Goal: Task Accomplishment & Management: Use online tool/utility

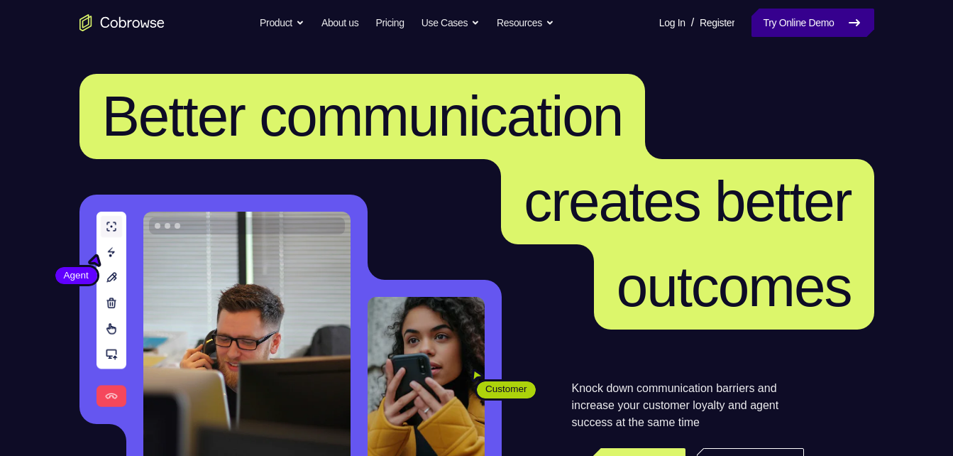
click at [759, 33] on link "Try Online Demo" at bounding box center [812, 23] width 122 height 28
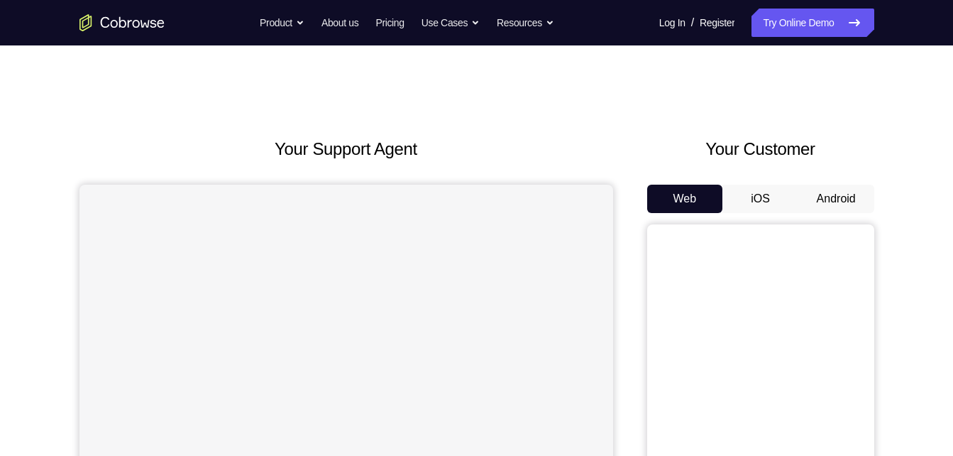
click at [810, 194] on button "Android" at bounding box center [836, 198] width 76 height 28
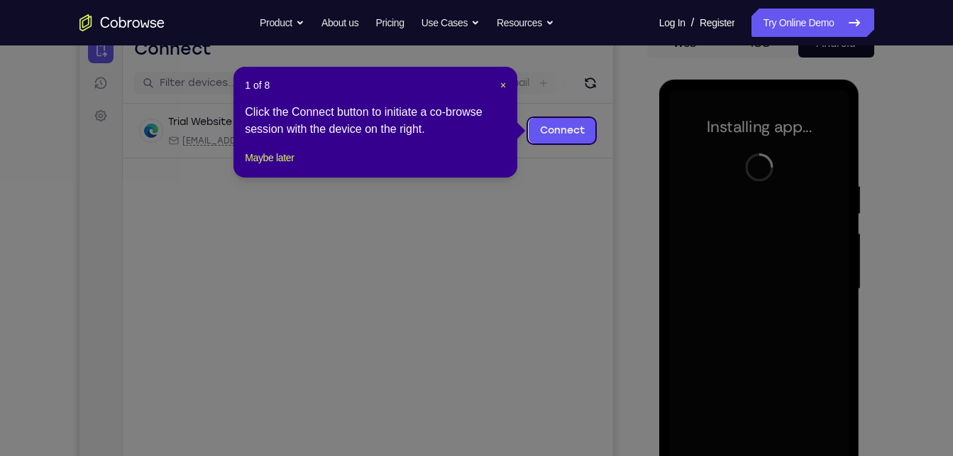
scroll to position [156, 0]
click at [503, 87] on span "×" at bounding box center [503, 84] width 6 height 11
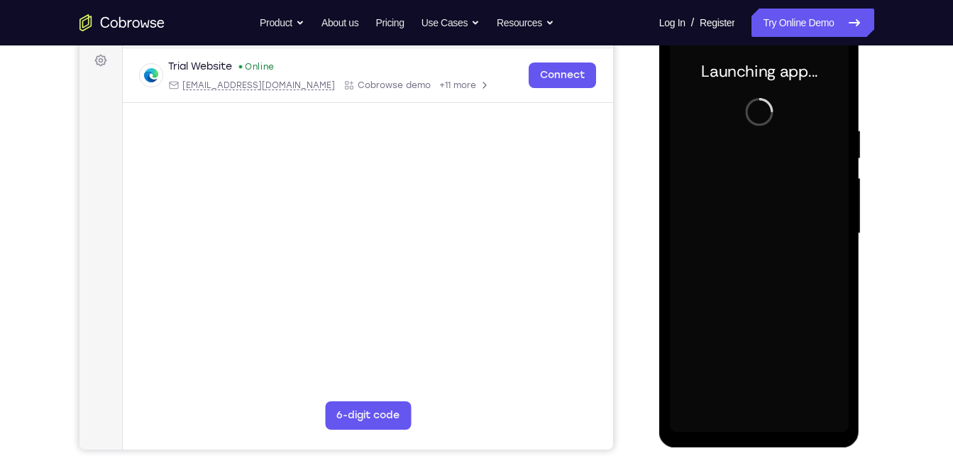
scroll to position [211, 0]
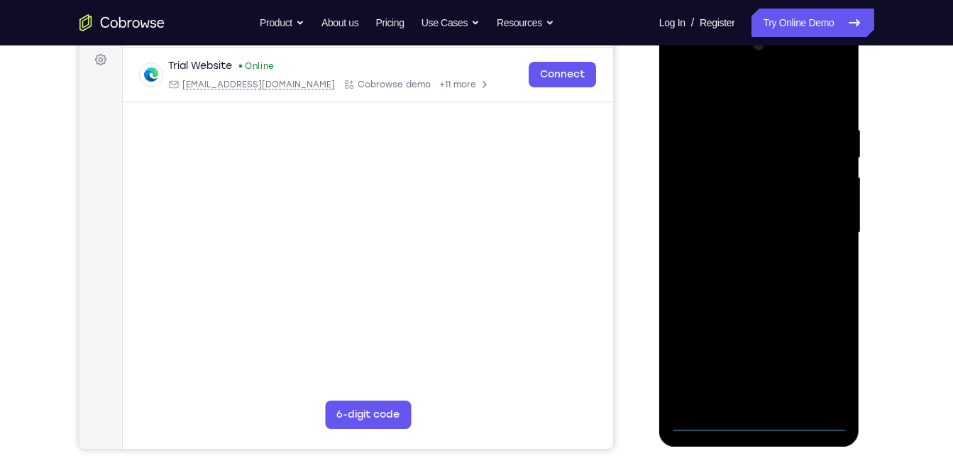
click at [755, 418] on div at bounding box center [759, 232] width 179 height 397
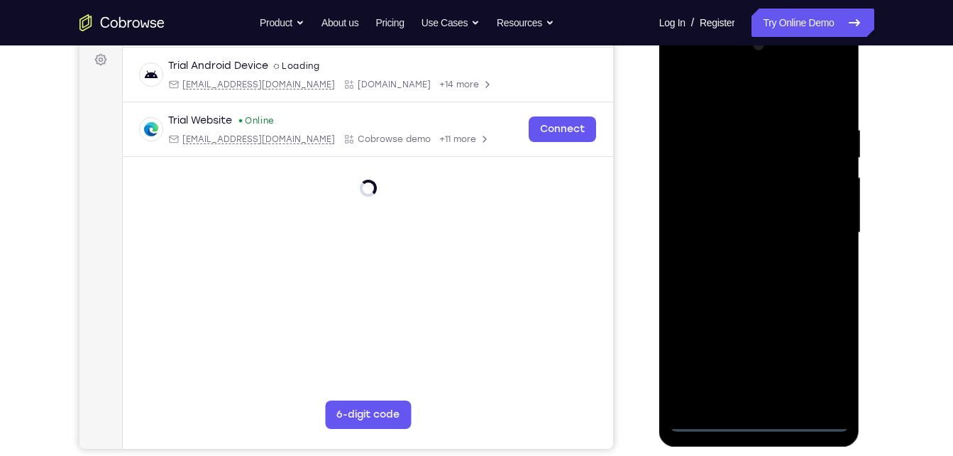
click at [833, 353] on div at bounding box center [759, 232] width 179 height 397
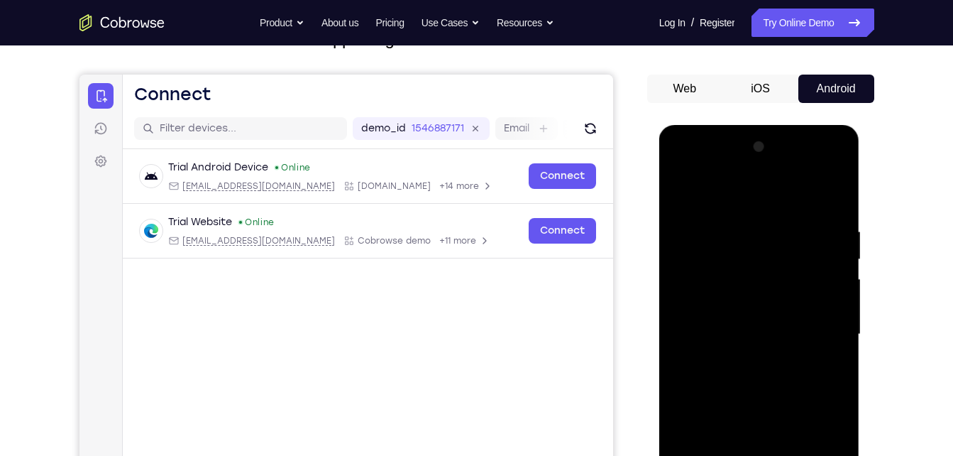
scroll to position [109, 0]
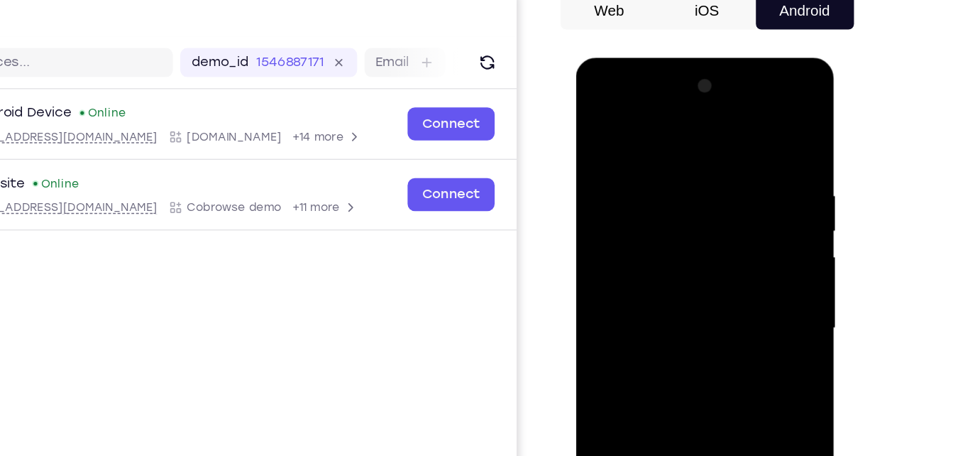
click at [599, 105] on div at bounding box center [676, 266] width 179 height 397
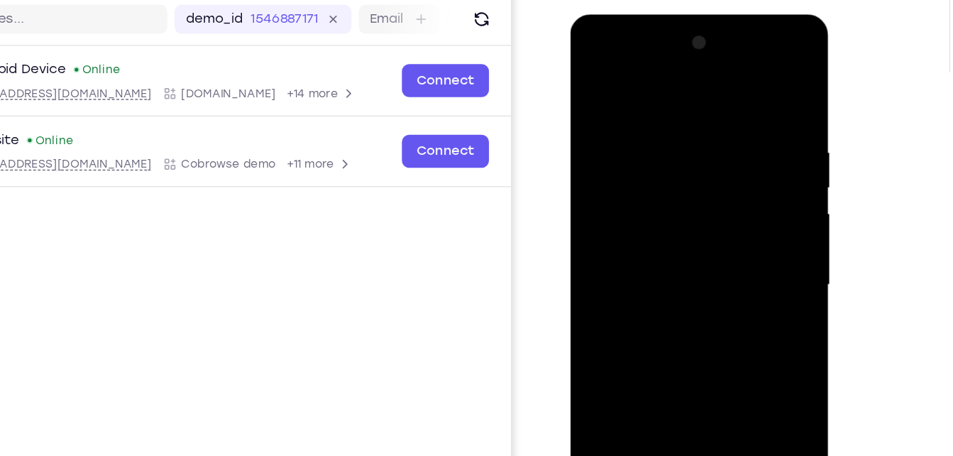
click at [724, 212] on div at bounding box center [670, 223] width 179 height 397
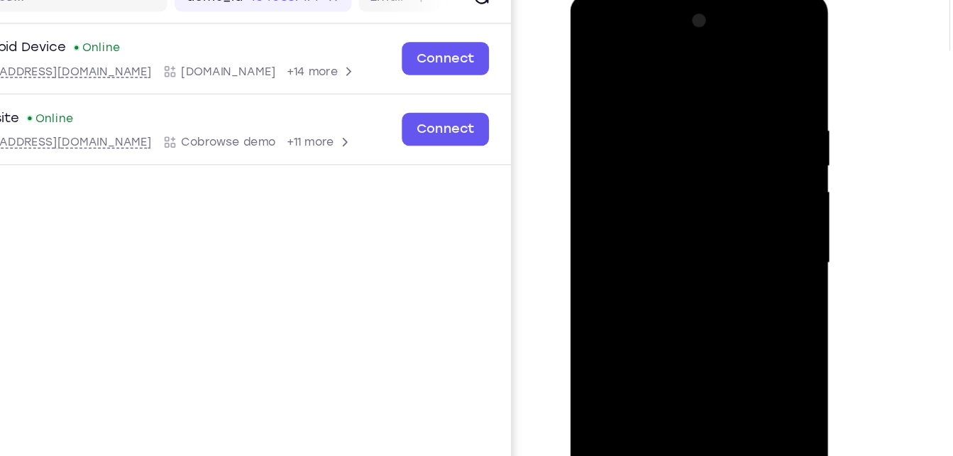
scroll to position [143, 0]
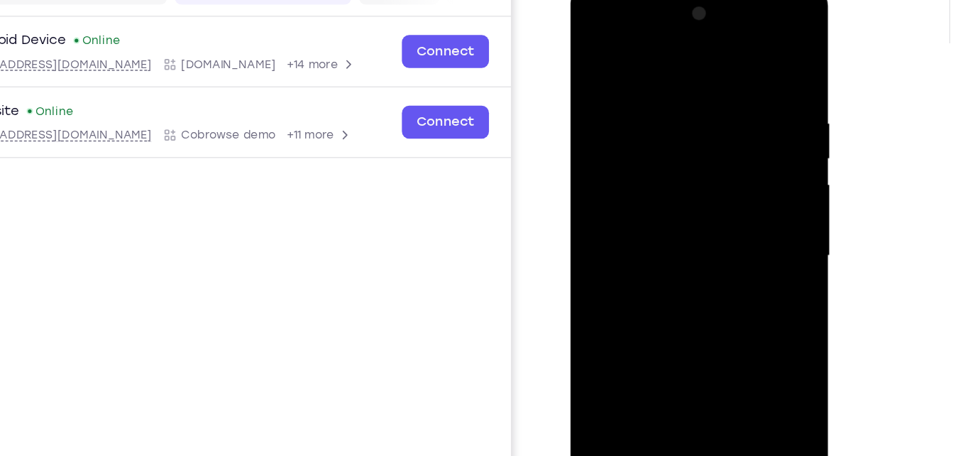
click at [649, 222] on div at bounding box center [670, 194] width 179 height 397
click at [633, 164] on div at bounding box center [670, 194] width 179 height 397
click at [634, 185] on div at bounding box center [670, 194] width 179 height 397
click at [642, 217] on div at bounding box center [670, 194] width 179 height 397
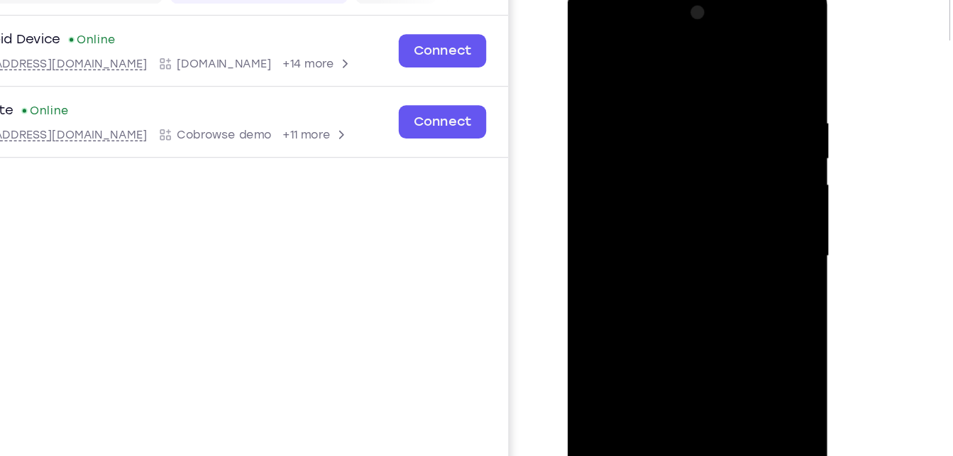
scroll to position [143, 0]
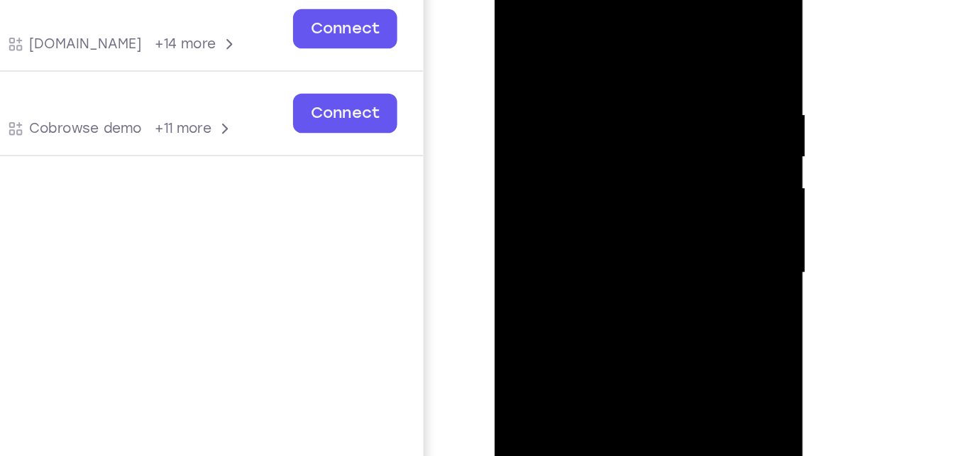
drag, startPoint x: 588, startPoint y: 25, endPoint x: 611, endPoint y: -52, distance: 79.9
click at [611, 0] on html "Online web based iOS Simulators and Android Emulators. Run iPhone, iPad, Mobile…" at bounding box center [595, 163] width 202 height 426
click at [593, 127] on div at bounding box center [594, 158] width 179 height 397
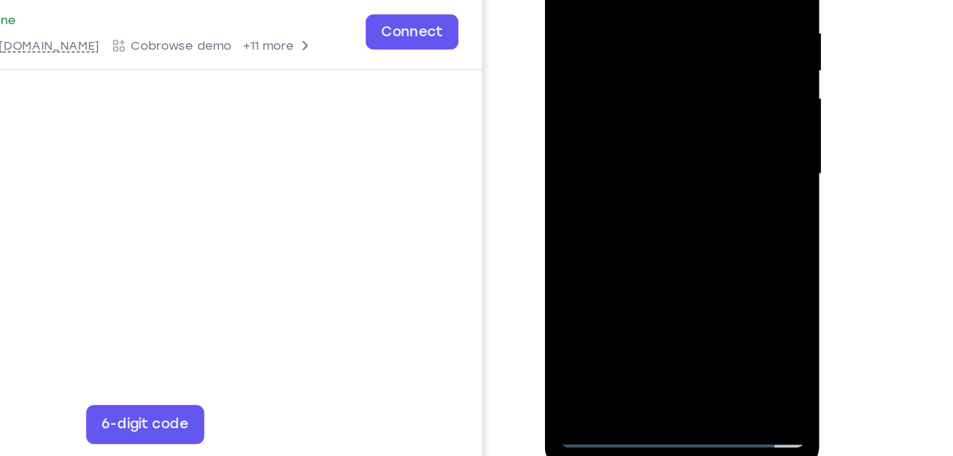
scroll to position [194, 0]
click at [678, 263] on div at bounding box center [645, 94] width 179 height 397
click at [651, 173] on div at bounding box center [645, 94] width 179 height 397
click at [624, 62] on div at bounding box center [645, 94] width 179 height 397
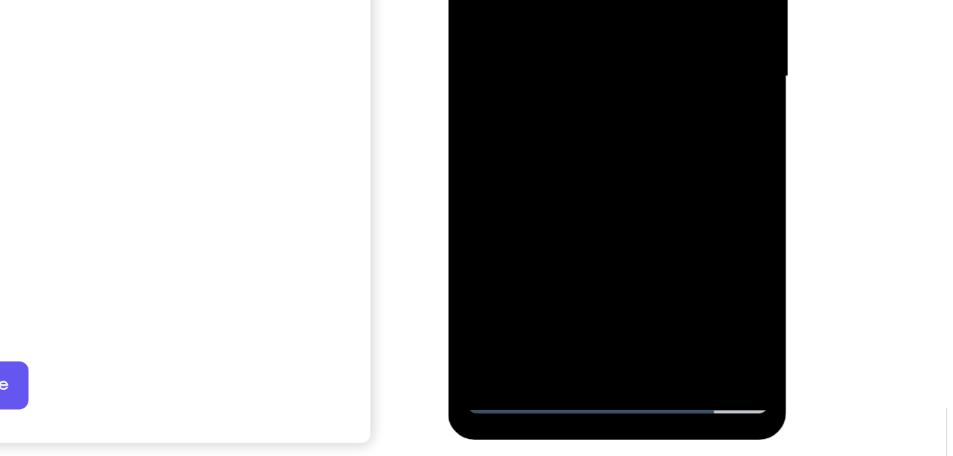
scroll to position [214, 0]
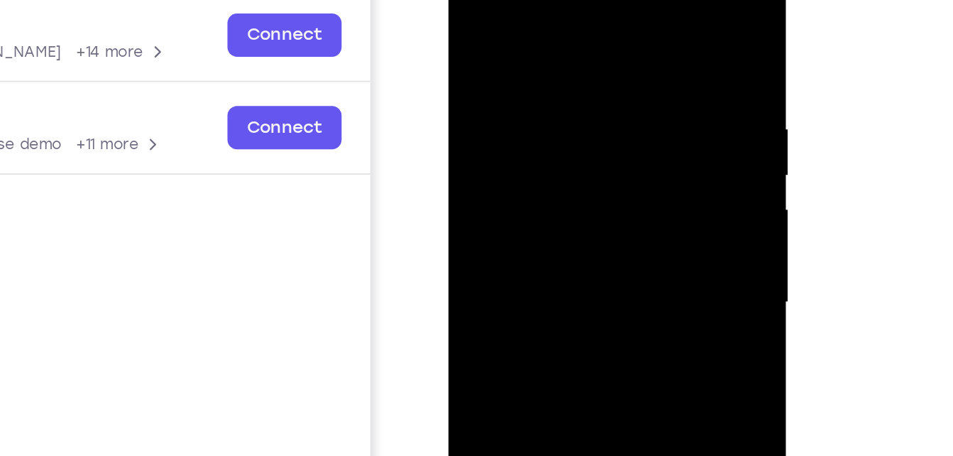
scroll to position [214, 0]
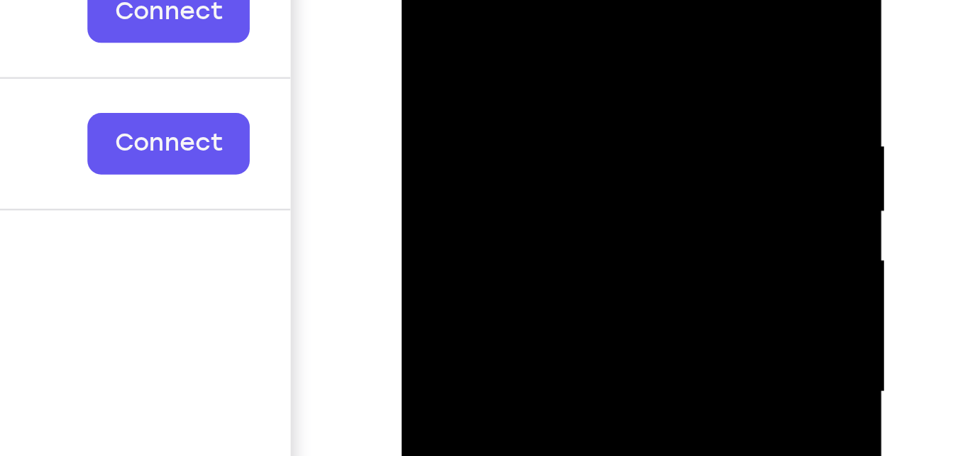
click at [429, 0] on div at bounding box center [501, 98] width 179 height 397
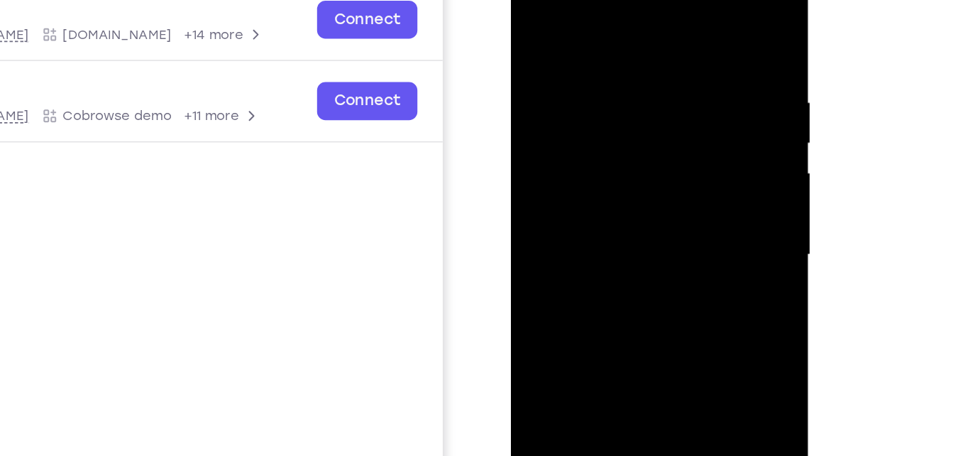
click at [586, 48] on div at bounding box center [611, 153] width 179 height 397
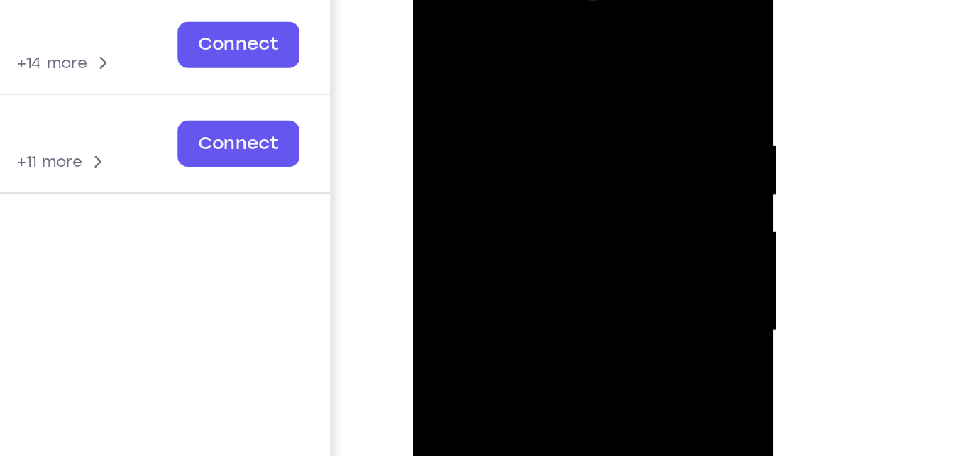
click at [585, 67] on div at bounding box center [513, 162] width 179 height 397
click at [588, 27] on div at bounding box center [513, 162] width 179 height 397
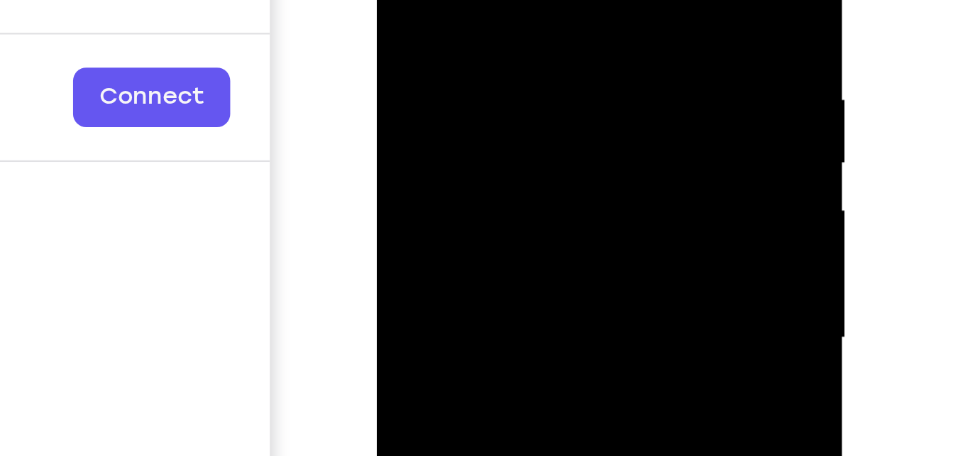
click at [415, 0] on div at bounding box center [476, 60] width 179 height 397
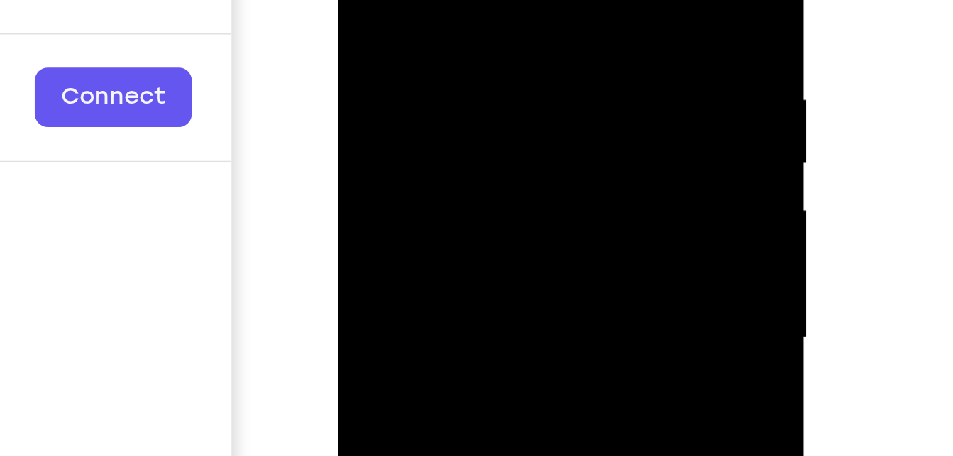
click at [354, 0] on div at bounding box center [438, 60] width 179 height 397
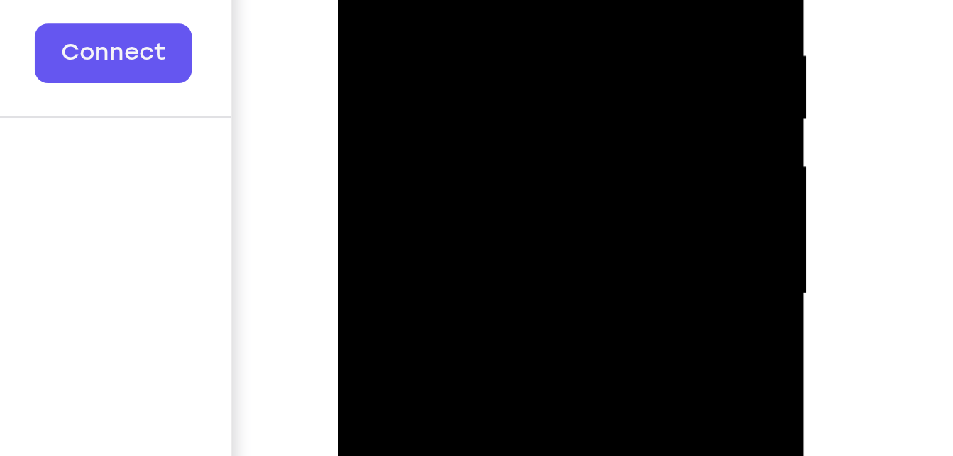
click at [422, 0] on div at bounding box center [438, 16] width 179 height 397
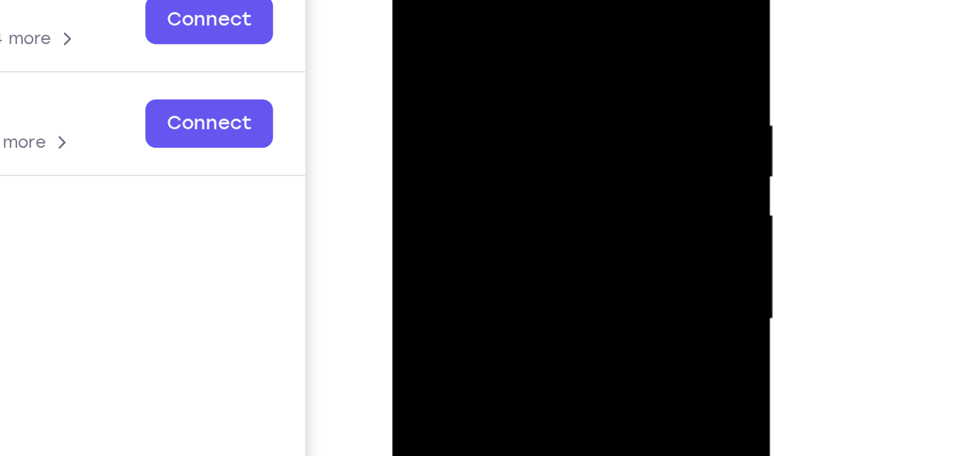
click at [415, 0] on div at bounding box center [491, 133] width 179 height 397
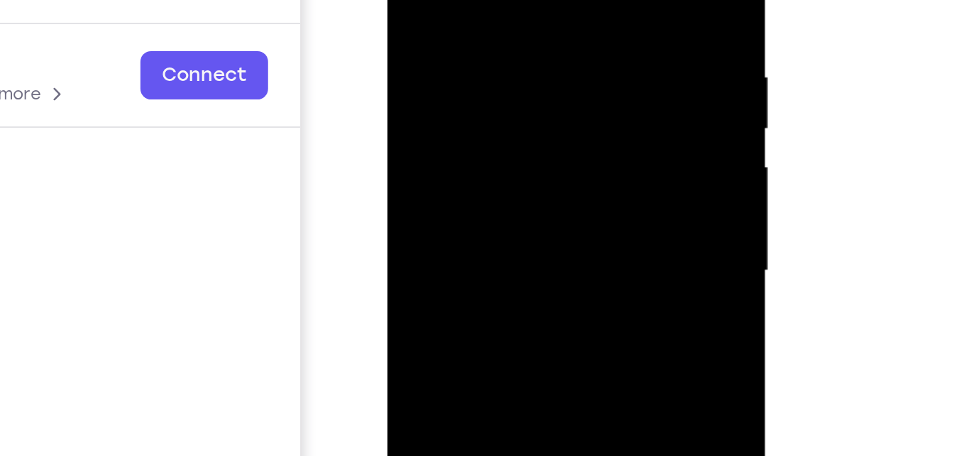
click at [464, 43] on div at bounding box center [487, 84] width 179 height 397
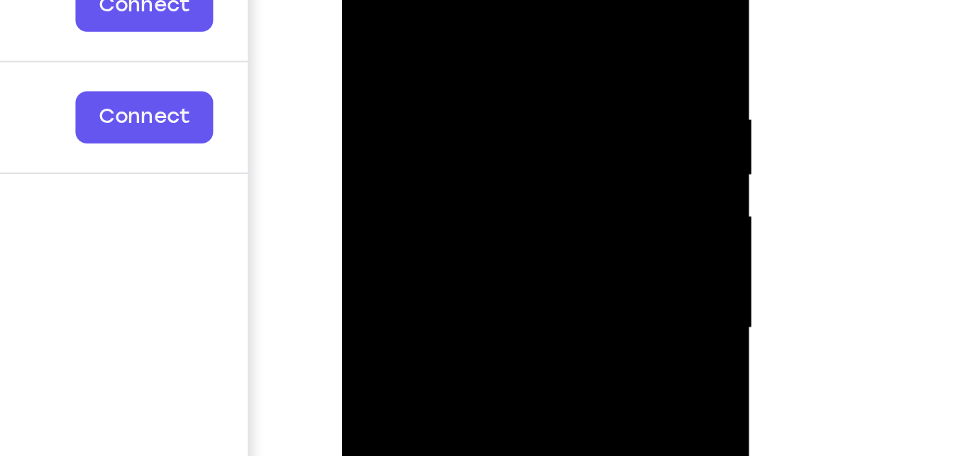
click at [365, 0] on div at bounding box center [442, 111] width 179 height 397
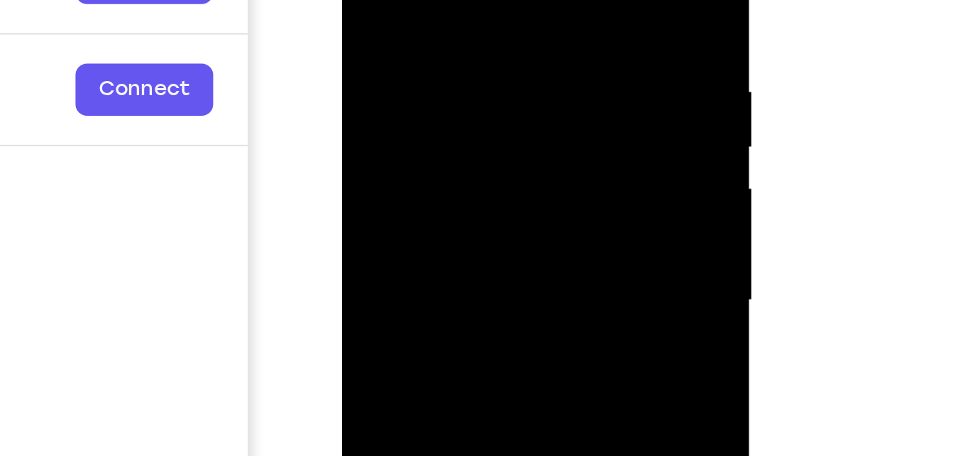
click at [368, 0] on div at bounding box center [442, 83] width 179 height 397
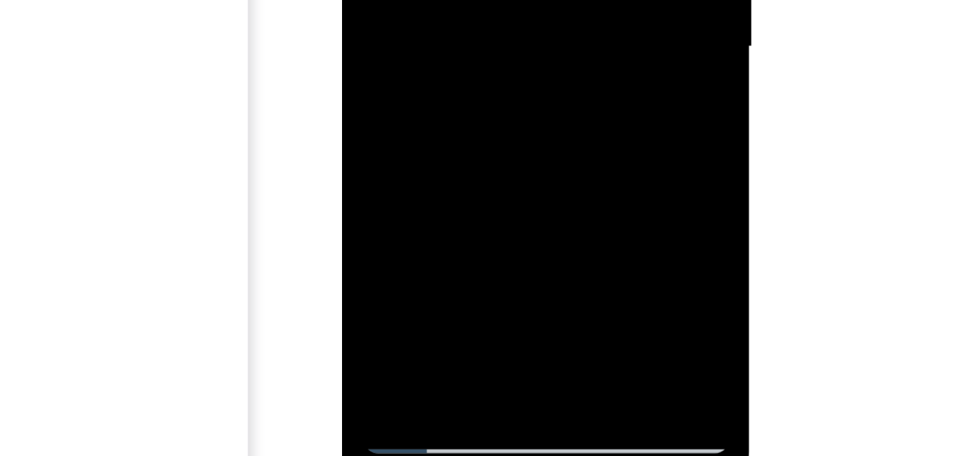
scroll to position [312, 0]
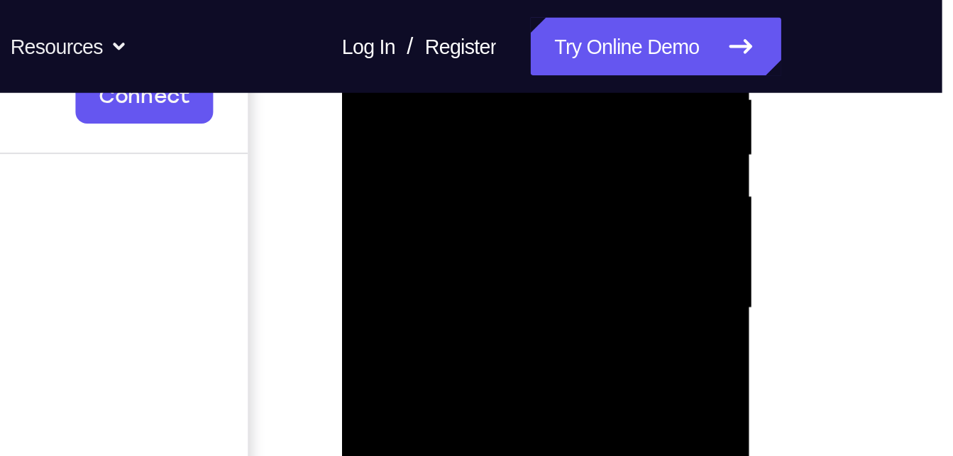
scroll to position [282, 0]
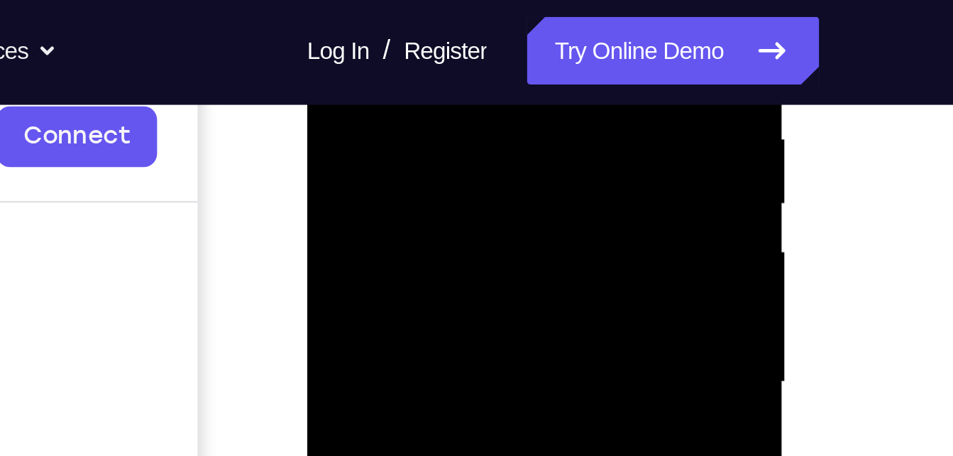
scroll to position [246, 0]
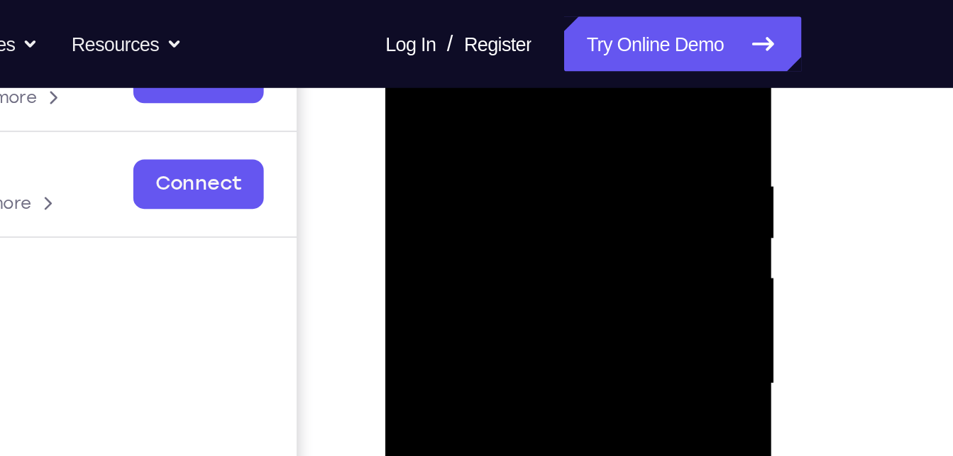
click at [563, 109] on div at bounding box center [485, 188] width 179 height 397
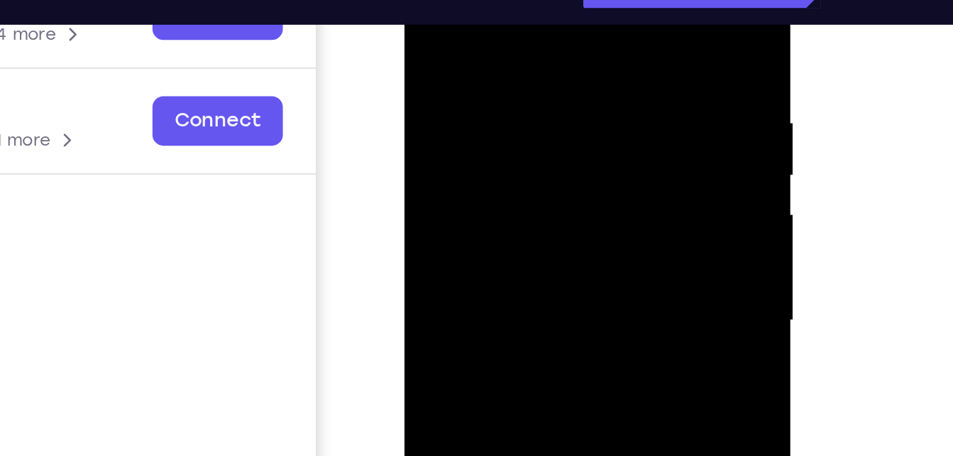
click at [431, 0] on div at bounding box center [504, 126] width 179 height 397
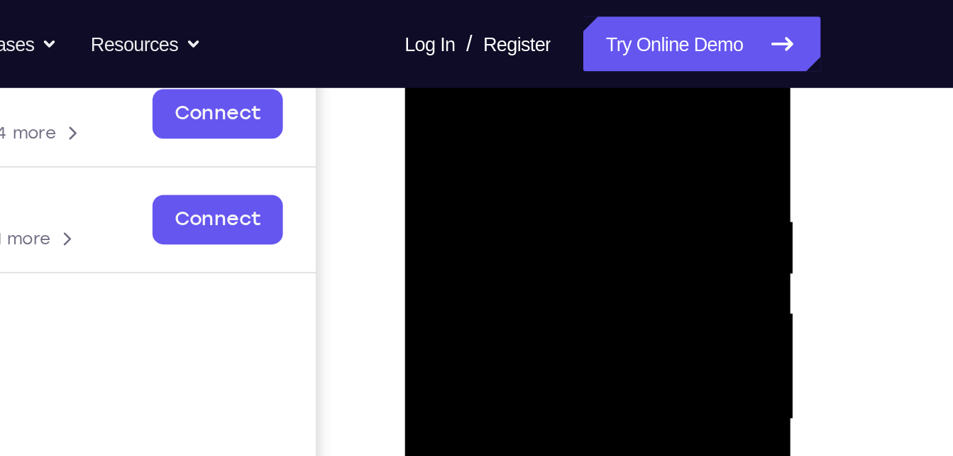
scroll to position [227, 0]
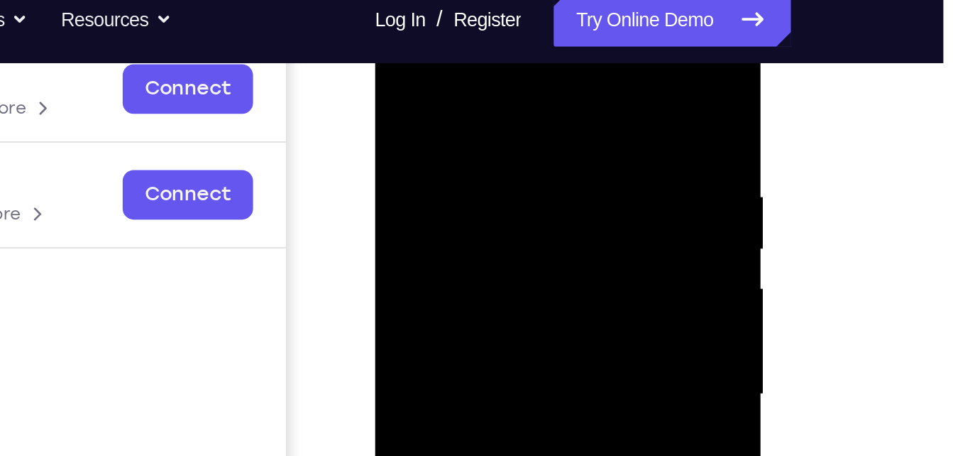
click at [493, 86] on div at bounding box center [474, 199] width 179 height 397
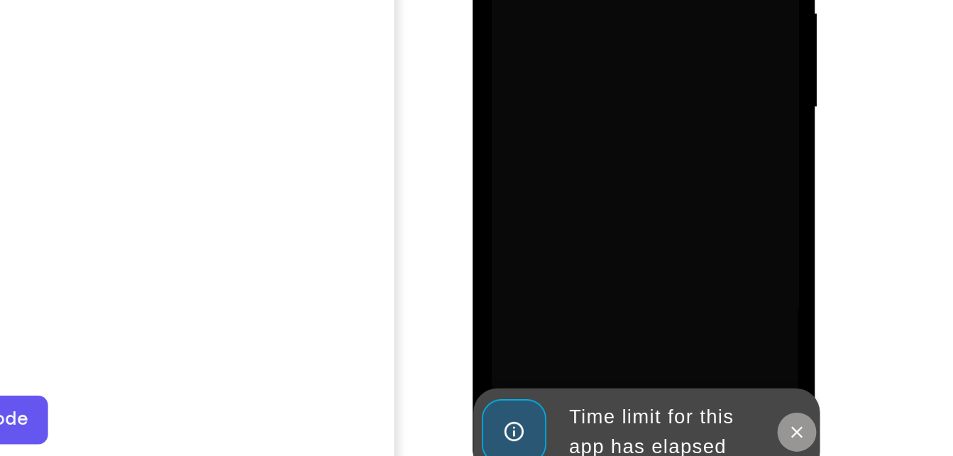
click at [658, 149] on icon at bounding box center [661, 147] width 11 height 11
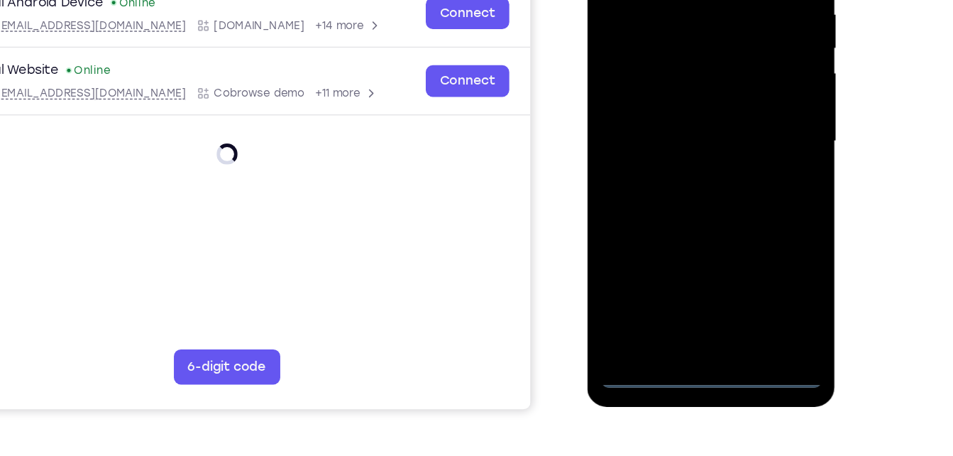
scroll to position [253, 0]
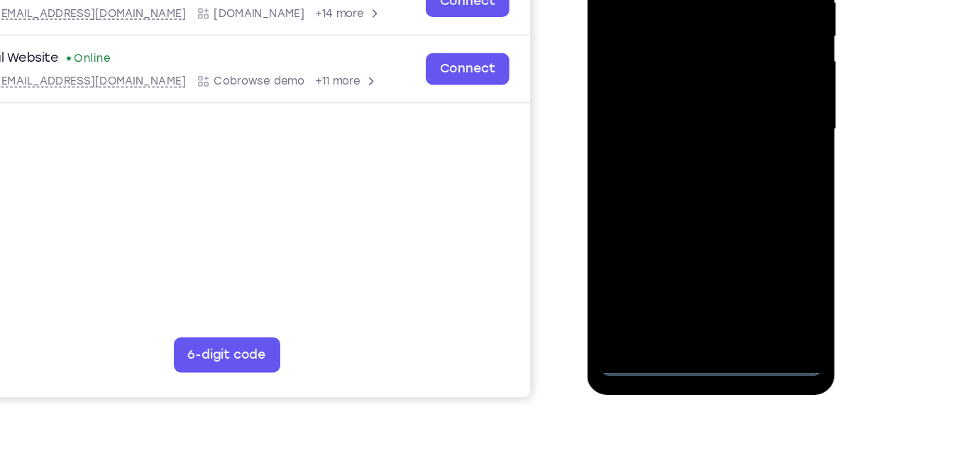
click at [690, 268] on div at bounding box center [686, 79] width 179 height 397
click at [748, 209] on div at bounding box center [686, 79] width 179 height 397
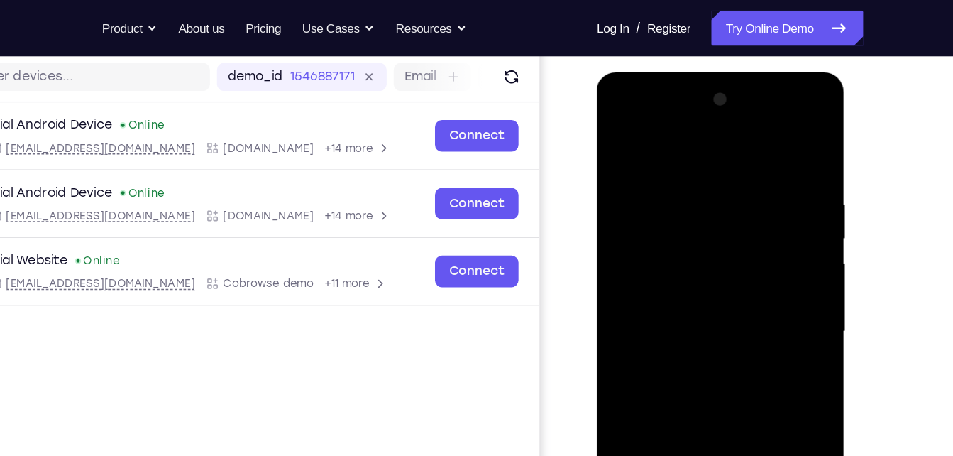
scroll to position [173, 0]
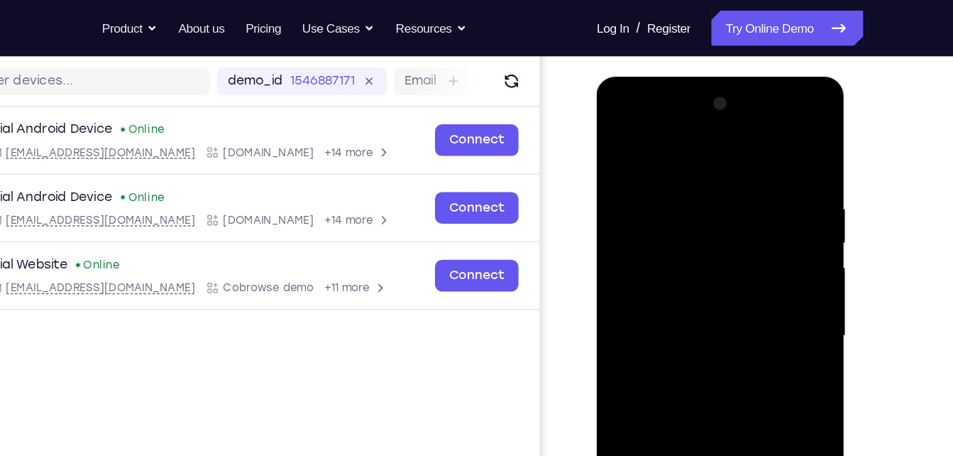
click at [615, 119] on div at bounding box center [696, 285] width 179 height 397
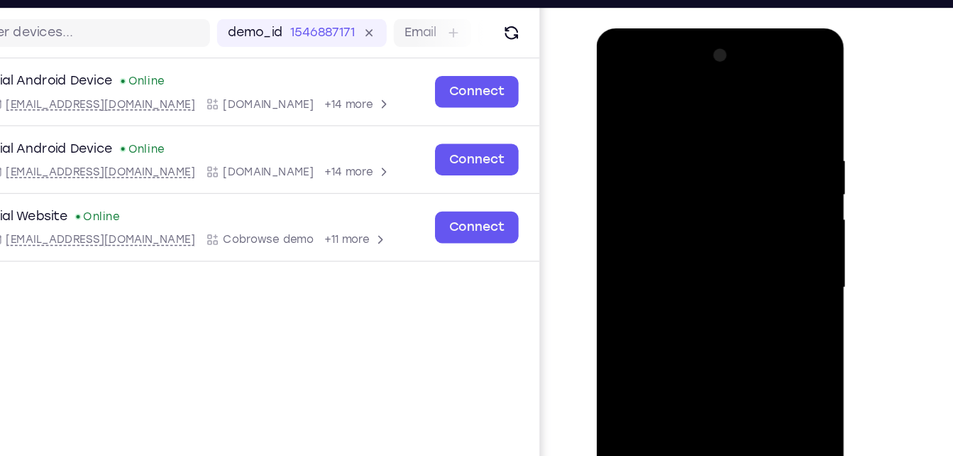
click at [754, 229] on div at bounding box center [696, 236] width 179 height 397
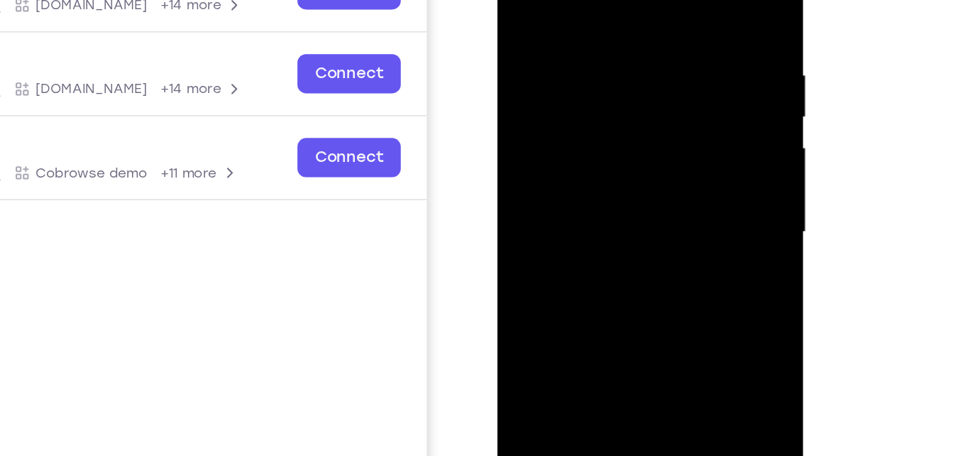
click at [580, 144] on div at bounding box center [597, 121] width 179 height 397
click at [589, 101] on div at bounding box center [597, 121] width 179 height 397
click at [569, 97] on div at bounding box center [597, 121] width 179 height 397
click at [569, 128] on div at bounding box center [597, 121] width 179 height 397
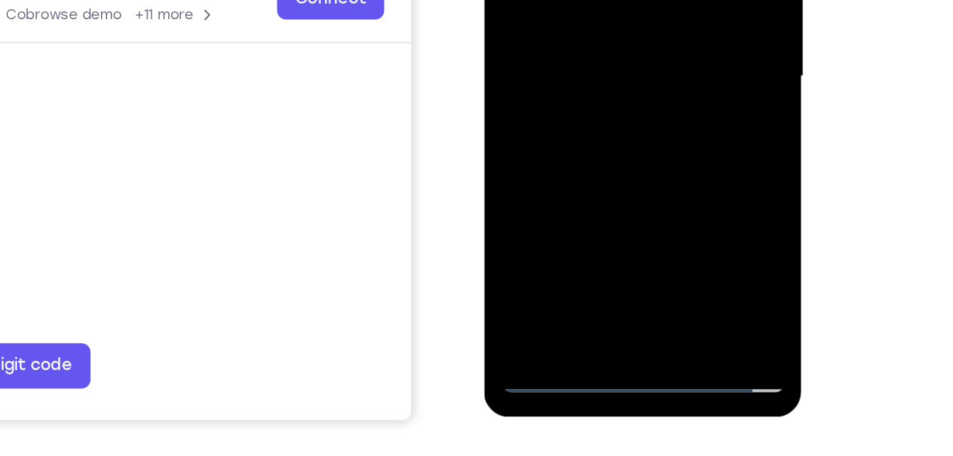
scroll to position [228, 0]
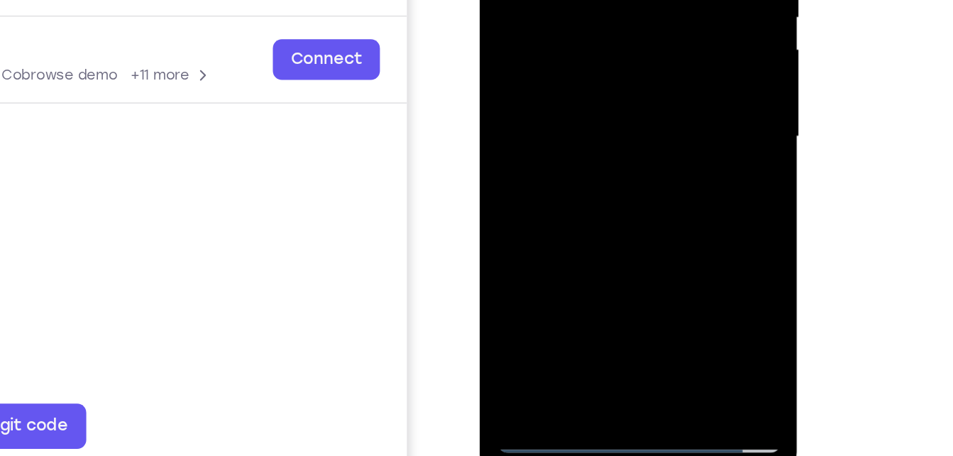
click at [661, 76] on div at bounding box center [579, 14] width 179 height 397
drag, startPoint x: 613, startPoint y: 106, endPoint x: 617, endPoint y: 68, distance: 38.6
click at [617, 68] on div at bounding box center [579, 14] width 179 height 397
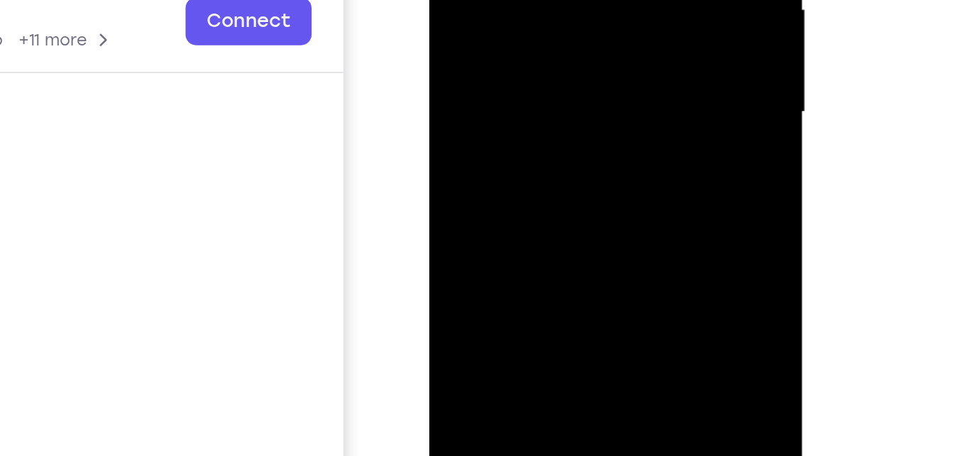
drag, startPoint x: 566, startPoint y: 45, endPoint x: 578, endPoint y: -95, distance: 141.0
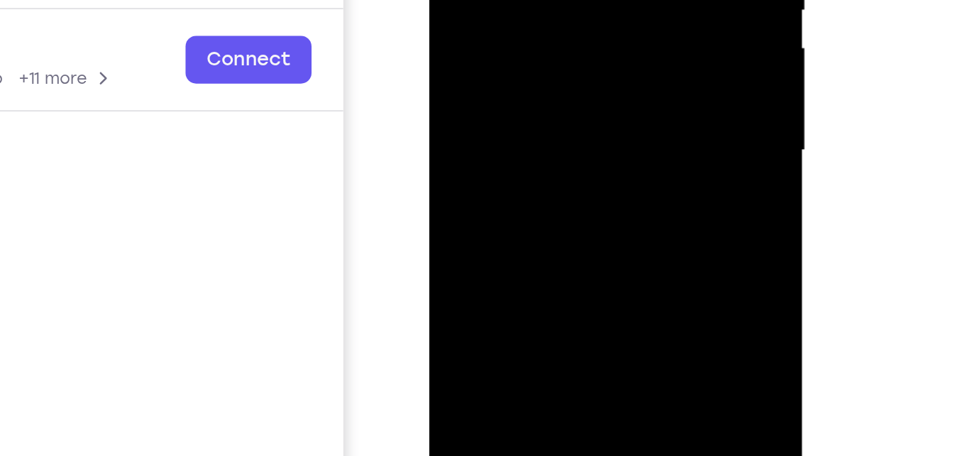
drag, startPoint x: 563, startPoint y: 36, endPoint x: 557, endPoint y: 76, distance: 40.1
drag, startPoint x: 566, startPoint y: -45, endPoint x: 558, endPoint y: 26, distance: 72.1
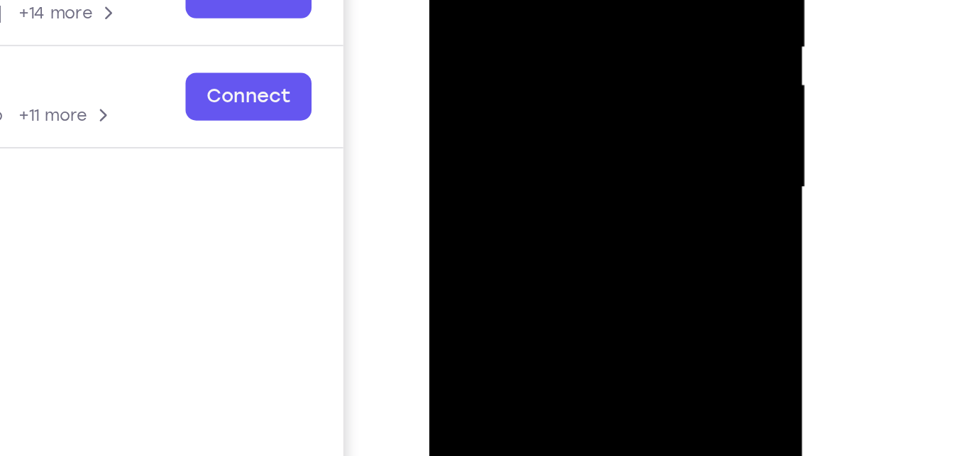
click at [605, 23] on div at bounding box center [529, 6] width 179 height 397
click at [611, 33] on div at bounding box center [529, 6] width 179 height 397
click at [611, 32] on div at bounding box center [529, 6] width 179 height 397
drag, startPoint x: 586, startPoint y: 36, endPoint x: 578, endPoint y: -57, distance: 93.3
click at [578, 0] on div at bounding box center [529, 6] width 179 height 397
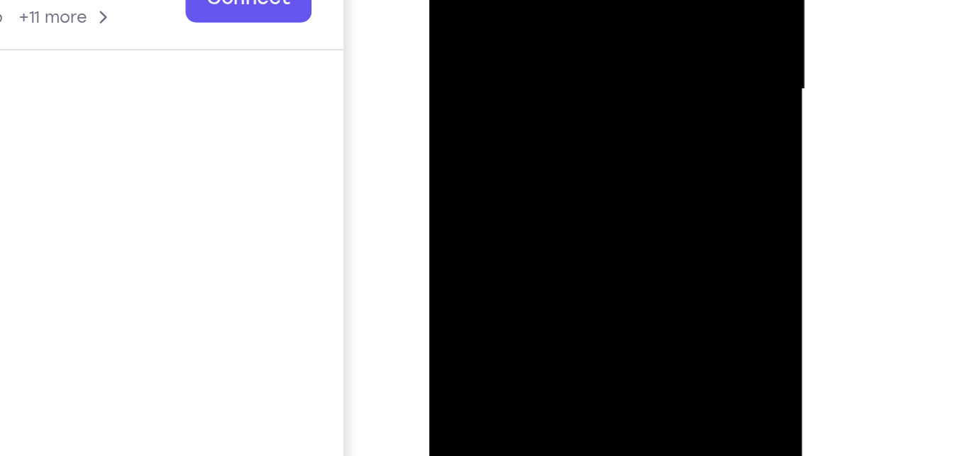
drag, startPoint x: 549, startPoint y: 35, endPoint x: 561, endPoint y: -62, distance: 98.6
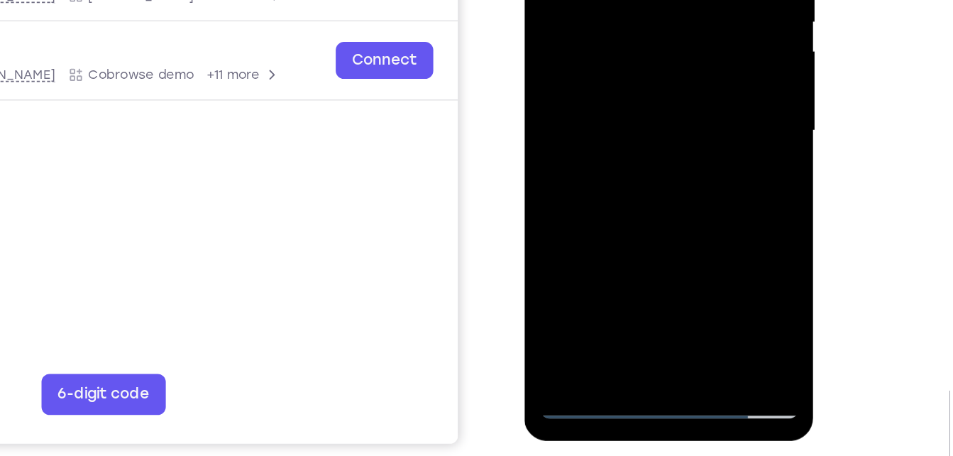
drag, startPoint x: 636, startPoint y: 158, endPoint x: 637, endPoint y: 65, distance: 93.7
click at [637, 65] on div at bounding box center [624, 38] width 179 height 397
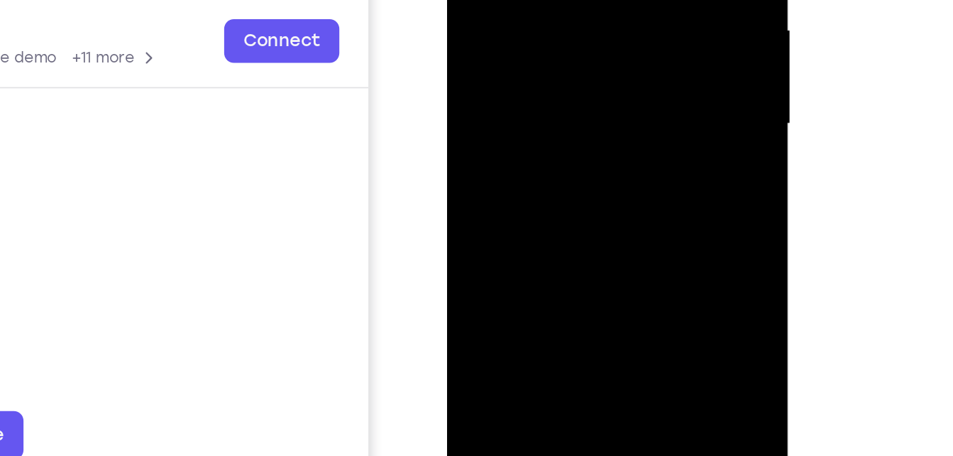
drag, startPoint x: 577, startPoint y: 61, endPoint x: 582, endPoint y: 28, distance: 33.7
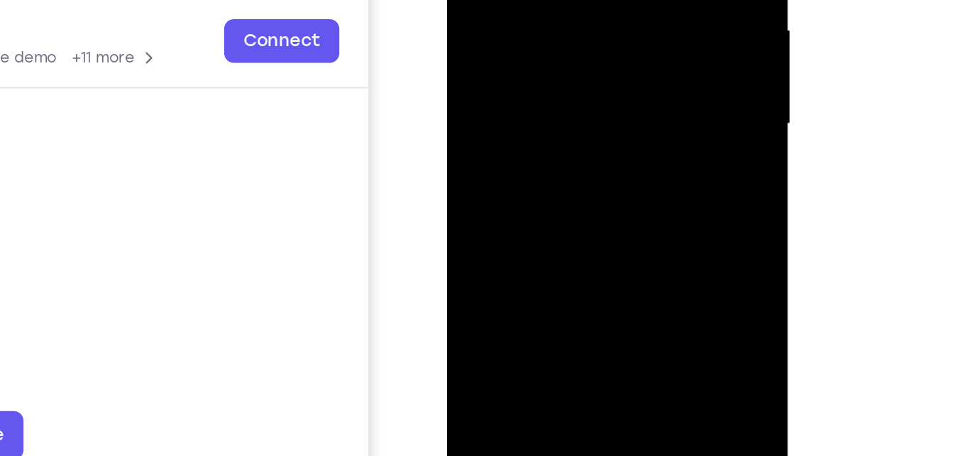
drag, startPoint x: 572, startPoint y: 64, endPoint x: 575, endPoint y: 13, distance: 50.5
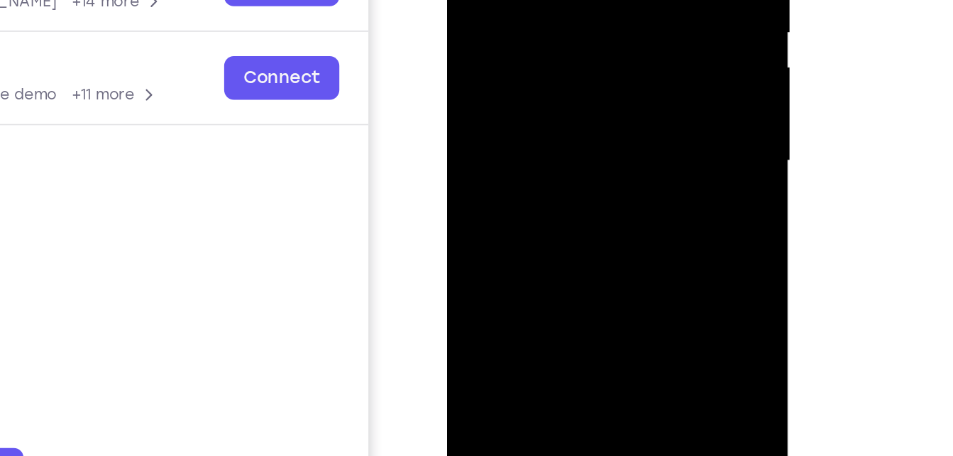
click at [622, 0] on div at bounding box center [547, 13] width 179 height 397
click at [624, 0] on div at bounding box center [547, 13] width 179 height 397
drag, startPoint x: 549, startPoint y: 67, endPoint x: 550, endPoint y: -26, distance: 92.3
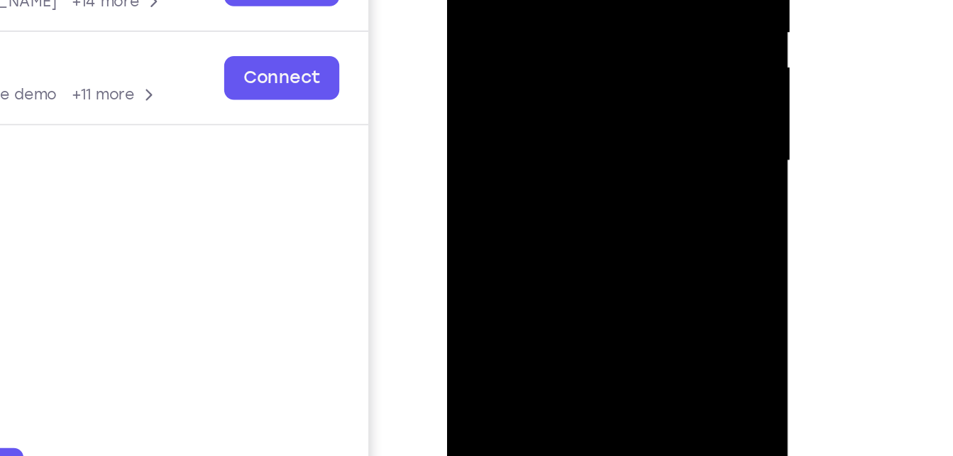
click at [550, 0] on div at bounding box center [547, 13] width 179 height 397
drag, startPoint x: 578, startPoint y: 114, endPoint x: 573, endPoint y: 45, distance: 68.3
click at [573, 45] on div at bounding box center [547, 13] width 179 height 397
drag, startPoint x: 571, startPoint y: 83, endPoint x: 570, endPoint y: 5, distance: 78.1
click at [570, 5] on div at bounding box center [547, 13] width 179 height 397
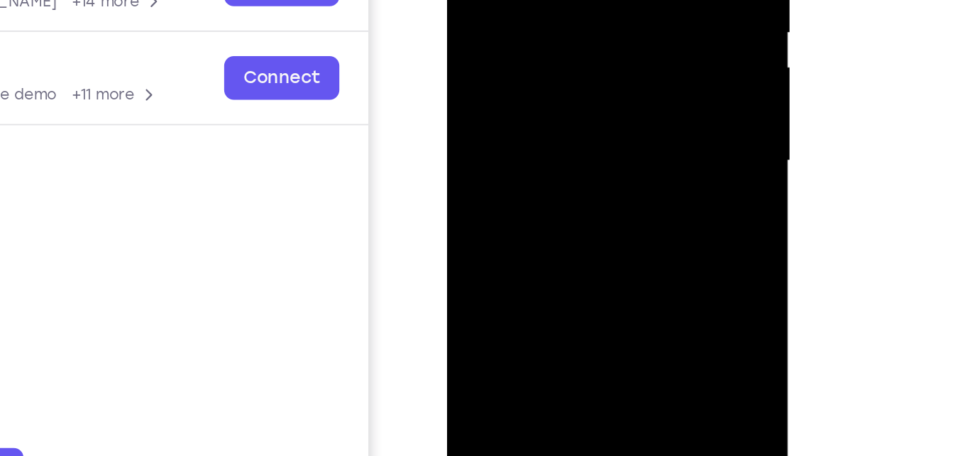
drag, startPoint x: 551, startPoint y: 107, endPoint x: 551, endPoint y: 62, distance: 45.4
click at [551, 62] on div at bounding box center [547, 13] width 179 height 397
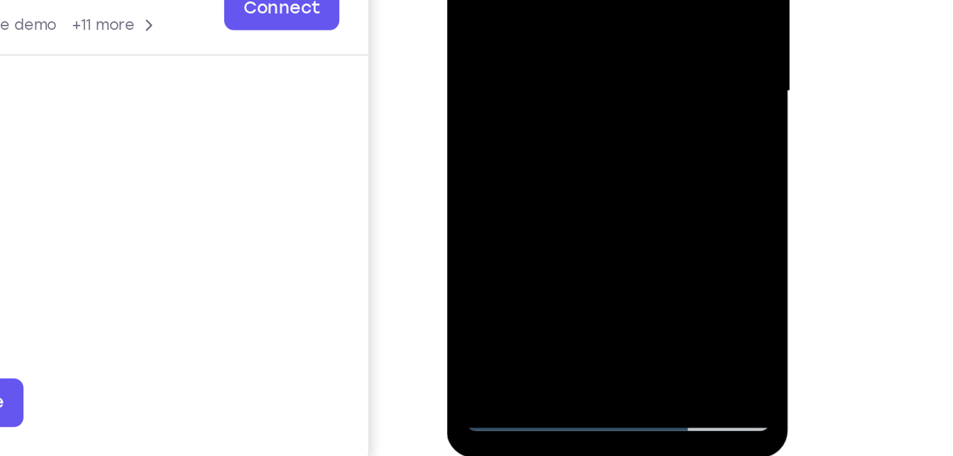
drag, startPoint x: 554, startPoint y: 63, endPoint x: 583, endPoint y: -49, distance: 115.7
drag, startPoint x: 546, startPoint y: 70, endPoint x: 575, endPoint y: 0, distance: 76.0
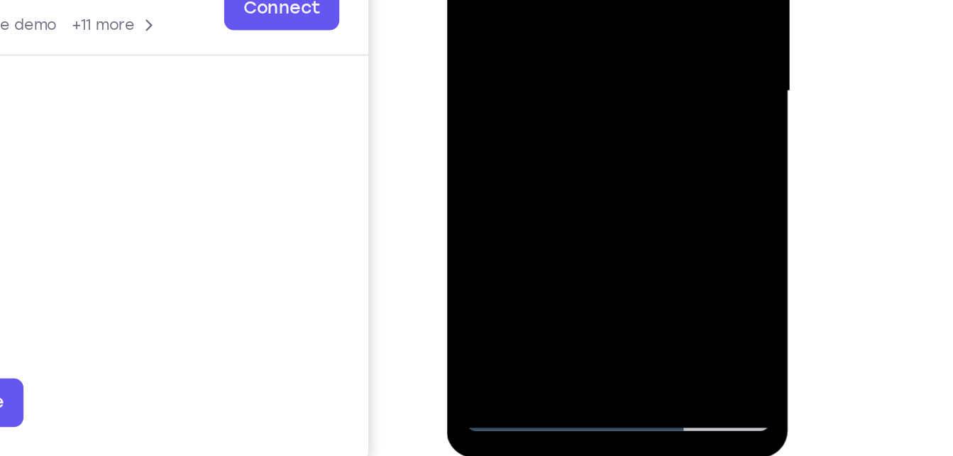
drag, startPoint x: 574, startPoint y: 67, endPoint x: 578, endPoint y: -62, distance: 129.2
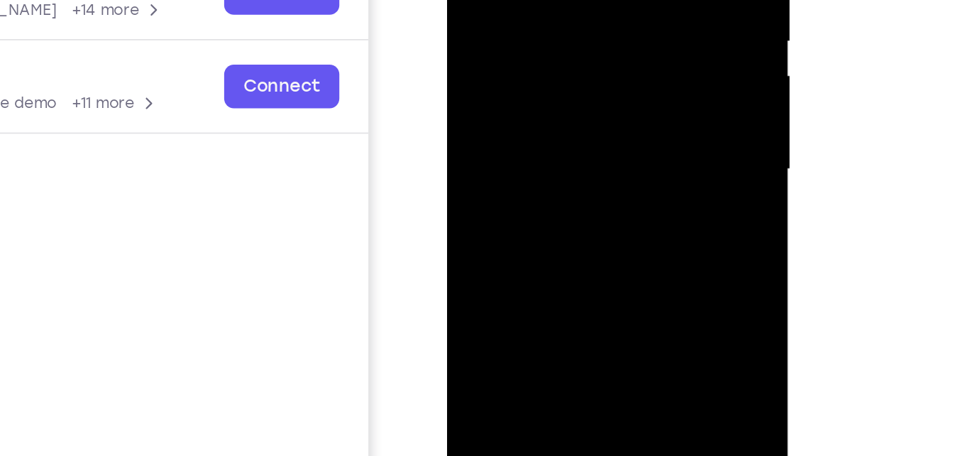
drag, startPoint x: 544, startPoint y: 119, endPoint x: 528, endPoint y: 206, distance: 89.4
click at [528, 206] on div at bounding box center [547, 21] width 179 height 397
drag, startPoint x: 573, startPoint y: 13, endPoint x: 560, endPoint y: 82, distance: 70.0
click at [560, 82] on div at bounding box center [547, 21] width 179 height 397
drag, startPoint x: 575, startPoint y: 13, endPoint x: 567, endPoint y: 67, distance: 54.6
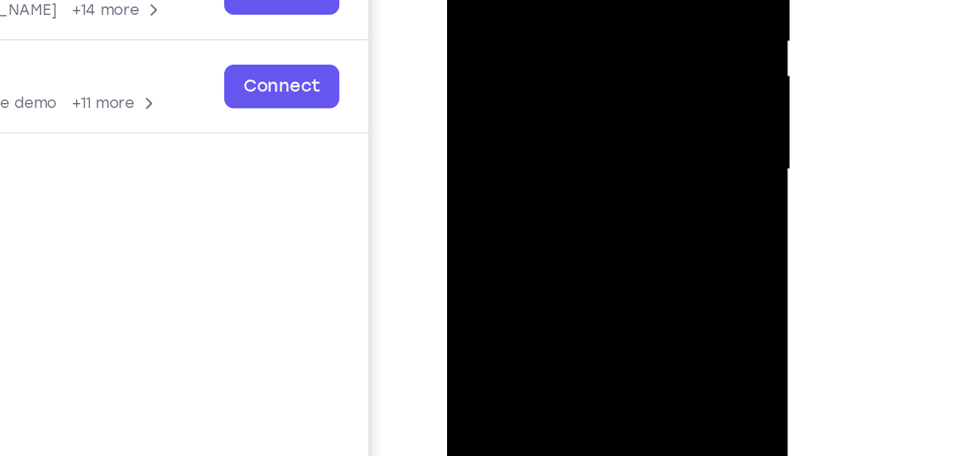
click at [567, 67] on div at bounding box center [547, 21] width 179 height 397
drag, startPoint x: 593, startPoint y: -41, endPoint x: 570, endPoint y: 26, distance: 71.1
click at [570, 26] on div at bounding box center [547, 21] width 179 height 397
click at [906, 197] on div "Your Support Agent Your Customer Web iOS Android Next Steps We’d be happy to gi…" at bounding box center [477, 286] width 908 height 936
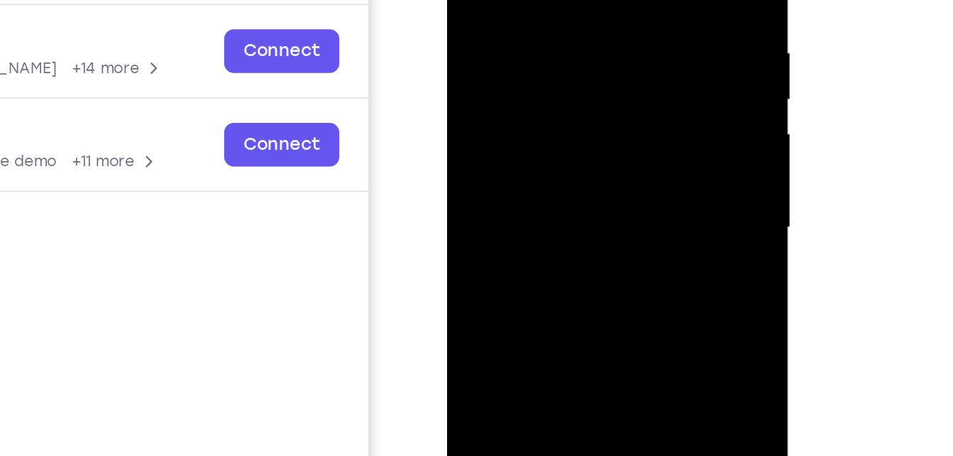
click at [624, 46] on div at bounding box center [547, 79] width 179 height 397
click at [629, 50] on div at bounding box center [547, 79] width 179 height 397
click at [631, 55] on div at bounding box center [547, 79] width 179 height 397
drag, startPoint x: 573, startPoint y: 142, endPoint x: 591, endPoint y: -9, distance: 152.3
click at [591, 0] on div at bounding box center [547, 79] width 179 height 397
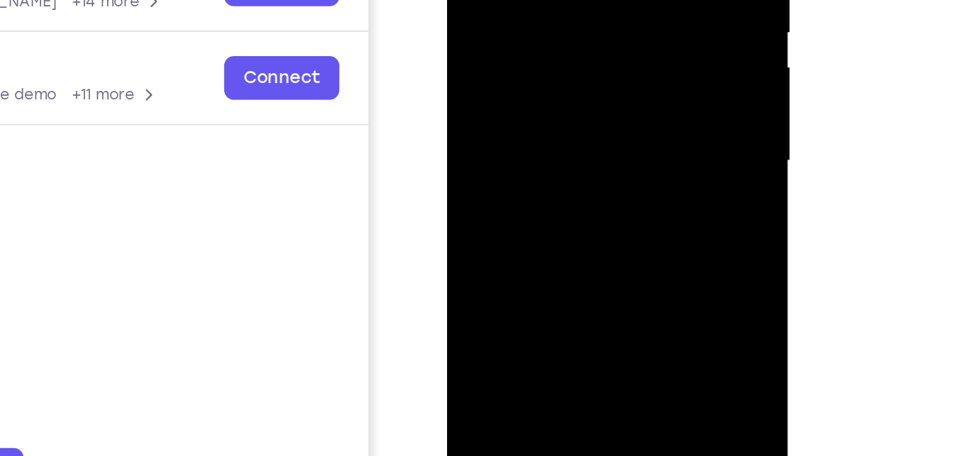
drag, startPoint x: 566, startPoint y: 105, endPoint x: 579, endPoint y: -27, distance: 132.7
click at [579, 0] on div at bounding box center [547, 13] width 179 height 397
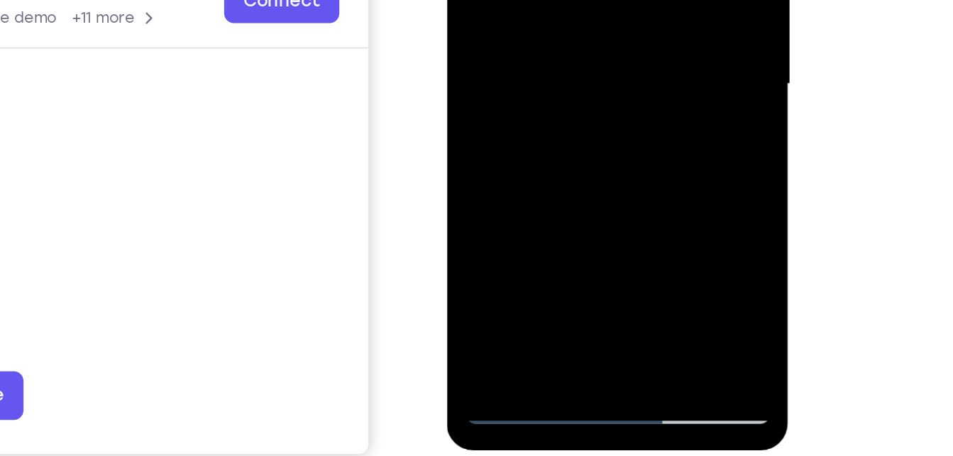
drag, startPoint x: 557, startPoint y: 6, endPoint x: 544, endPoint y: 130, distance: 124.9
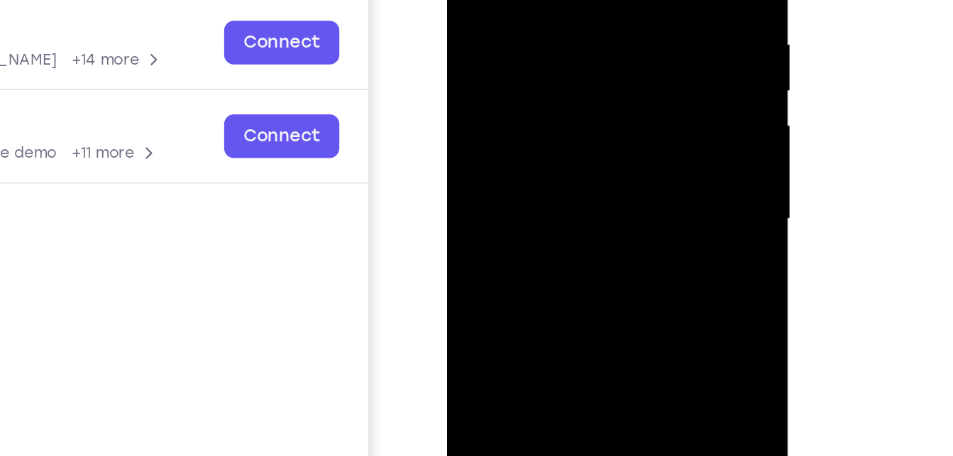
drag, startPoint x: 595, startPoint y: 19, endPoint x: 597, endPoint y: -35, distance: 54.7
click at [597, 0] on div at bounding box center [547, 71] width 179 height 397
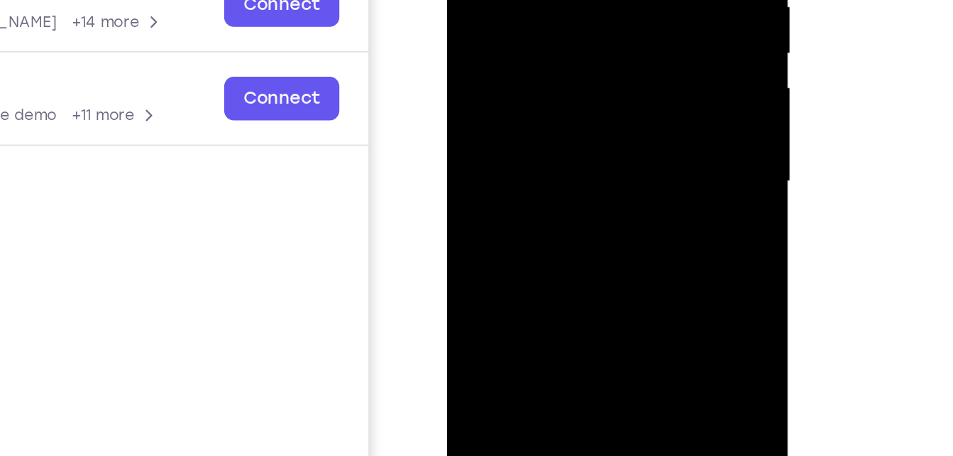
drag, startPoint x: 585, startPoint y: 118, endPoint x: 588, endPoint y: 55, distance: 63.2
click at [588, 55] on div at bounding box center [547, 33] width 179 height 397
drag, startPoint x: 619, startPoint y: 15, endPoint x: 605, endPoint y: 112, distance: 98.2
click at [605, 112] on div at bounding box center [547, 33] width 179 height 397
drag, startPoint x: 578, startPoint y: 1, endPoint x: 578, endPoint y: 45, distance: 44.0
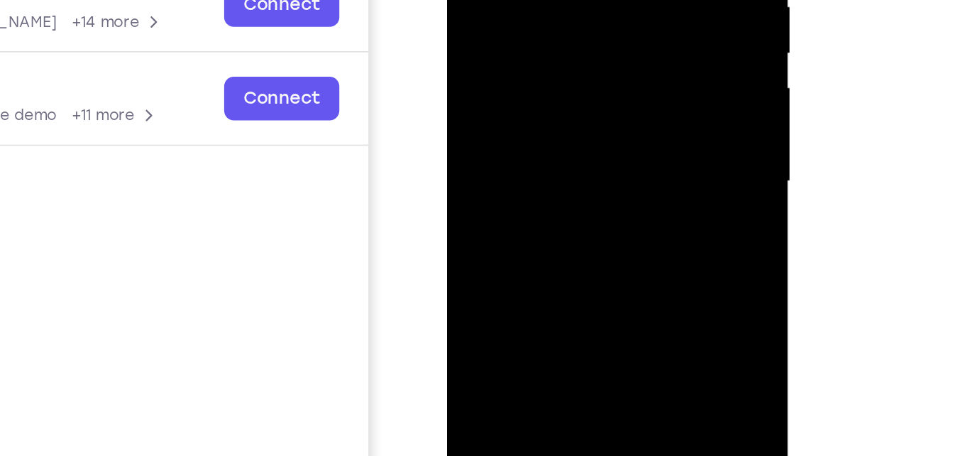
click at [578, 45] on div at bounding box center [547, 33] width 179 height 397
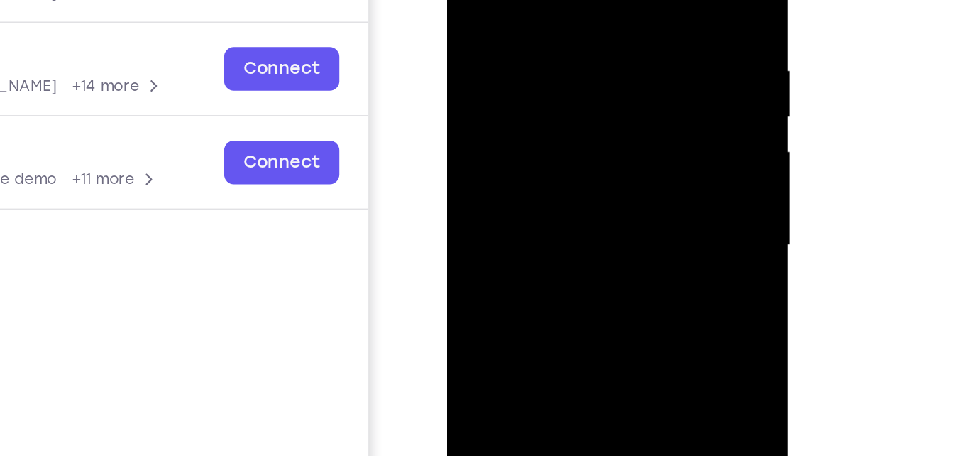
click at [627, 18] on div at bounding box center [547, 97] width 179 height 397
drag, startPoint x: 585, startPoint y: 21, endPoint x: 590, endPoint y: 62, distance: 41.5
click at [590, 62] on div at bounding box center [547, 97] width 179 height 397
click at [631, 69] on div at bounding box center [547, 97] width 179 height 397
click at [623, 62] on div at bounding box center [547, 97] width 179 height 397
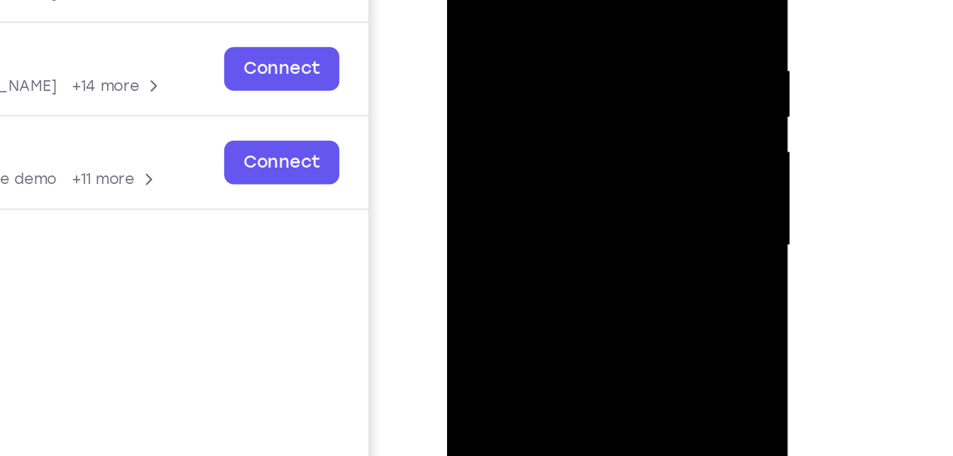
click at [623, 62] on div at bounding box center [547, 97] width 179 height 397
click at [624, 67] on div at bounding box center [547, 97] width 179 height 397
click at [624, 71] on div at bounding box center [547, 97] width 179 height 397
click at [625, 72] on div at bounding box center [547, 97] width 179 height 397
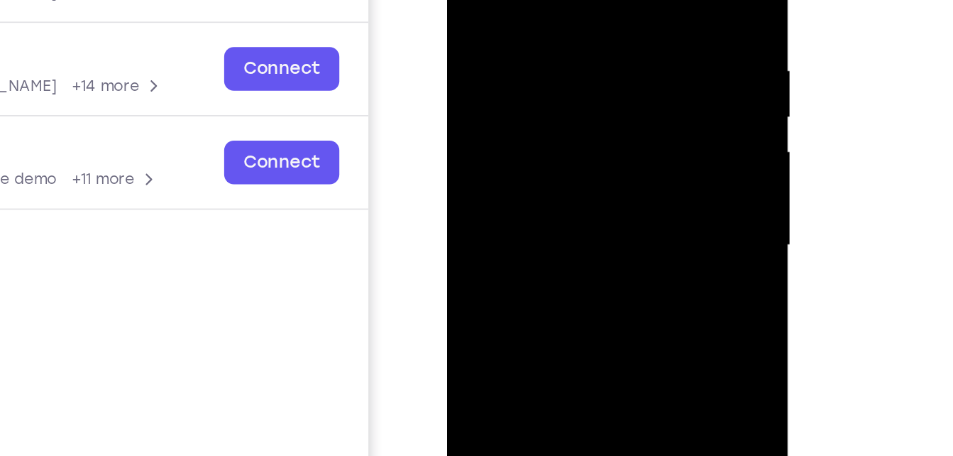
click at [623, 67] on div at bounding box center [547, 97] width 179 height 397
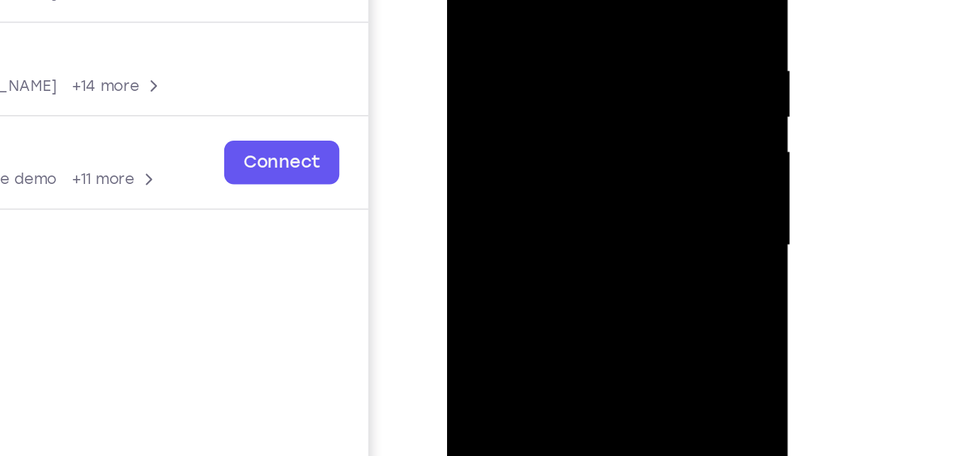
click at [624, 72] on div at bounding box center [547, 97] width 179 height 397
click at [629, 70] on div at bounding box center [547, 97] width 179 height 397
click at [625, 67] on div at bounding box center [547, 97] width 179 height 397
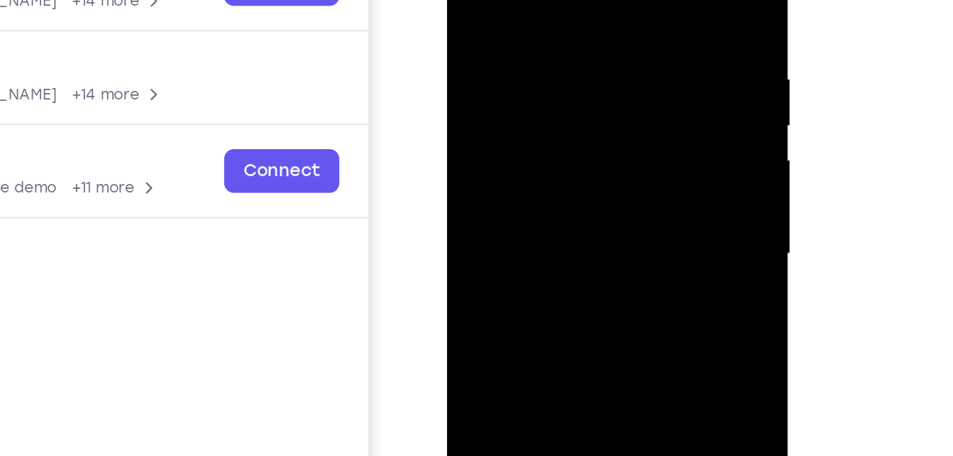
click at [625, 76] on div at bounding box center [547, 106] width 179 height 397
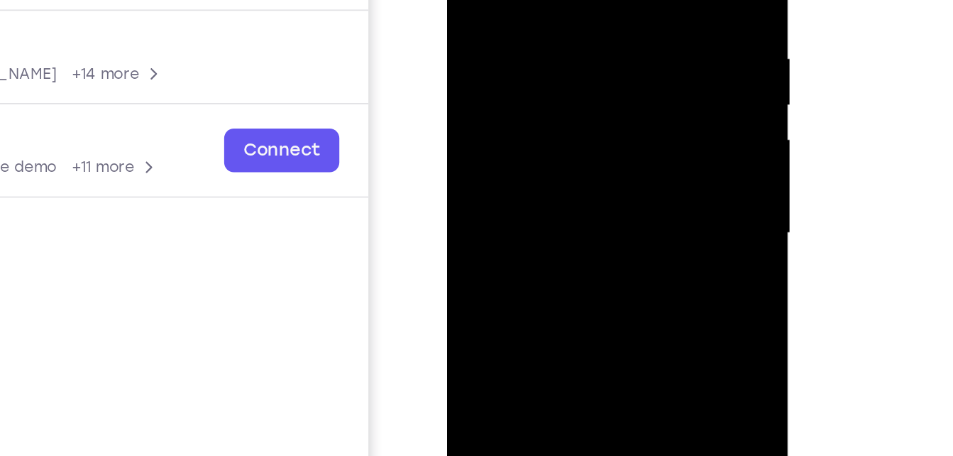
click at [627, 57] on div at bounding box center [547, 85] width 179 height 397
drag, startPoint x: 584, startPoint y: 156, endPoint x: 580, endPoint y: -16, distance: 172.5
click at [580, 0] on div at bounding box center [547, 85] width 179 height 397
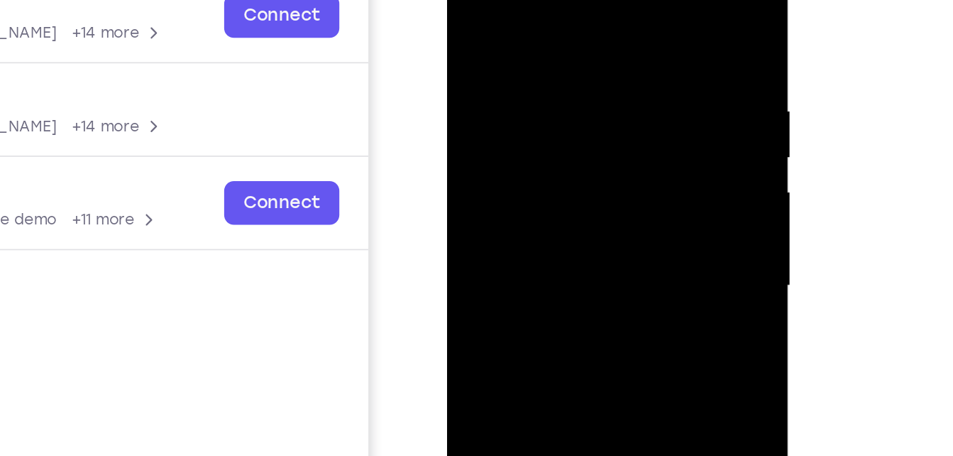
drag, startPoint x: 574, startPoint y: 142, endPoint x: 574, endPoint y: 86, distance: 56.1
click at [574, 86] on div at bounding box center [547, 138] width 179 height 397
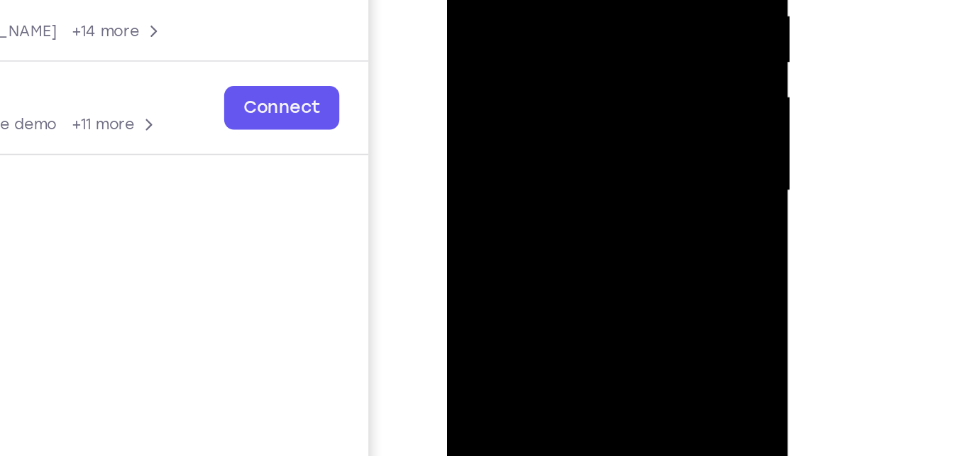
drag, startPoint x: 571, startPoint y: 121, endPoint x: 571, endPoint y: -1, distance: 122.1
click at [571, 0] on div at bounding box center [547, 43] width 179 height 397
drag, startPoint x: 568, startPoint y: 140, endPoint x: 556, endPoint y: 26, distance: 114.9
click at [556, 26] on div at bounding box center [547, 43] width 179 height 397
drag, startPoint x: 557, startPoint y: 138, endPoint x: 557, endPoint y: 86, distance: 52.5
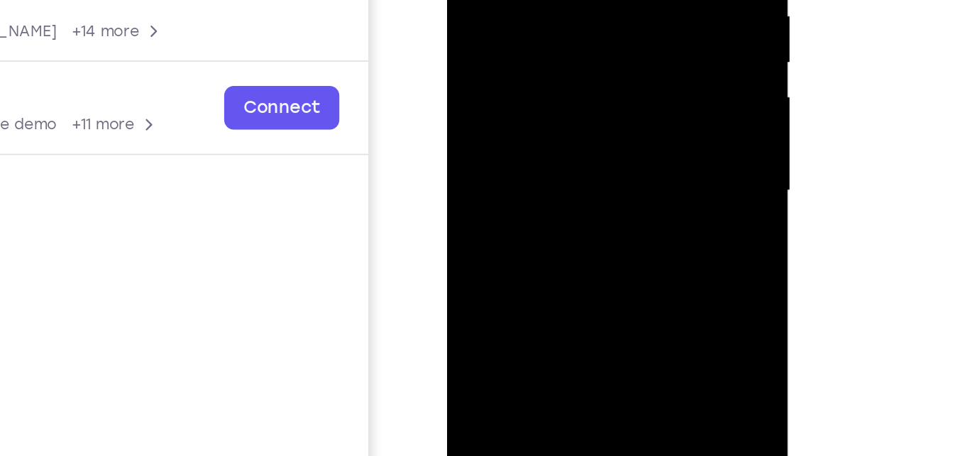
click at [557, 86] on div at bounding box center [547, 43] width 179 height 397
drag, startPoint x: 556, startPoint y: 121, endPoint x: 549, endPoint y: 16, distance: 106.0
click at [549, 16] on div at bounding box center [547, 43] width 179 height 397
drag, startPoint x: 566, startPoint y: 142, endPoint x: 566, endPoint y: -26, distance: 168.2
click at [566, 0] on div at bounding box center [547, 43] width 179 height 397
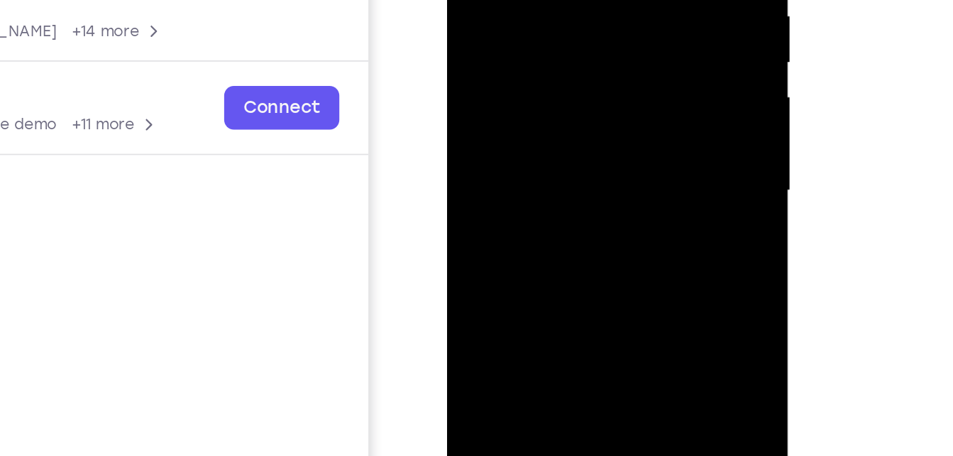
drag, startPoint x: 566, startPoint y: 122, endPoint x: 561, endPoint y: -10, distance: 132.1
click at [561, 0] on div at bounding box center [547, 43] width 179 height 397
drag, startPoint x: 559, startPoint y: 87, endPoint x: 556, endPoint y: 11, distance: 76.0
click at [556, 11] on div at bounding box center [547, 43] width 179 height 397
drag, startPoint x: 554, startPoint y: 135, endPoint x: 554, endPoint y: 45, distance: 90.1
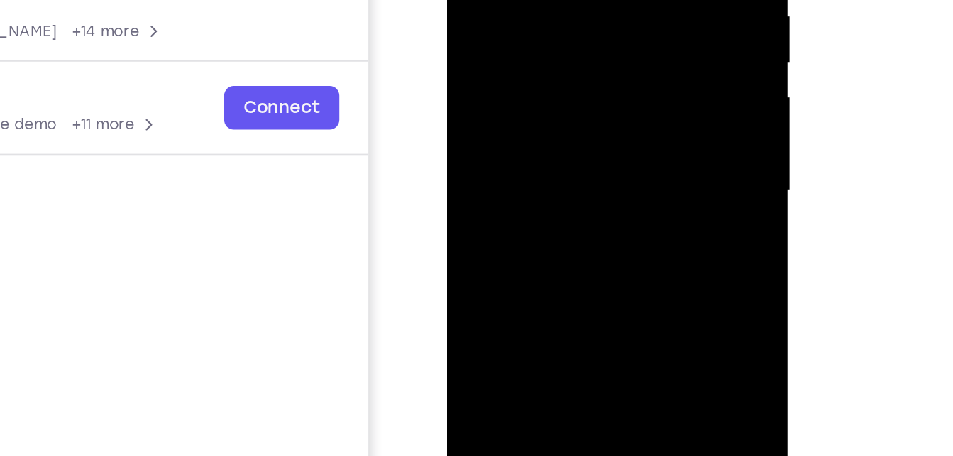
click at [554, 45] on div at bounding box center [547, 43] width 179 height 397
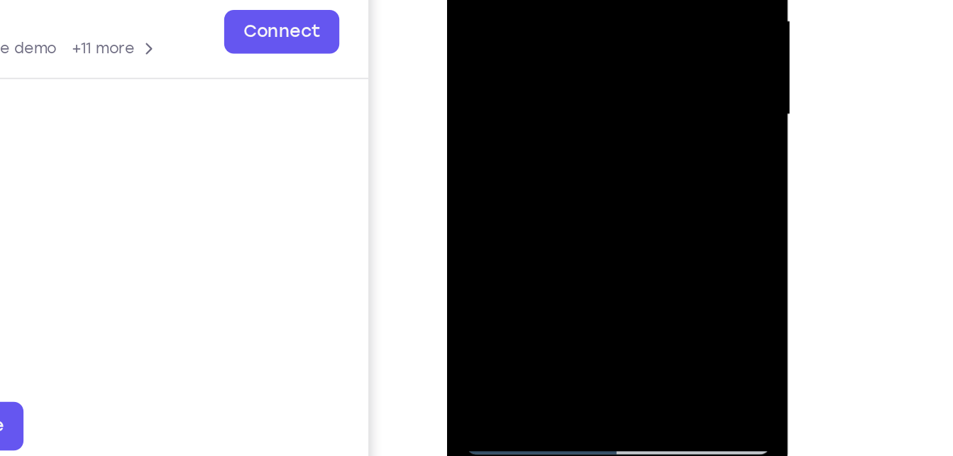
drag, startPoint x: 559, startPoint y: 52, endPoint x: 559, endPoint y: 17, distance: 34.8
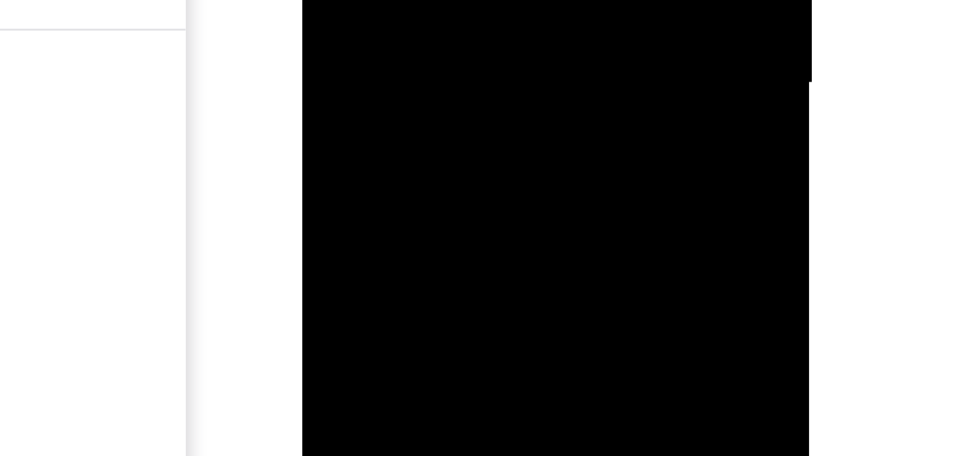
drag, startPoint x: 411, startPoint y: -234, endPoint x: 428, endPoint y: -288, distance: 56.6
drag, startPoint x: 448, startPoint y: -287, endPoint x: 425, endPoint y: -224, distance: 66.4
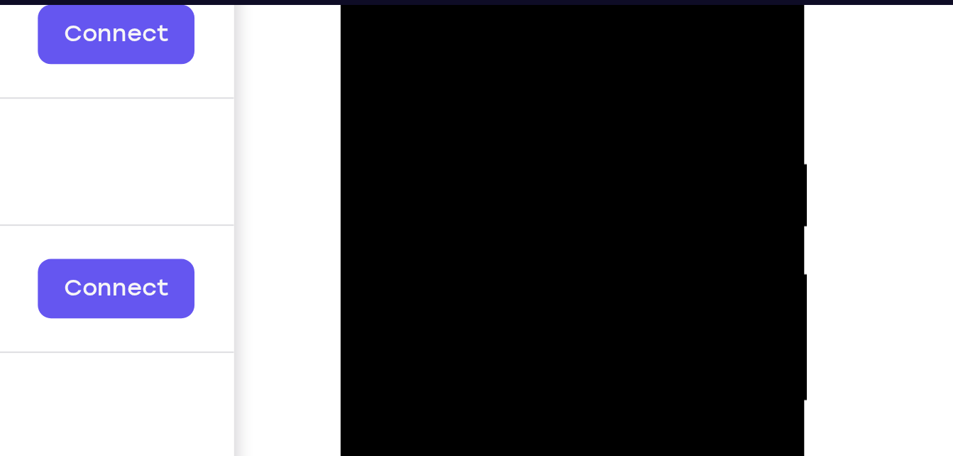
click at [399, 32] on div at bounding box center [441, 125] width 179 height 397
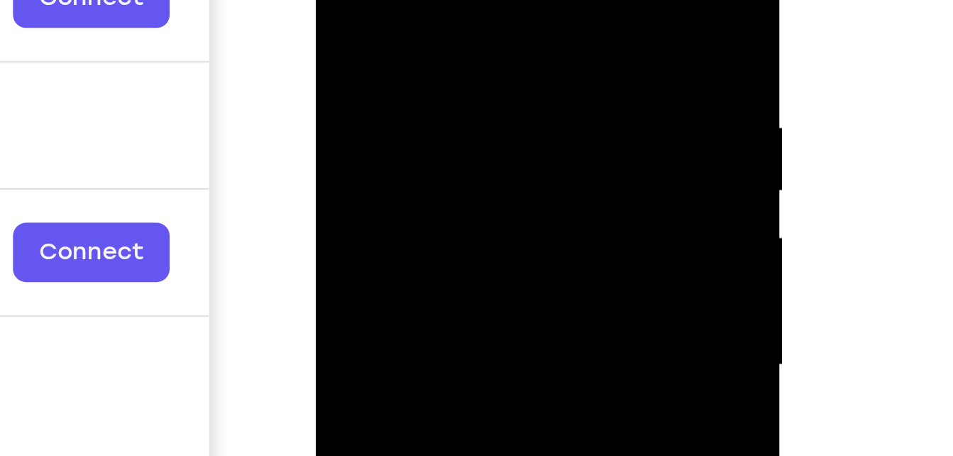
click at [363, 0] on div at bounding box center [416, 89] width 179 height 397
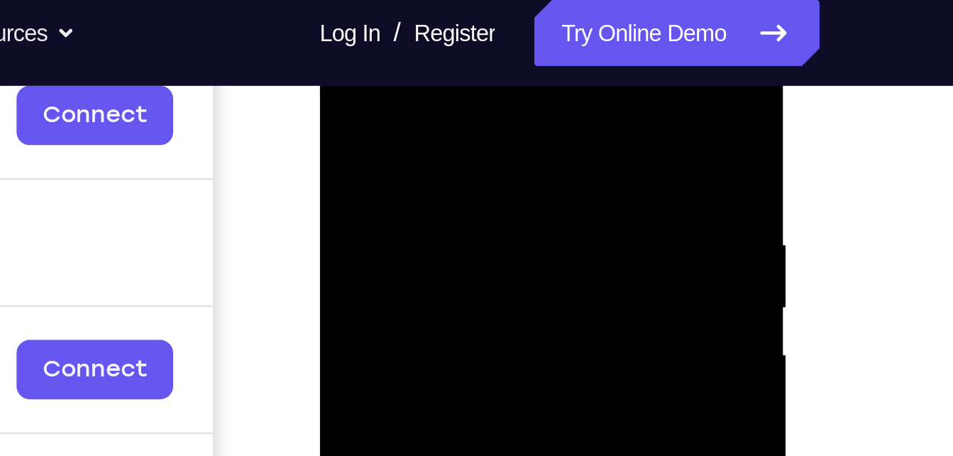
drag, startPoint x: 363, startPoint y: 92, endPoint x: 363, endPoint y: 121, distance: 28.4
click at [363, 121] on div at bounding box center [419, 206] width 179 height 397
click at [341, 67] on div at bounding box center [419, 206] width 179 height 397
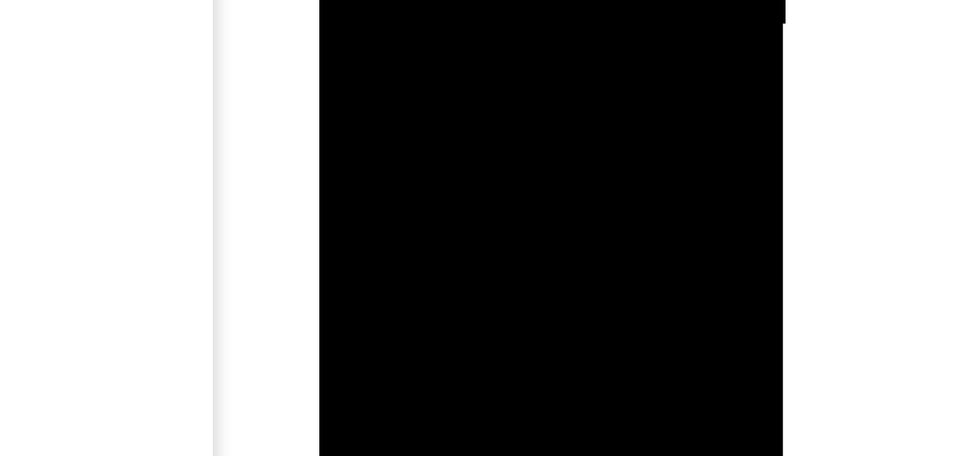
drag, startPoint x: 404, startPoint y: -138, endPoint x: 407, endPoint y: -173, distance: 35.5
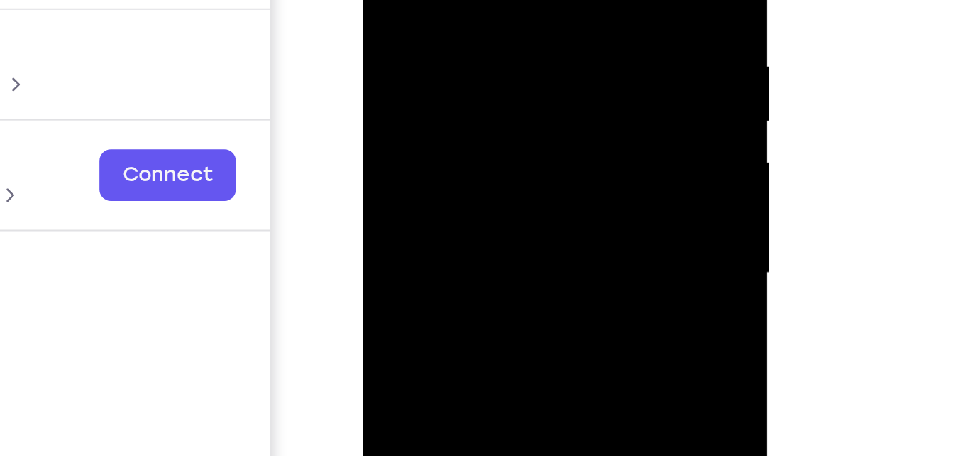
click at [546, 26] on div at bounding box center [463, 60] width 179 height 397
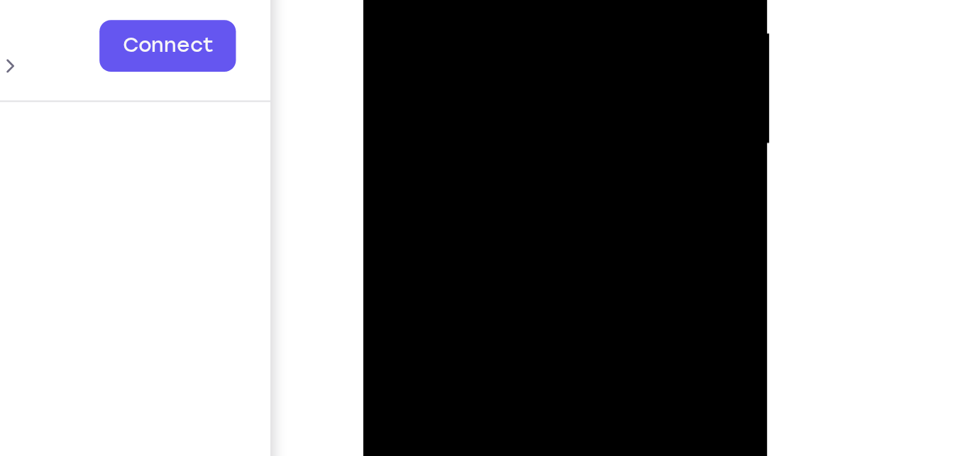
drag, startPoint x: 458, startPoint y: 12, endPoint x: 465, endPoint y: -72, distance: 84.0
drag, startPoint x: 470, startPoint y: 19, endPoint x: 465, endPoint y: -56, distance: 75.3
drag, startPoint x: 463, startPoint y: 27, endPoint x: 463, endPoint y: -11, distance: 38.3
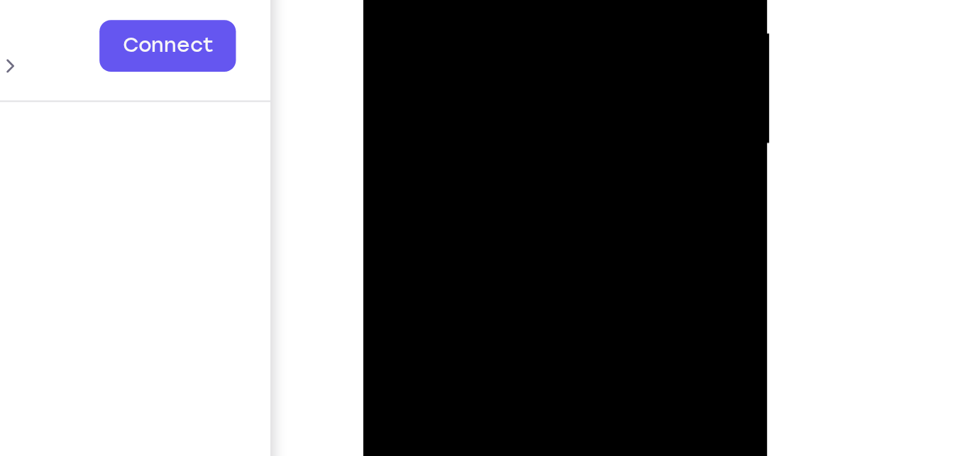
drag, startPoint x: 468, startPoint y: 21, endPoint x: 468, endPoint y: -49, distance: 69.5
drag, startPoint x: 475, startPoint y: 10, endPoint x: 469, endPoint y: -130, distance: 139.9
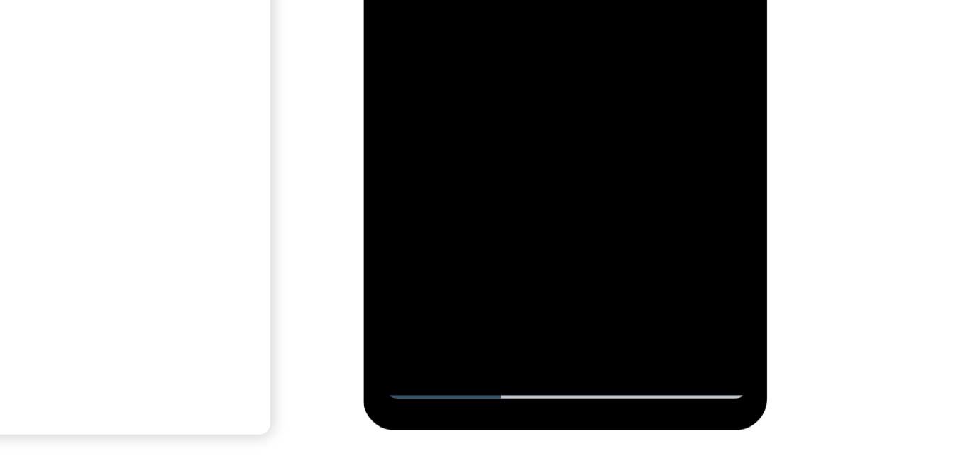
drag, startPoint x: 473, startPoint y: -75, endPoint x: 476, endPoint y: -138, distance: 63.2
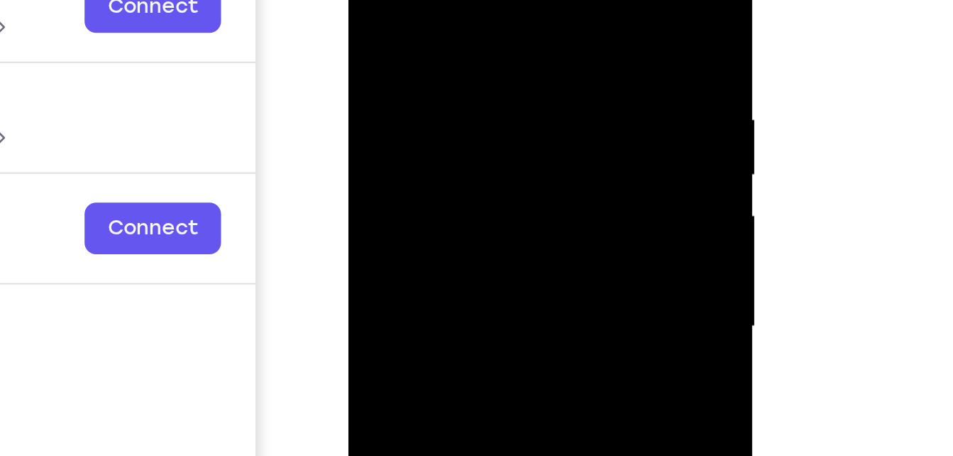
drag, startPoint x: 470, startPoint y: 25, endPoint x: 464, endPoint y: 53, distance: 28.3
click at [464, 53] on div at bounding box center [448, 113] width 179 height 397
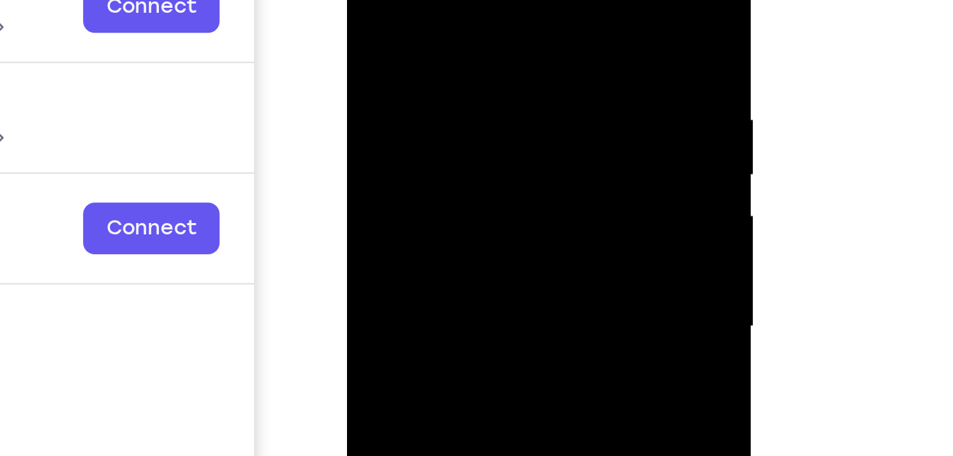
click at [434, 18] on div at bounding box center [447, 113] width 179 height 397
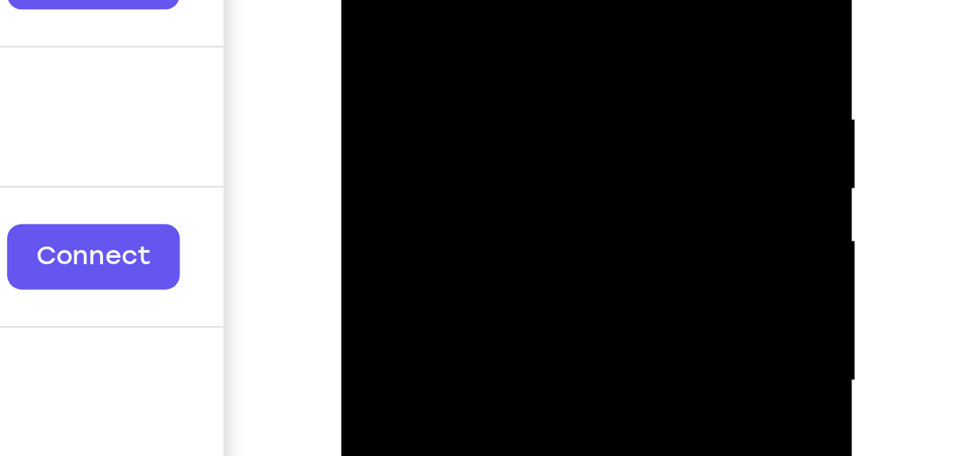
click at [519, 0] on div at bounding box center [441, 55] width 179 height 397
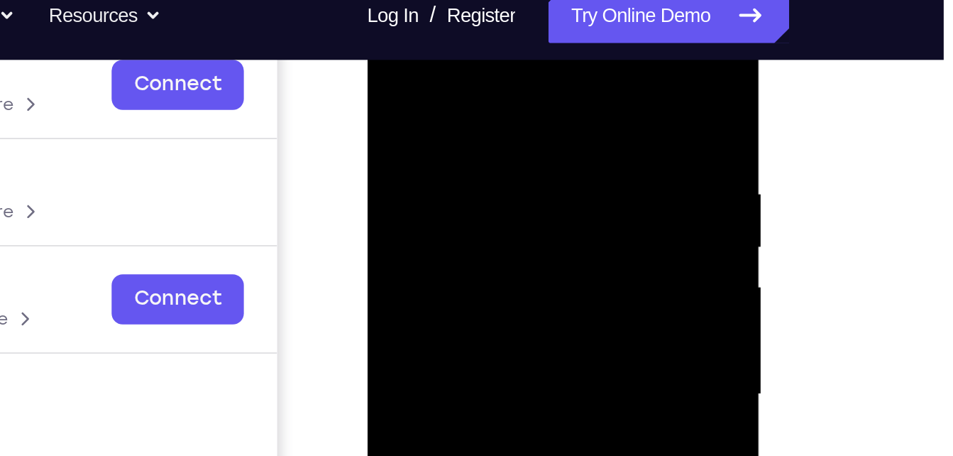
drag, startPoint x: 517, startPoint y: 90, endPoint x: 470, endPoint y: 90, distance: 46.8
click at [470, 90] on div at bounding box center [467, 194] width 179 height 397
click at [438, 89] on div at bounding box center [467, 194] width 179 height 397
click at [541, 59] on div at bounding box center [467, 194] width 179 height 397
click at [395, 79] on div at bounding box center [467, 194] width 179 height 397
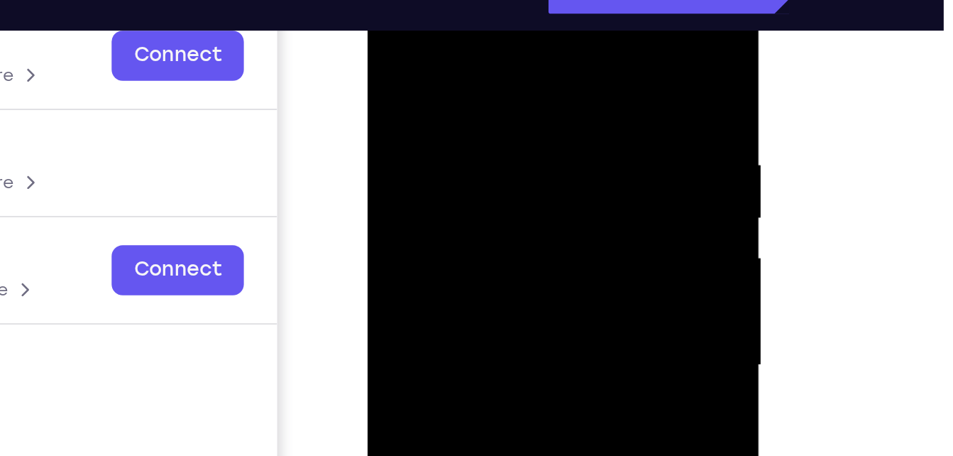
click at [544, 33] on div at bounding box center [467, 165] width 179 height 397
drag, startPoint x: 514, startPoint y: 61, endPoint x: 467, endPoint y: 66, distance: 47.1
click at [467, 66] on div at bounding box center [467, 165] width 179 height 397
click at [425, 60] on div at bounding box center [467, 165] width 179 height 397
click at [539, 29] on div at bounding box center [467, 165] width 179 height 397
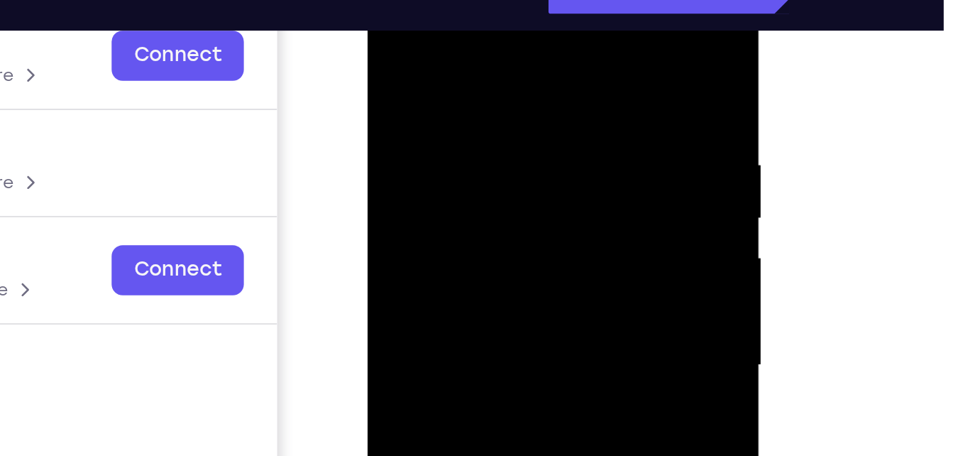
drag, startPoint x: 512, startPoint y: 46, endPoint x: 462, endPoint y: 51, distance: 50.6
click at [462, 51] on div at bounding box center [467, 165] width 179 height 397
drag, startPoint x: 519, startPoint y: 59, endPoint x: 468, endPoint y: 57, distance: 51.8
click at [468, 57] on div at bounding box center [467, 165] width 179 height 397
drag, startPoint x: 512, startPoint y: 53, endPoint x: 475, endPoint y: 51, distance: 37.6
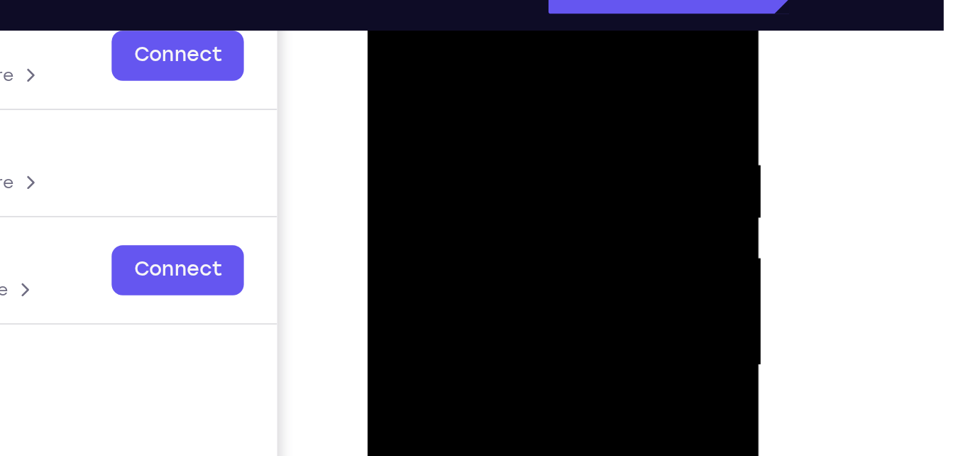
click at [475, 51] on div at bounding box center [467, 165] width 179 height 397
drag, startPoint x: 487, startPoint y: 45, endPoint x: 435, endPoint y: 45, distance: 51.8
click at [435, 45] on div at bounding box center [467, 165] width 179 height 397
click at [442, 55] on div at bounding box center [467, 165] width 179 height 397
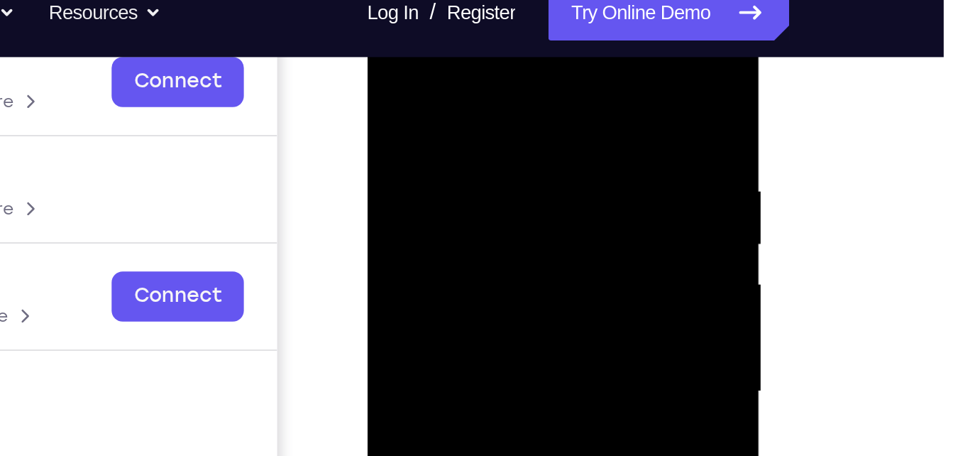
click at [539, 100] on div at bounding box center [467, 191] width 179 height 397
click at [402, 90] on div at bounding box center [467, 191] width 179 height 397
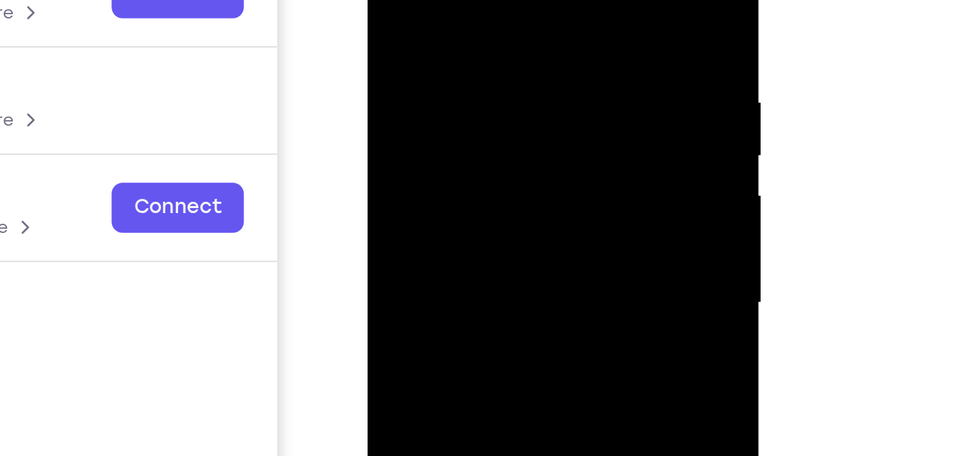
click at [531, 20] on div at bounding box center [467, 101] width 179 height 397
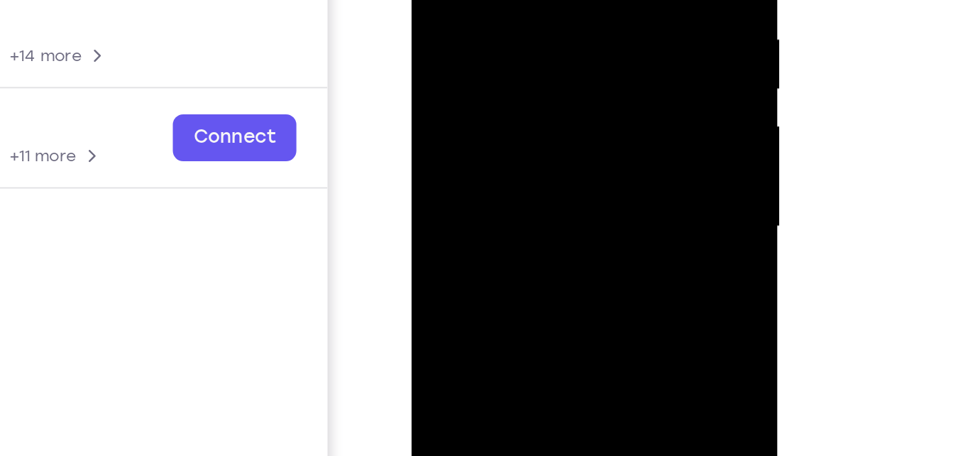
click at [579, 45] on div at bounding box center [512, 53] width 179 height 397
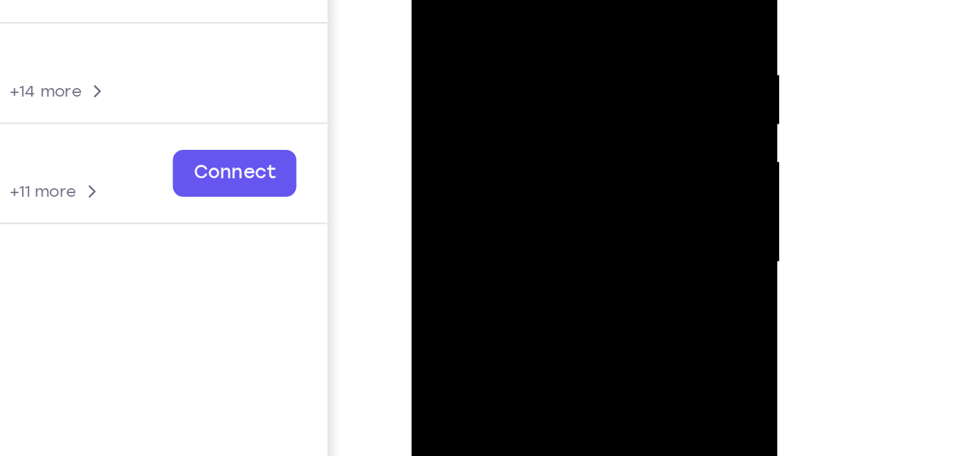
click at [441, 43] on div at bounding box center [512, 88] width 179 height 397
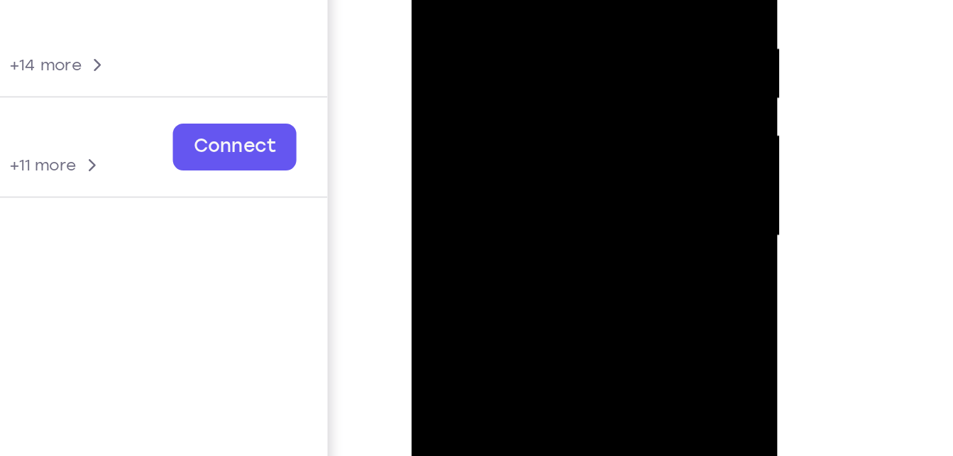
click at [435, 33] on div at bounding box center [512, 62] width 179 height 397
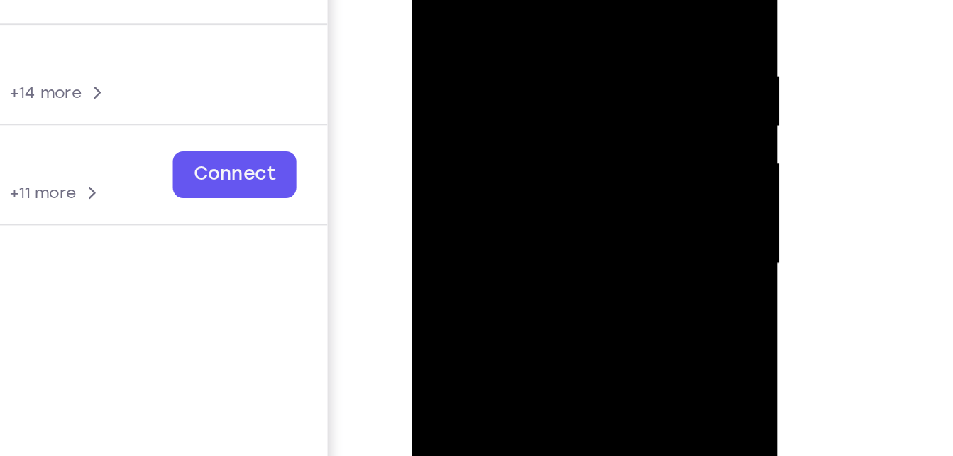
click at [584, 22] on div at bounding box center [512, 89] width 179 height 397
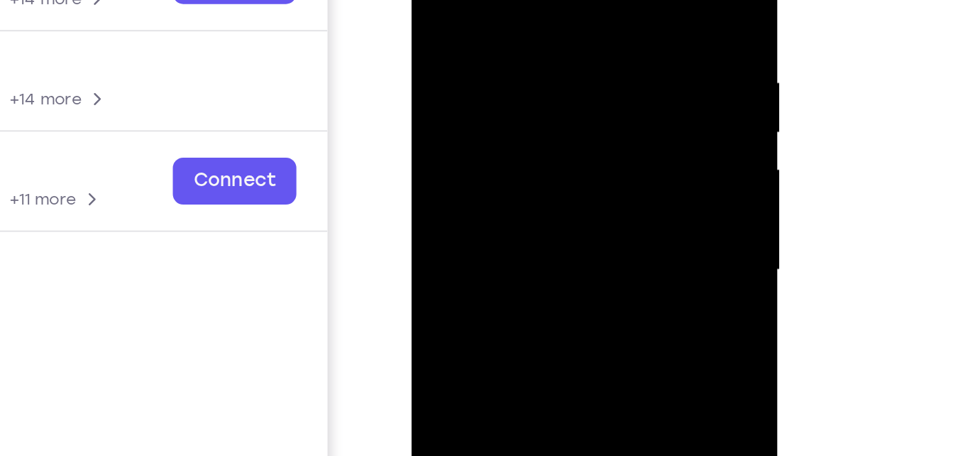
click at [448, 46] on div at bounding box center [512, 96] width 179 height 397
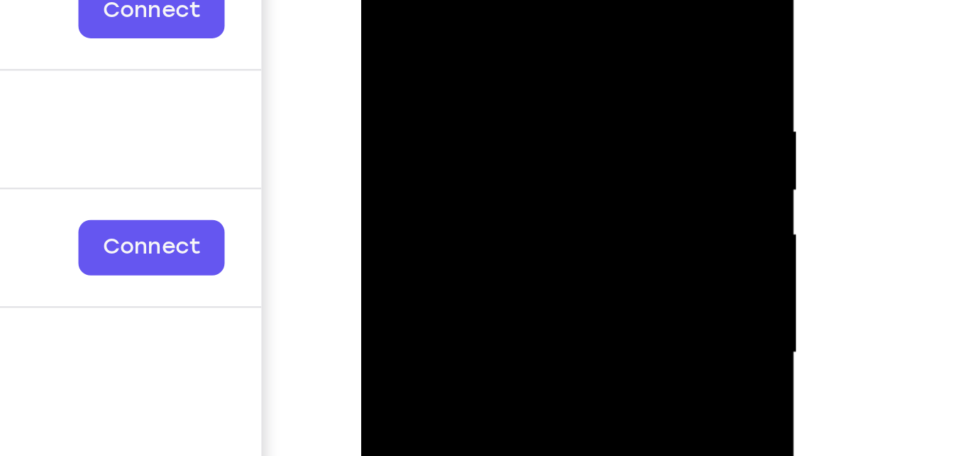
click at [524, 28] on div at bounding box center [461, 109] width 179 height 397
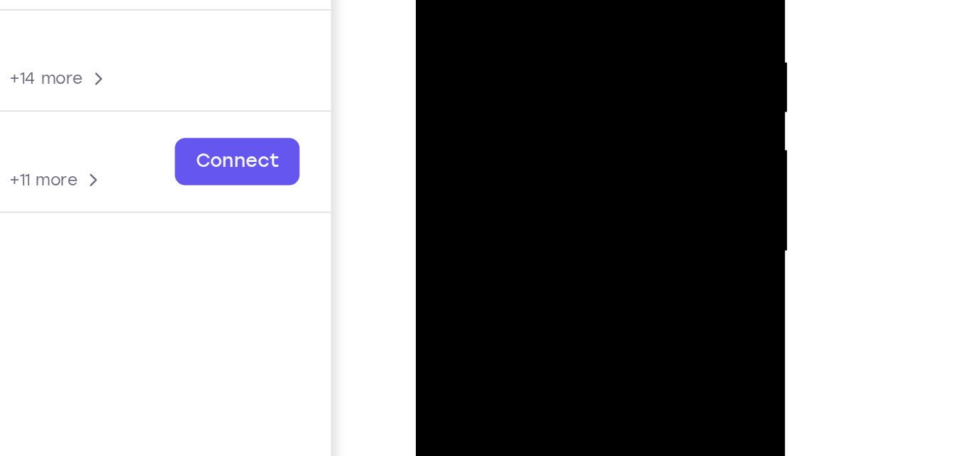
click at [583, 27] on div at bounding box center [515, 74] width 179 height 397
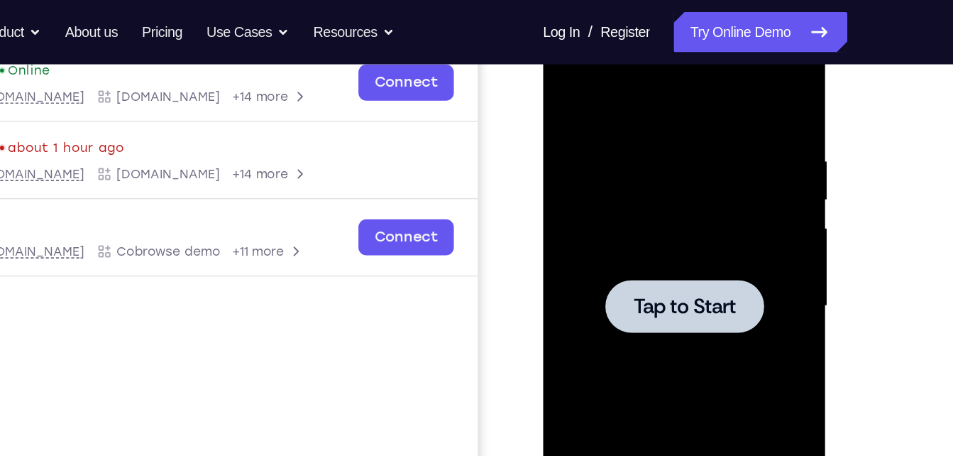
click at [668, 138] on div at bounding box center [642, 219] width 179 height 397
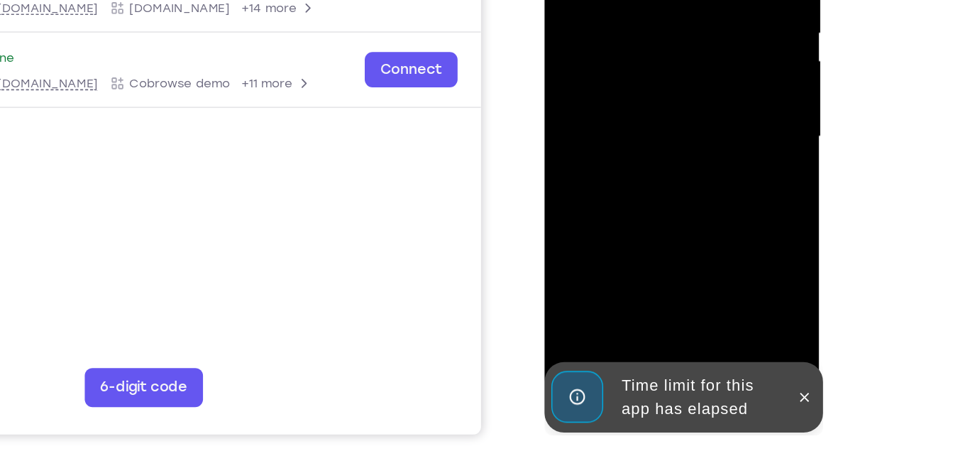
scroll to position [250, 0]
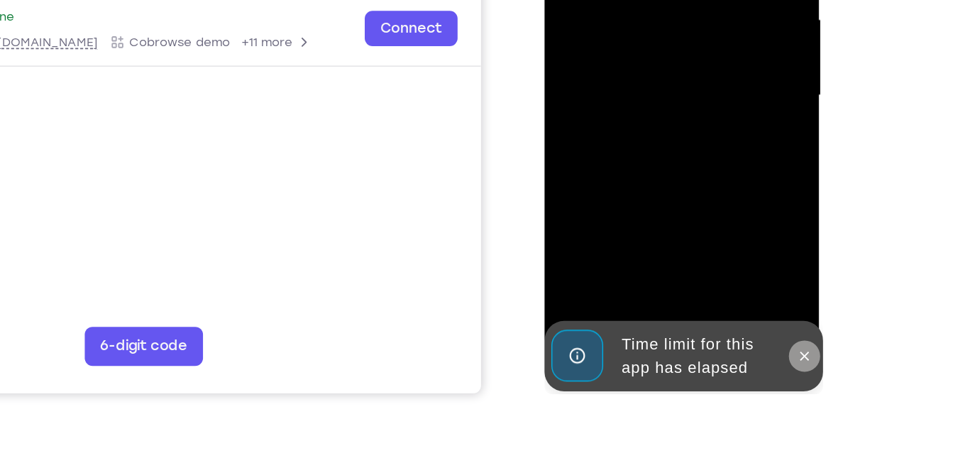
click at [730, 206] on icon at bounding box center [732, 206] width 11 height 11
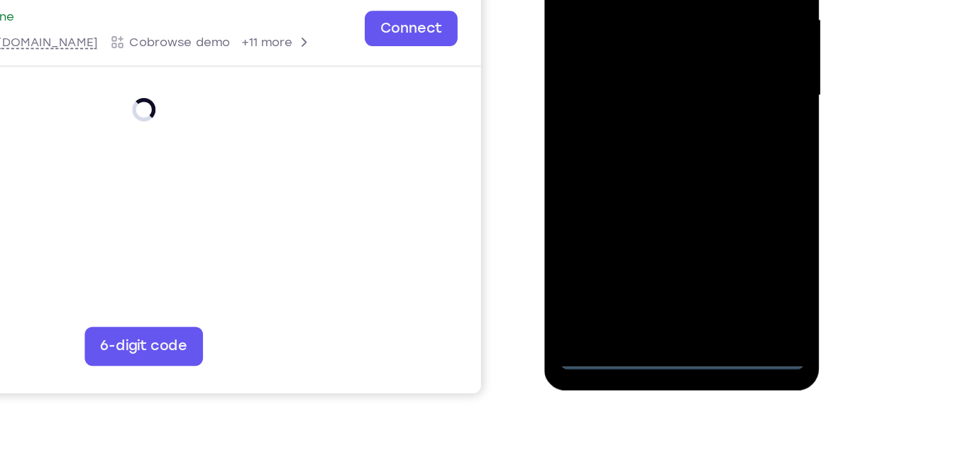
click at [641, 220] on div at bounding box center [644, 19] width 201 height 423
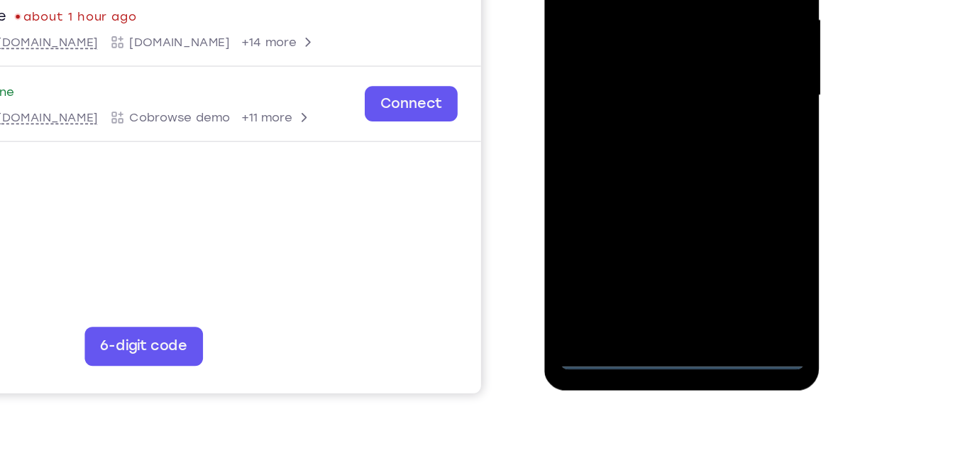
click at [640, 214] on div at bounding box center [644, 17] width 179 height 397
click at [702, 149] on div at bounding box center [644, 17] width 179 height 397
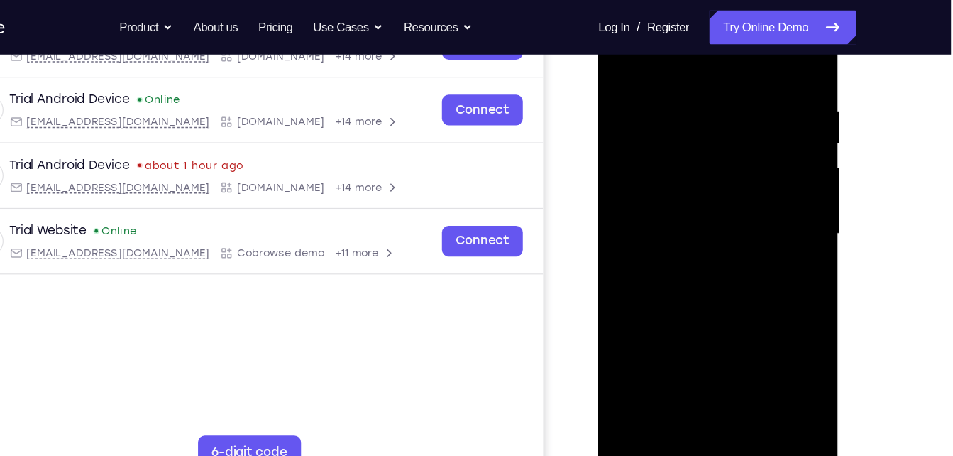
scroll to position [199, 0]
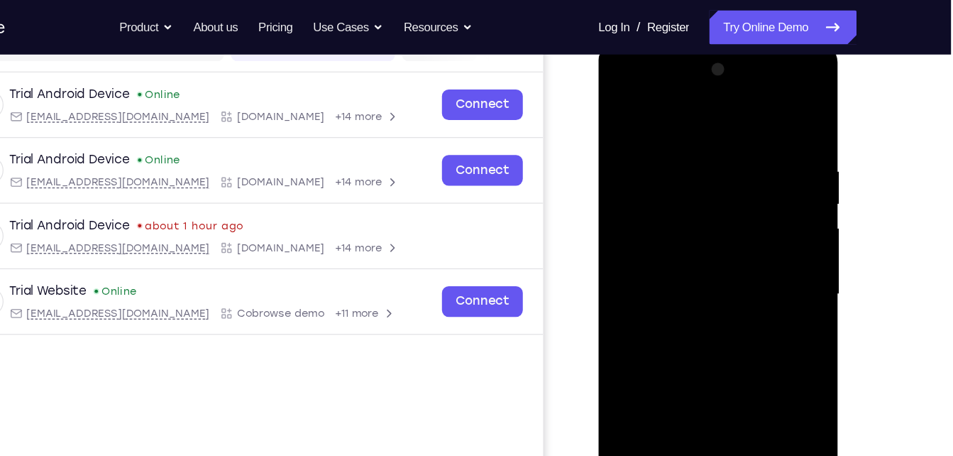
click at [620, 84] on div at bounding box center [698, 252] width 179 height 397
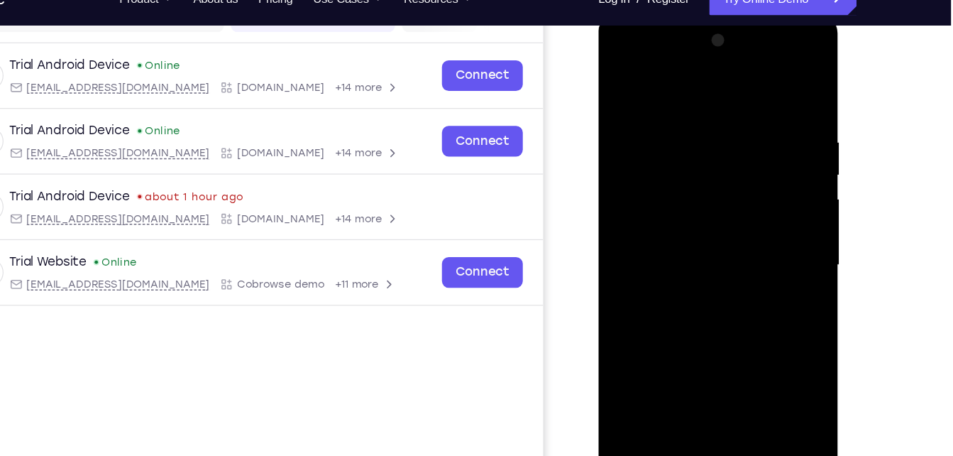
click at [760, 219] on div at bounding box center [698, 223] width 179 height 397
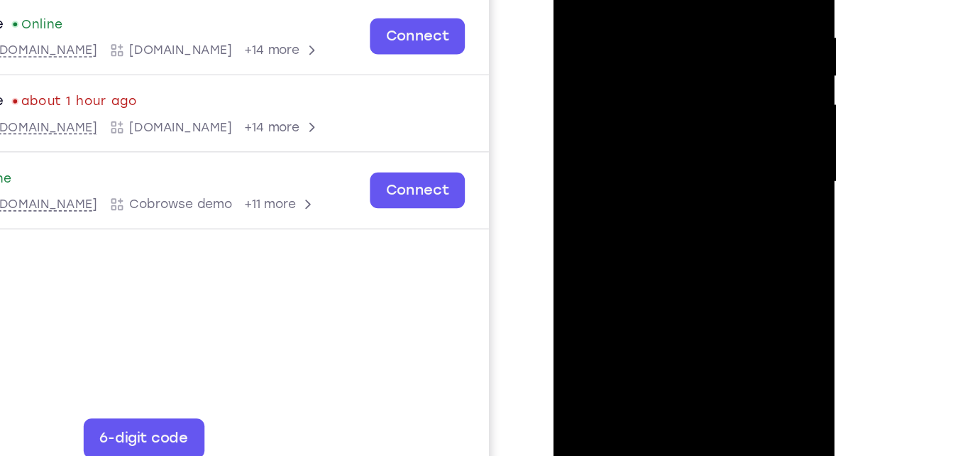
click at [637, 127] on div at bounding box center [653, 96] width 179 height 397
click at [610, 89] on div at bounding box center [653, 96] width 179 height 397
click at [610, 75] on div at bounding box center [653, 96] width 179 height 397
click at [616, 96] on div at bounding box center [653, 96] width 179 height 397
click at [660, 150] on div at bounding box center [653, 96] width 179 height 397
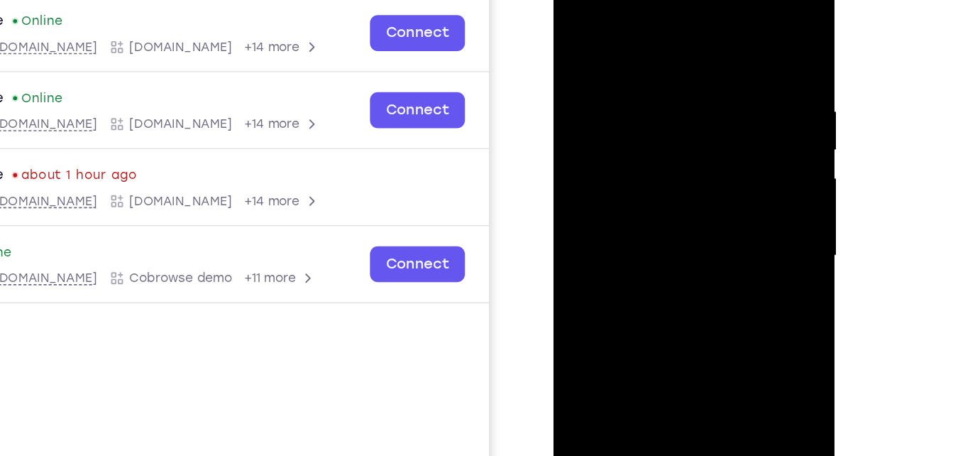
drag, startPoint x: 625, startPoint y: 39, endPoint x: 639, endPoint y: -48, distance: 88.4
click at [639, 0] on html "Online web based iOS Simulators and Android Emulators. Run iPhone, iPad, Mobile…" at bounding box center [654, 175] width 202 height 426
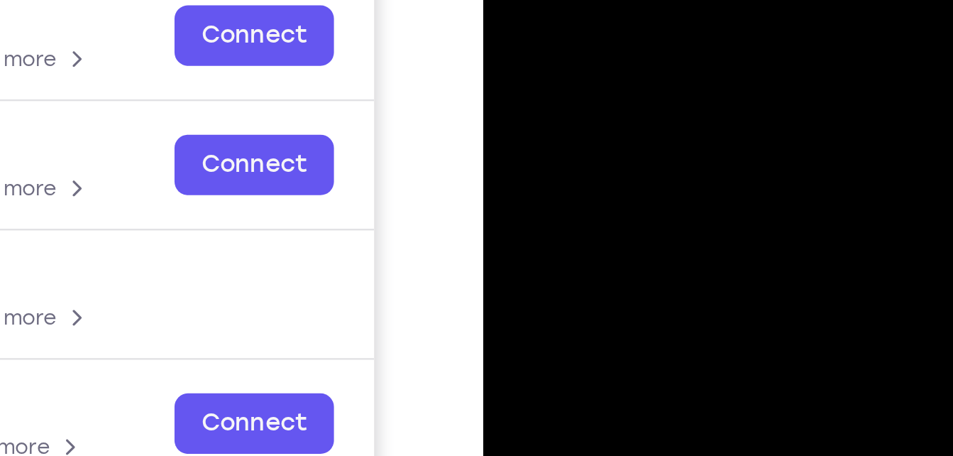
drag, startPoint x: 555, startPoint y: -8, endPoint x: 549, endPoint y: -72, distance: 64.2
click at [549, 0] on div at bounding box center [583, 123] width 179 height 397
click at [567, 14] on div at bounding box center [583, 123] width 179 height 397
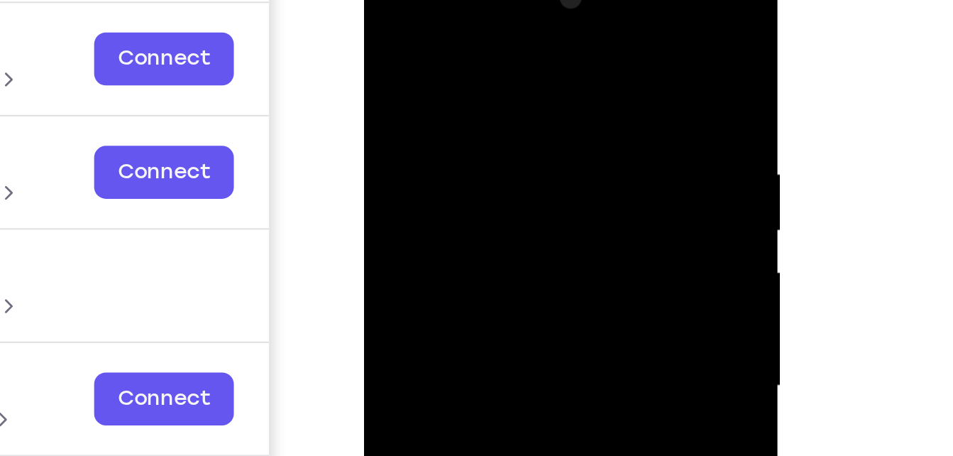
click at [536, 22] on div at bounding box center [464, 162] width 179 height 397
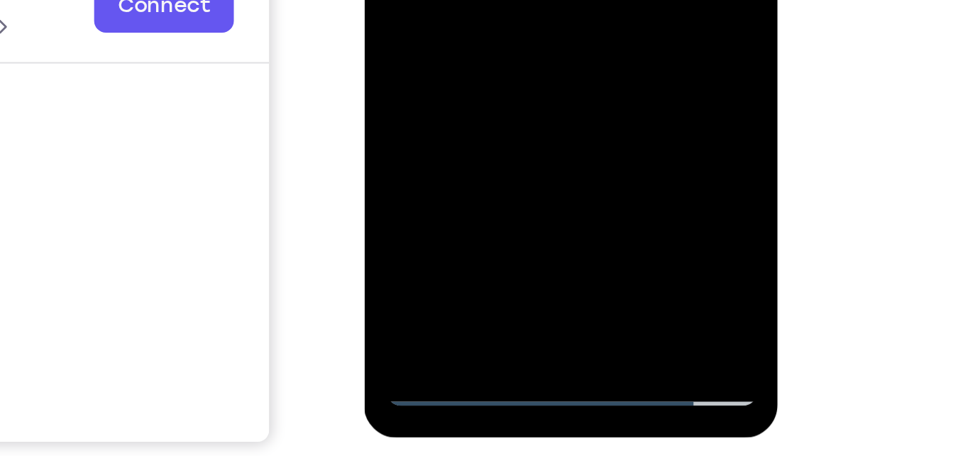
scroll to position [221, 0]
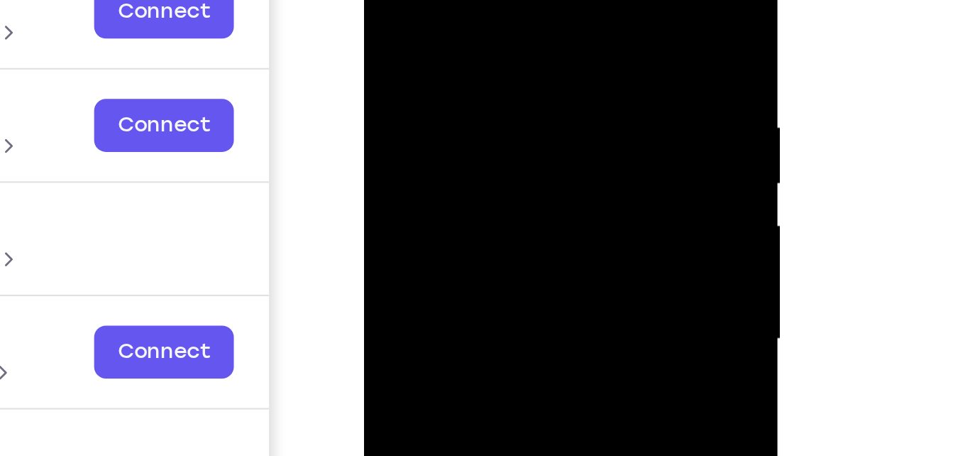
click at [487, 20] on div at bounding box center [464, 115] width 179 height 397
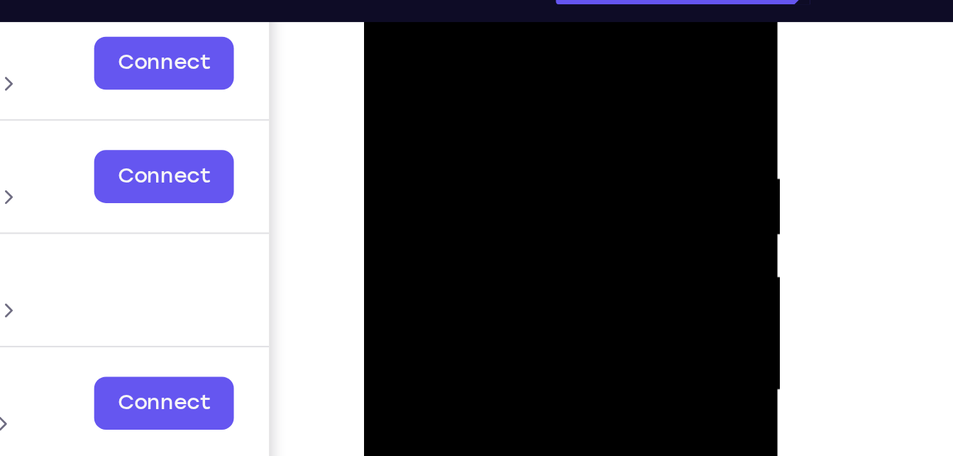
click at [534, 28] on div at bounding box center [464, 166] width 179 height 397
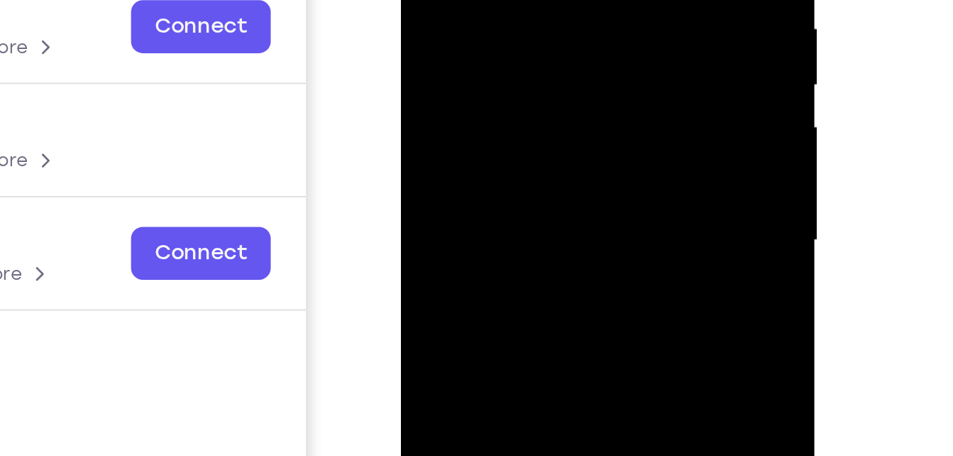
click at [426, 0] on div at bounding box center [501, 16] width 179 height 397
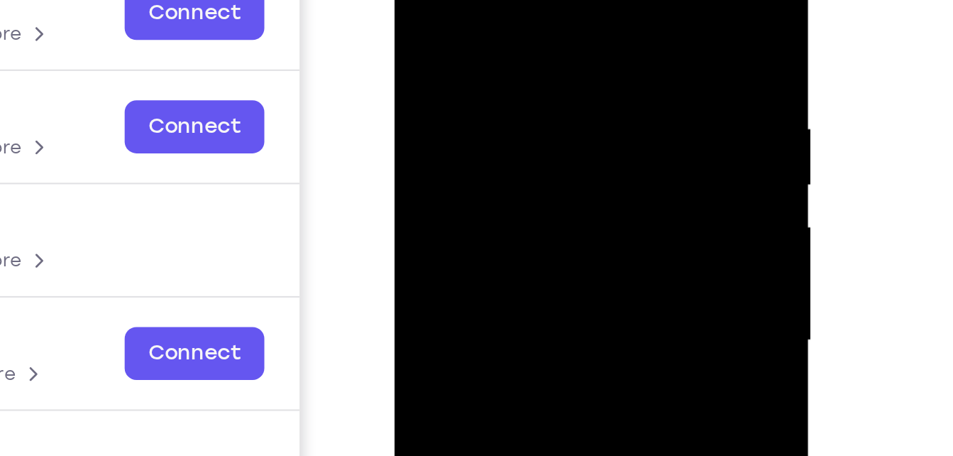
click at [428, 18] on div at bounding box center [495, 116] width 179 height 397
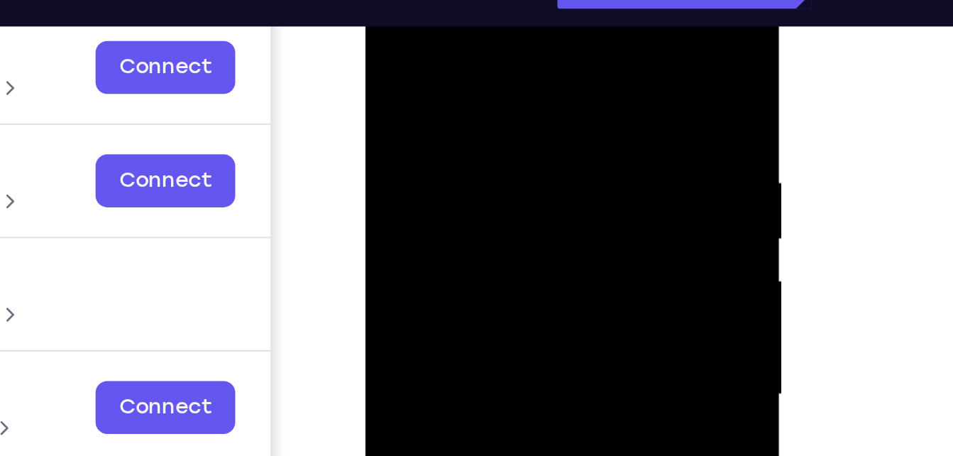
click at [537, 34] on div at bounding box center [465, 171] width 179 height 397
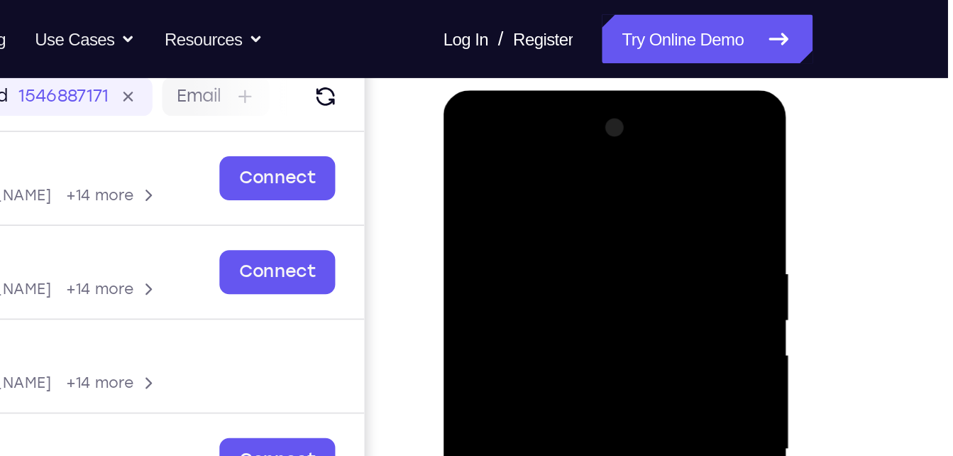
scroll to position [182, 0]
click at [622, 114] on div at bounding box center [543, 299] width 179 height 397
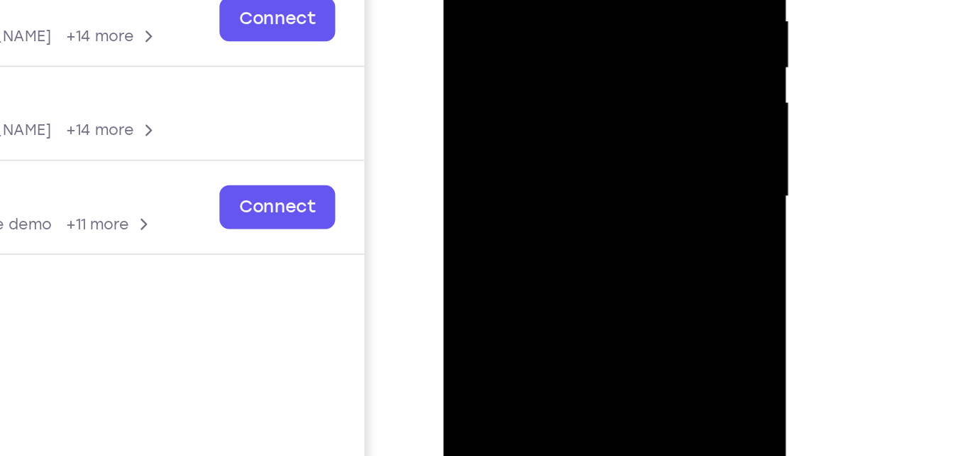
click at [535, 46] on div at bounding box center [543, 47] width 179 height 397
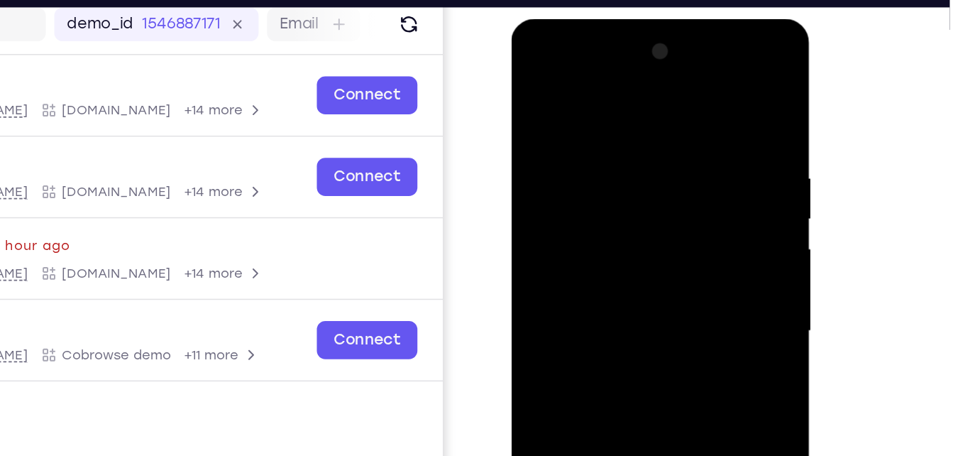
click at [681, 136] on div at bounding box center [611, 227] width 179 height 397
click at [690, 108] on div at bounding box center [611, 227] width 179 height 397
click at [685, 135] on div at bounding box center [611, 227] width 179 height 397
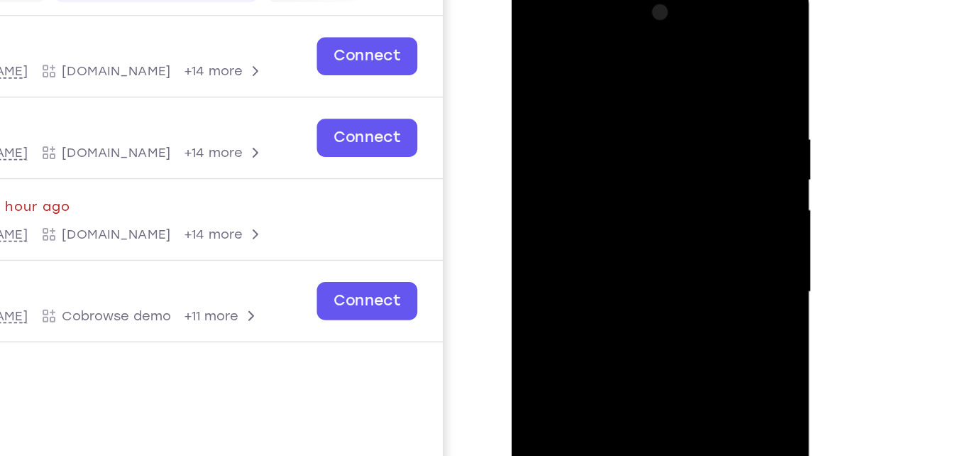
click at [539, 138] on div at bounding box center [611, 189] width 179 height 397
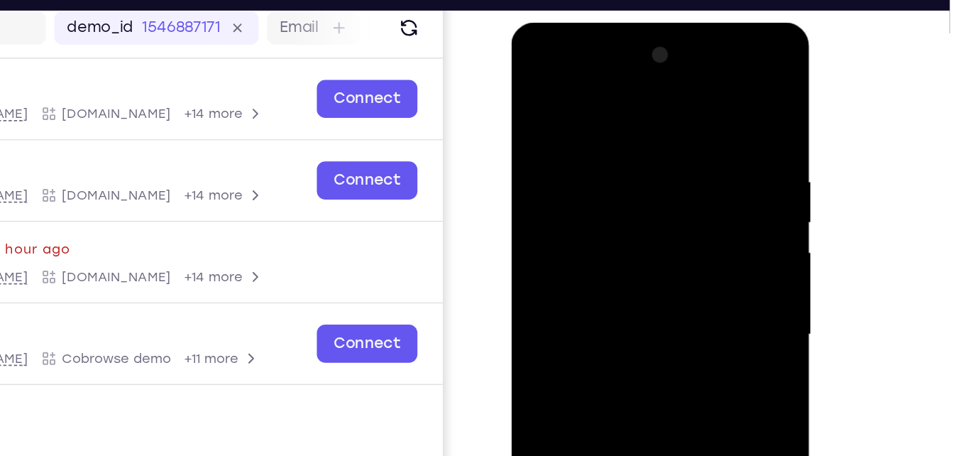
click at [683, 90] on div at bounding box center [611, 231] width 179 height 397
click at [689, 48] on div at bounding box center [611, 231] width 179 height 397
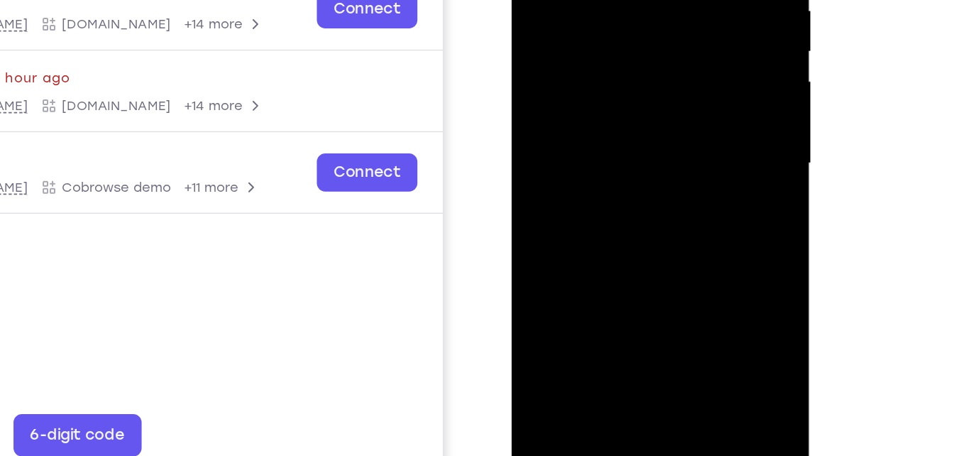
scroll to position [218, 0]
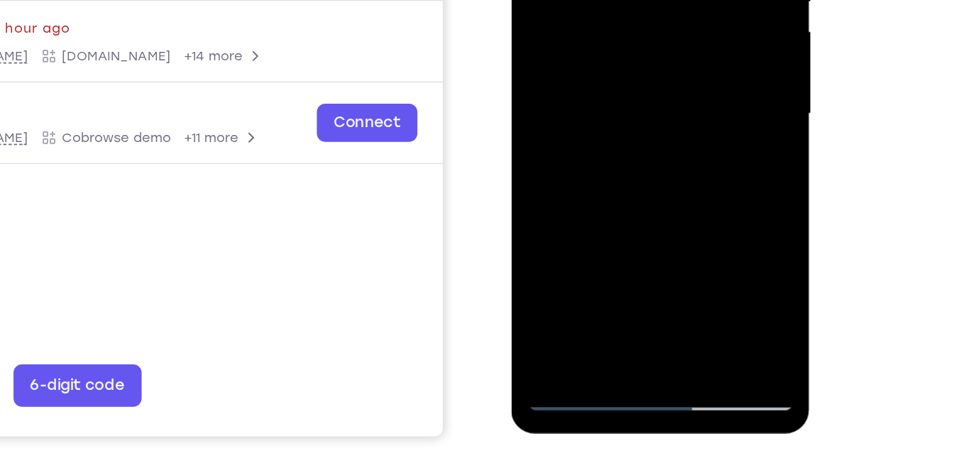
click at [674, 183] on div at bounding box center [611, 11] width 179 height 397
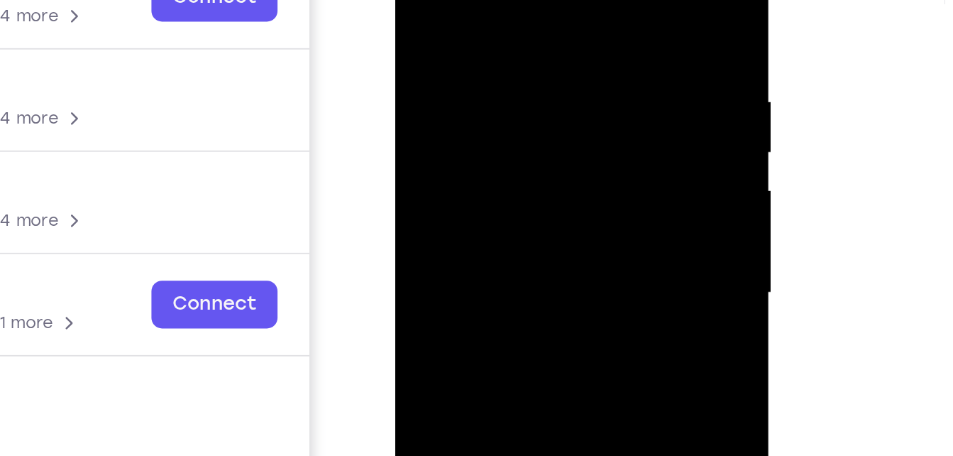
click at [420, 0] on div at bounding box center [495, 111] width 179 height 397
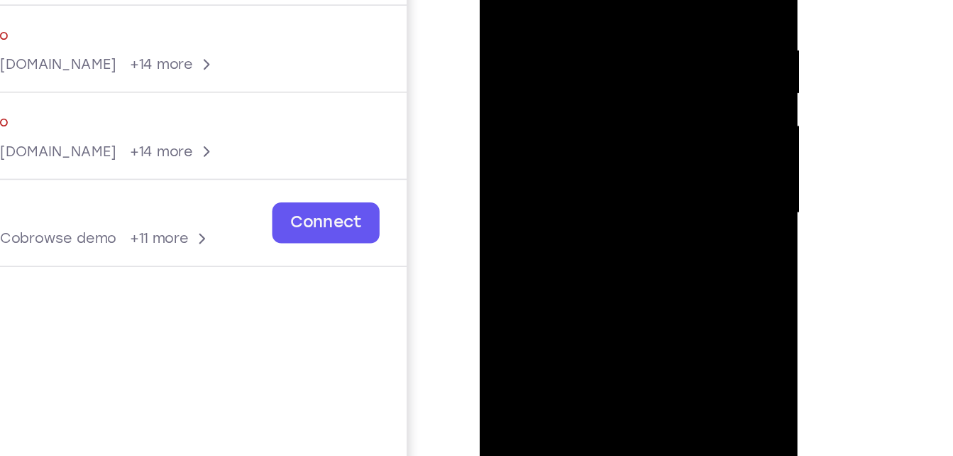
scroll to position [176, 0]
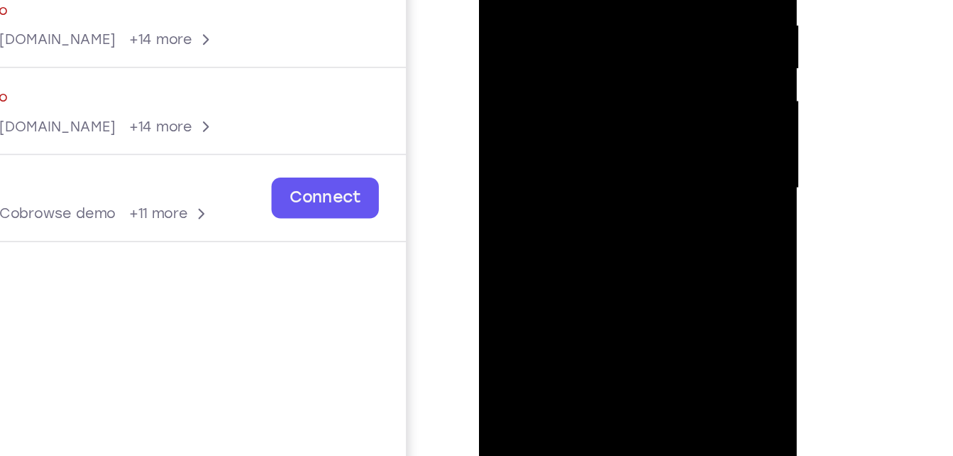
drag, startPoint x: 590, startPoint y: 33, endPoint x: 590, endPoint y: 48, distance: 15.6
click at [590, 48] on div at bounding box center [579, 65] width 179 height 397
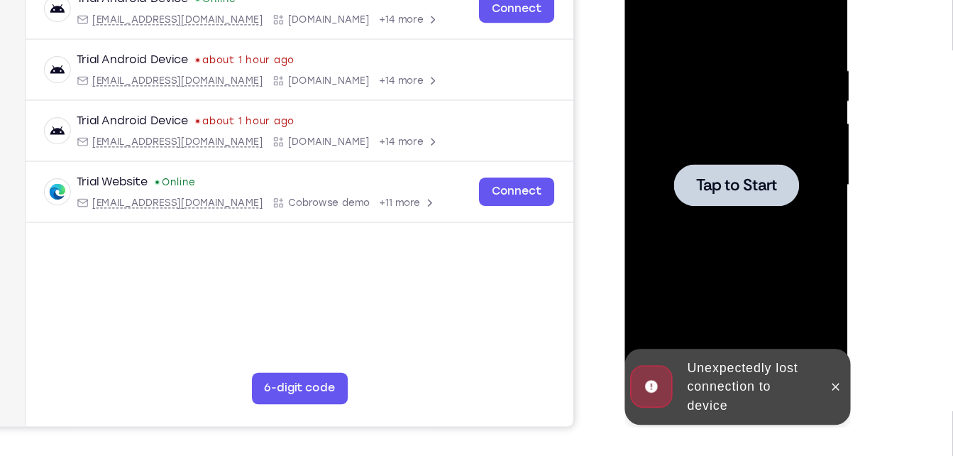
scroll to position [233, 0]
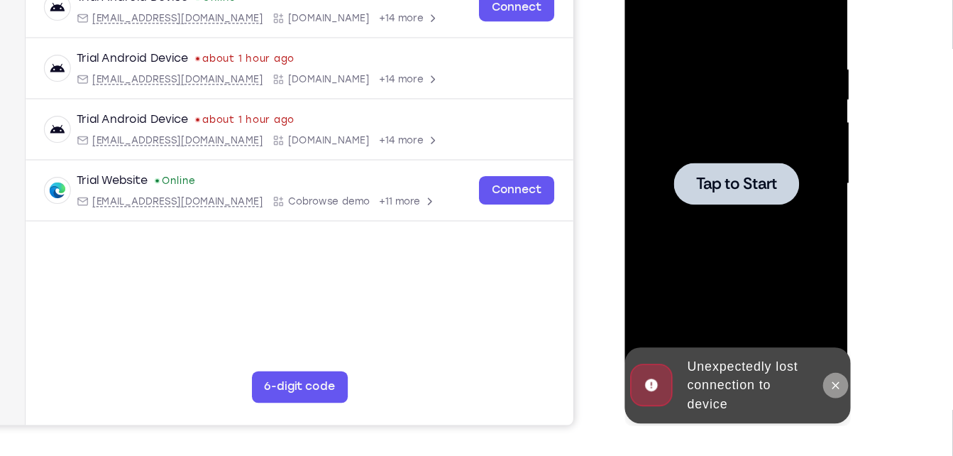
click at [817, 339] on icon at bounding box center [813, 339] width 11 height 11
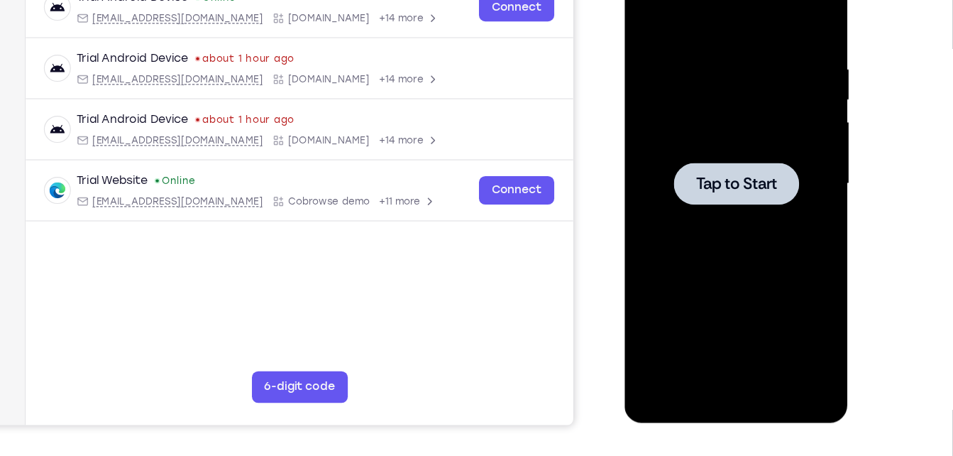
click at [766, 275] on div at bounding box center [724, 159] width 179 height 397
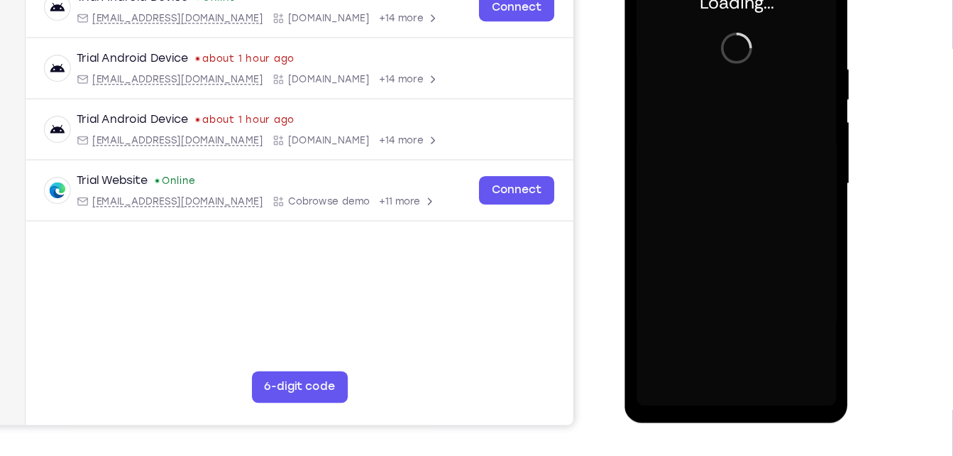
scroll to position [100, 0]
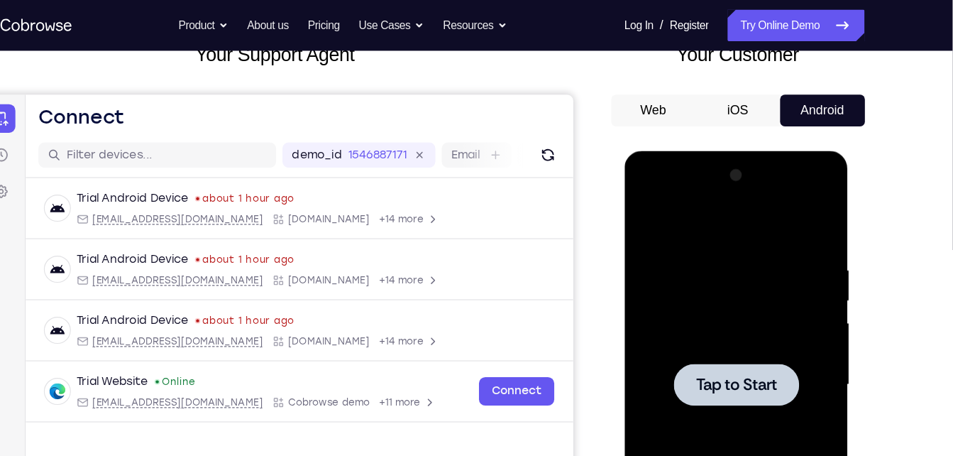
click at [704, 199] on div at bounding box center [724, 359] width 179 height 397
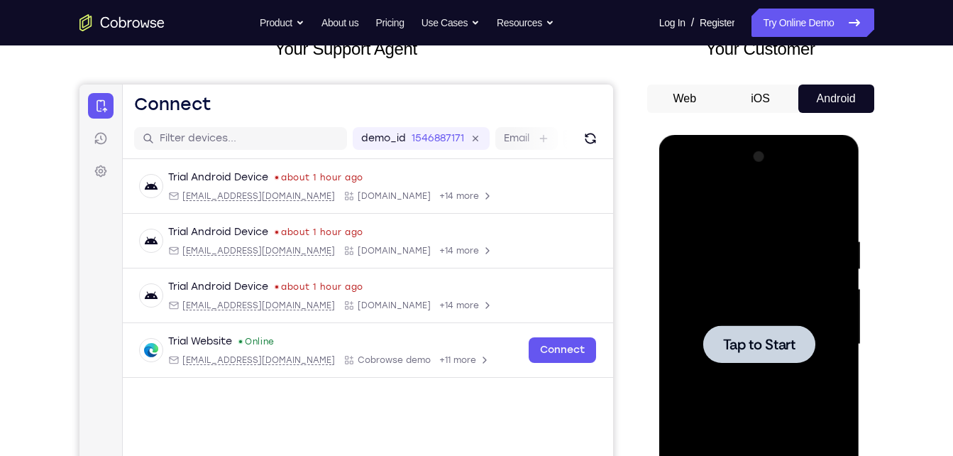
click at [742, 217] on div at bounding box center [759, 343] width 179 height 397
click at [744, 212] on div at bounding box center [759, 343] width 179 height 397
click at [790, 189] on div at bounding box center [759, 343] width 179 height 397
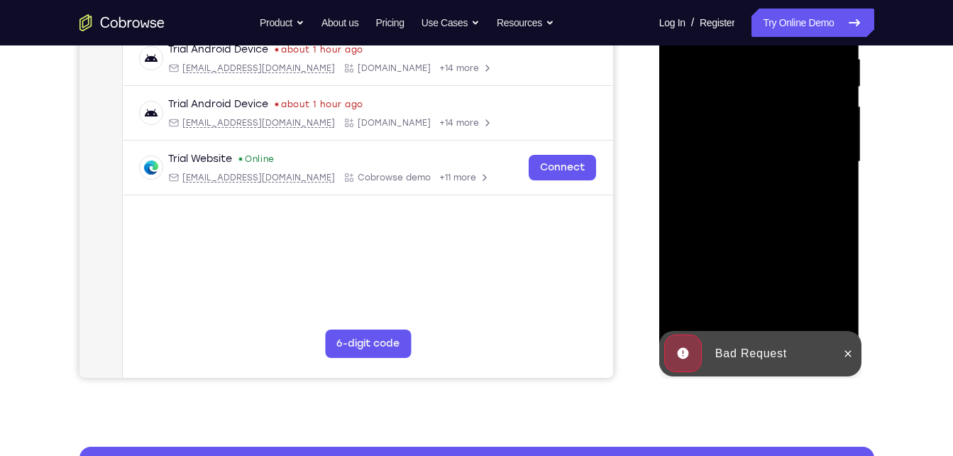
scroll to position [283, 0]
click at [843, 355] on icon at bounding box center [847, 352] width 11 height 11
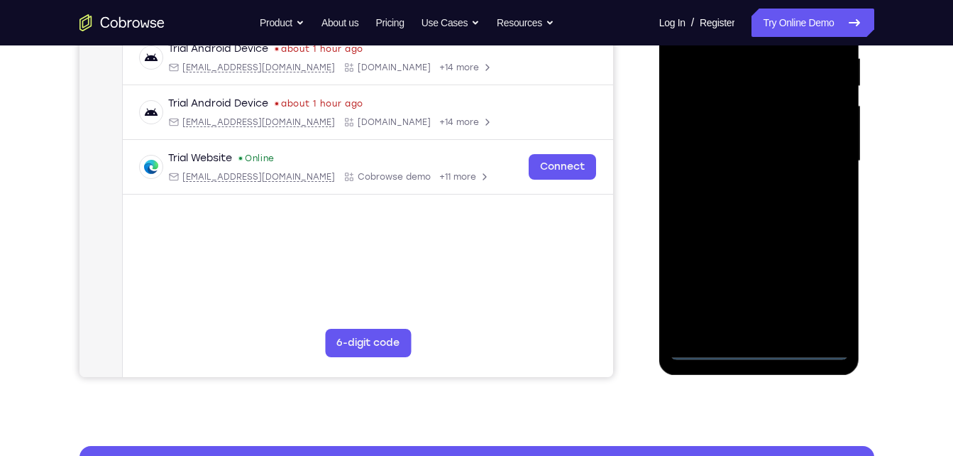
click at [768, 353] on div at bounding box center [759, 160] width 179 height 397
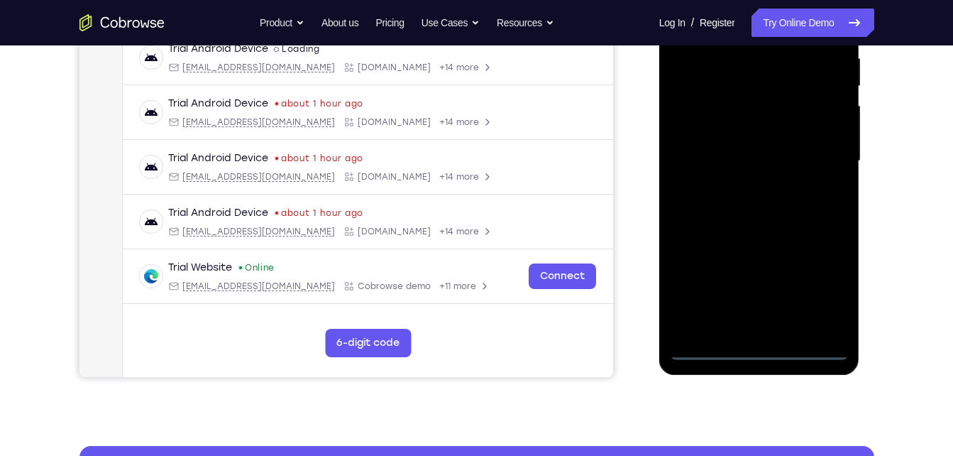
click at [818, 286] on div at bounding box center [759, 160] width 179 height 397
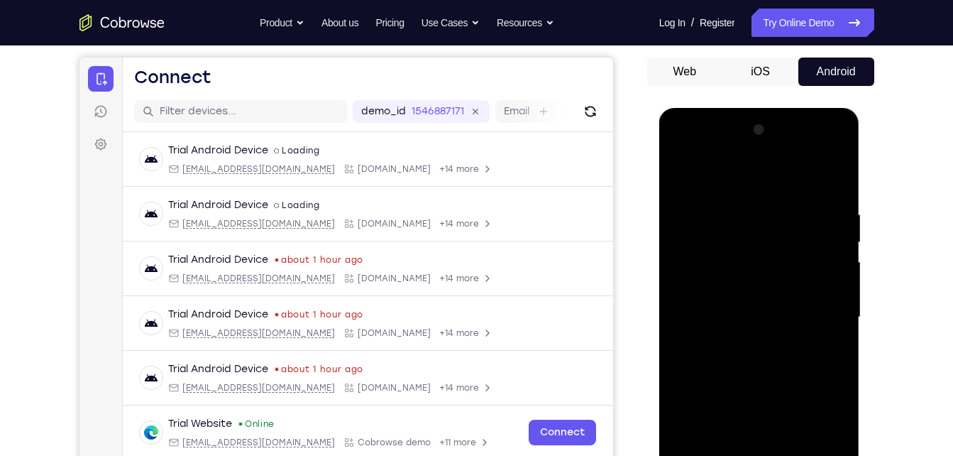
scroll to position [125, 0]
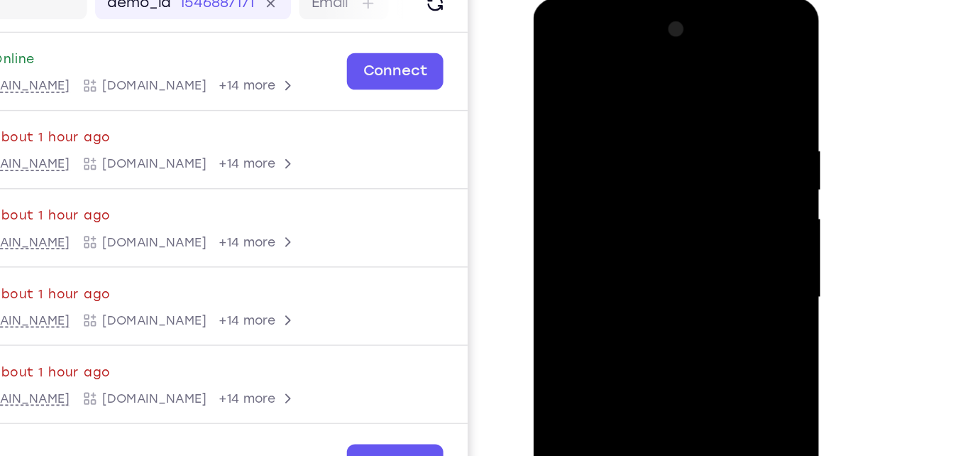
click at [558, 44] on div at bounding box center [633, 207] width 179 height 397
click at [698, 208] on div at bounding box center [633, 207] width 179 height 397
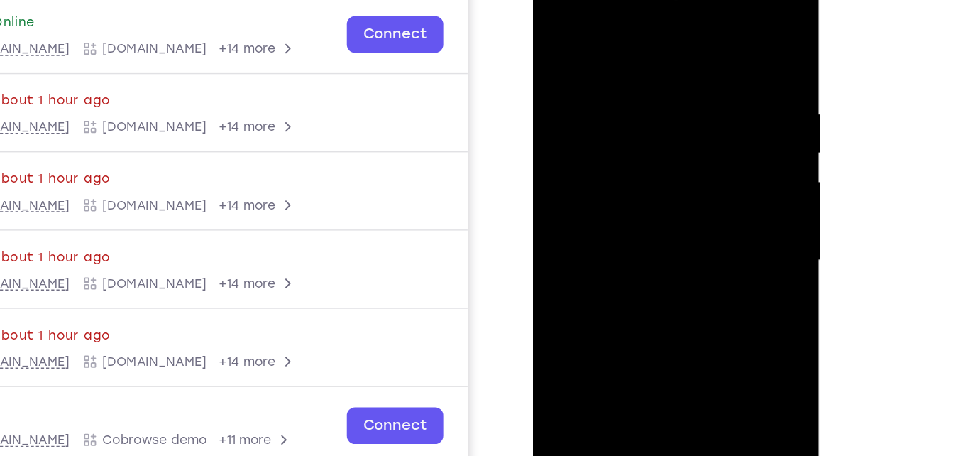
scroll to position [126, 0]
click at [620, 193] on div at bounding box center [633, 170] width 179 height 397
click at [593, 155] on div at bounding box center [633, 170] width 179 height 397
click at [593, 145] on div at bounding box center [633, 170] width 179 height 397
click at [588, 174] on div at bounding box center [633, 170] width 179 height 397
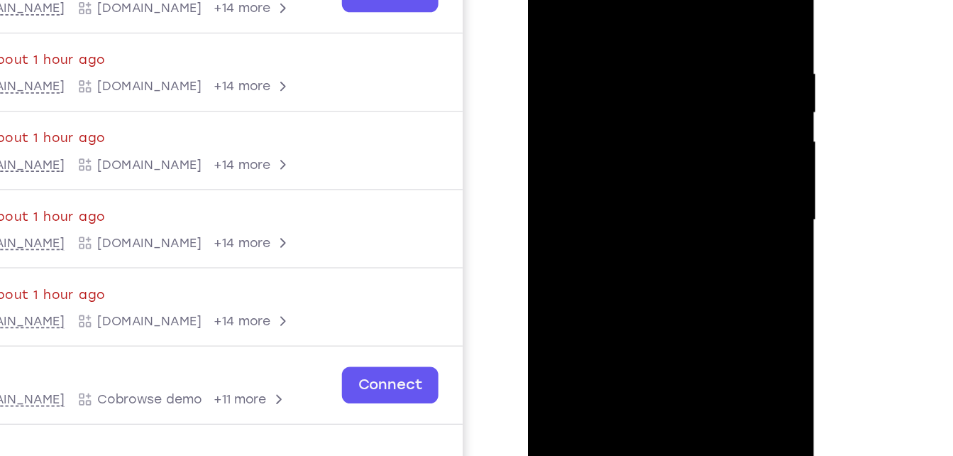
scroll to position [155, 0]
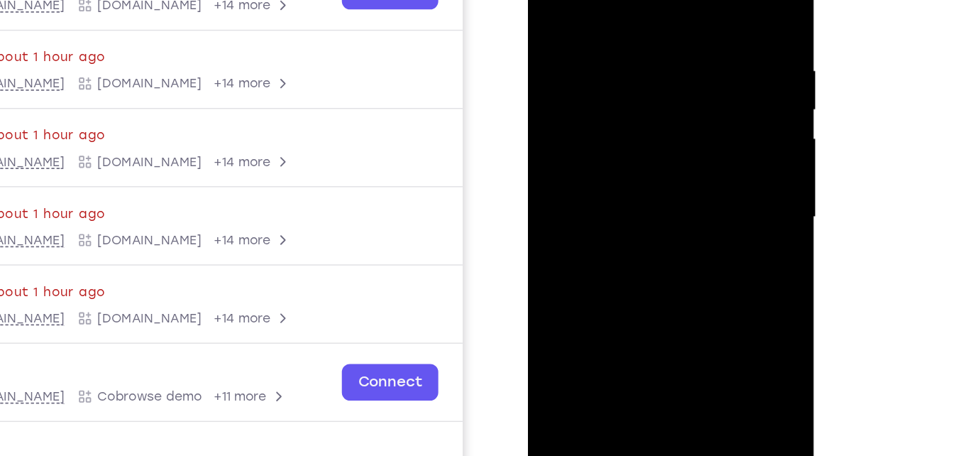
click at [613, 170] on div at bounding box center [628, 127] width 179 height 397
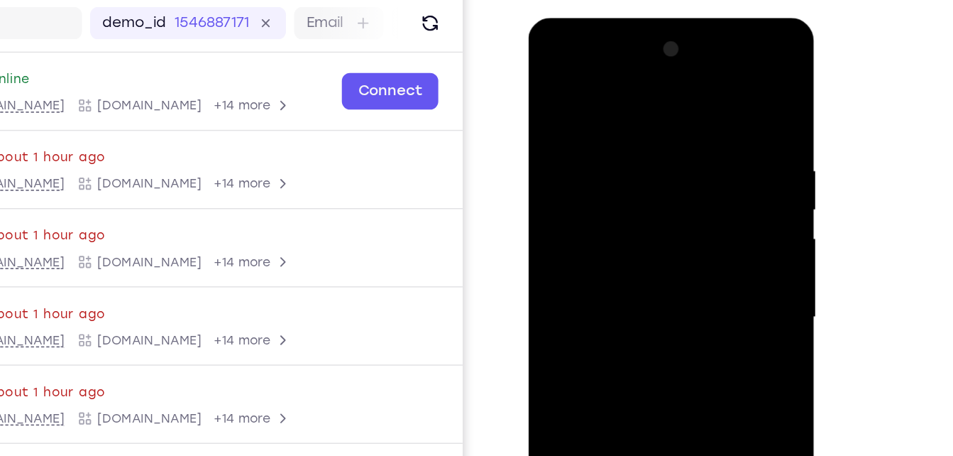
drag, startPoint x: 607, startPoint y: 93, endPoint x: 608, endPoint y: 15, distance: 78.1
click at [608, 18] on html "Online web based iOS Simulators and Android Emulators. Run iPhone, iPad, Mobile…" at bounding box center [630, 231] width 202 height 426
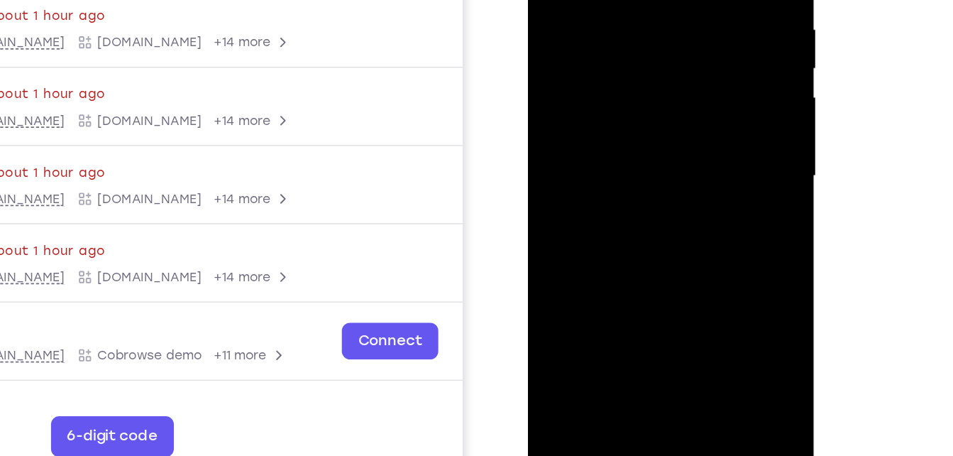
scroll to position [185, 0]
click at [628, 138] on div at bounding box center [628, 84] width 179 height 397
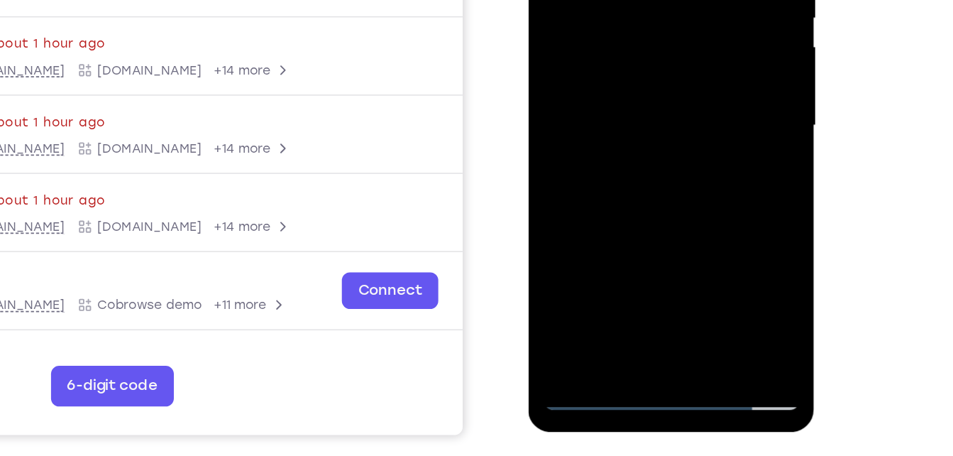
scroll to position [220, 0]
click at [712, 186] on div at bounding box center [628, 35] width 179 height 397
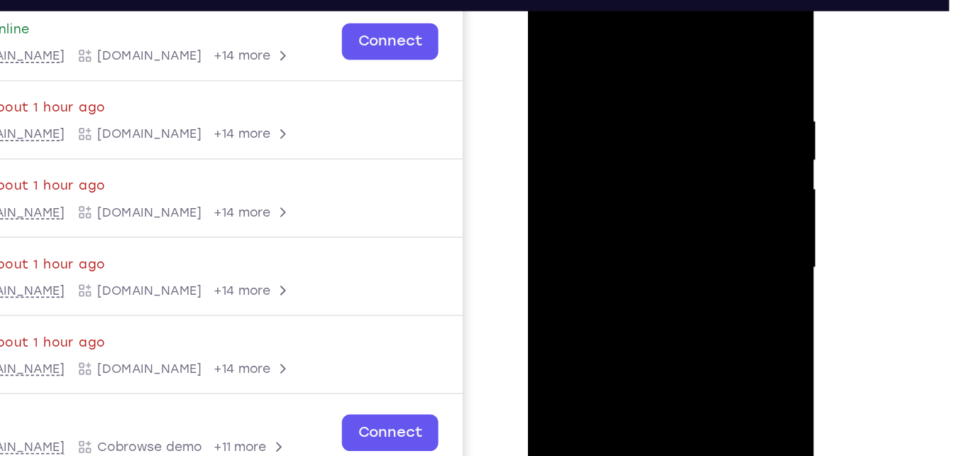
click at [605, 76] on div at bounding box center [628, 177] width 179 height 397
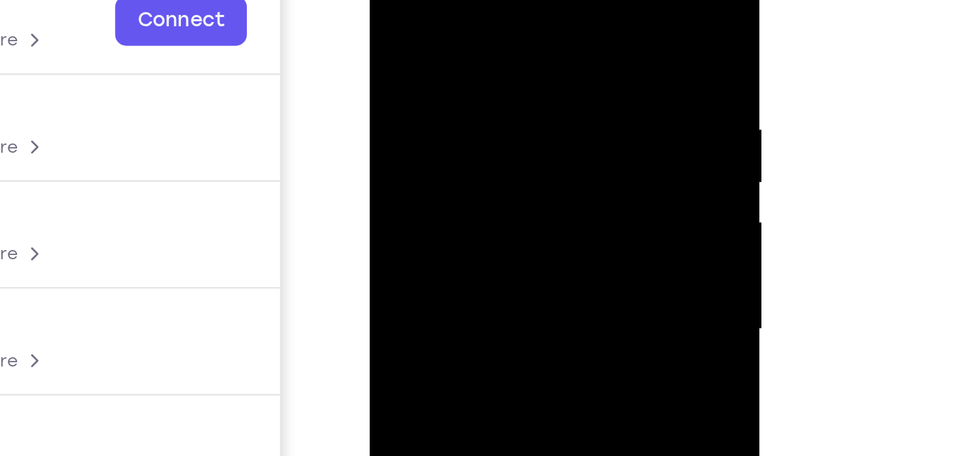
click at [539, 0] on div at bounding box center [469, 130] width 179 height 397
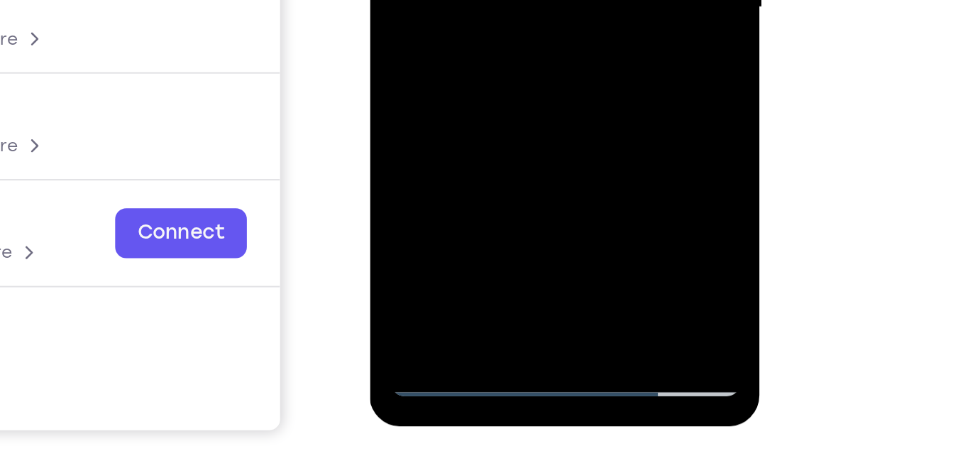
drag, startPoint x: 527, startPoint y: -54, endPoint x: 529, endPoint y: -96, distance: 41.9
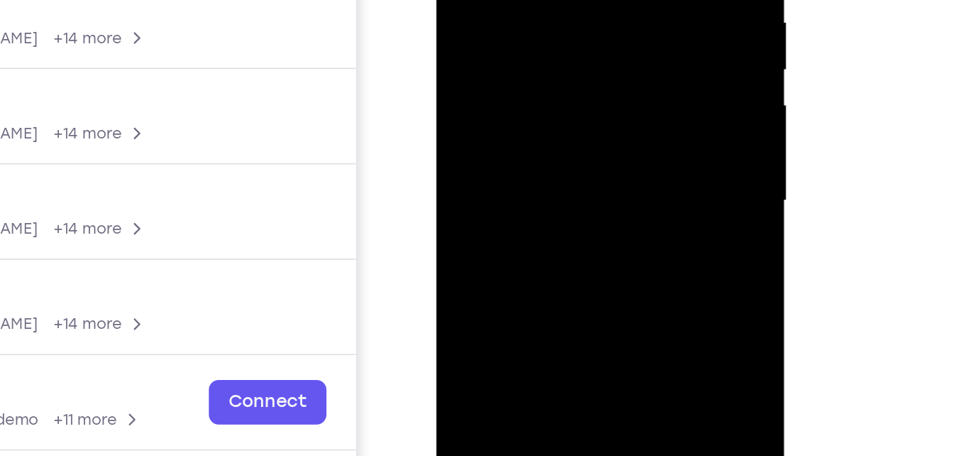
click at [529, 129] on div at bounding box center [536, 45] width 179 height 397
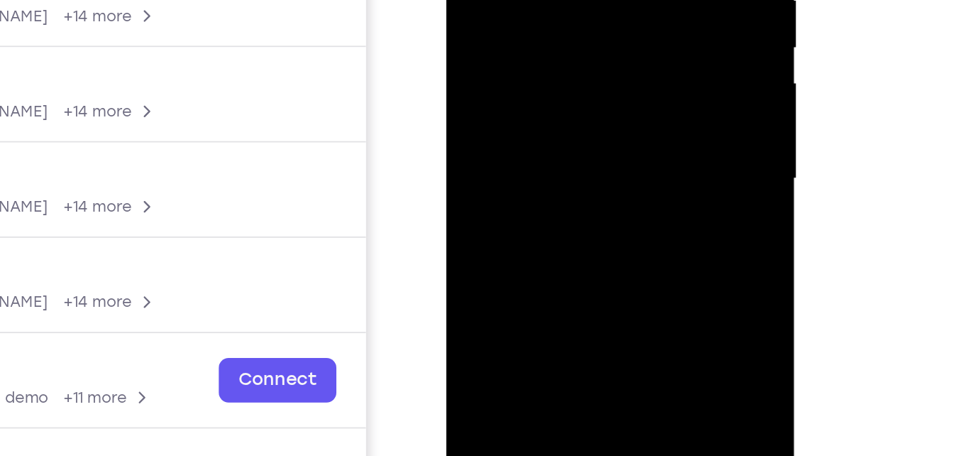
drag, startPoint x: 575, startPoint y: 39, endPoint x: 563, endPoint y: 97, distance: 58.6
click at [563, 97] on div at bounding box center [546, 23] width 179 height 397
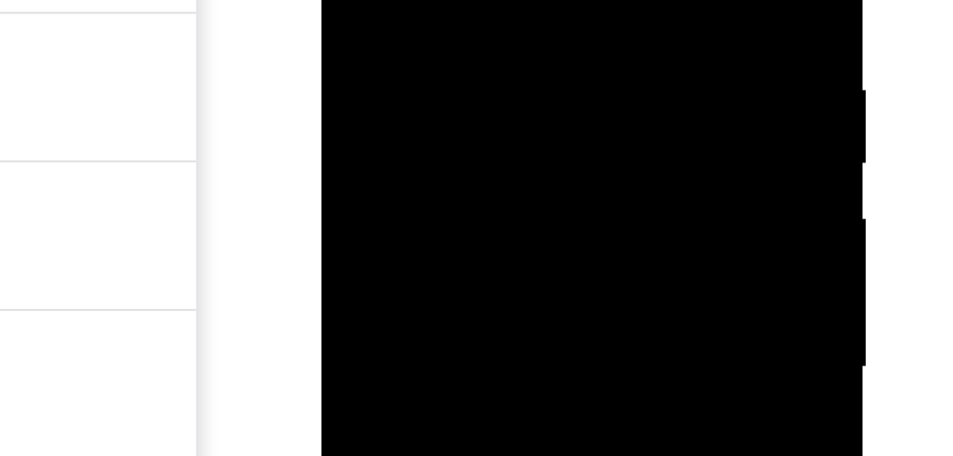
click at [499, 0] on div at bounding box center [421, 9] width 179 height 397
click at [438, 0] on div at bounding box center [421, 9] width 179 height 397
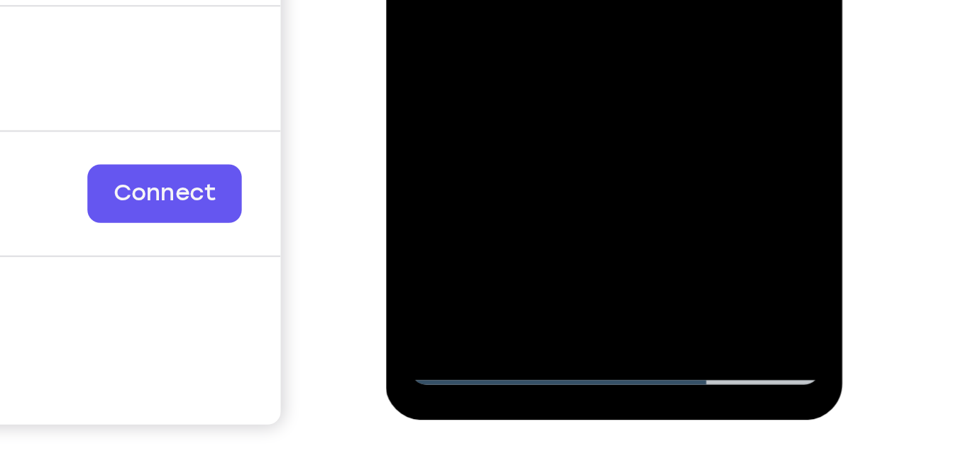
scroll to position [221, 0]
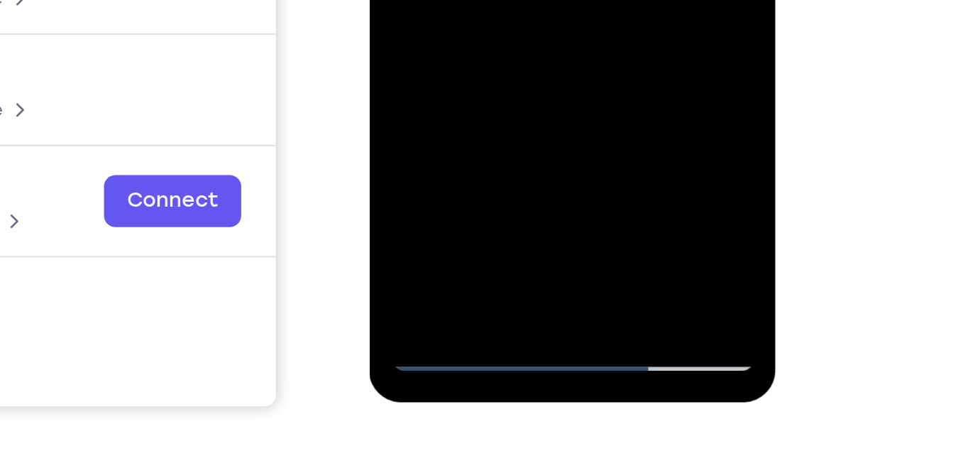
scroll to position [231, 0]
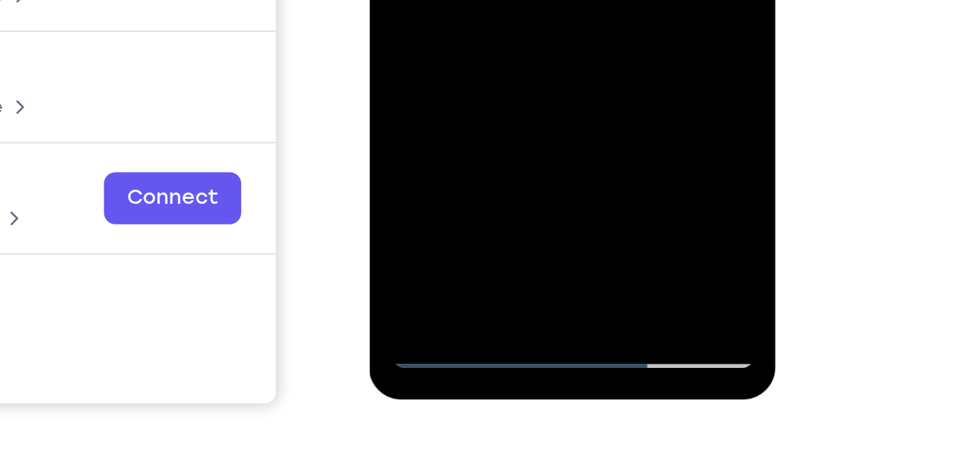
drag, startPoint x: 494, startPoint y: -119, endPoint x: 496, endPoint y: -184, distance: 65.3
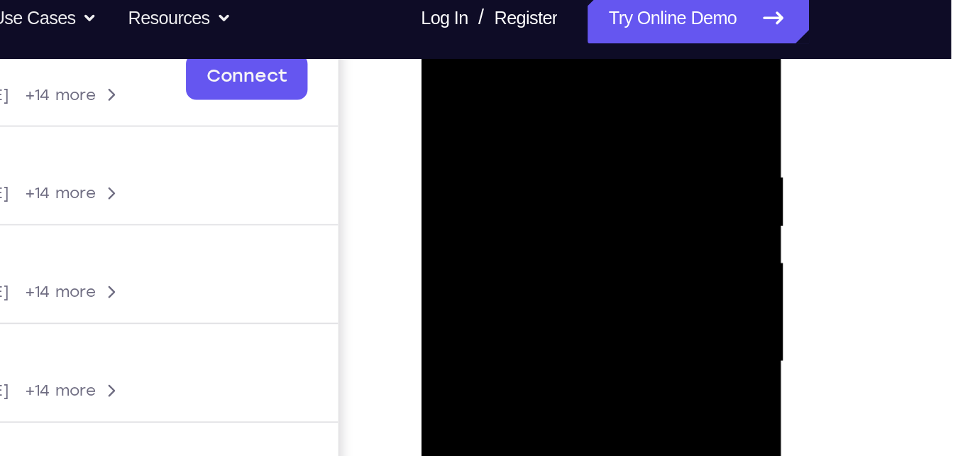
drag, startPoint x: 534, startPoint y: 88, endPoint x: 521, endPoint y: 149, distance: 62.5
click at [521, 149] on div at bounding box center [520, 194] width 179 height 397
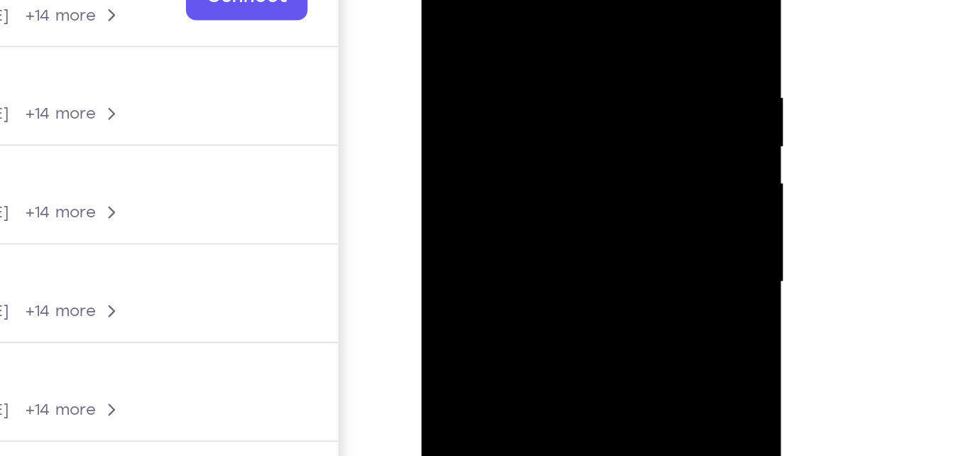
click at [500, 6] on div at bounding box center [520, 114] width 179 height 397
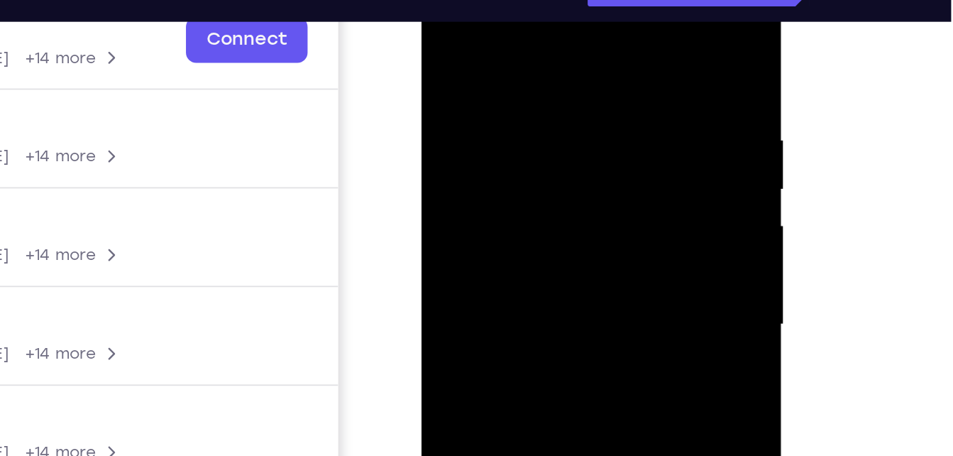
click at [600, 97] on div at bounding box center [520, 157] width 179 height 397
click at [453, 80] on div at bounding box center [520, 157] width 179 height 397
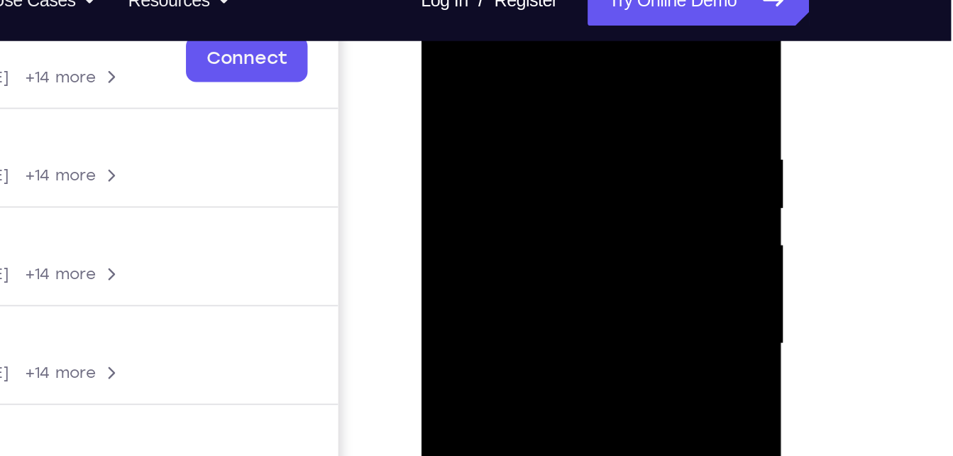
click at [596, 45] on div at bounding box center [520, 176] width 179 height 397
drag, startPoint x: 587, startPoint y: 65, endPoint x: 517, endPoint y: 65, distance: 69.5
click at [517, 65] on div at bounding box center [520, 176] width 179 height 397
click at [510, 68] on div at bounding box center [520, 176] width 179 height 397
click at [595, 75] on div at bounding box center [520, 176] width 179 height 397
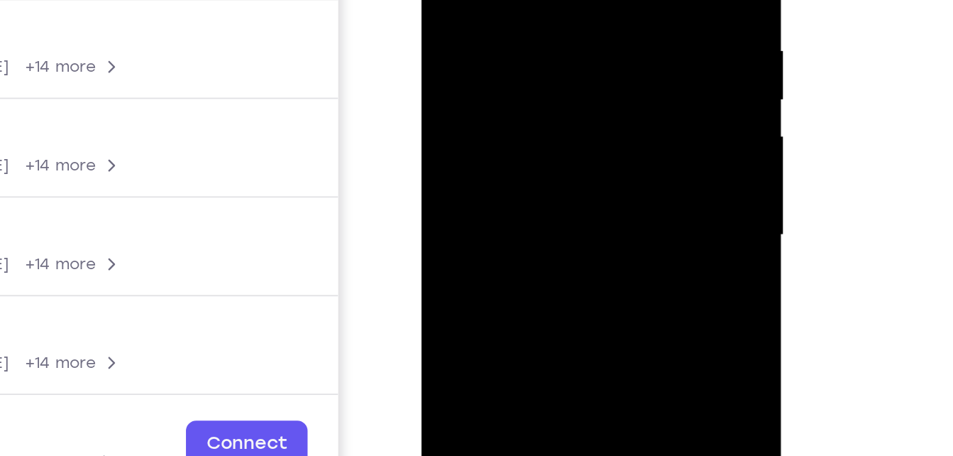
click at [595, 26] on div at bounding box center [520, 67] width 179 height 397
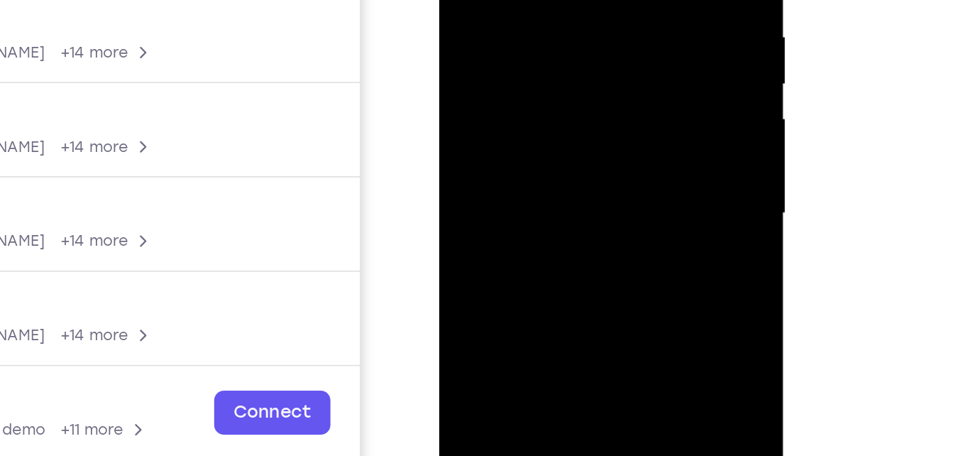
click at [610, 30] on div at bounding box center [539, 62] width 179 height 397
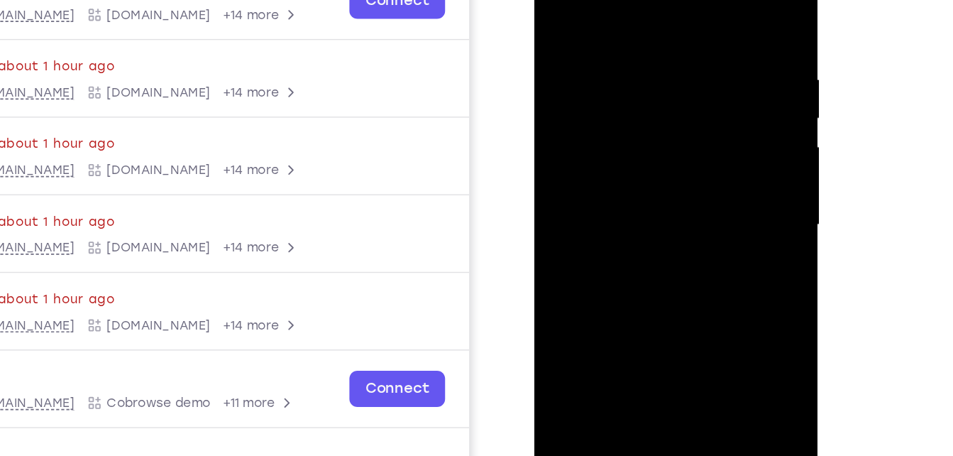
click at [692, 77] on div at bounding box center [634, 138] width 179 height 397
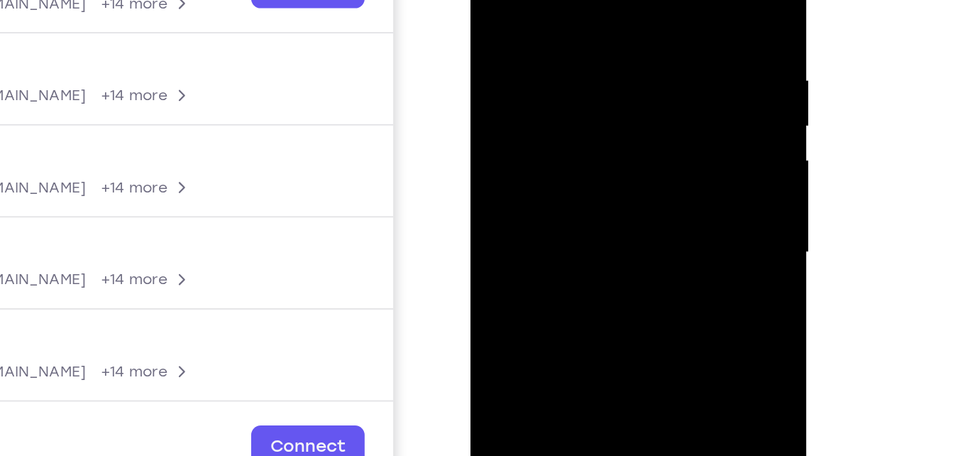
click at [641, 43] on div at bounding box center [570, 110] width 179 height 397
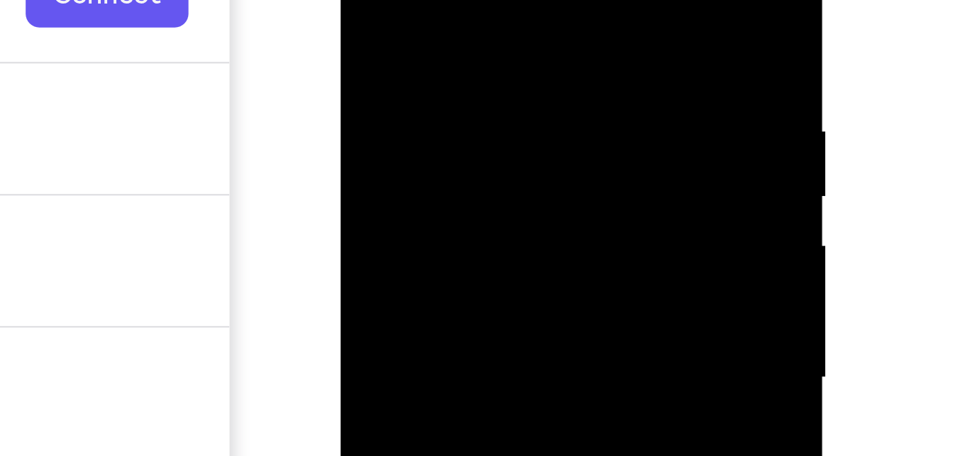
click at [513, 0] on div at bounding box center [440, 82] width 179 height 397
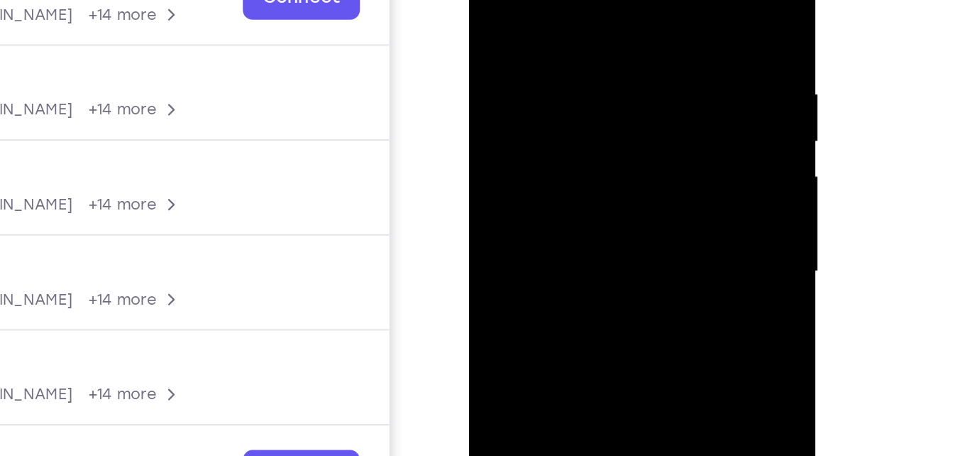
drag, startPoint x: 604, startPoint y: -5, endPoint x: 516, endPoint y: -9, distance: 88.1
click at [516, 0] on div at bounding box center [569, 118] width 179 height 397
drag, startPoint x: 636, startPoint y: -1, endPoint x: 508, endPoint y: 20, distance: 129.5
click at [508, 20] on div at bounding box center [569, 118] width 179 height 397
drag, startPoint x: 613, startPoint y: 10, endPoint x: 448, endPoint y: 5, distance: 164.7
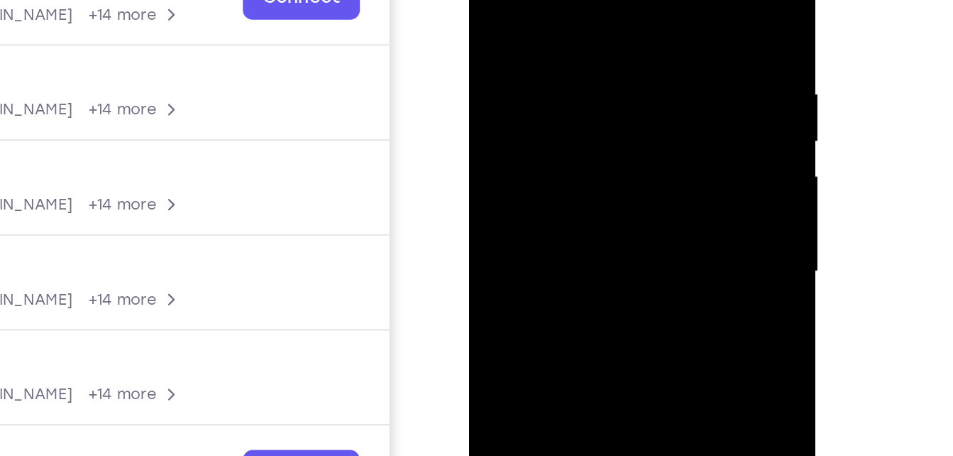
click at [469, 5] on html "Online web based iOS Simulators and Android Emulators. Run iPhone, iPad, Mobile…" at bounding box center [570, 122] width 202 height 426
drag, startPoint x: 633, startPoint y: 23, endPoint x: 439, endPoint y: 23, distance: 193.7
click at [469, 23] on html "Online web based iOS Simulators and Android Emulators. Run iPhone, iPad, Mobile…" at bounding box center [570, 122] width 202 height 426
drag, startPoint x: 628, startPoint y: 11, endPoint x: 559, endPoint y: 3, distance: 69.3
click at [559, 3] on div at bounding box center [569, 118] width 179 height 397
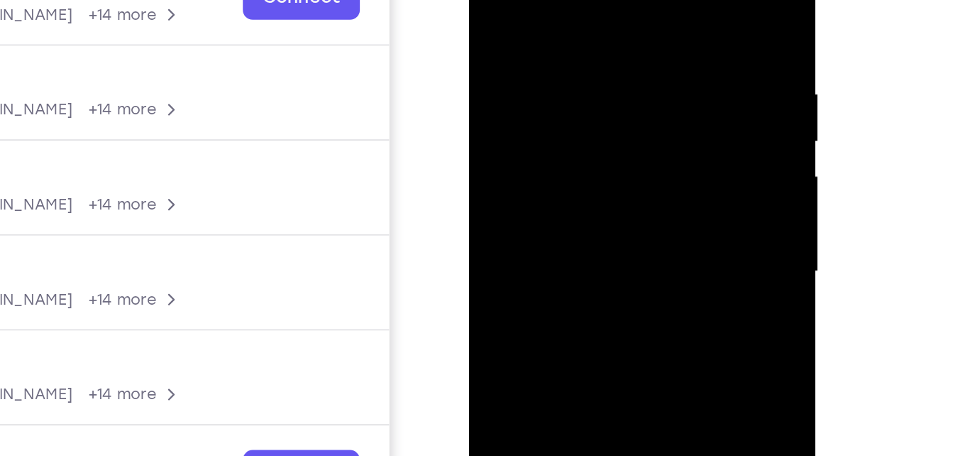
drag, startPoint x: 631, startPoint y: 14, endPoint x: 544, endPoint y: 4, distance: 87.1
click at [544, 4] on div at bounding box center [569, 118] width 179 height 397
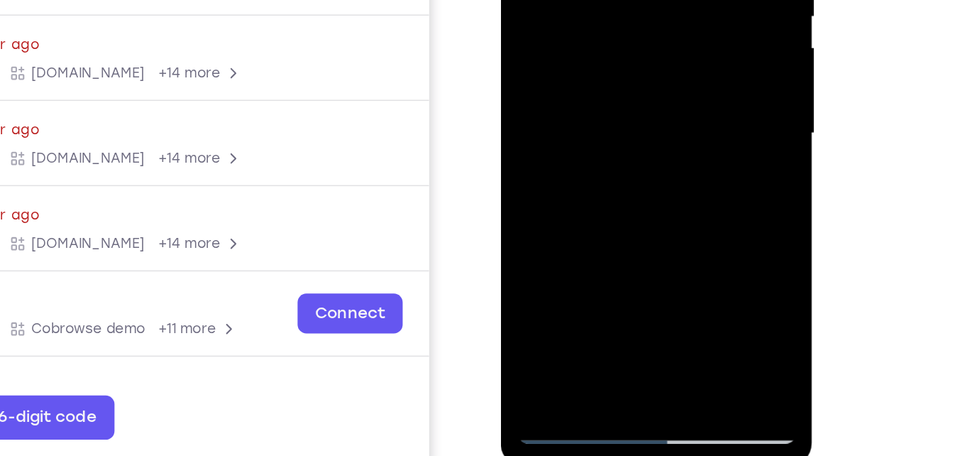
drag, startPoint x: 612, startPoint y: 114, endPoint x: 621, endPoint y: -30, distance: 143.6
click at [621, 0] on div at bounding box center [601, 16] width 179 height 397
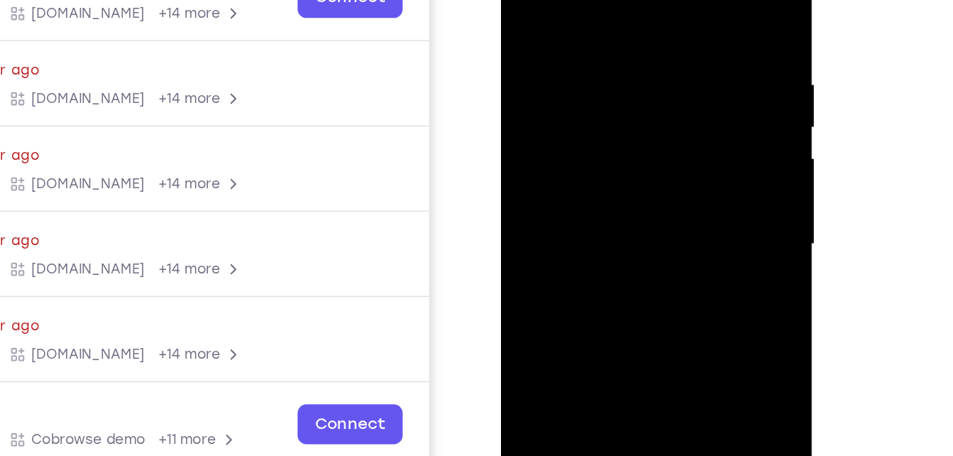
drag, startPoint x: 614, startPoint y: 158, endPoint x: 627, endPoint y: 63, distance: 95.3
click at [627, 63] on div at bounding box center [601, 127] width 179 height 397
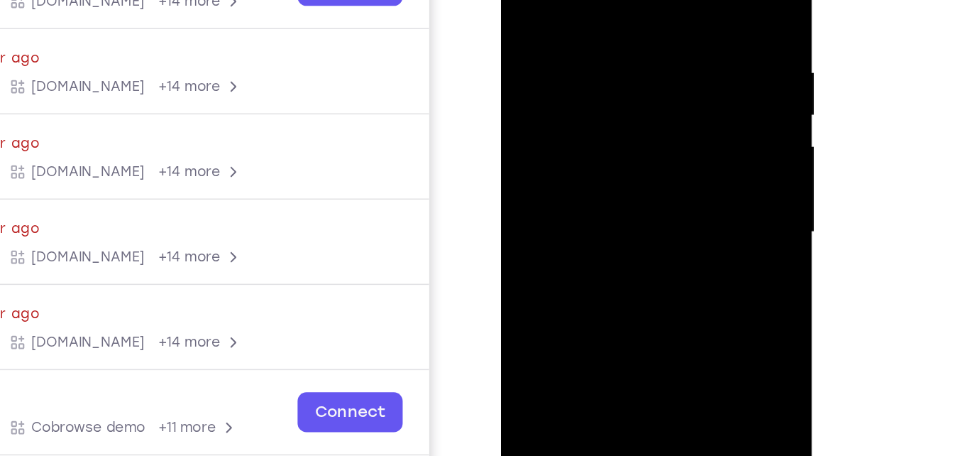
click at [673, 125] on div at bounding box center [601, 115] width 179 height 397
drag, startPoint x: 611, startPoint y: 168, endPoint x: 619, endPoint y: 70, distance: 98.9
click at [619, 70] on div at bounding box center [601, 115] width 179 height 397
drag, startPoint x: 622, startPoint y: 192, endPoint x: 622, endPoint y: -39, distance: 231.3
click at [622, 0] on div at bounding box center [601, 115] width 179 height 397
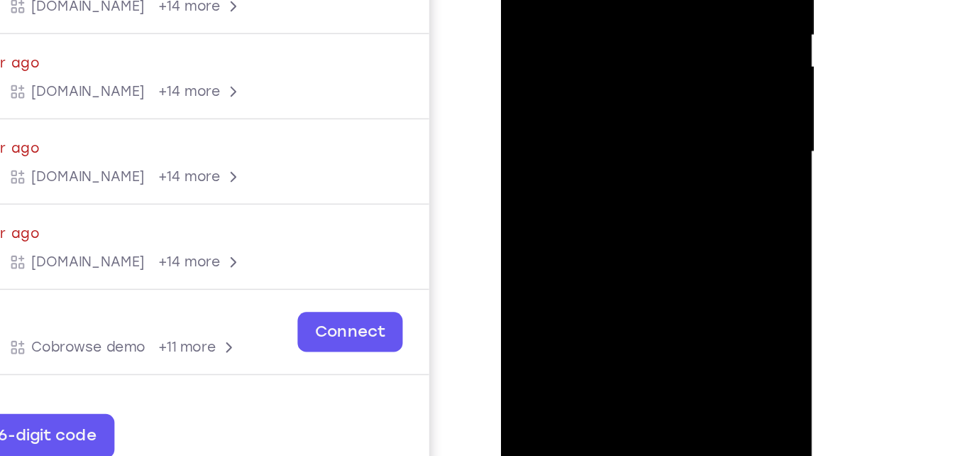
drag, startPoint x: 610, startPoint y: 37, endPoint x: 603, endPoint y: 75, distance: 38.8
click at [603, 75] on div at bounding box center [601, 36] width 179 height 397
click at [682, 40] on div at bounding box center [601, 36] width 179 height 397
click at [681, 33] on div at bounding box center [601, 36] width 179 height 397
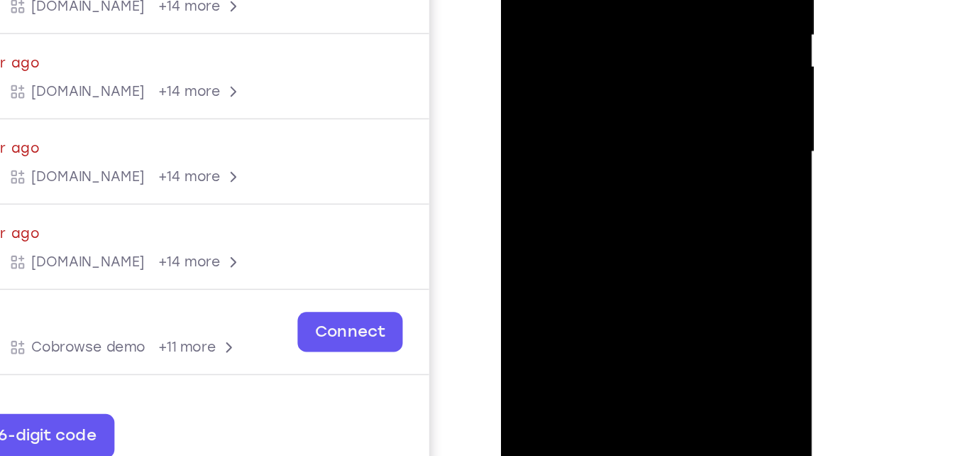
click at [681, 33] on div at bounding box center [601, 36] width 179 height 397
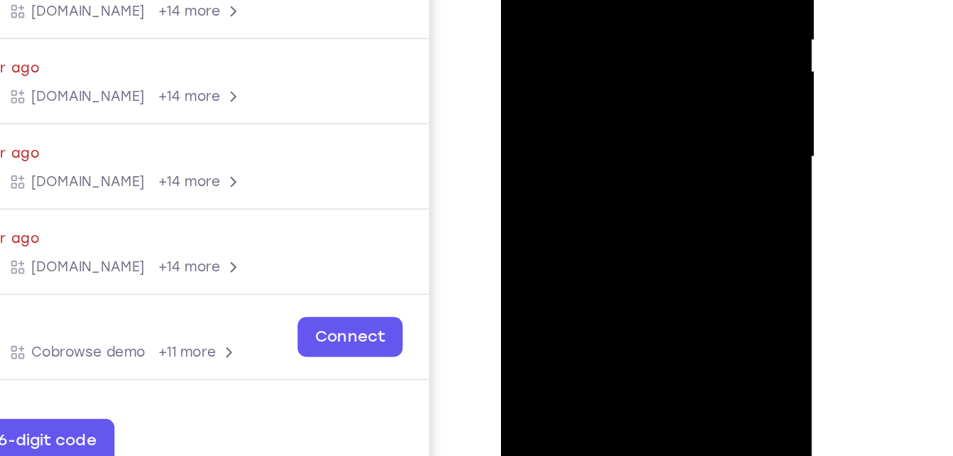
scroll to position [233, 0]
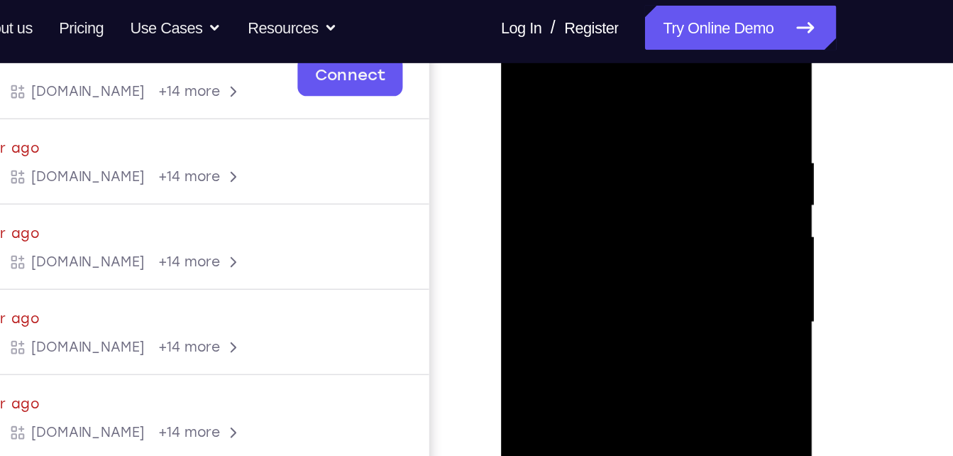
click at [553, 66] on div at bounding box center [601, 206] width 179 height 397
click at [580, 88] on div at bounding box center [601, 206] width 179 height 397
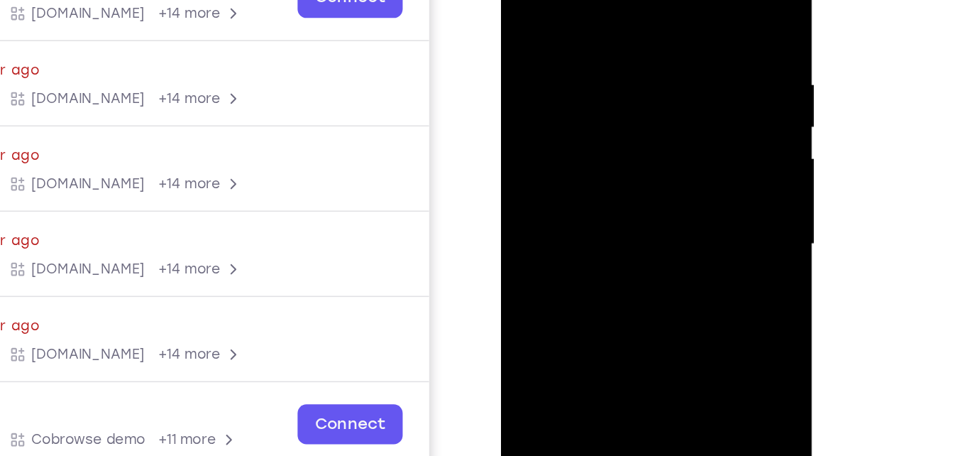
click at [547, 182] on div at bounding box center [601, 127] width 179 height 397
drag, startPoint x: 589, startPoint y: 152, endPoint x: 628, endPoint y: 25, distance: 132.9
click at [628, 25] on div at bounding box center [601, 127] width 179 height 397
click at [610, 199] on div at bounding box center [601, 127] width 179 height 397
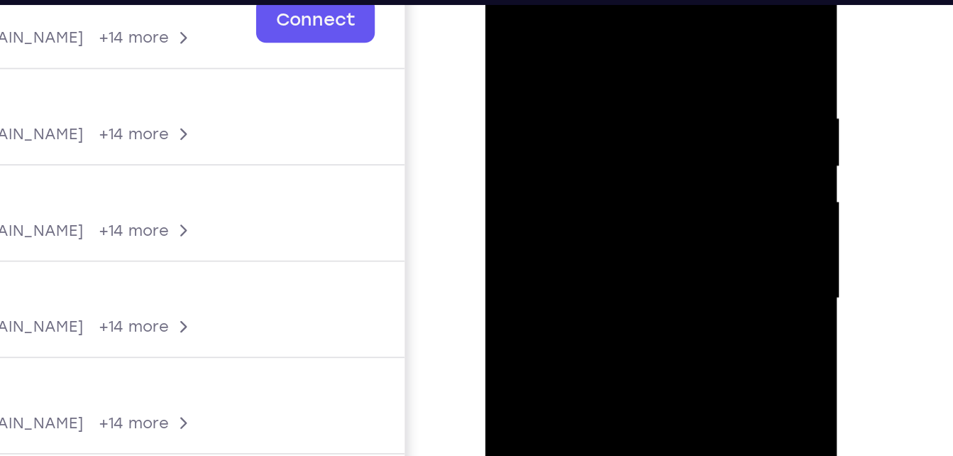
drag, startPoint x: 568, startPoint y: 34, endPoint x: 561, endPoint y: 80, distance: 46.7
click at [561, 80] on div at bounding box center [586, 139] width 179 height 397
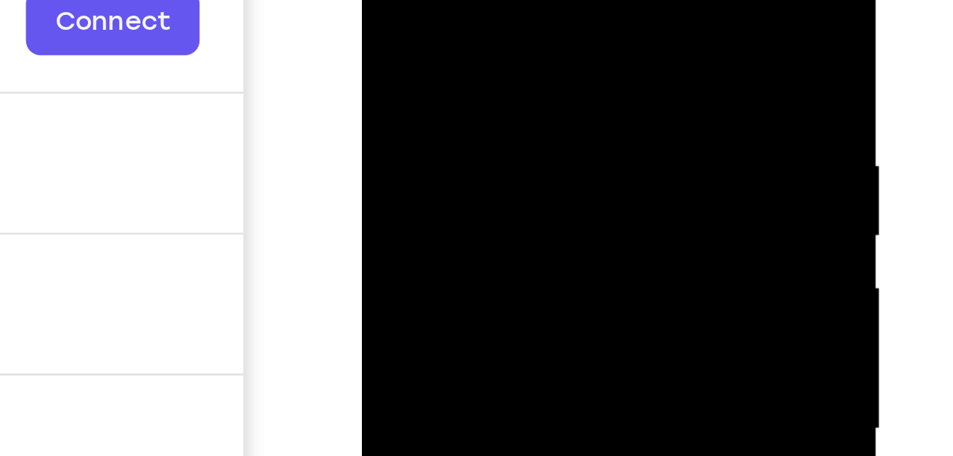
click at [382, 0] on div at bounding box center [462, 99] width 179 height 397
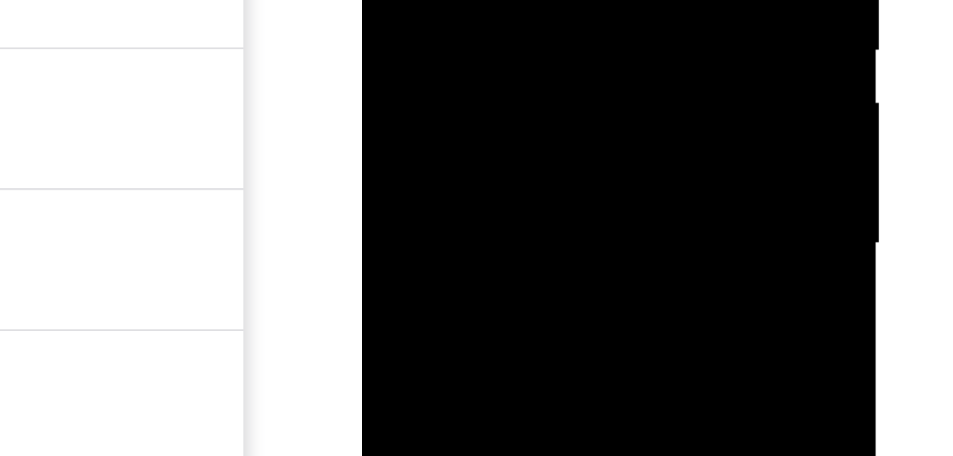
drag, startPoint x: 430, startPoint y: -48, endPoint x: 434, endPoint y: -91, distance: 42.7
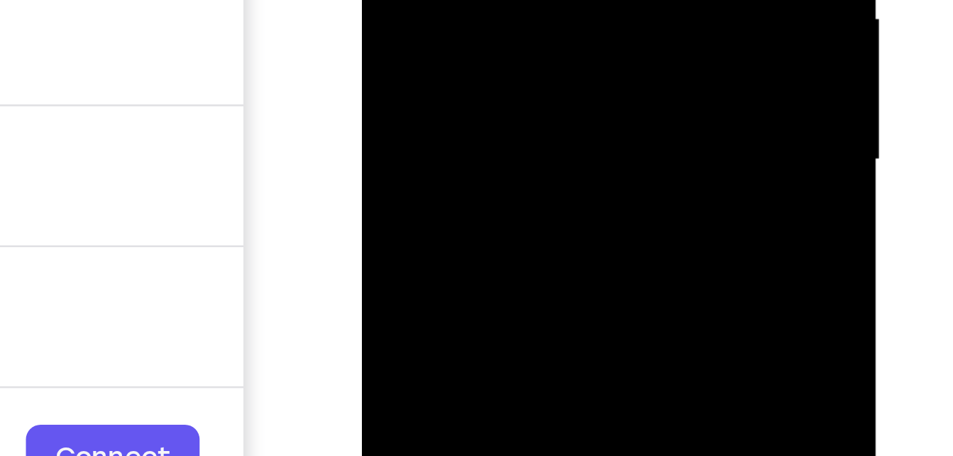
drag, startPoint x: 441, startPoint y: -102, endPoint x: 440, endPoint y: -145, distance: 42.6
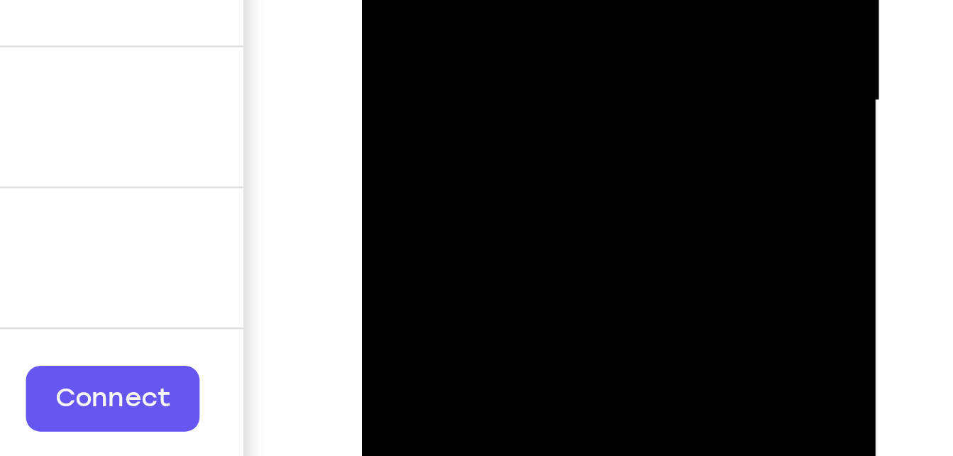
drag, startPoint x: 438, startPoint y: -137, endPoint x: 439, endPoint y: -191, distance: 53.9
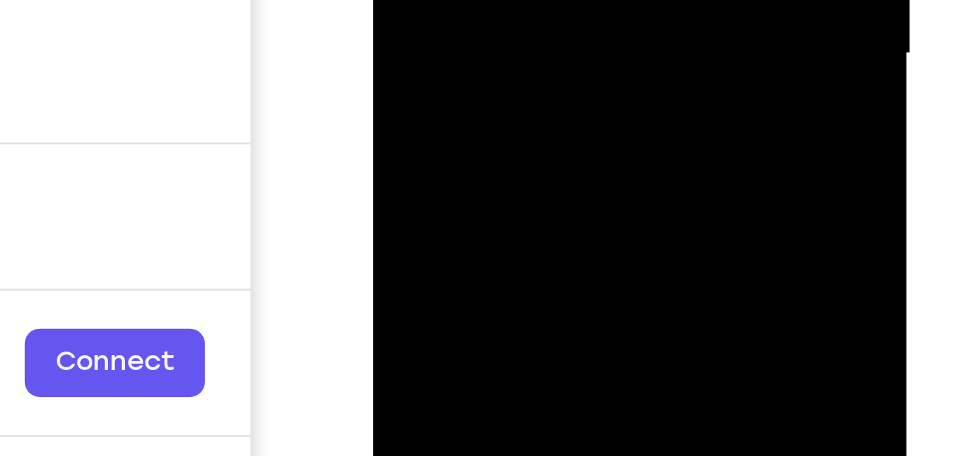
drag, startPoint x: 441, startPoint y: -215, endPoint x: 443, endPoint y: -249, distance: 34.1
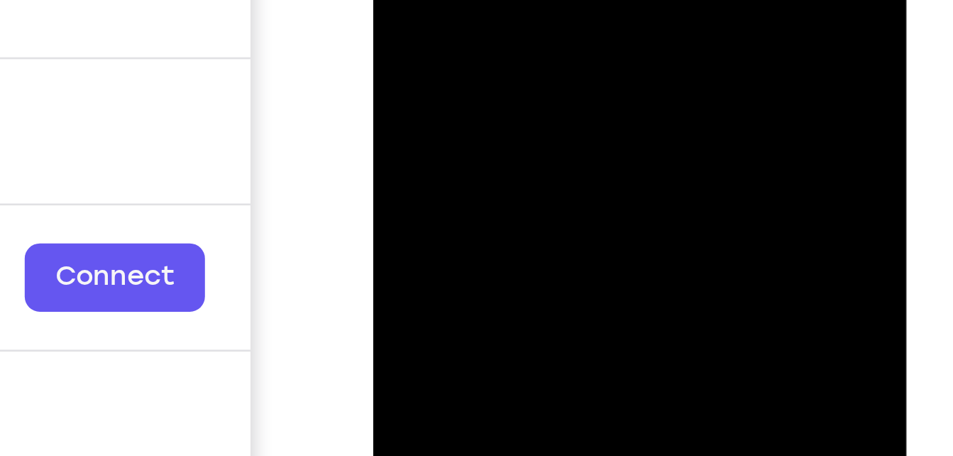
drag, startPoint x: 443, startPoint y: -255, endPoint x: 448, endPoint y: -299, distance: 44.3
drag, startPoint x: 451, startPoint y: -261, endPoint x: 454, endPoint y: -292, distance: 30.6
drag, startPoint x: 453, startPoint y: -246, endPoint x: 453, endPoint y: -282, distance: 36.2
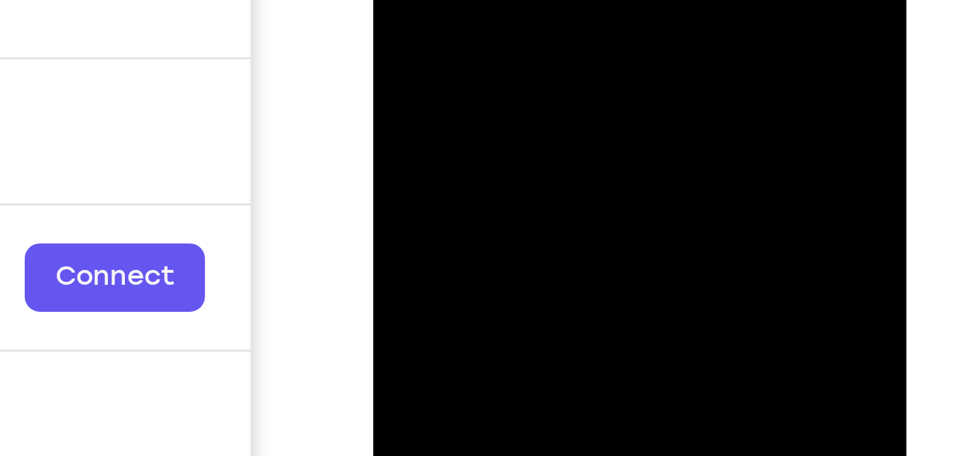
drag, startPoint x: 456, startPoint y: -249, endPoint x: 449, endPoint y: -287, distance: 38.8
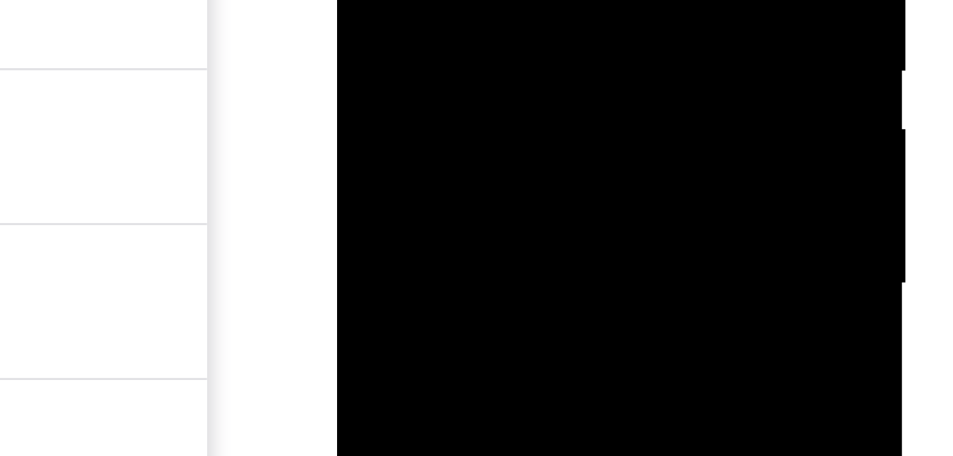
drag, startPoint x: 392, startPoint y: -143, endPoint x: 390, endPoint y: -116, distance: 27.7
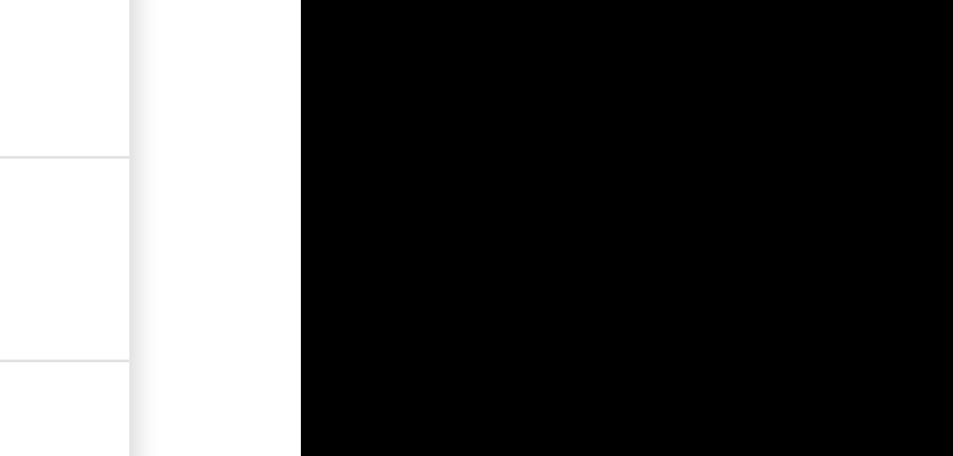
drag, startPoint x: 339, startPoint y: -217, endPoint x: 341, endPoint y: -182, distance: 34.8
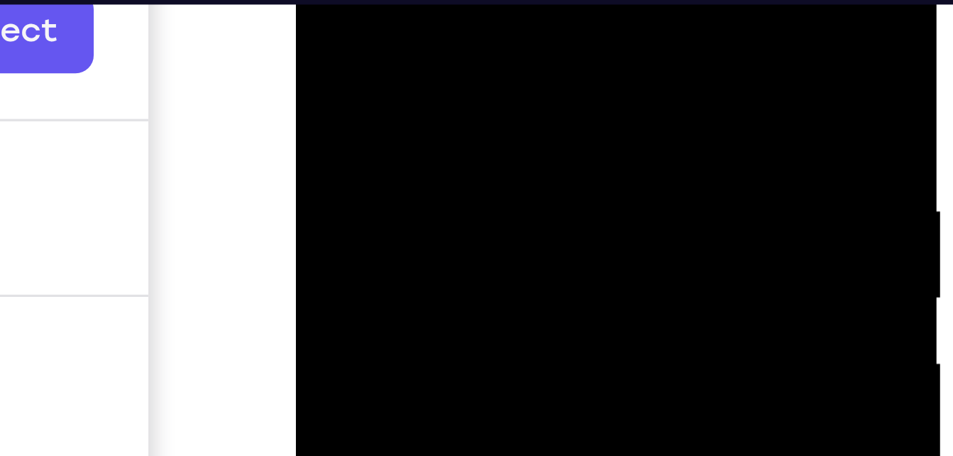
click at [324, 0] on div at bounding box center [396, 77] width 179 height 397
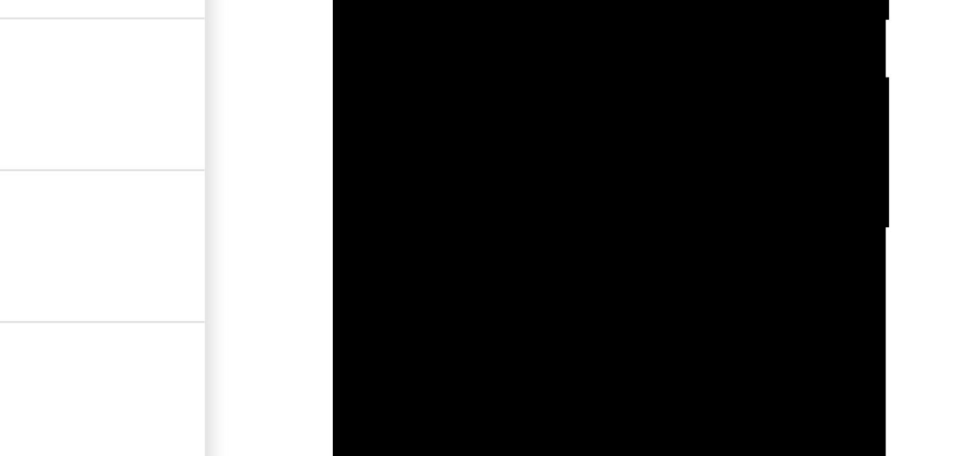
drag, startPoint x: 398, startPoint y: -105, endPoint x: 397, endPoint y: -170, distance: 64.6
drag, startPoint x: 406, startPoint y: -151, endPoint x: 405, endPoint y: -252, distance: 100.8
drag, startPoint x: 407, startPoint y: -128, endPoint x: 412, endPoint y: -245, distance: 117.2
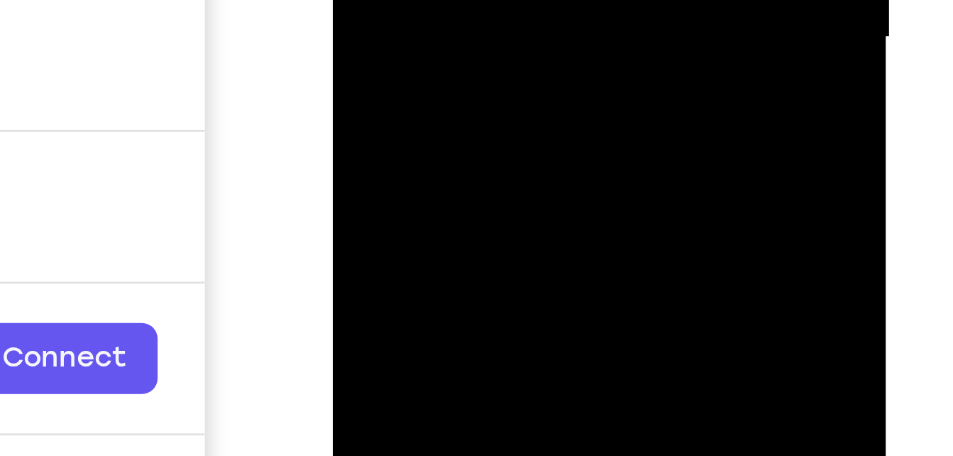
drag, startPoint x: 409, startPoint y: -238, endPoint x: 407, endPoint y: -290, distance: 51.8
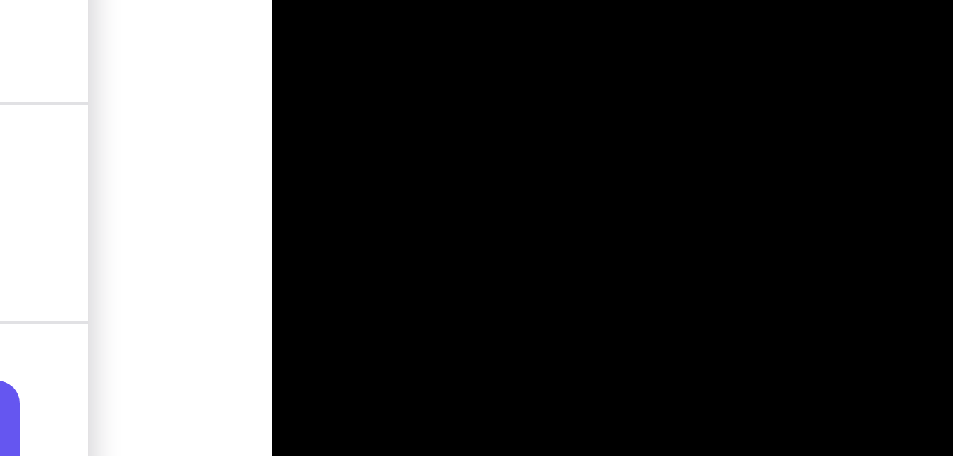
drag, startPoint x: 331, startPoint y: -563, endPoint x: 329, endPoint y: -595, distance: 32.0
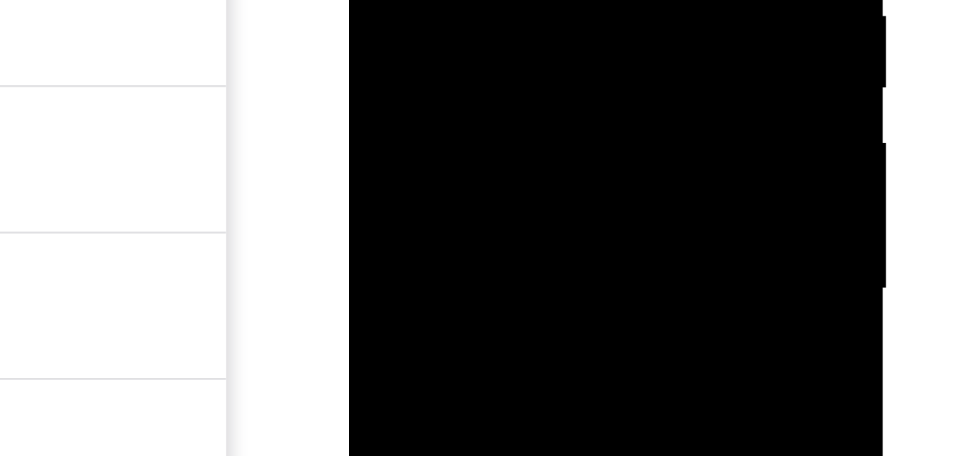
drag, startPoint x: 396, startPoint y: -119, endPoint x: 399, endPoint y: -61, distance: 57.6
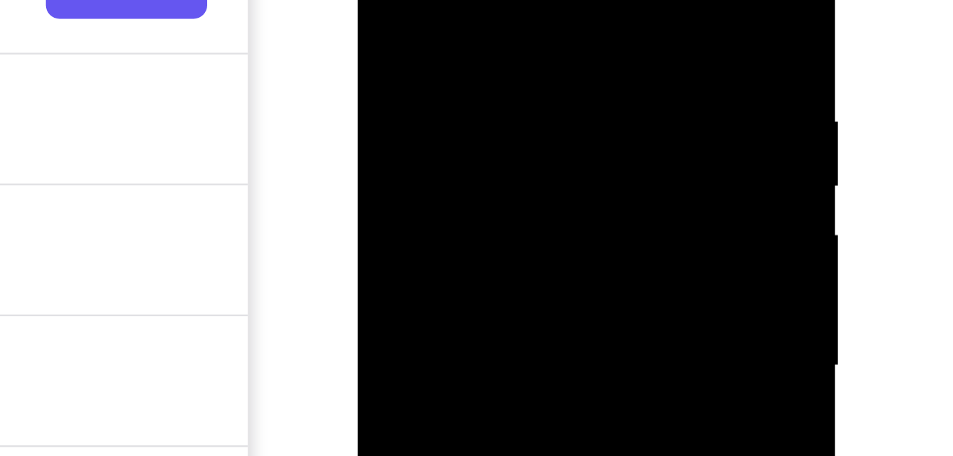
click at [498, 18] on div at bounding box center [457, 75] width 179 height 397
click at [375, 0] on div at bounding box center [457, 75] width 179 height 397
click at [434, 0] on div at bounding box center [457, 75] width 179 height 397
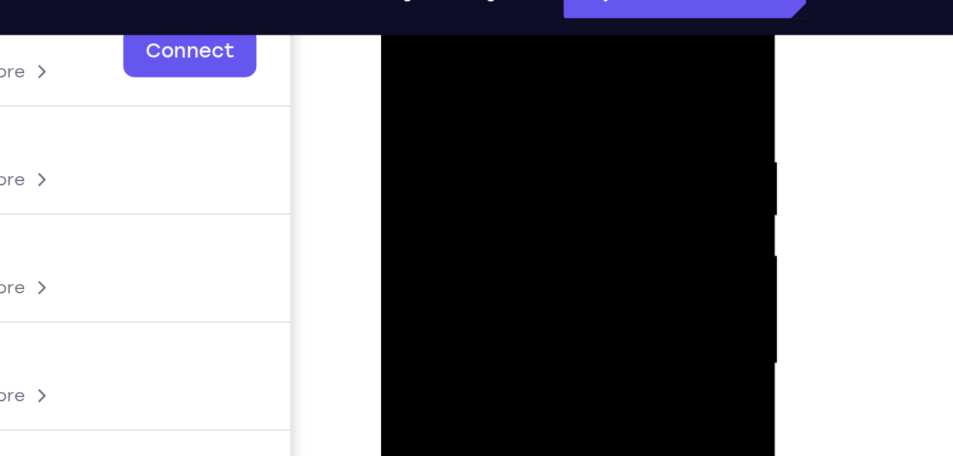
click at [403, 19] on div at bounding box center [481, 160] width 179 height 397
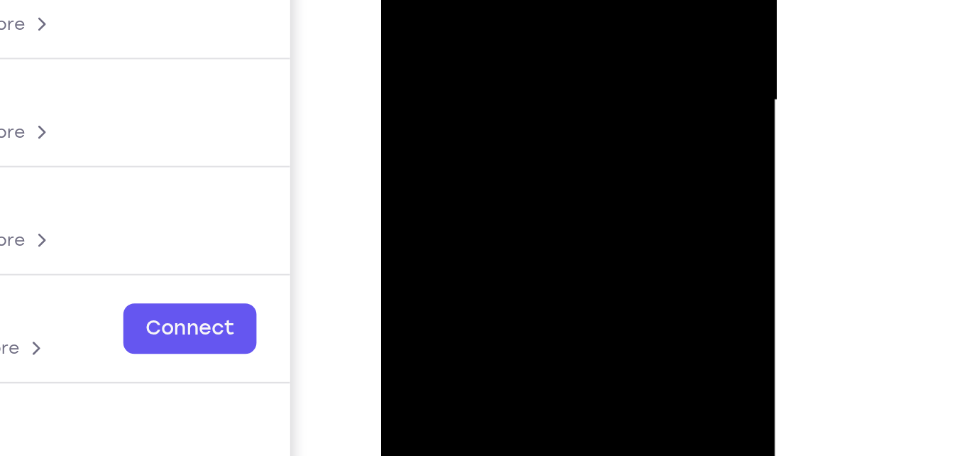
drag, startPoint x: 458, startPoint y: 32, endPoint x: 470, endPoint y: -143, distance: 175.6
drag, startPoint x: 467, startPoint y: 6, endPoint x: 468, endPoint y: -31, distance: 37.6
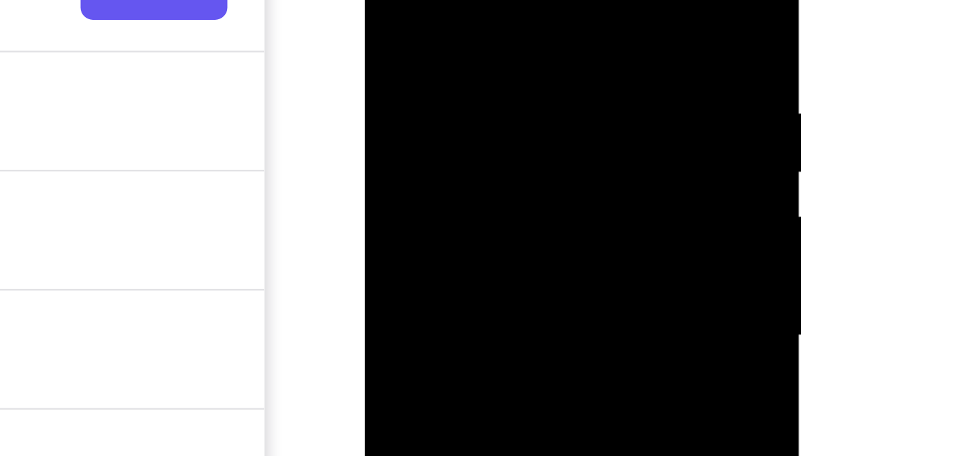
drag, startPoint x: 435, startPoint y: 26, endPoint x: 429, endPoint y: 72, distance: 46.6
click at [429, 72] on div at bounding box center [464, 90] width 179 height 397
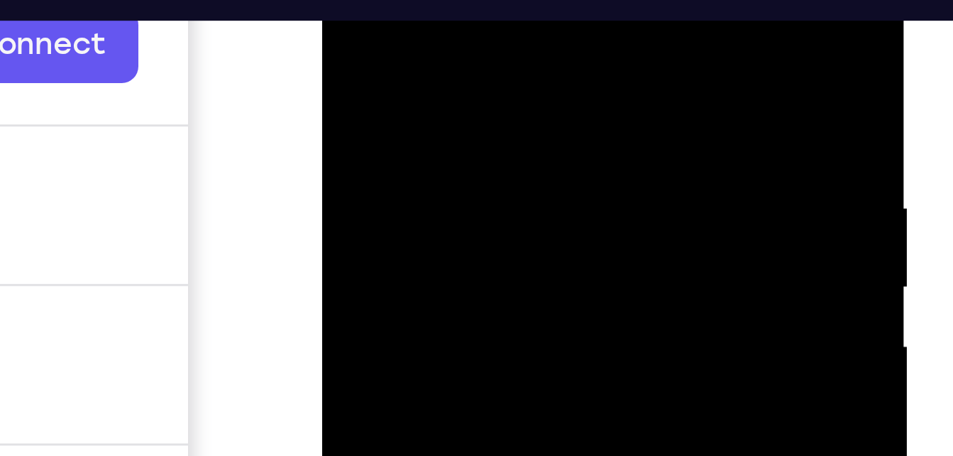
click at [345, 0] on div at bounding box center [423, 106] width 179 height 397
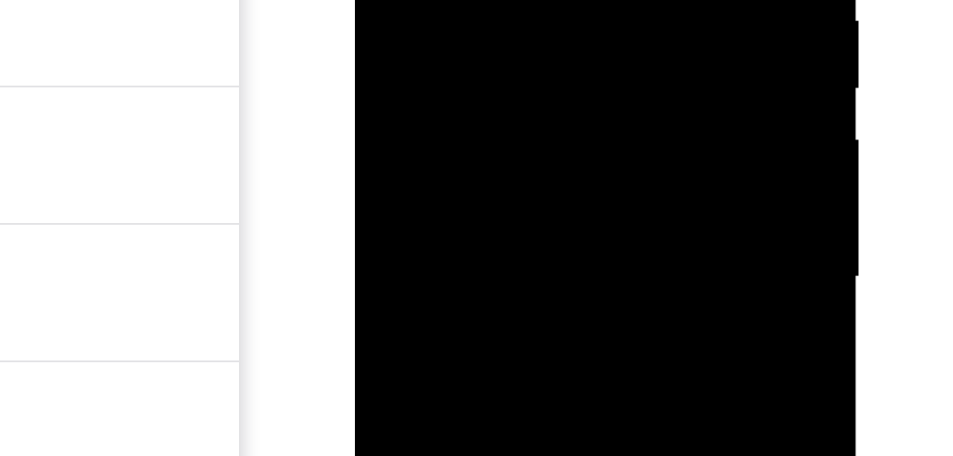
drag, startPoint x: 442, startPoint y: -12, endPoint x: 440, endPoint y: -65, distance: 53.3
drag, startPoint x: 439, startPoint y: -28, endPoint x: 439, endPoint y: -65, distance: 36.9
drag, startPoint x: 431, startPoint y: -70, endPoint x: 431, endPoint y: -121, distance: 51.8
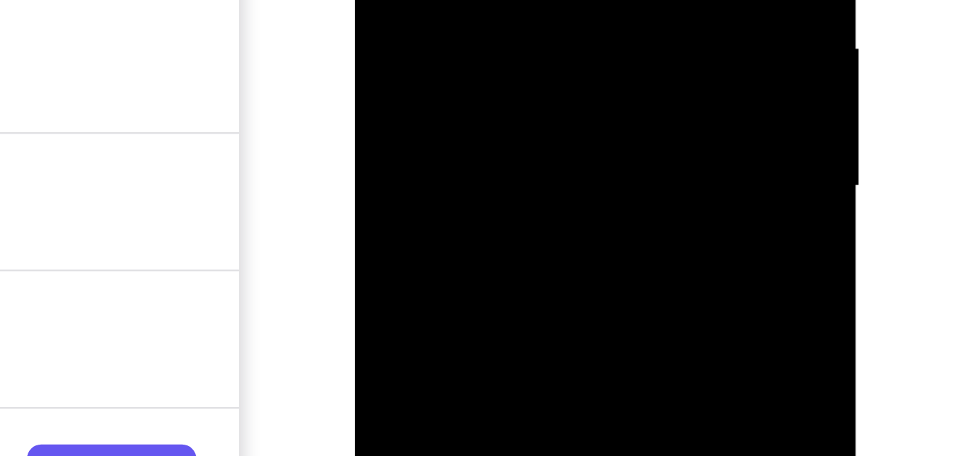
drag, startPoint x: 425, startPoint y: -74, endPoint x: 429, endPoint y: -123, distance: 49.9
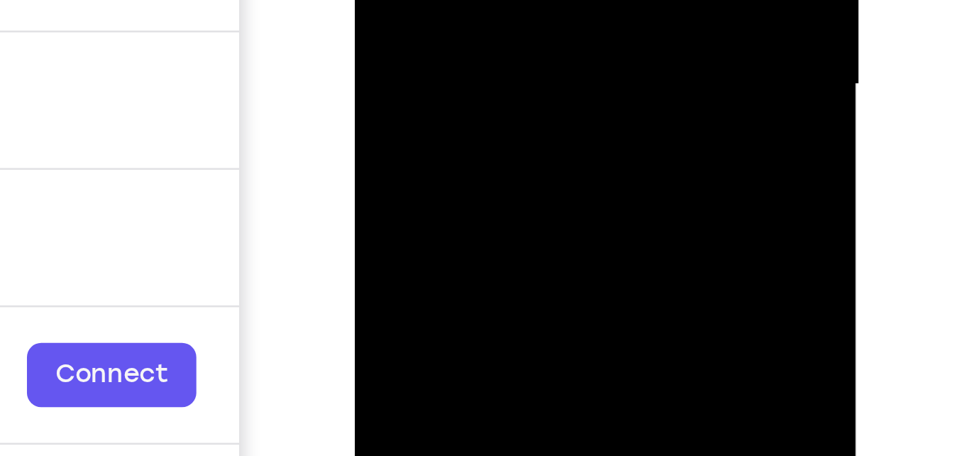
drag, startPoint x: 430, startPoint y: -145, endPoint x: 434, endPoint y: -183, distance: 38.5
drag, startPoint x: 436, startPoint y: -114, endPoint x: 437, endPoint y: -143, distance: 29.1
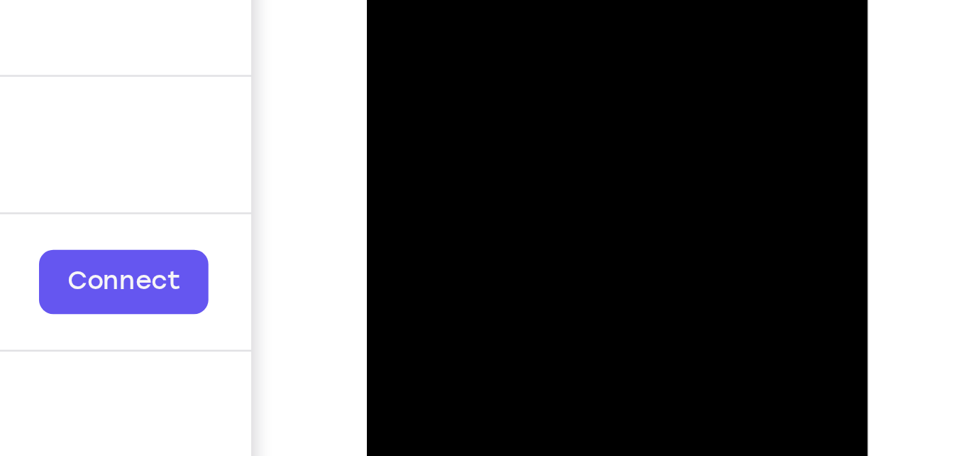
drag, startPoint x: 439, startPoint y: -194, endPoint x: 441, endPoint y: -231, distance: 37.0
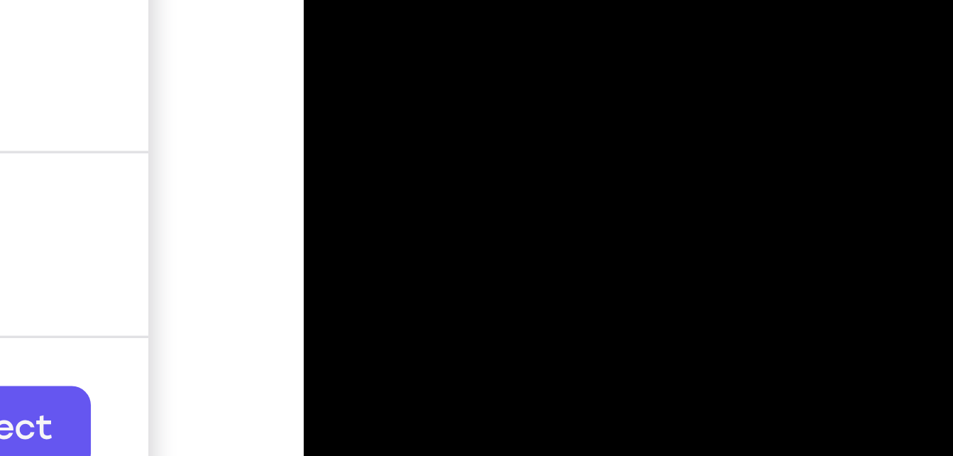
drag, startPoint x: 375, startPoint y: -375, endPoint x: 377, endPoint y: -413, distance: 37.6
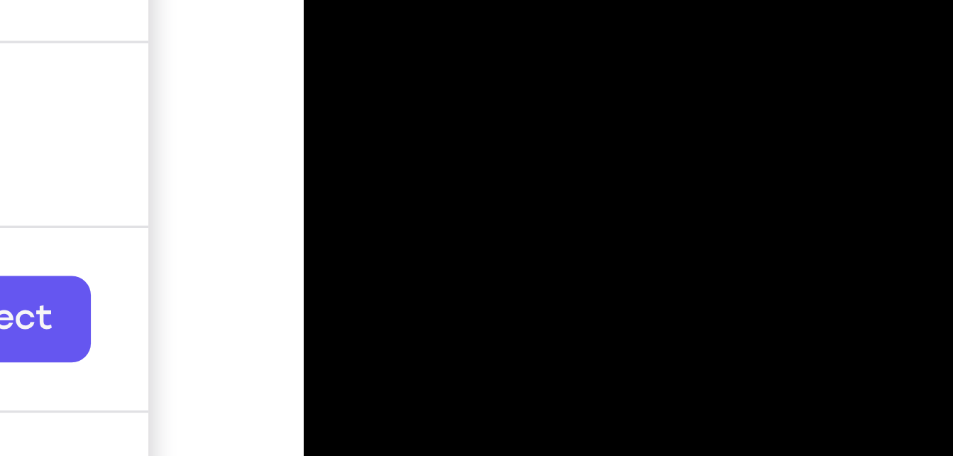
drag, startPoint x: 377, startPoint y: -450, endPoint x: 379, endPoint y: -492, distance: 42.6
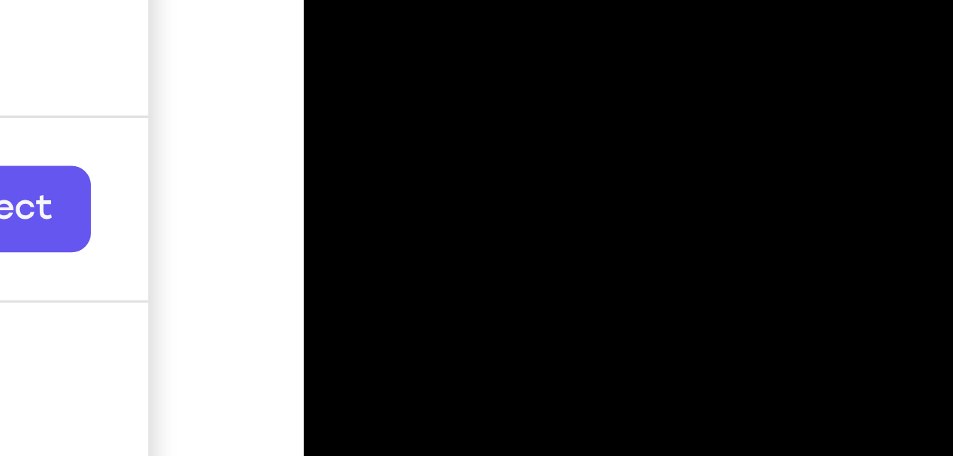
drag, startPoint x: 378, startPoint y: -546, endPoint x: 380, endPoint y: -597, distance: 51.8
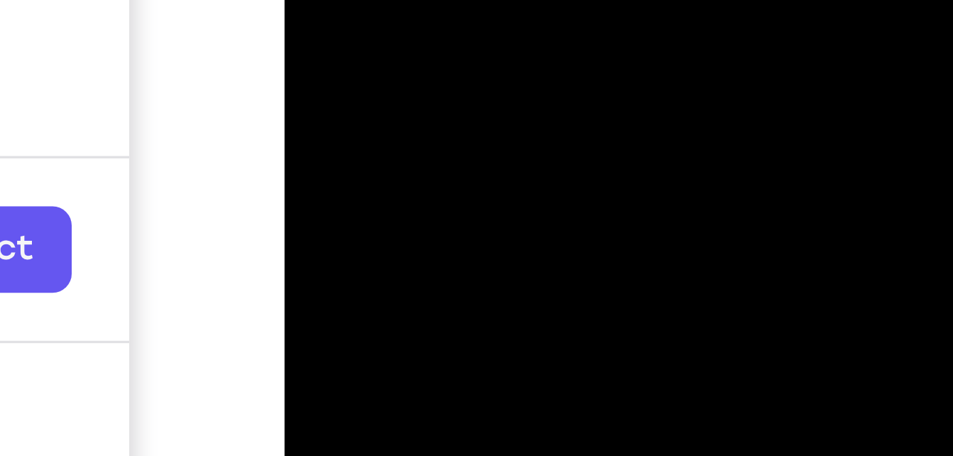
drag, startPoint x: 365, startPoint y: -515, endPoint x: 363, endPoint y: -549, distance: 33.4
drag, startPoint x: 364, startPoint y: -505, endPoint x: 360, endPoint y: -546, distance: 40.7
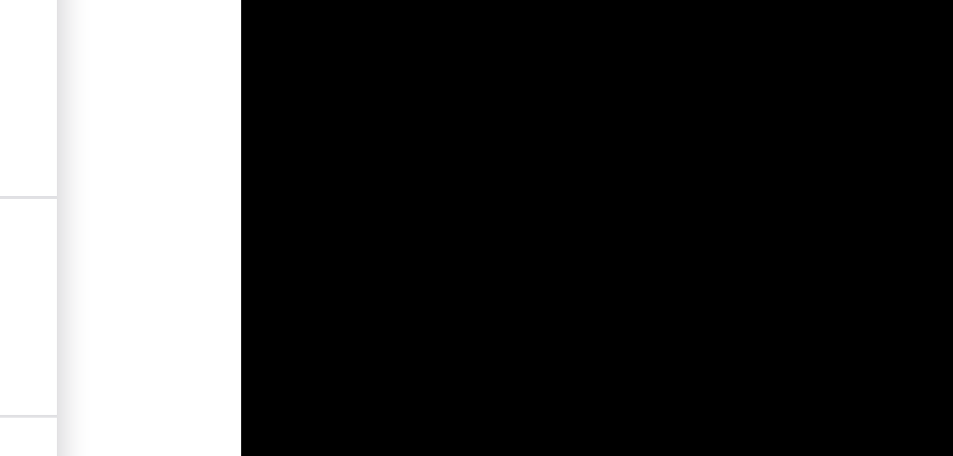
drag, startPoint x: 313, startPoint y: -668, endPoint x: 308, endPoint y: -695, distance: 26.7
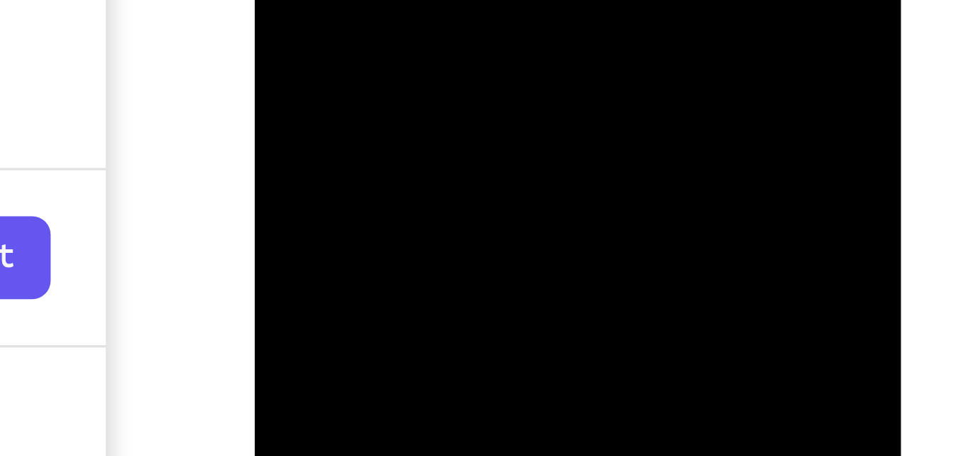
drag, startPoint x: 341, startPoint y: -461, endPoint x: 341, endPoint y: -500, distance: 39.7
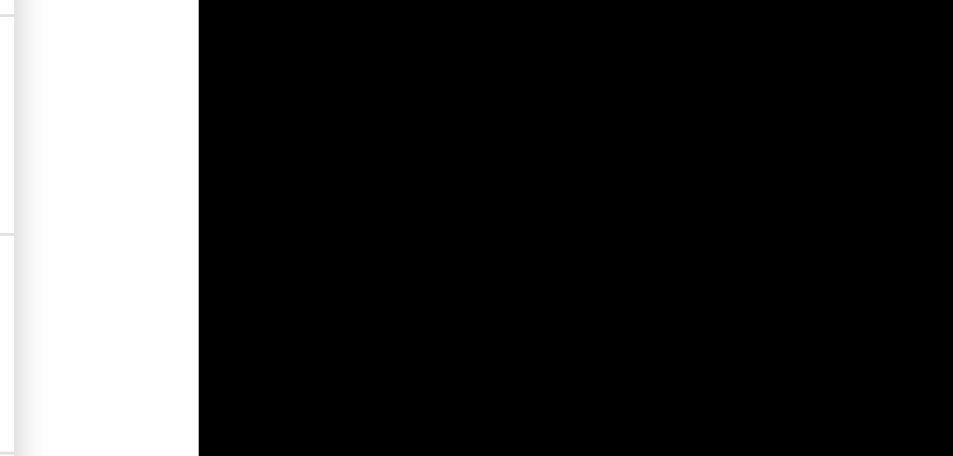
drag, startPoint x: 264, startPoint y: -642, endPoint x: 269, endPoint y: -676, distance: 33.7
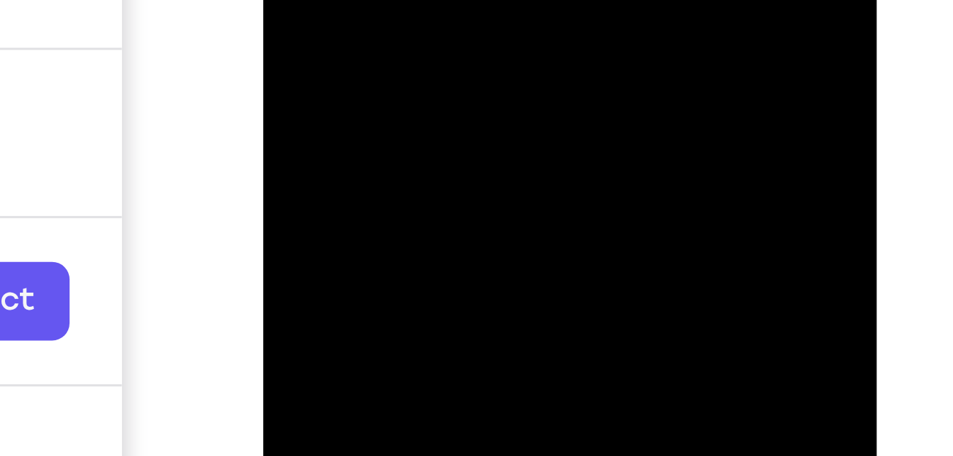
drag, startPoint x: 336, startPoint y: -392, endPoint x: 339, endPoint y: -439, distance: 47.6
drag, startPoint x: 342, startPoint y: -391, endPoint x: 344, endPoint y: -424, distance: 32.7
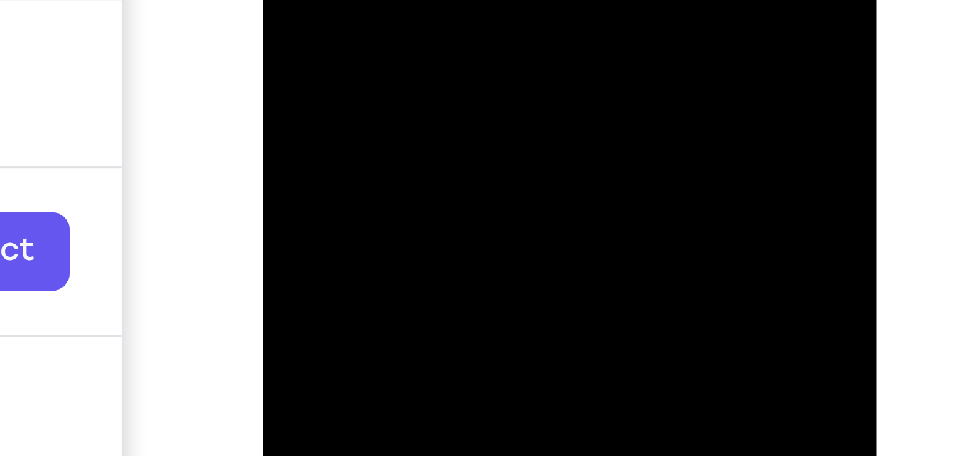
drag, startPoint x: 347, startPoint y: -427, endPoint x: 347, endPoint y: -478, distance: 51.1
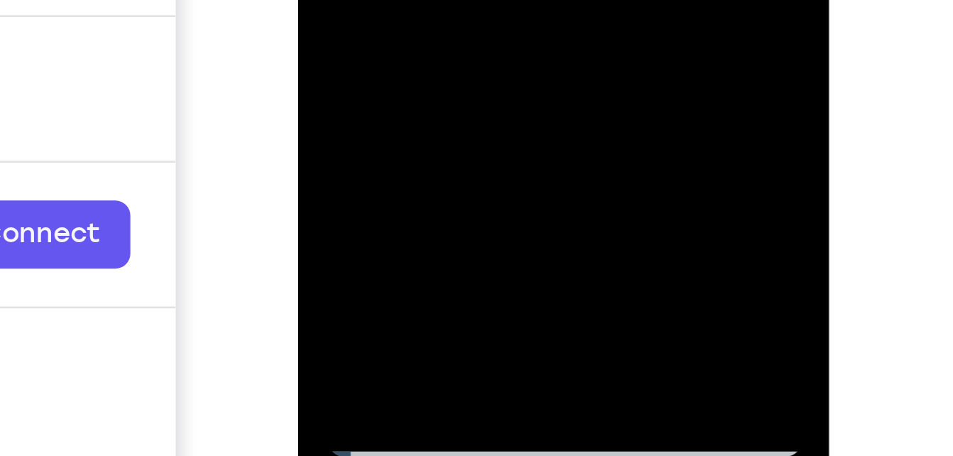
drag, startPoint x: 378, startPoint y: -345, endPoint x: 374, endPoint y: -293, distance: 52.0
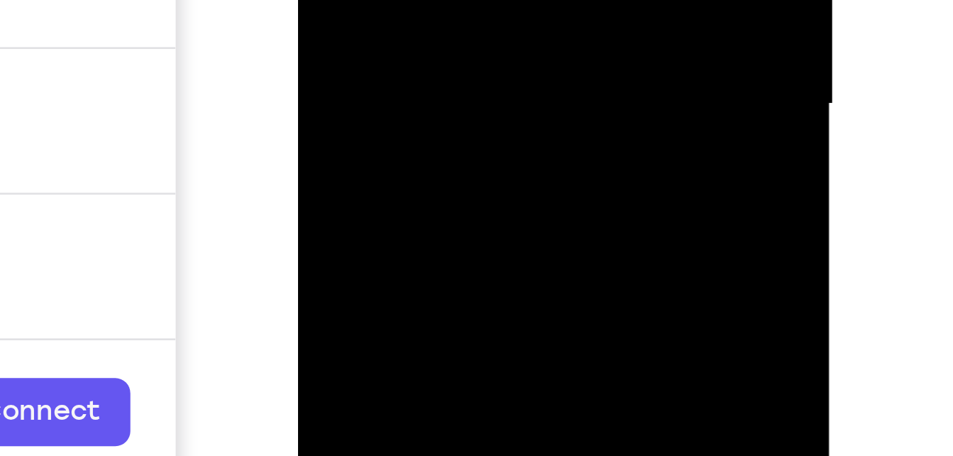
drag, startPoint x: 376, startPoint y: -214, endPoint x: 372, endPoint y: -156, distance: 57.6
drag, startPoint x: 378, startPoint y: -240, endPoint x: 376, endPoint y: -211, distance: 28.5
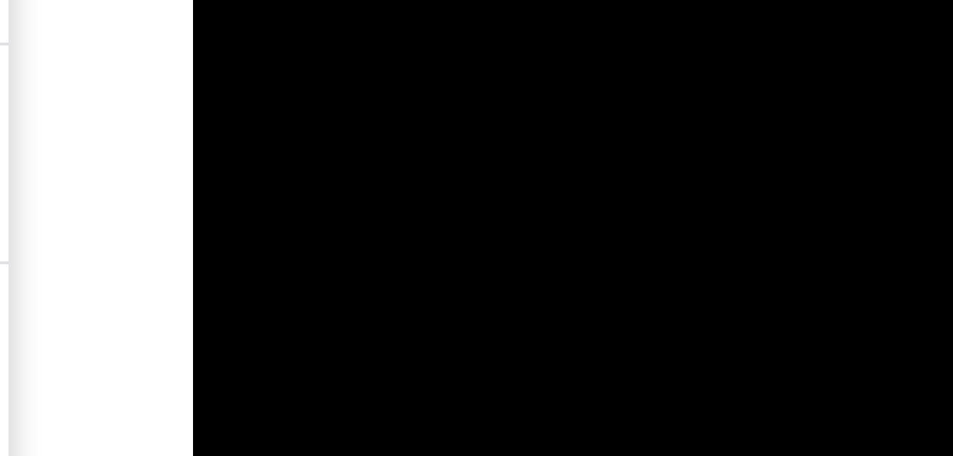
drag, startPoint x: 273, startPoint y: -500, endPoint x: 273, endPoint y: -487, distance: 12.1
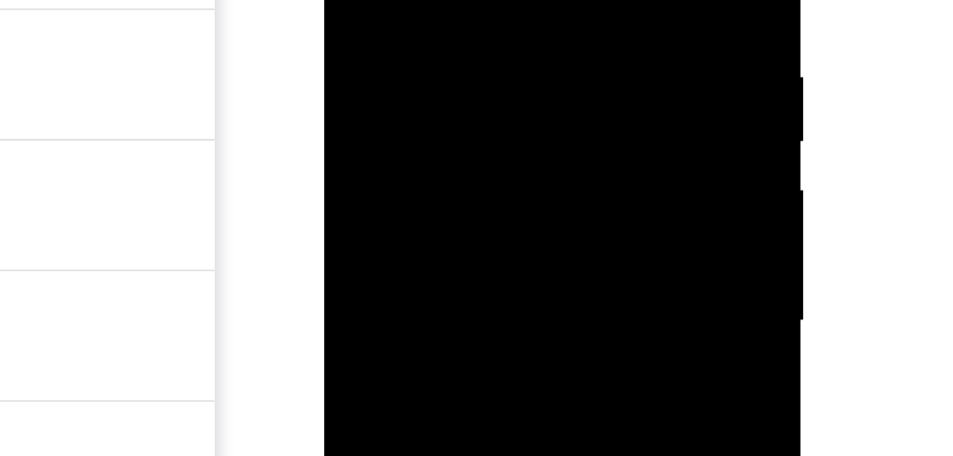
drag, startPoint x: 427, startPoint y: -53, endPoint x: 415, endPoint y: -11, distance: 43.6
click at [415, 0] on div at bounding box center [425, 31] width 179 height 397
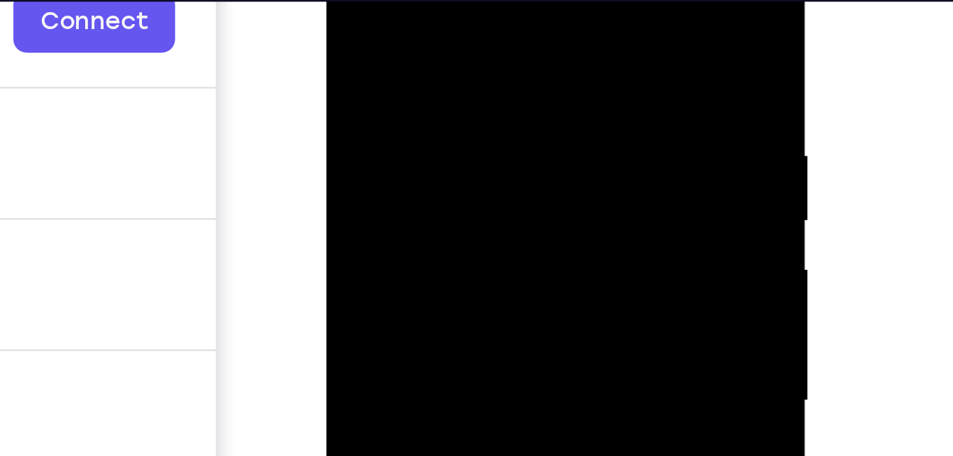
drag, startPoint x: 401, startPoint y: 5, endPoint x: 398, endPoint y: 65, distance: 60.4
click at [398, 65] on div at bounding box center [426, 109] width 179 height 397
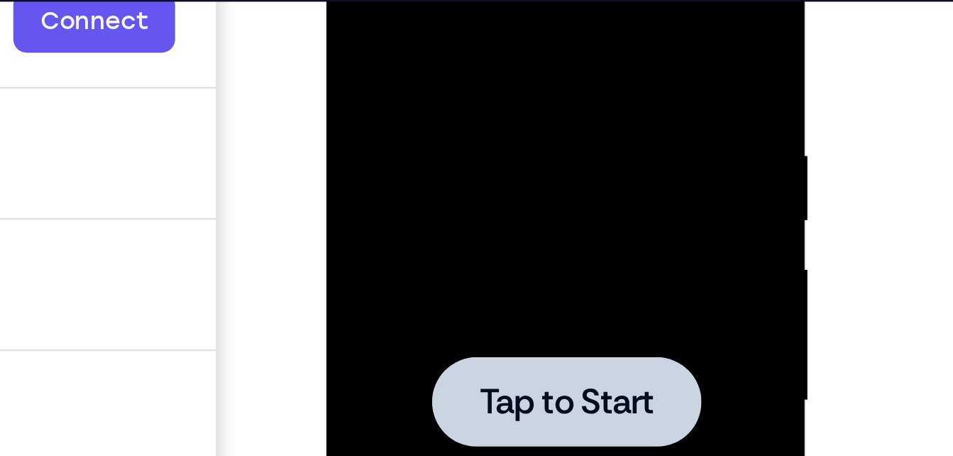
click at [408, 48] on div at bounding box center [426, 109] width 179 height 397
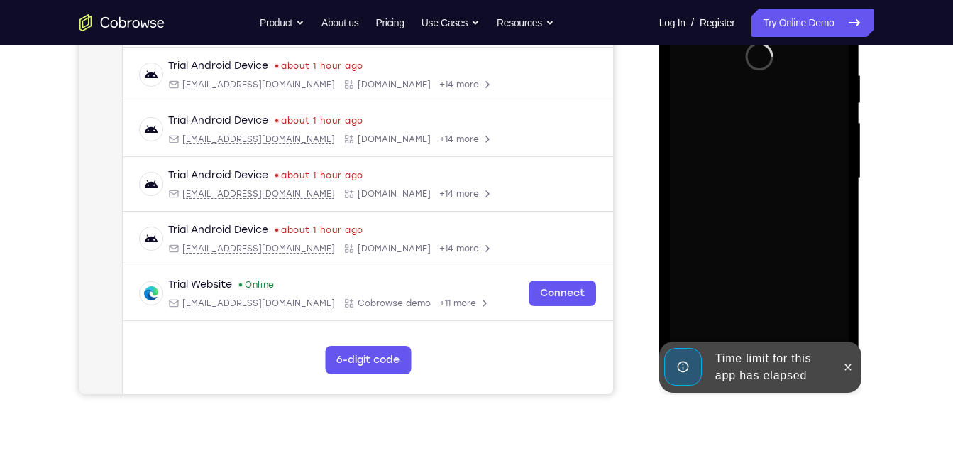
scroll to position [267, 0]
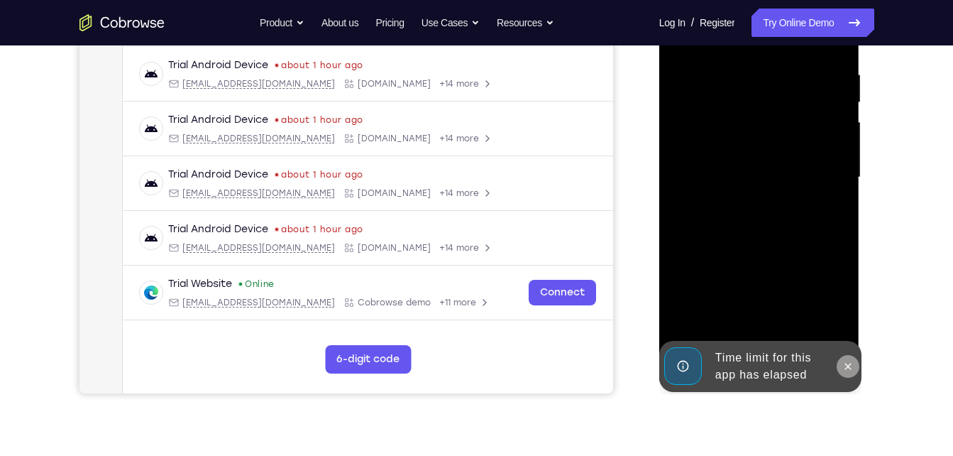
click at [850, 360] on icon at bounding box center [847, 365] width 11 height 11
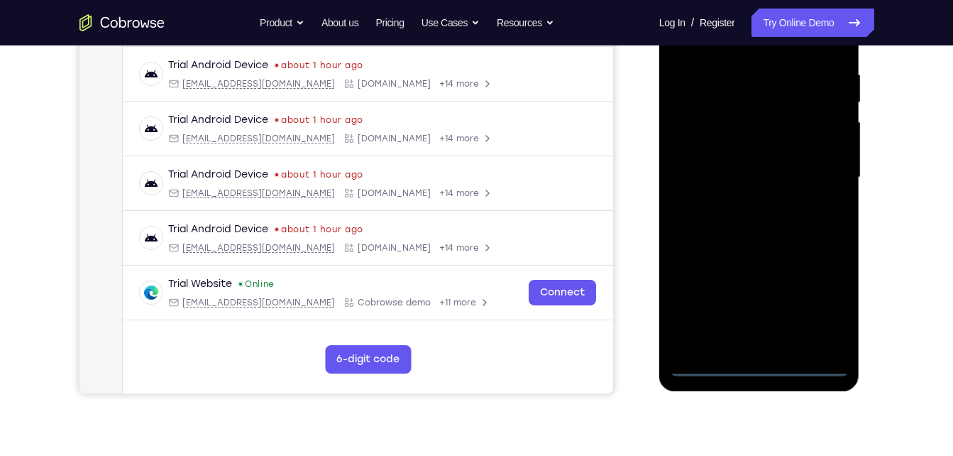
click at [766, 365] on div at bounding box center [759, 177] width 179 height 397
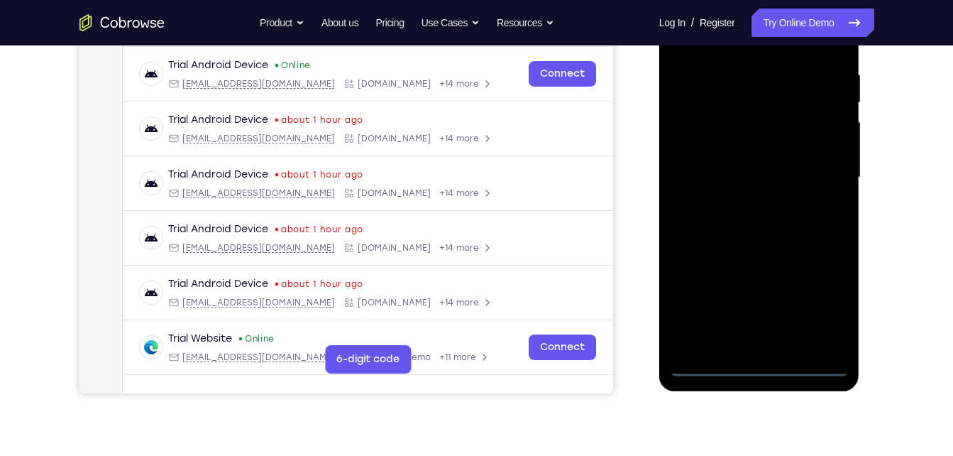
click at [818, 309] on div at bounding box center [759, 177] width 179 height 397
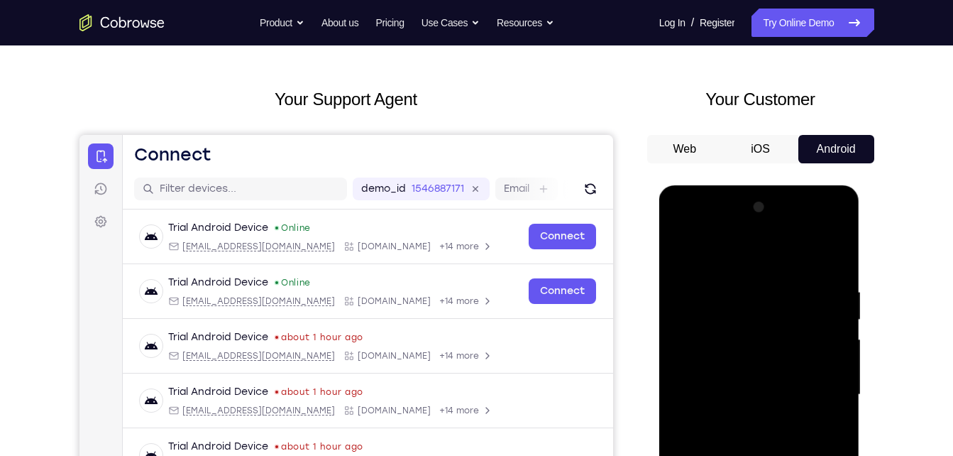
scroll to position [43, 0]
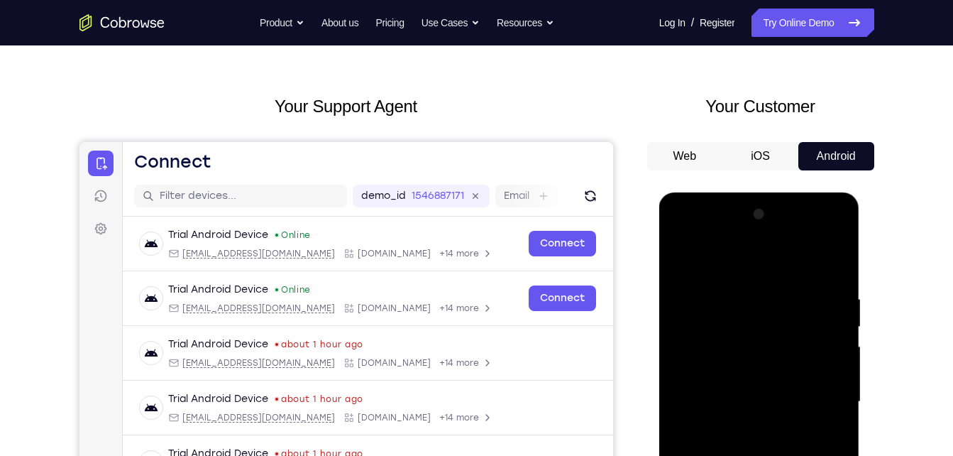
click at [680, 234] on div at bounding box center [759, 401] width 179 height 397
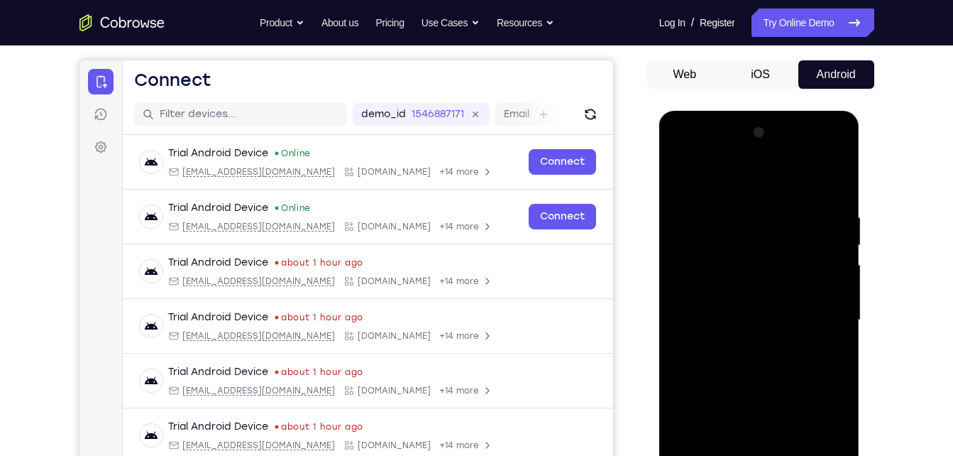
scroll to position [125, 0]
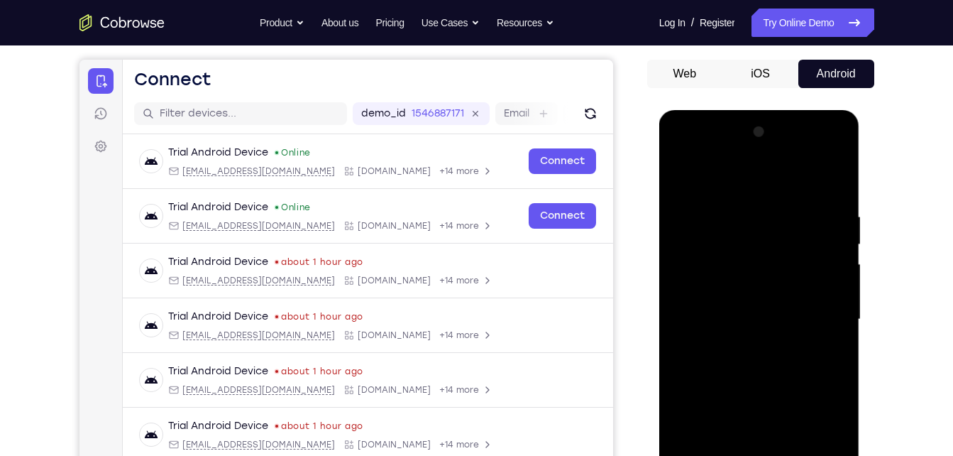
click at [810, 313] on div at bounding box center [759, 319] width 179 height 397
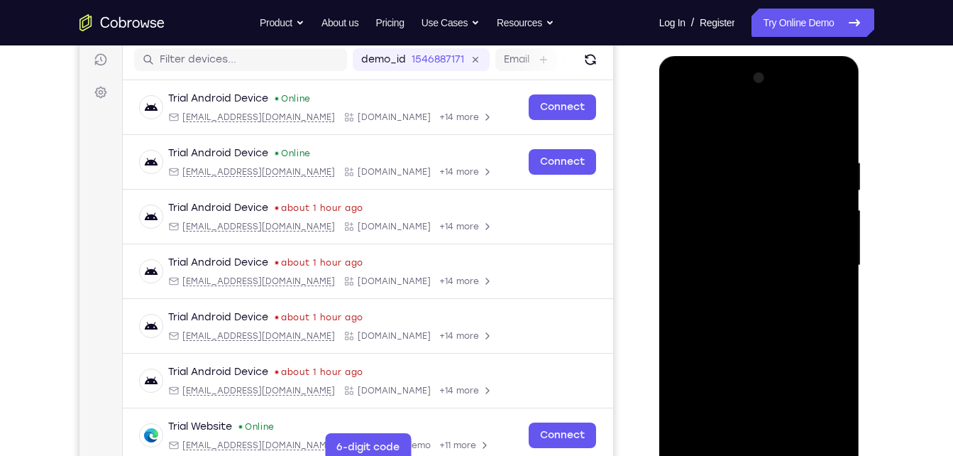
scroll to position [180, 0]
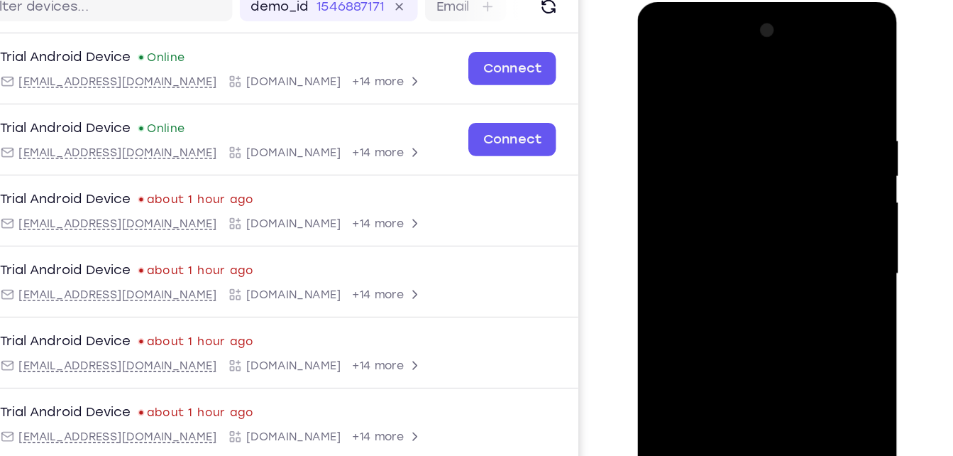
click at [720, 238] on div at bounding box center [737, 210] width 179 height 397
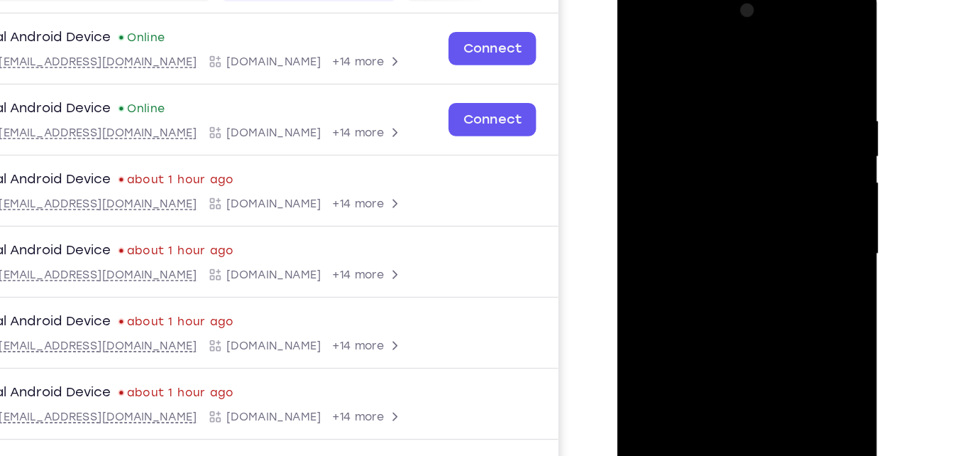
click at [663, 174] on div at bounding box center [717, 192] width 179 height 397
click at [664, 163] on div at bounding box center [717, 192] width 179 height 397
click at [672, 186] on div at bounding box center [717, 192] width 179 height 397
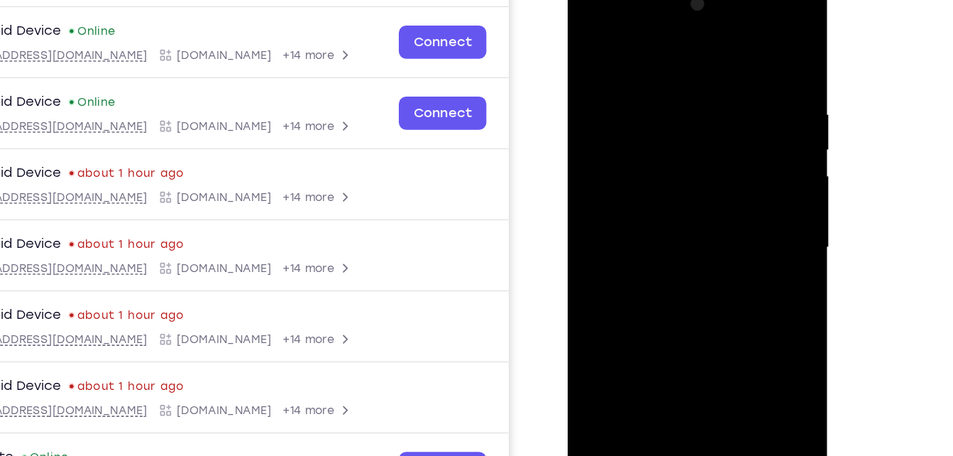
click at [646, 232] on div at bounding box center [667, 185] width 179 height 397
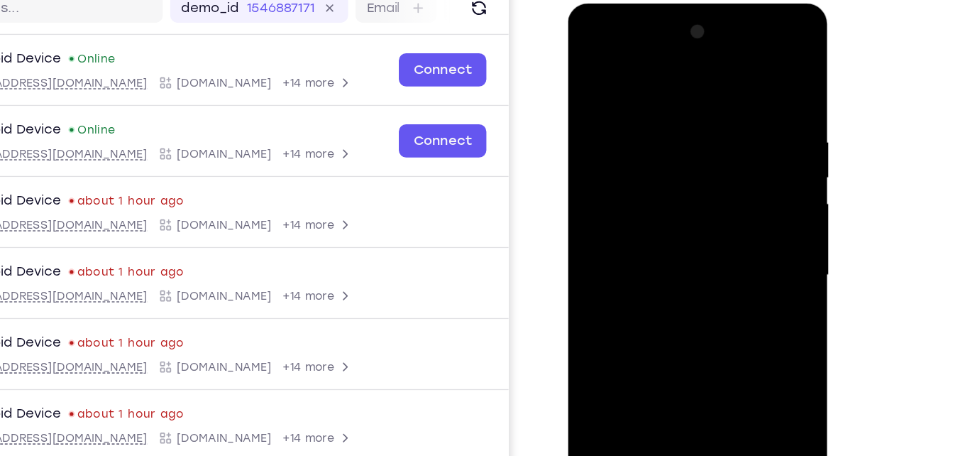
drag, startPoint x: 633, startPoint y: 84, endPoint x: 628, endPoint y: -24, distance: 108.0
click at [628, 4] on html "Online web based iOS Simulators and Android Emulators. Run iPhone, iPad, Mobile…" at bounding box center [669, 217] width 202 height 426
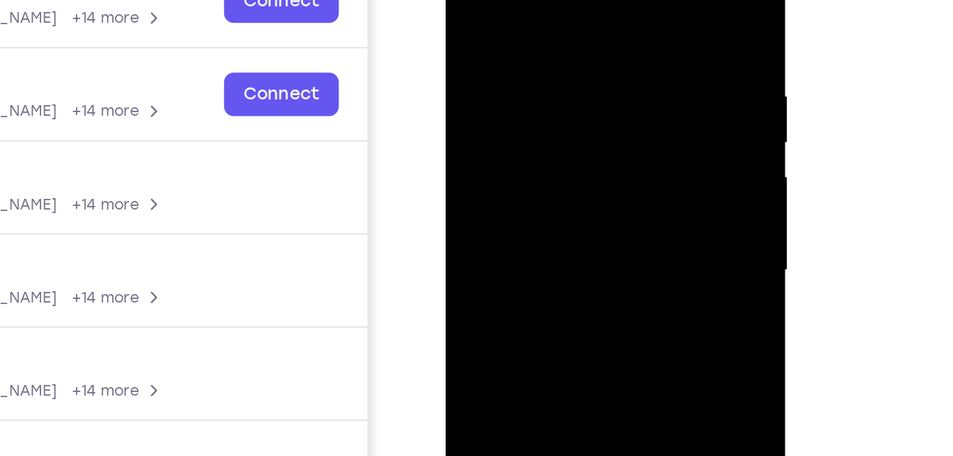
click at [527, 26] on div at bounding box center [545, 123] width 179 height 397
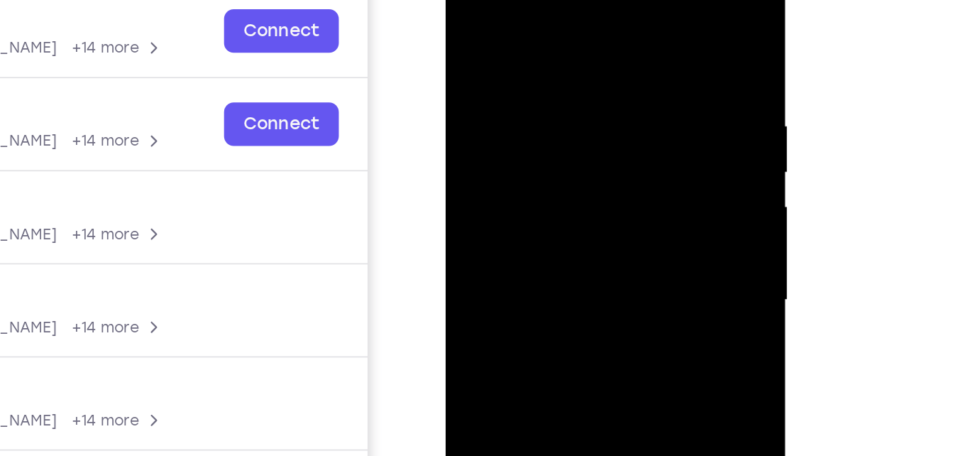
click at [617, 27] on div at bounding box center [545, 153] width 179 height 397
click at [518, 43] on div at bounding box center [545, 153] width 179 height 397
click at [622, 17] on div at bounding box center [545, 153] width 179 height 397
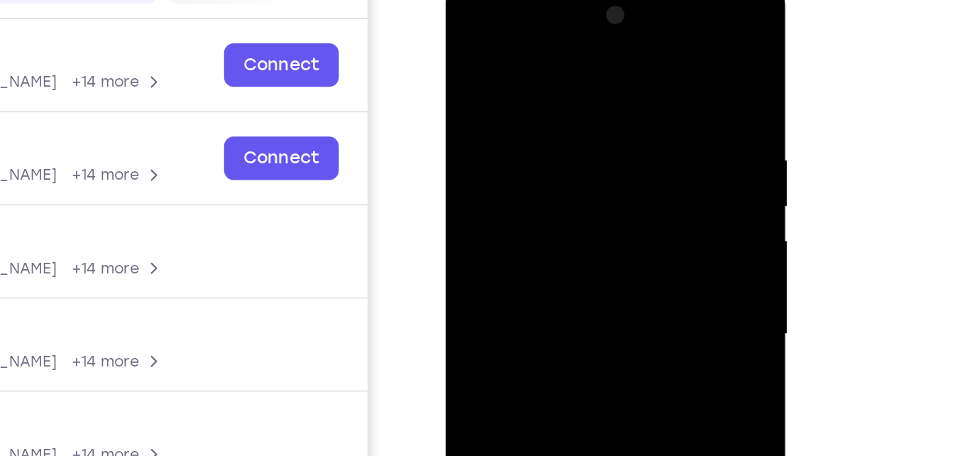
click at [528, 70] on div at bounding box center [545, 187] width 179 height 397
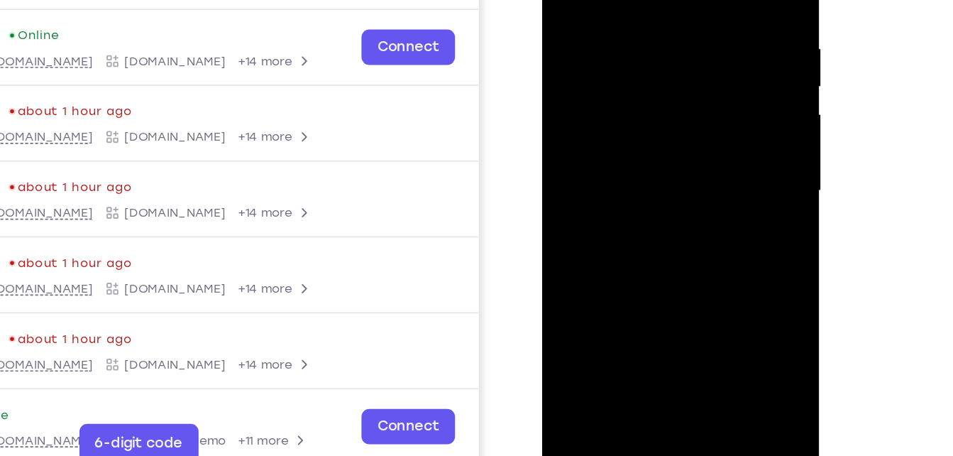
scroll to position [179, 0]
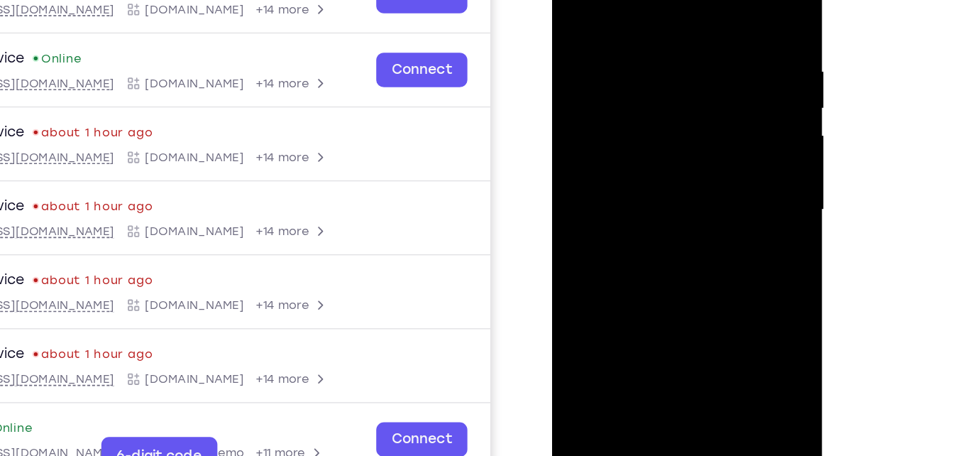
click at [728, 304] on div at bounding box center [652, 136] width 179 height 397
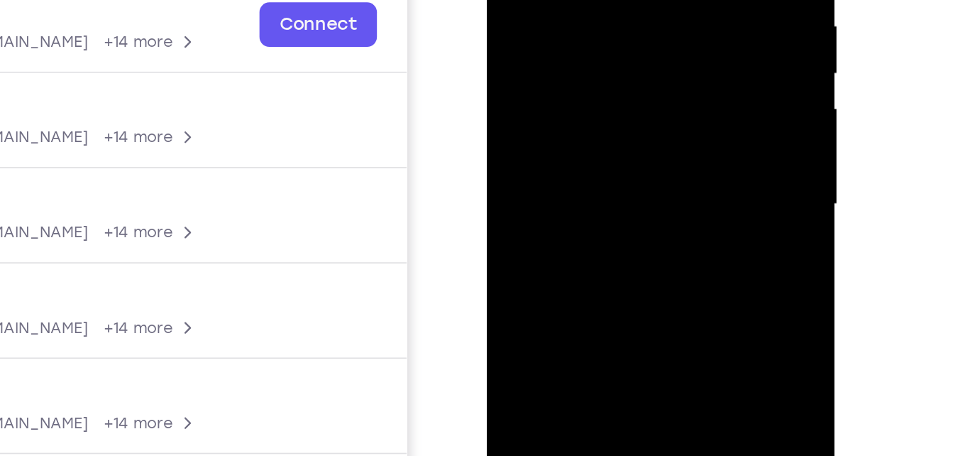
click at [650, 77] on div at bounding box center [586, 50] width 179 height 397
click at [650, 73] on div at bounding box center [586, 50] width 179 height 397
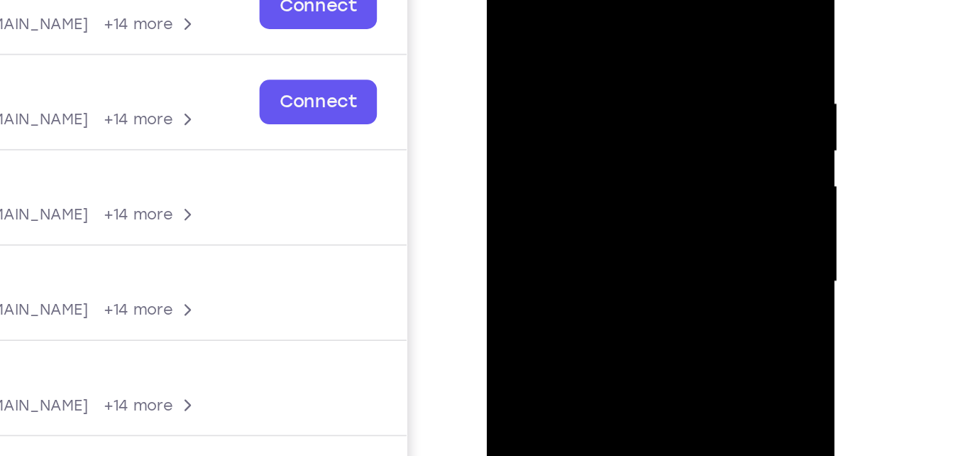
click at [657, 0] on div at bounding box center [586, 126] width 179 height 397
drag, startPoint x: 624, startPoint y: 22, endPoint x: 566, endPoint y: 29, distance: 59.3
click at [566, 29] on div at bounding box center [586, 126] width 179 height 397
drag, startPoint x: 636, startPoint y: 23, endPoint x: 585, endPoint y: 21, distance: 51.2
click at [585, 21] on div at bounding box center [586, 126] width 179 height 397
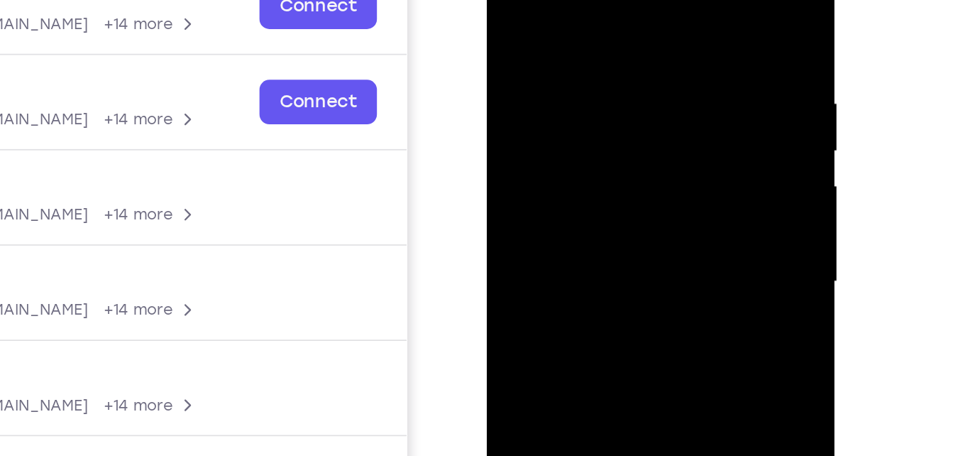
drag, startPoint x: 638, startPoint y: 23, endPoint x: 569, endPoint y: 22, distance: 68.8
click at [569, 22] on div at bounding box center [586, 126] width 179 height 397
drag, startPoint x: 597, startPoint y: 140, endPoint x: 597, endPoint y: 23, distance: 116.4
click at [597, 23] on div at bounding box center [586, 126] width 179 height 397
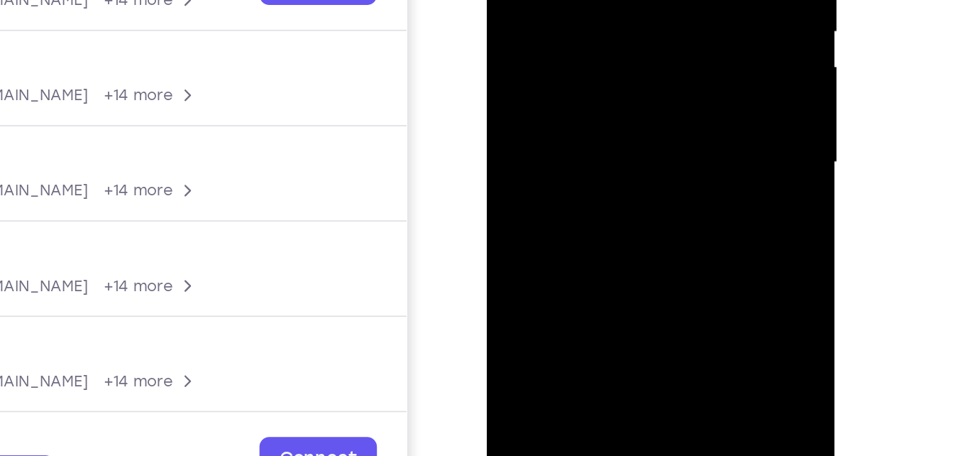
drag, startPoint x: 597, startPoint y: 95, endPoint x: 639, endPoint y: -35, distance: 136.9
click at [639, 0] on div at bounding box center [586, 7] width 179 height 397
drag, startPoint x: 612, startPoint y: 82, endPoint x: 625, endPoint y: 36, distance: 48.1
click at [625, 36] on div at bounding box center [586, 7] width 179 height 397
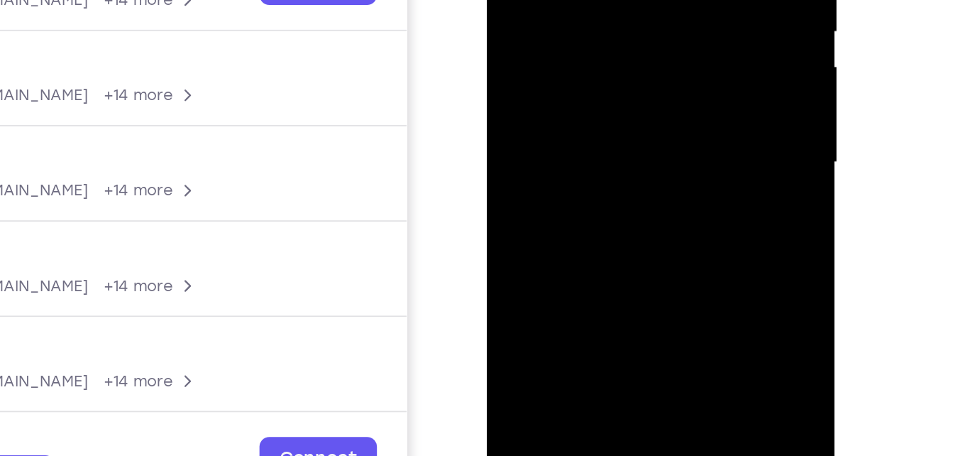
drag, startPoint x: 599, startPoint y: 98, endPoint x: 607, endPoint y: -16, distance: 114.6
click at [607, 0] on div at bounding box center [586, 7] width 179 height 397
drag, startPoint x: 597, startPoint y: 93, endPoint x: 602, endPoint y: 59, distance: 34.4
click at [602, 59] on div at bounding box center [586, 7] width 179 height 397
drag, startPoint x: 600, startPoint y: 97, endPoint x: 607, endPoint y: -49, distance: 145.7
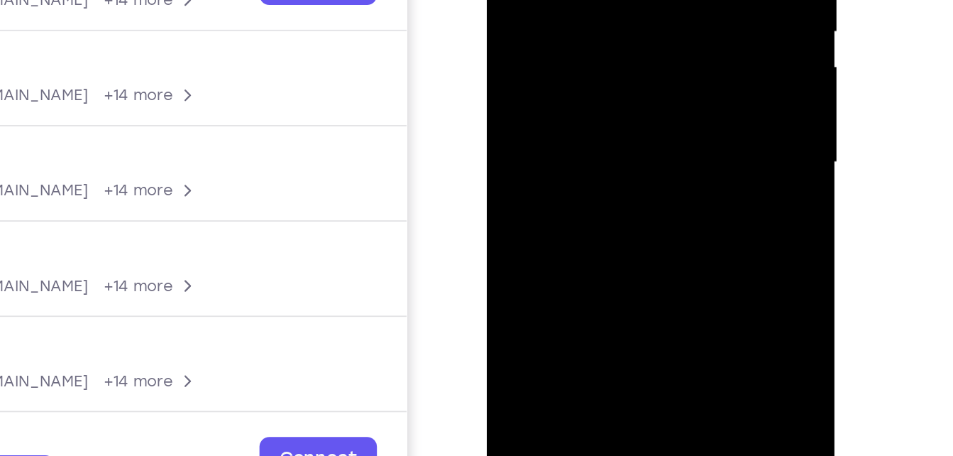
click at [607, 0] on div at bounding box center [586, 7] width 179 height 397
drag, startPoint x: 587, startPoint y: 53, endPoint x: 580, endPoint y: 120, distance: 67.7
click at [580, 120] on div at bounding box center [586, 7] width 179 height 397
click at [664, 19] on div at bounding box center [586, 7] width 179 height 397
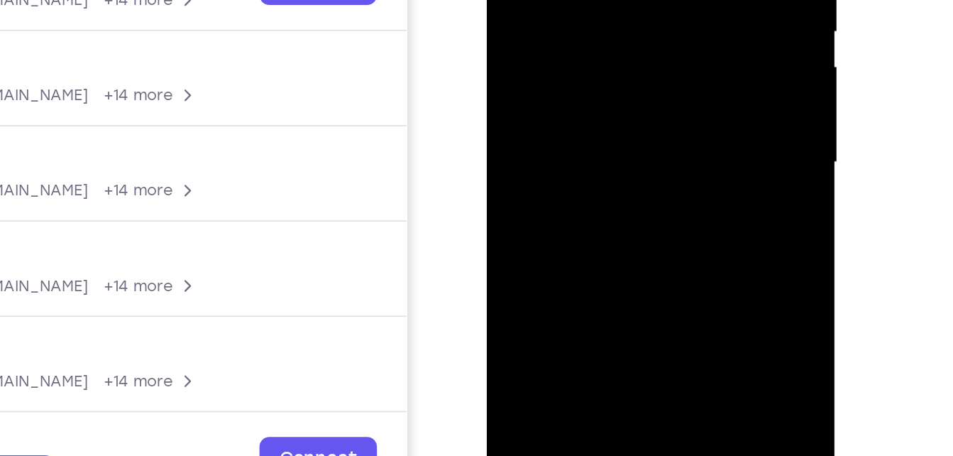
click at [664, 19] on div at bounding box center [586, 7] width 179 height 397
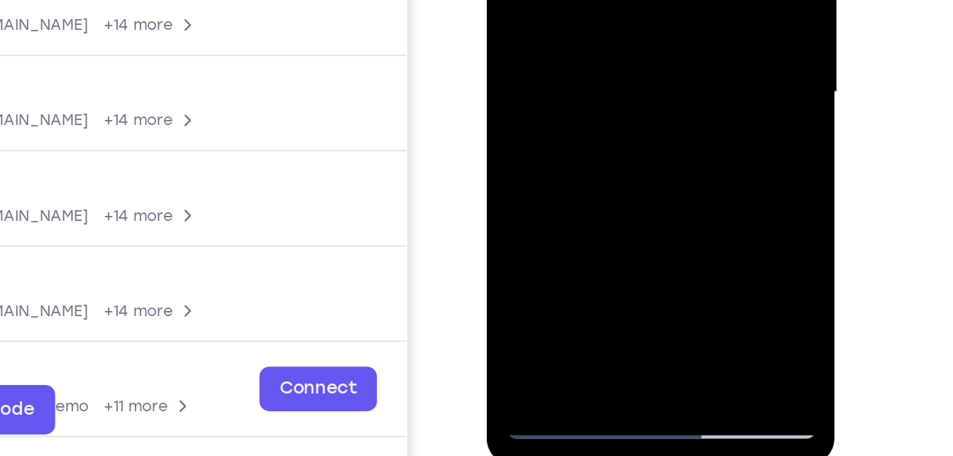
scroll to position [202, 0]
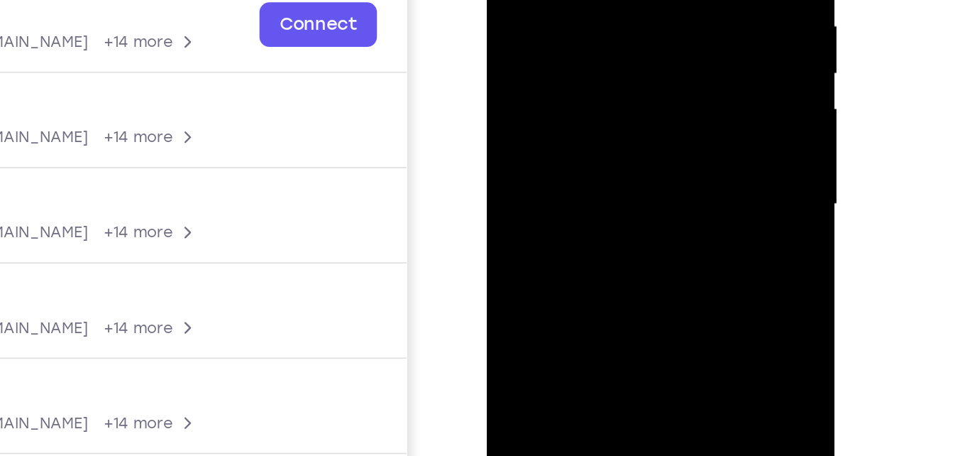
drag, startPoint x: 591, startPoint y: 138, endPoint x: 595, endPoint y: -30, distance: 168.2
click at [595, 0] on div at bounding box center [586, 50] width 179 height 397
drag, startPoint x: 603, startPoint y: 27, endPoint x: 593, endPoint y: 108, distance: 81.5
click at [593, 108] on div at bounding box center [586, 50] width 179 height 397
drag, startPoint x: 619, startPoint y: -18, endPoint x: 619, endPoint y: -53, distance: 34.8
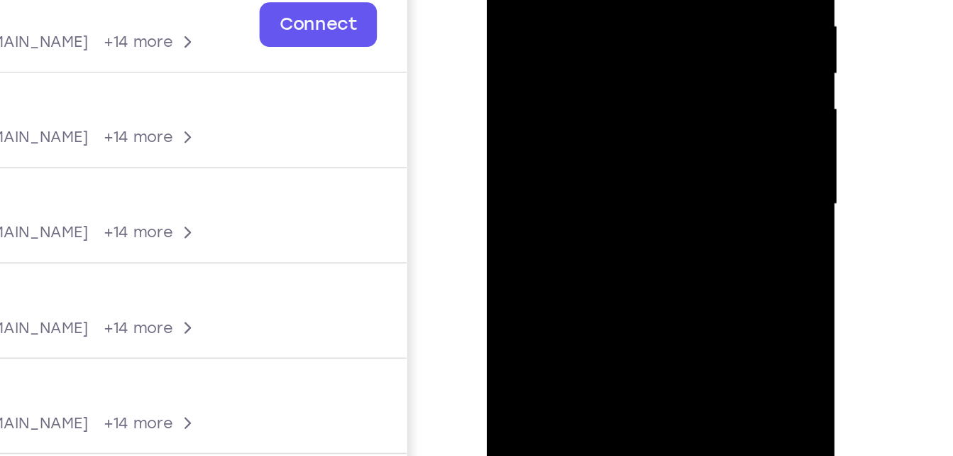
click at [619, 0] on div at bounding box center [586, 50] width 179 height 397
drag, startPoint x: 614, startPoint y: 86, endPoint x: 619, endPoint y: 40, distance: 45.8
click at [619, 40] on div at bounding box center [586, 50] width 179 height 397
click at [661, 77] on div at bounding box center [586, 50] width 179 height 397
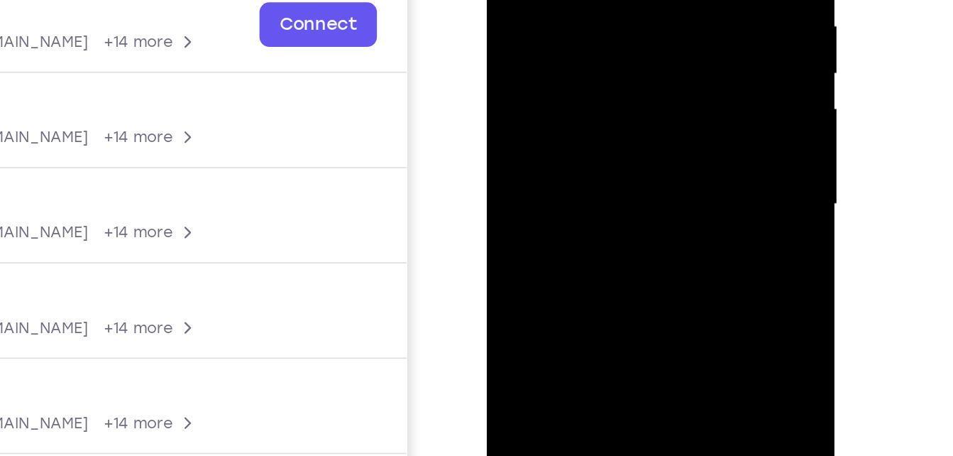
click at [661, 77] on div at bounding box center [586, 50] width 179 height 397
drag, startPoint x: 616, startPoint y: 135, endPoint x: 615, endPoint y: -43, distance: 178.1
click at [615, 0] on div at bounding box center [586, 50] width 179 height 397
drag, startPoint x: 602, startPoint y: 118, endPoint x: 594, endPoint y: 153, distance: 36.5
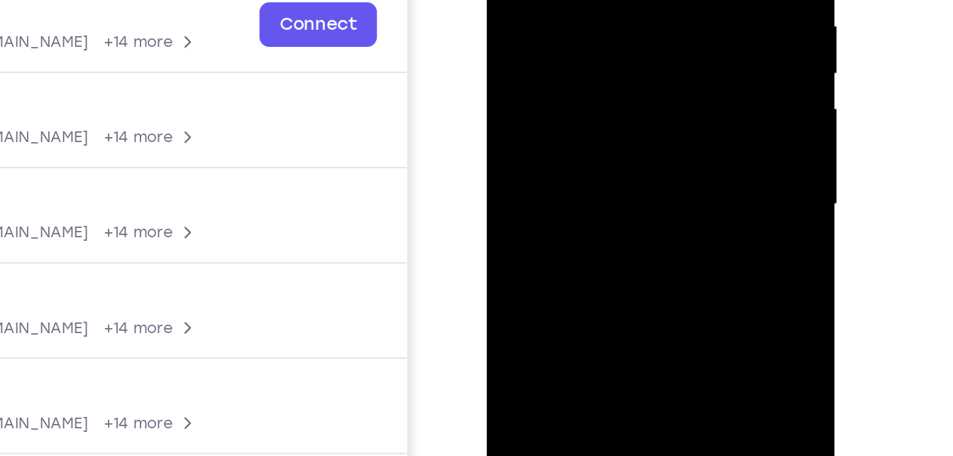
click at [594, 153] on div at bounding box center [586, 50] width 179 height 397
drag, startPoint x: 618, startPoint y: -8, endPoint x: 608, endPoint y: 72, distance: 80.8
click at [608, 72] on div at bounding box center [586, 50] width 179 height 397
drag, startPoint x: 627, startPoint y: -52, endPoint x: 613, endPoint y: 52, distance: 104.5
click at [613, 52] on div at bounding box center [586, 50] width 179 height 397
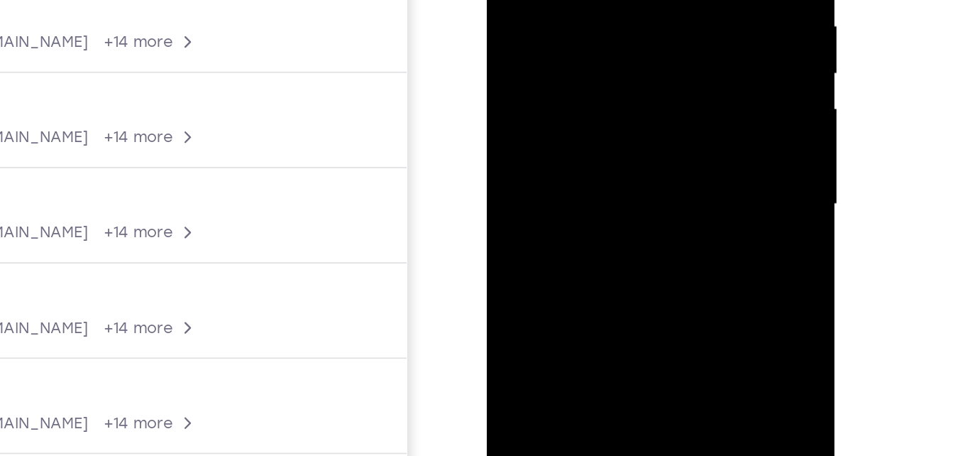
drag, startPoint x: 619, startPoint y: -1, endPoint x: 622, endPoint y: 53, distance: 53.3
click at [622, 53] on div at bounding box center [586, 50] width 179 height 397
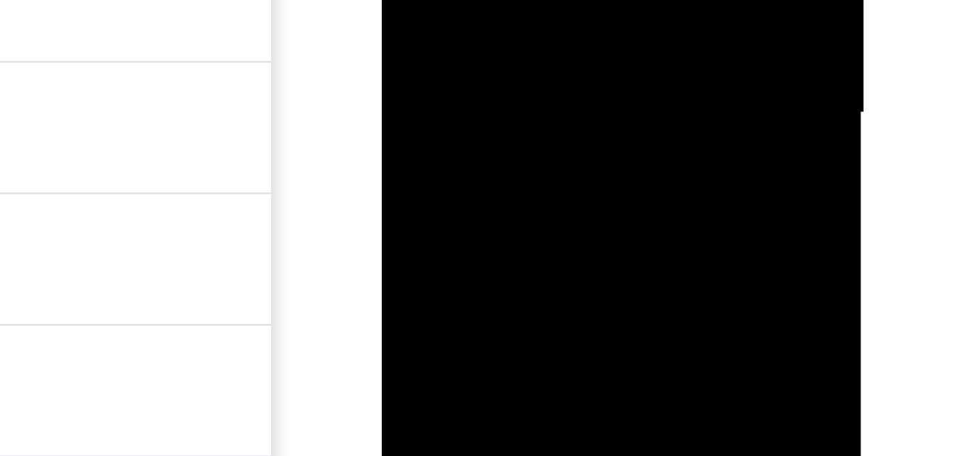
drag, startPoint x: 532, startPoint y: -116, endPoint x: 534, endPoint y: -152, distance: 35.5
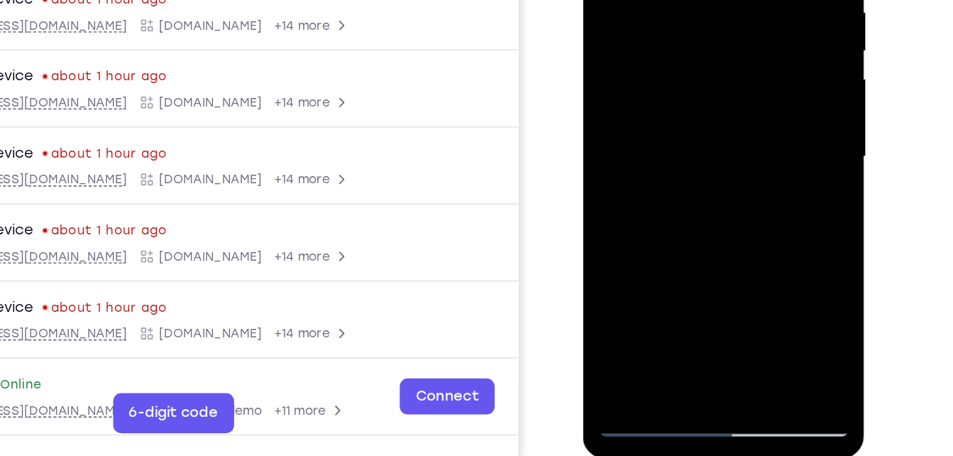
drag, startPoint x: 713, startPoint y: 186, endPoint x: 703, endPoint y: 0, distance: 186.2
click at [703, 0] on div at bounding box center [683, 71] width 179 height 397
drag, startPoint x: 705, startPoint y: 182, endPoint x: 704, endPoint y: 134, distance: 48.3
click at [704, 134] on div at bounding box center [683, 71] width 179 height 397
drag, startPoint x: 703, startPoint y: 71, endPoint x: 695, endPoint y: 125, distance: 54.5
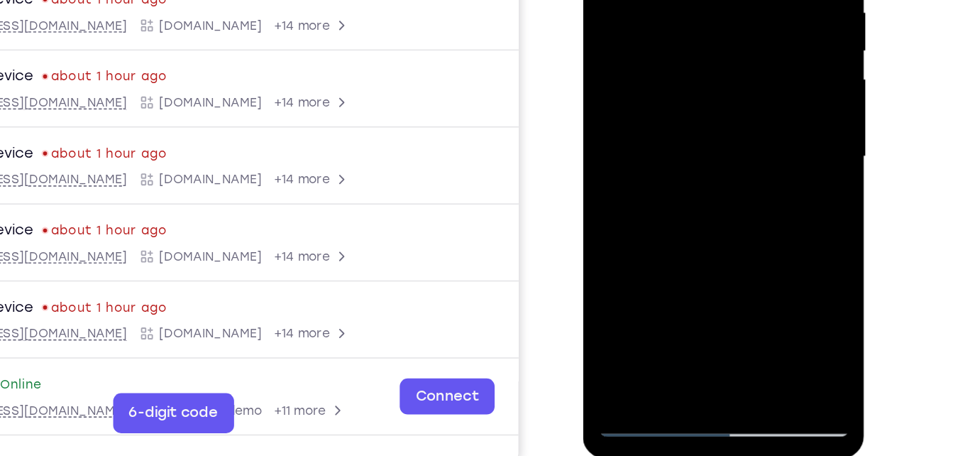
click at [695, 125] on div at bounding box center [683, 71] width 179 height 397
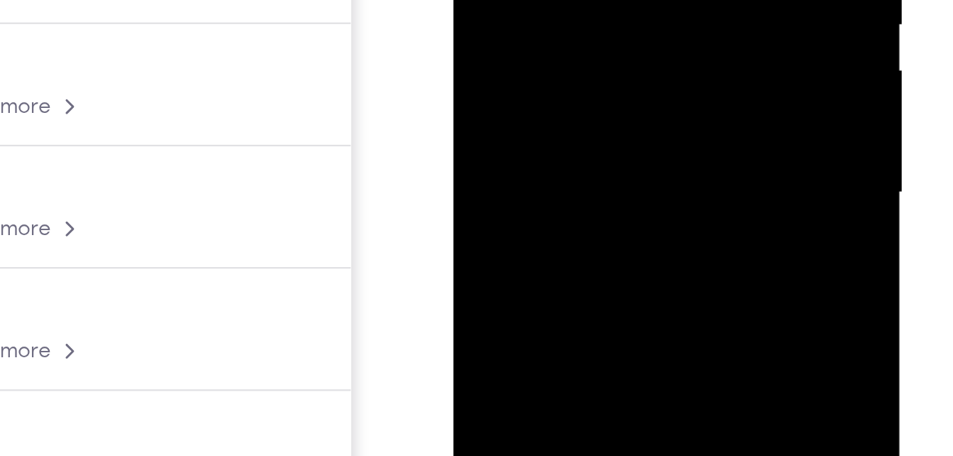
drag, startPoint x: 602, startPoint y: -116, endPoint x: 600, endPoint y: -92, distance: 24.3
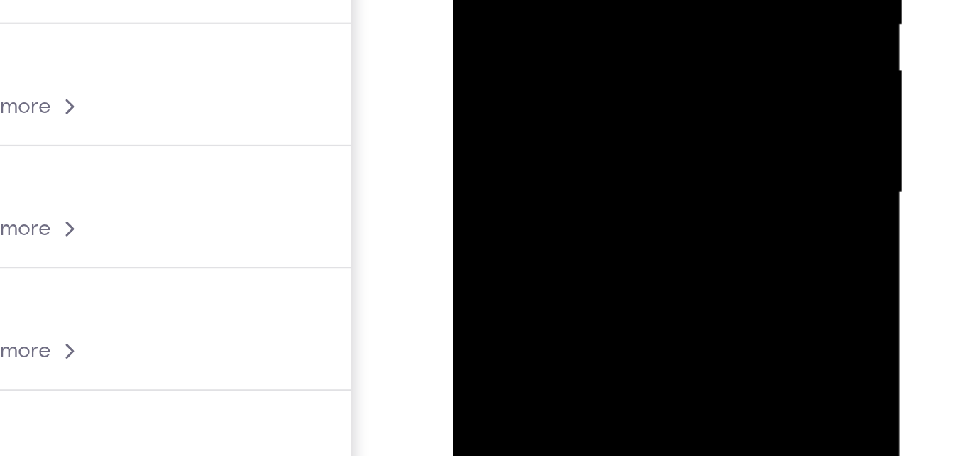
drag, startPoint x: 578, startPoint y: -7, endPoint x: 580, endPoint y: -146, distance: 139.1
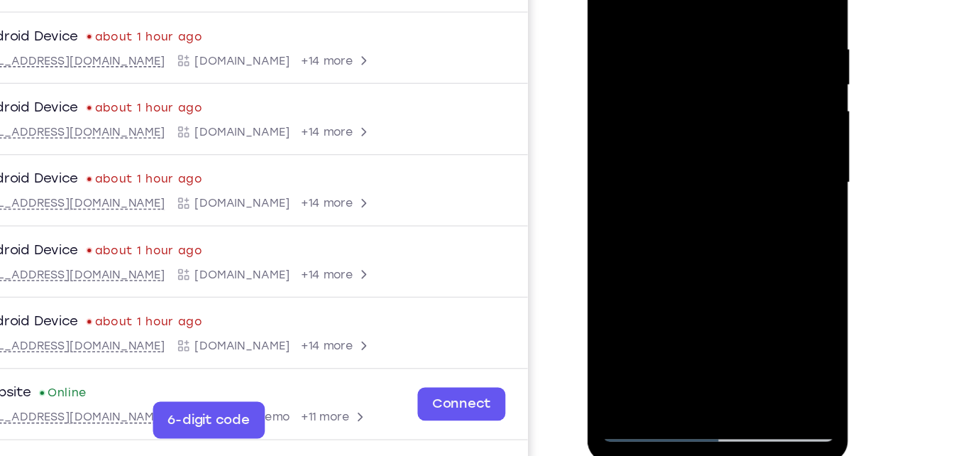
scroll to position [195, 0]
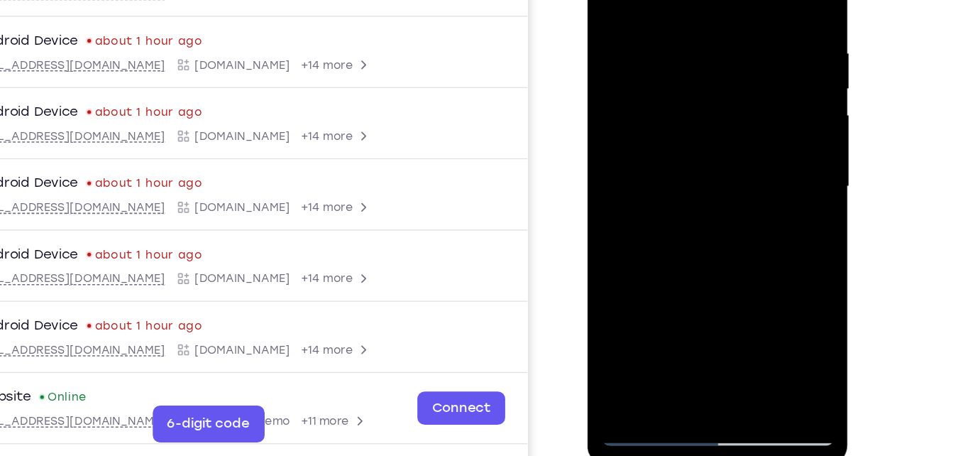
drag, startPoint x: 708, startPoint y: 182, endPoint x: 712, endPoint y: -61, distance: 243.4
click at [712, 0] on div at bounding box center [687, 123] width 179 height 397
drag, startPoint x: 693, startPoint y: 217, endPoint x: 708, endPoint y: -26, distance: 243.1
click at [708, 0] on div at bounding box center [687, 123] width 179 height 397
drag, startPoint x: 696, startPoint y: 221, endPoint x: 698, endPoint y: 146, distance: 74.5
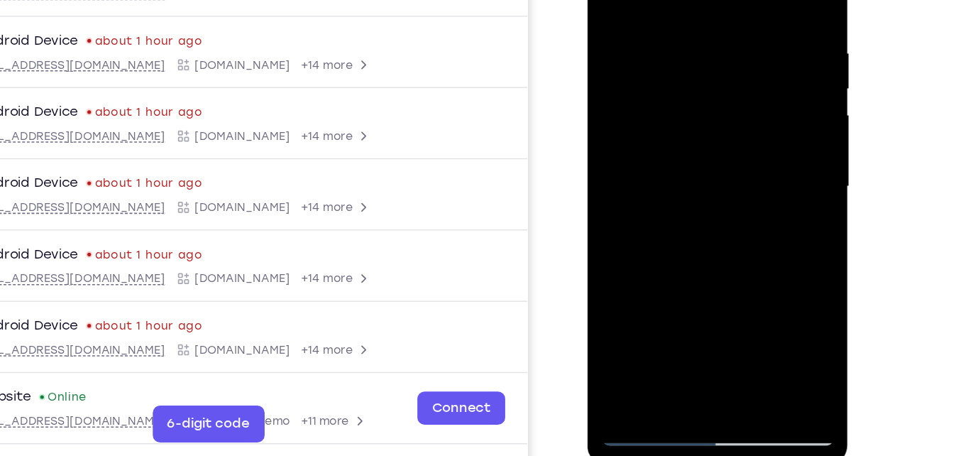
click at [698, 146] on div at bounding box center [687, 123] width 179 height 397
drag, startPoint x: 707, startPoint y: 197, endPoint x: 711, endPoint y: 31, distance: 166.8
click at [711, 31] on div at bounding box center [687, 123] width 179 height 397
drag, startPoint x: 706, startPoint y: 174, endPoint x: 707, endPoint y: 72, distance: 101.5
click at [707, 72] on div at bounding box center [687, 123] width 179 height 397
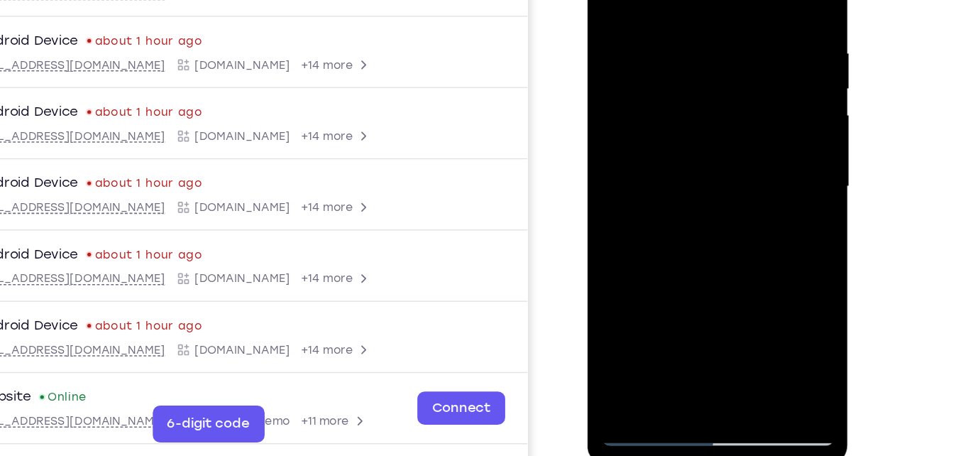
drag, startPoint x: 700, startPoint y: 218, endPoint x: 702, endPoint y: 104, distance: 113.6
click at [702, 104] on div at bounding box center [687, 123] width 179 height 397
drag, startPoint x: 698, startPoint y: 205, endPoint x: 698, endPoint y: 155, distance: 50.4
click at [698, 155] on div at bounding box center [687, 123] width 179 height 397
drag, startPoint x: 696, startPoint y: 145, endPoint x: 692, endPoint y: 192, distance: 47.0
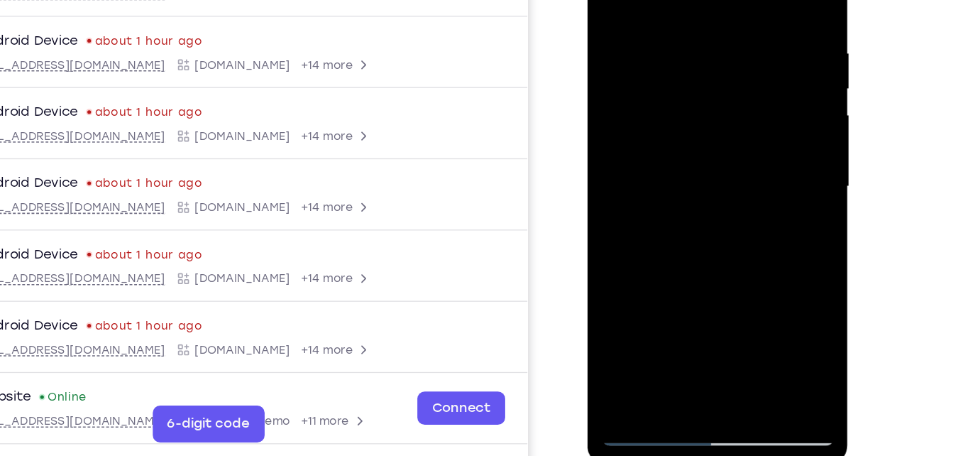
click at [692, 192] on div at bounding box center [687, 123] width 179 height 397
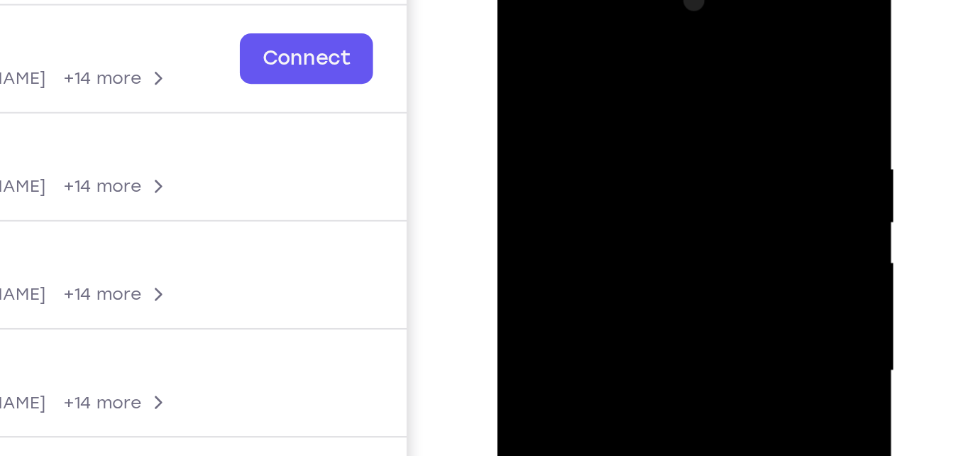
click at [674, 28] on div at bounding box center [597, 167] width 179 height 397
drag, startPoint x: 563, startPoint y: 53, endPoint x: 552, endPoint y: 113, distance: 61.2
click at [552, 113] on div at bounding box center [597, 167] width 179 height 397
click at [564, 59] on div at bounding box center [597, 167] width 179 height 397
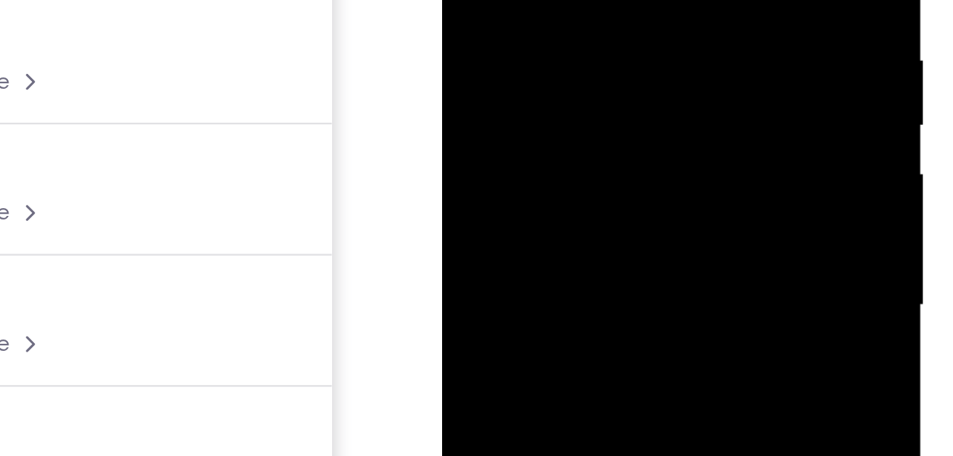
drag, startPoint x: 507, startPoint y: 23, endPoint x: 510, endPoint y: -49, distance: 71.8
click at [510, 0] on div at bounding box center [542, 14] width 179 height 397
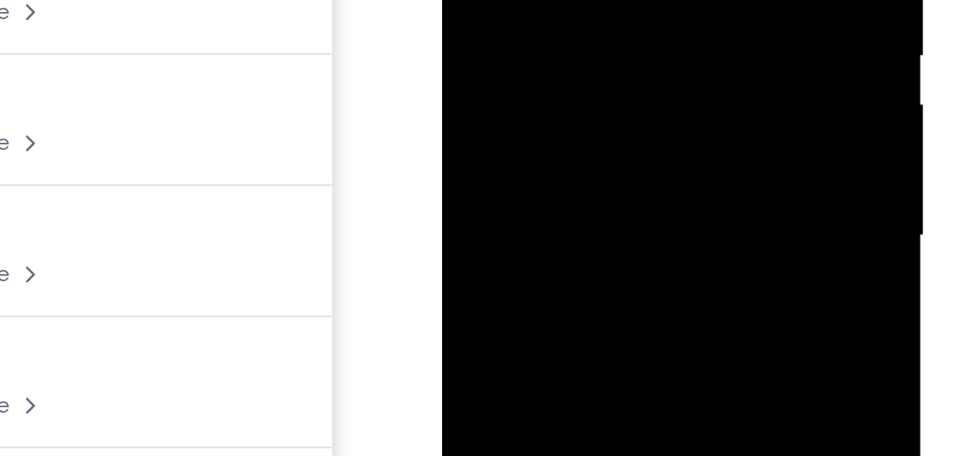
drag, startPoint x: 513, startPoint y: -13, endPoint x: 514, endPoint y: -91, distance: 78.1
drag, startPoint x: 505, startPoint y: -40, endPoint x: 508, endPoint y: -75, distance: 34.9
drag, startPoint x: 506, startPoint y: -34, endPoint x: 502, endPoint y: -85, distance: 51.2
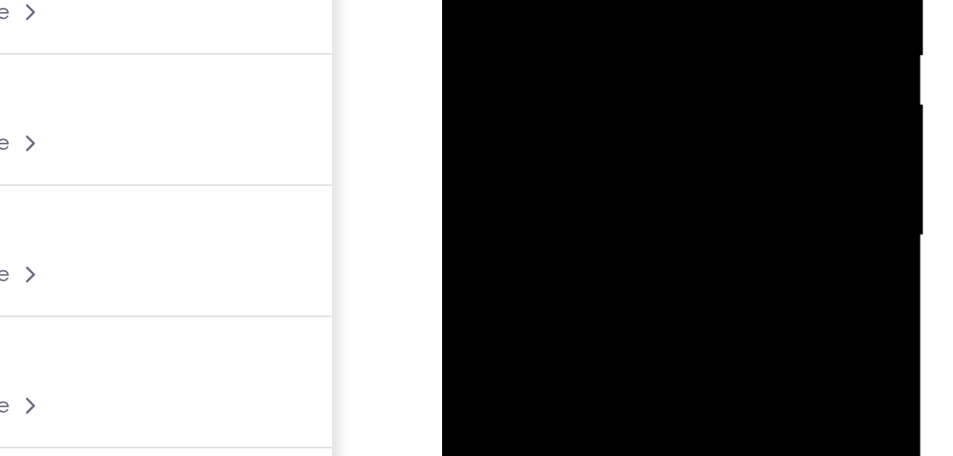
drag, startPoint x: 500, startPoint y: -92, endPoint x: 495, endPoint y: -51, distance: 40.7
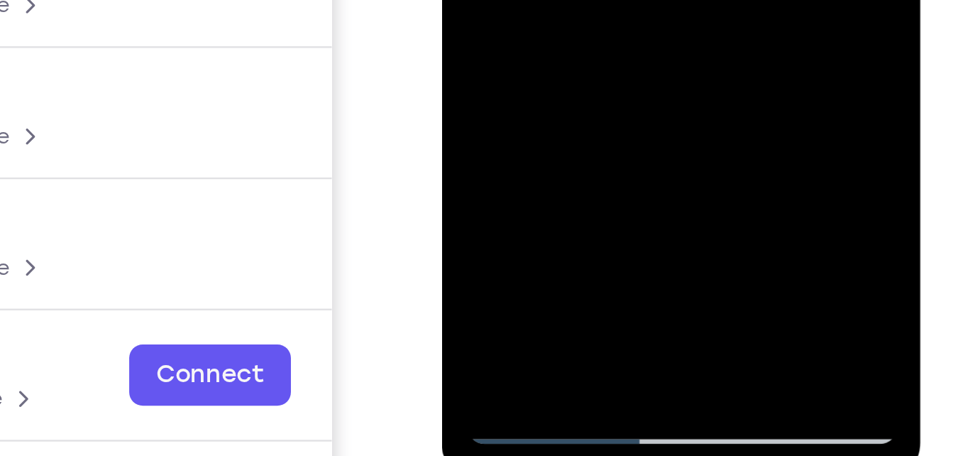
scroll to position [197, 0]
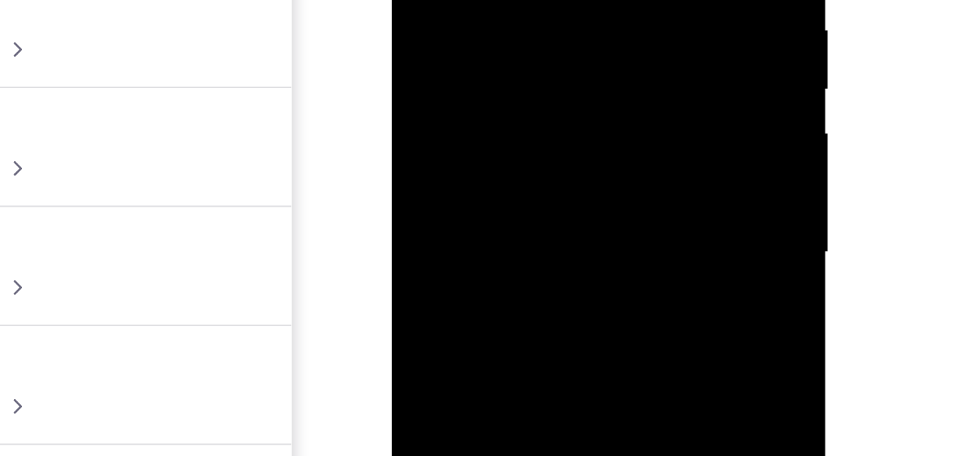
drag, startPoint x: 506, startPoint y: -35, endPoint x: 489, endPoint y: 116, distance: 152.1
click at [489, 116] on div at bounding box center [491, 6] width 179 height 397
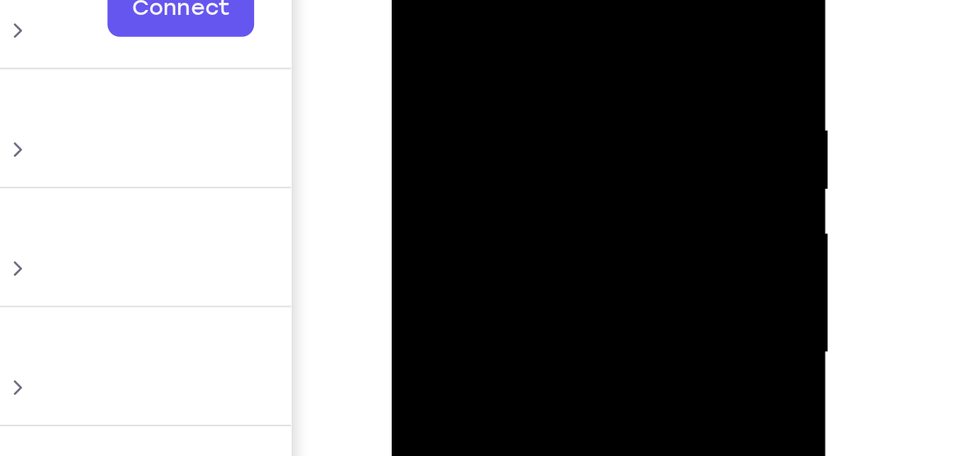
drag, startPoint x: 485, startPoint y: -5, endPoint x: 486, endPoint y: 168, distance: 173.1
click at [486, 168] on div at bounding box center [491, 107] width 179 height 397
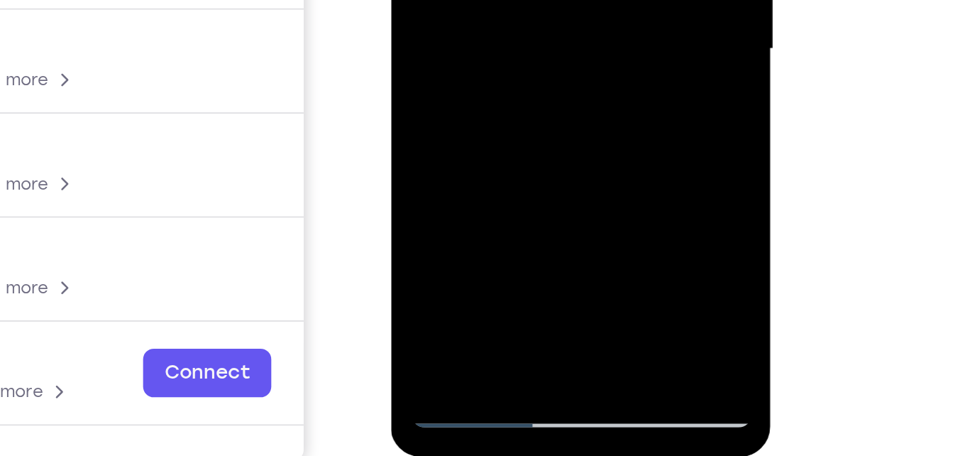
scroll to position [202, 0]
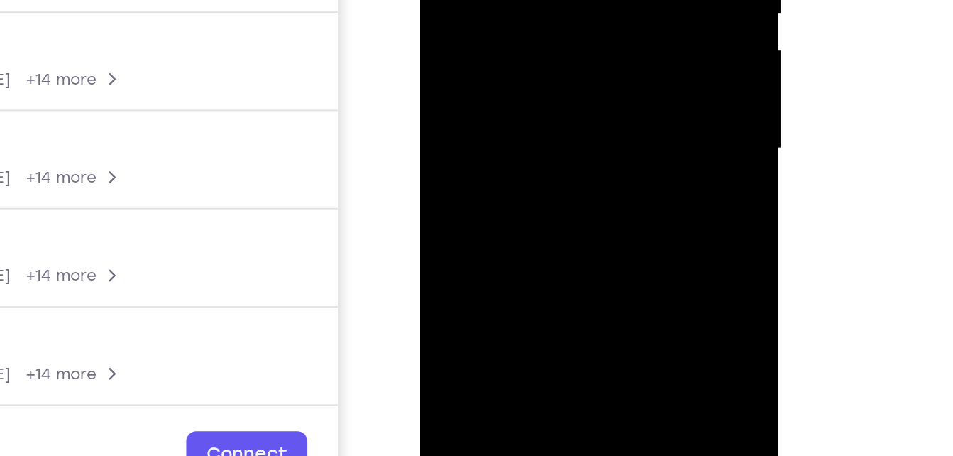
drag, startPoint x: 519, startPoint y: 45, endPoint x: 515, endPoint y: -44, distance: 88.8
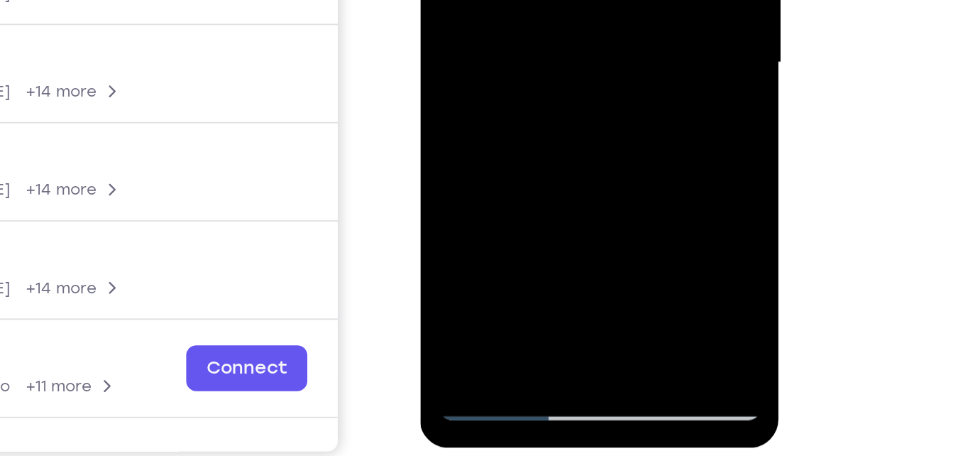
scroll to position [210, 0]
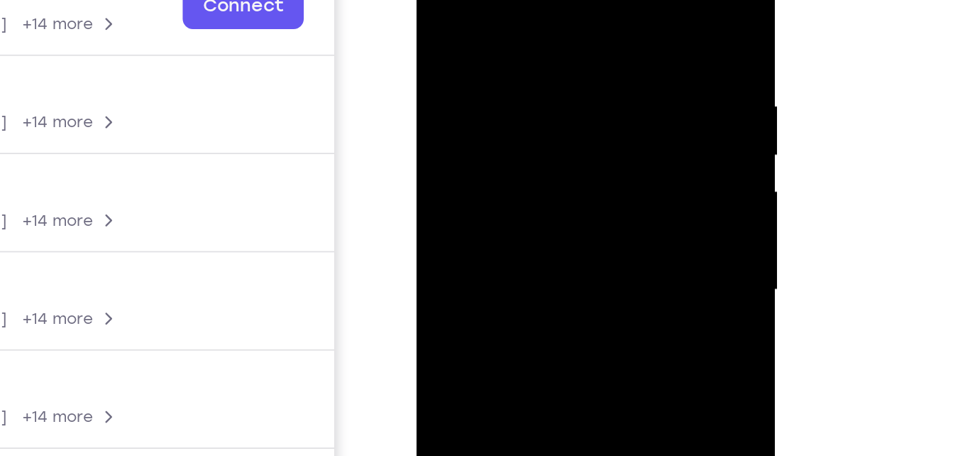
click at [440, 0] on div at bounding box center [516, 123] width 179 height 397
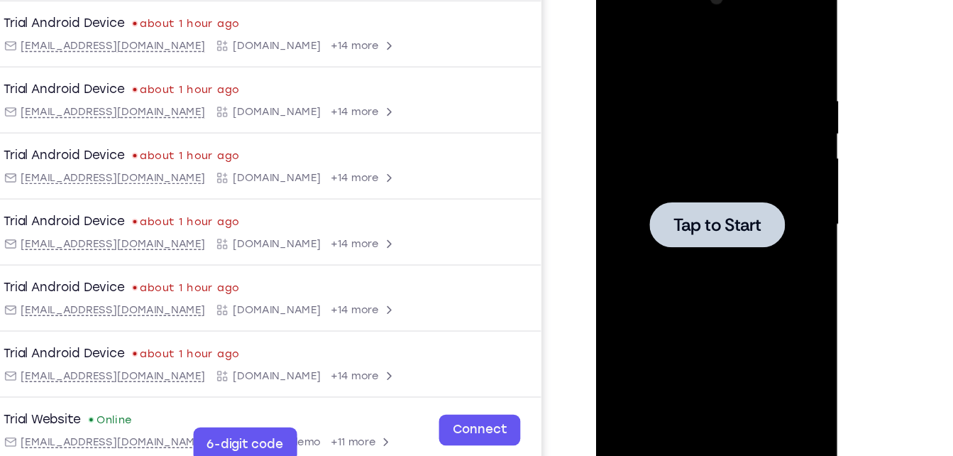
click at [655, 137] on div at bounding box center [696, 181] width 179 height 397
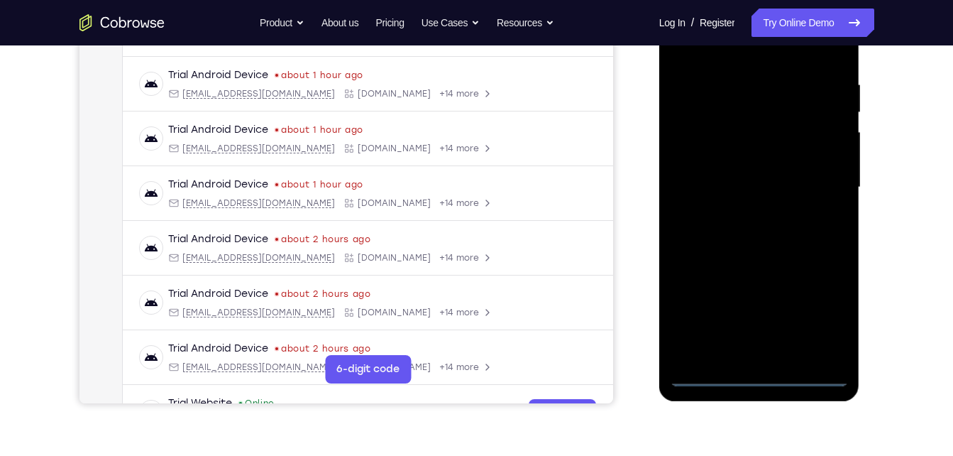
scroll to position [261, 0]
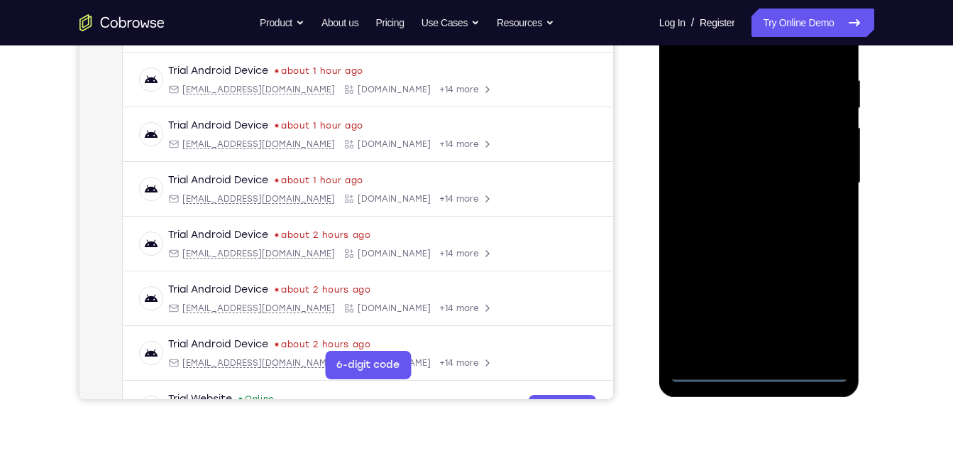
click at [756, 377] on div at bounding box center [759, 182] width 179 height 397
click at [820, 316] on div at bounding box center [759, 182] width 179 height 397
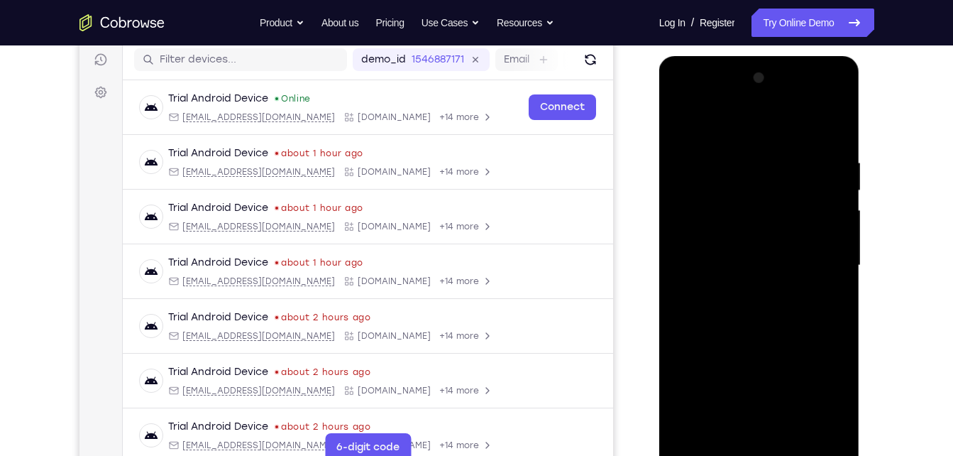
scroll to position [177, 0]
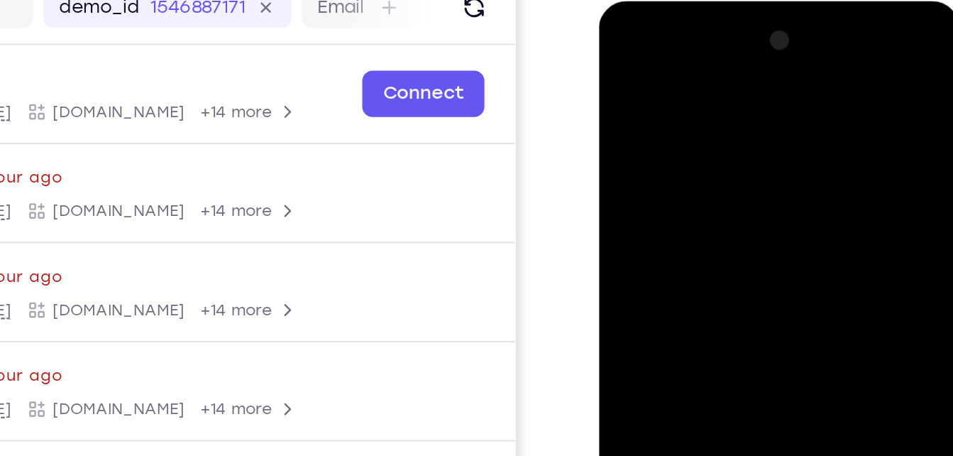
click at [625, 50] on div at bounding box center [699, 209] width 179 height 397
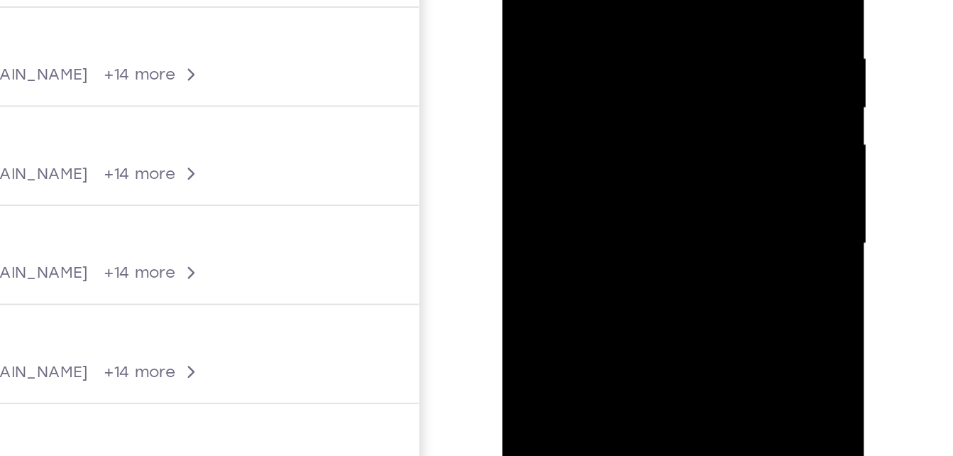
click at [659, 70] on div at bounding box center [602, 74] width 179 height 397
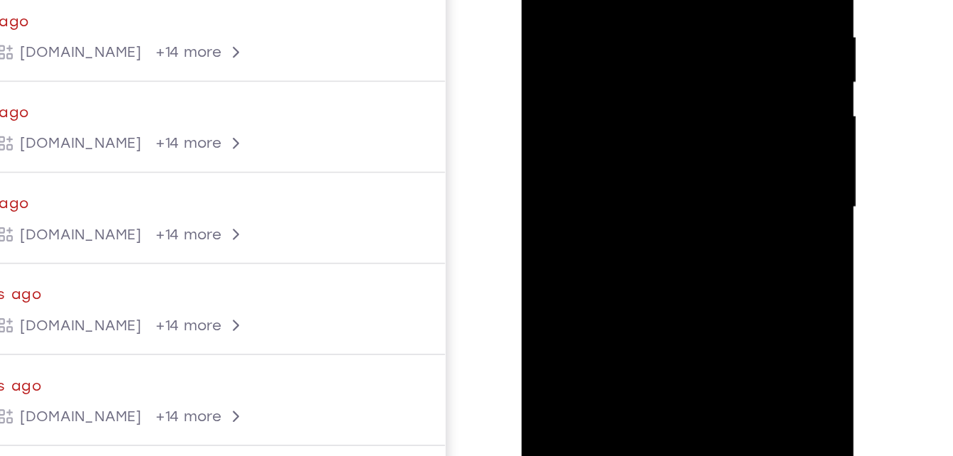
click at [608, 94] on div at bounding box center [621, 68] width 179 height 397
click at [612, 55] on div at bounding box center [621, 68] width 179 height 397
click at [603, 49] on div at bounding box center [621, 68] width 179 height 397
click at [600, 64] on div at bounding box center [621, 68] width 179 height 397
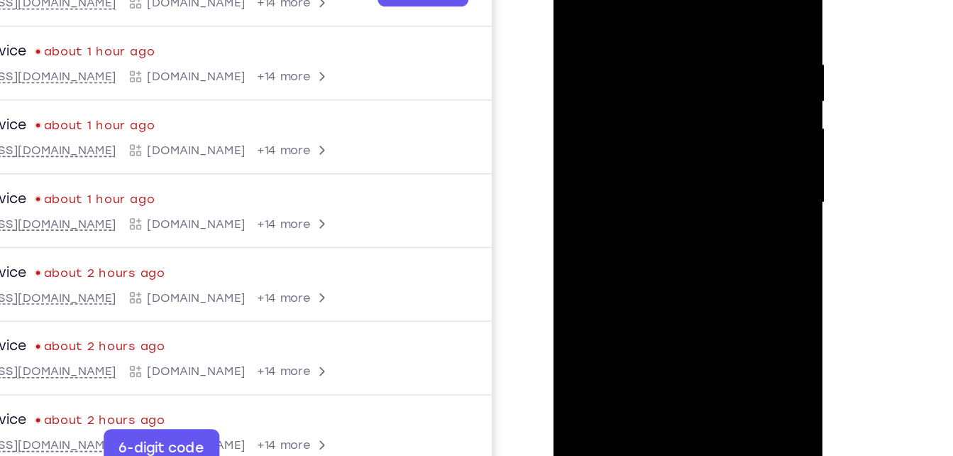
click at [671, 184] on div at bounding box center [653, 130] width 179 height 397
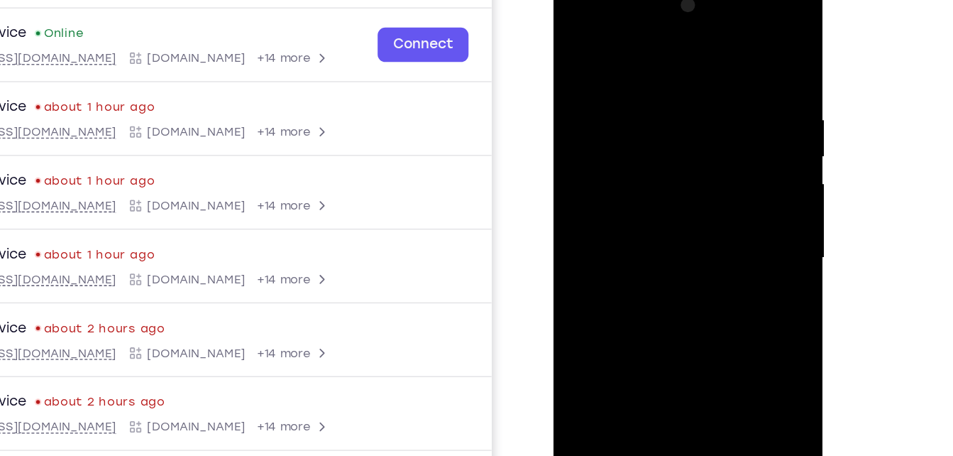
drag, startPoint x: 634, startPoint y: 52, endPoint x: 646, endPoint y: -45, distance: 97.3
click at [646, 0] on html "Online web based iOS Simulators and Android Emulators. Run iPhone, iPad, Mobile…" at bounding box center [654, 190] width 202 height 426
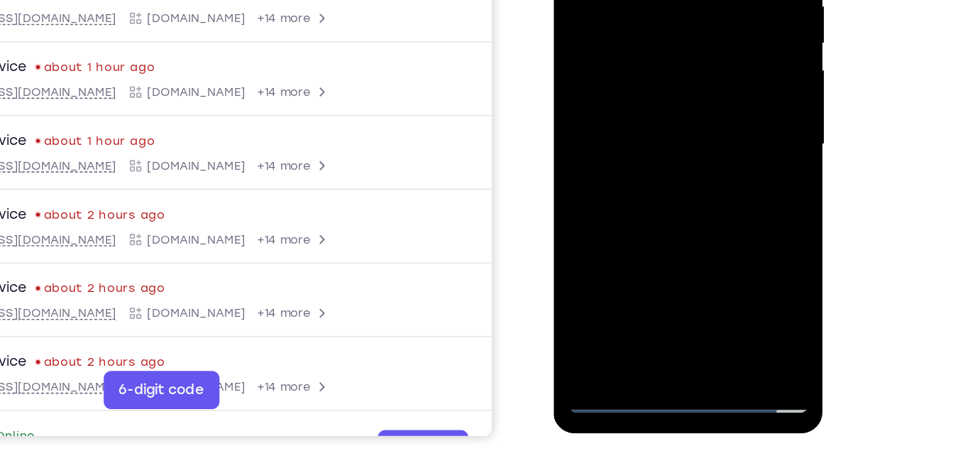
scroll to position [223, 0]
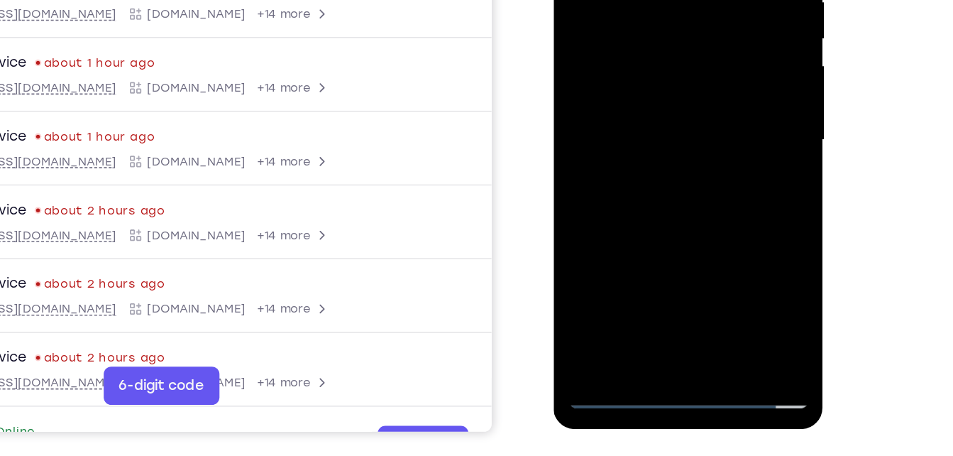
click at [734, 219] on div at bounding box center [653, 67] width 179 height 397
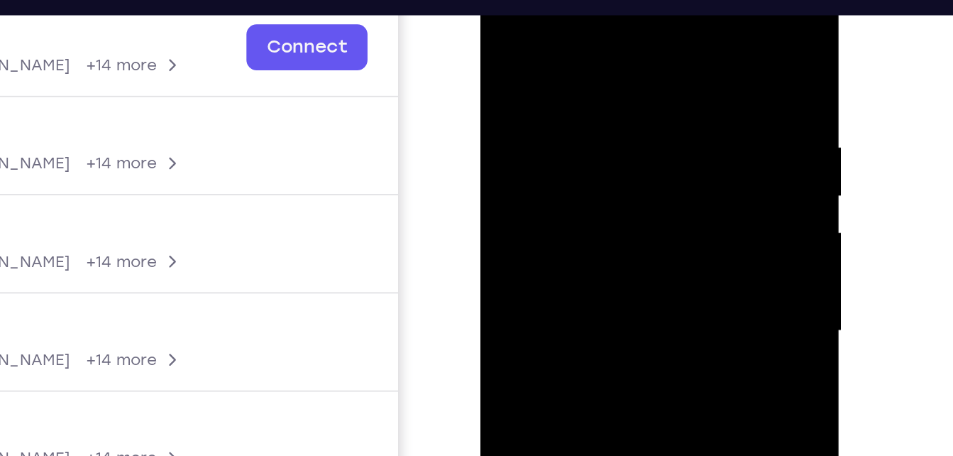
drag, startPoint x: 624, startPoint y: 62, endPoint x: 573, endPoint y: 61, distance: 51.8
click at [573, 61] on div at bounding box center [580, 165] width 179 height 397
click at [541, 62] on div at bounding box center [580, 165] width 179 height 397
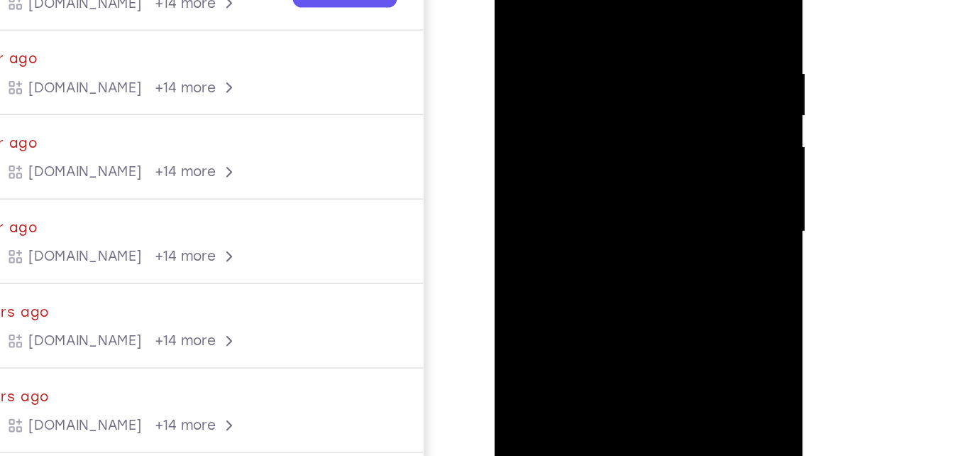
click at [671, 0] on div at bounding box center [594, 118] width 179 height 397
drag, startPoint x: 643, startPoint y: 1, endPoint x: 578, endPoint y: 1, distance: 65.3
click at [578, 1] on div at bounding box center [594, 118] width 179 height 397
drag, startPoint x: 646, startPoint y: 20, endPoint x: 568, endPoint y: 20, distance: 78.1
click at [568, 20] on div at bounding box center [594, 118] width 179 height 397
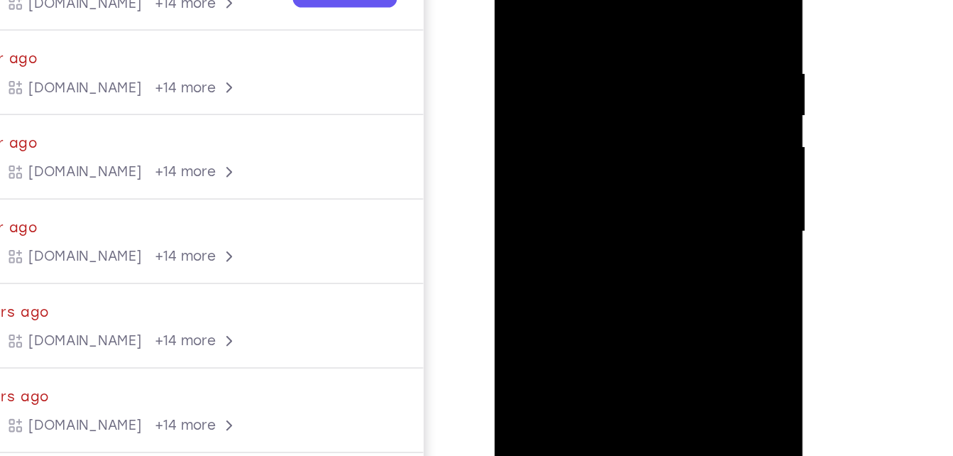
drag, startPoint x: 644, startPoint y: 7, endPoint x: 514, endPoint y: -4, distance: 129.6
click at [514, 0] on div at bounding box center [594, 118] width 179 height 397
drag, startPoint x: 637, startPoint y: 13, endPoint x: 558, endPoint y: 7, distance: 79.7
click at [558, 7] on div at bounding box center [594, 118] width 179 height 397
drag, startPoint x: 585, startPoint y: 8, endPoint x: 529, endPoint y: 6, distance: 56.1
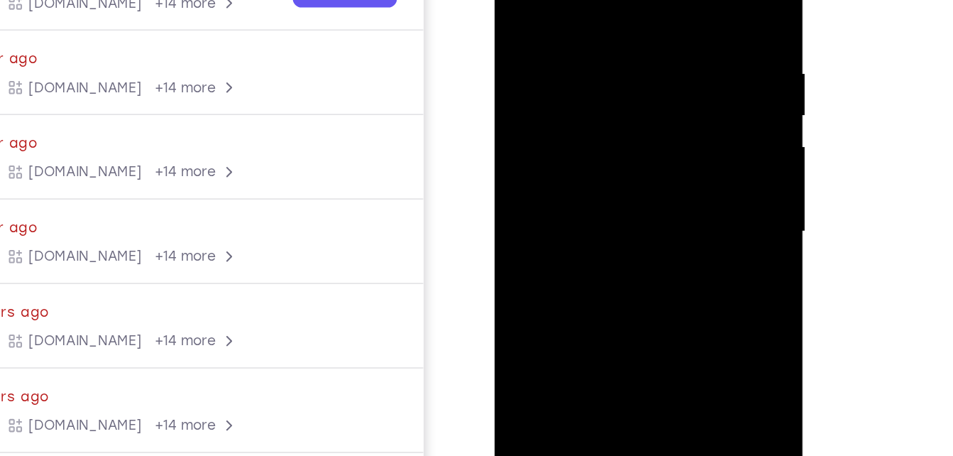
click at [529, 6] on div at bounding box center [594, 118] width 179 height 397
drag, startPoint x: 652, startPoint y: 9, endPoint x: 524, endPoint y: 7, distance: 128.5
click at [524, 7] on div at bounding box center [594, 118] width 179 height 397
drag, startPoint x: 602, startPoint y: 126, endPoint x: 610, endPoint y: 48, distance: 78.4
click at [610, 48] on div at bounding box center [594, 118] width 179 height 397
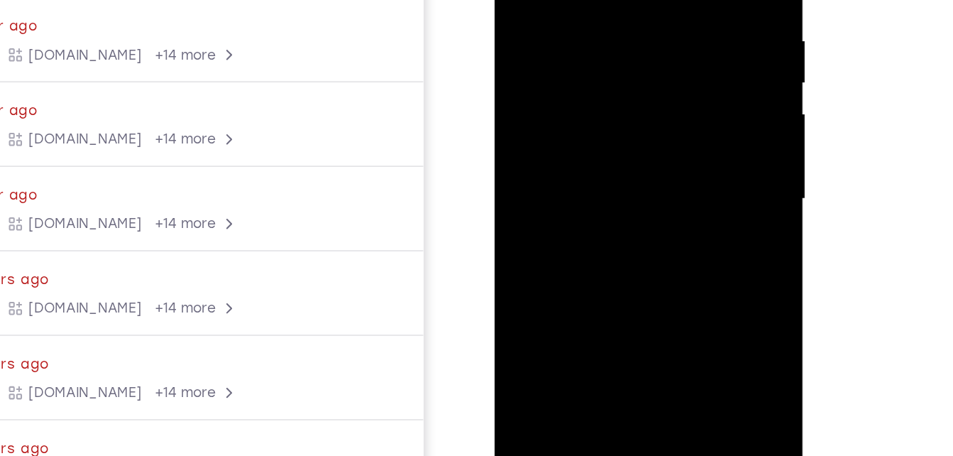
drag, startPoint x: 607, startPoint y: 158, endPoint x: 612, endPoint y: 112, distance: 46.4
click at [612, 112] on div at bounding box center [594, 85] width 179 height 397
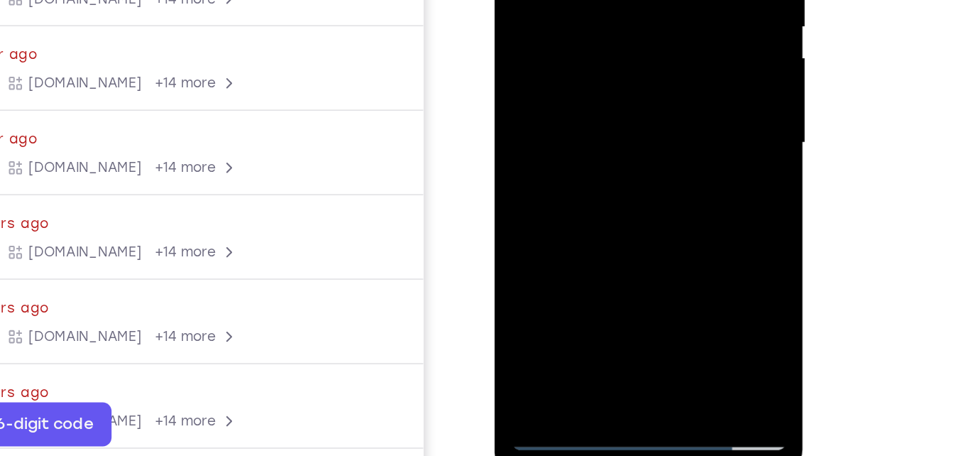
drag, startPoint x: 604, startPoint y: 140, endPoint x: 614, endPoint y: 0, distance: 140.1
click at [614, 0] on div at bounding box center [594, 29] width 179 height 397
drag, startPoint x: 594, startPoint y: 115, endPoint x: 607, endPoint y: 34, distance: 82.0
click at [607, 34] on div at bounding box center [594, 29] width 179 height 397
drag, startPoint x: 605, startPoint y: 103, endPoint x: 611, endPoint y: 55, distance: 47.9
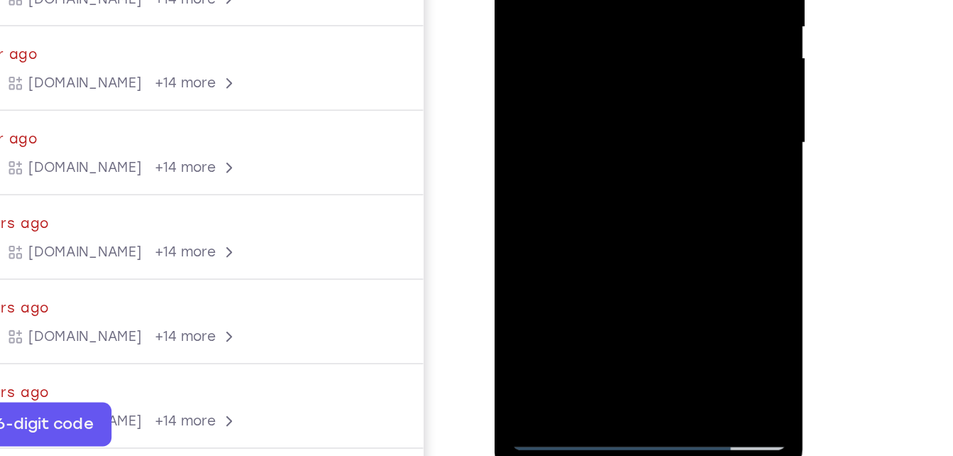
click at [611, 55] on div at bounding box center [594, 29] width 179 height 397
click at [668, 31] on div at bounding box center [594, 29] width 179 height 397
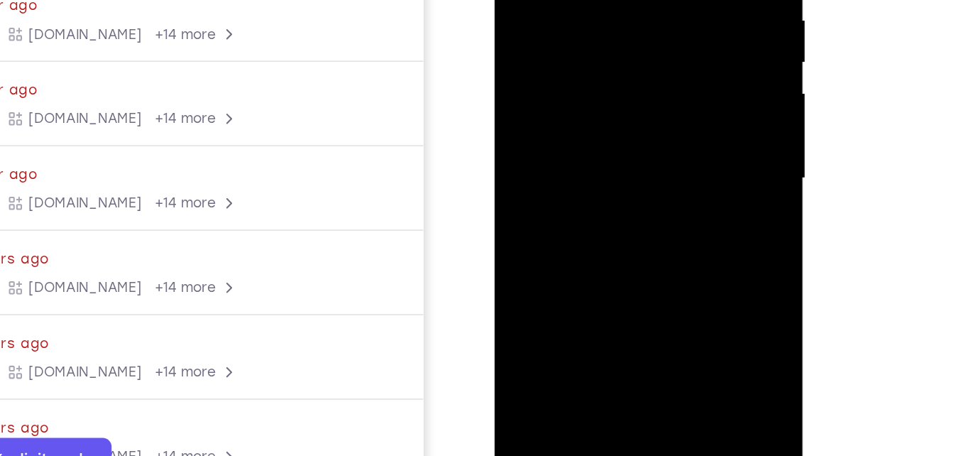
click at [670, 57] on div at bounding box center [594, 65] width 179 height 397
click at [670, 61] on div at bounding box center [594, 65] width 179 height 397
drag, startPoint x: 626, startPoint y: 128, endPoint x: 625, endPoint y: -18, distance: 145.5
click at [625, 0] on div at bounding box center [594, 65] width 179 height 397
drag, startPoint x: 597, startPoint y: 131, endPoint x: 602, endPoint y: 101, distance: 29.6
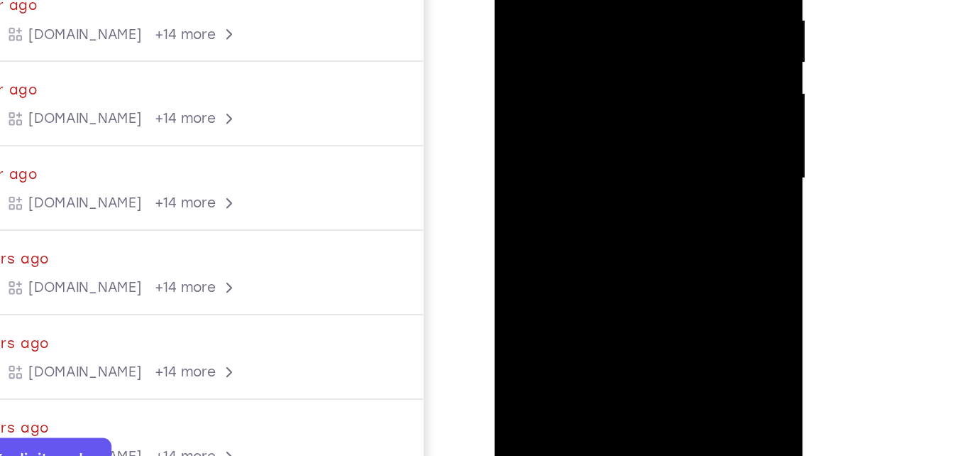
click at [602, 101] on div at bounding box center [594, 65] width 179 height 397
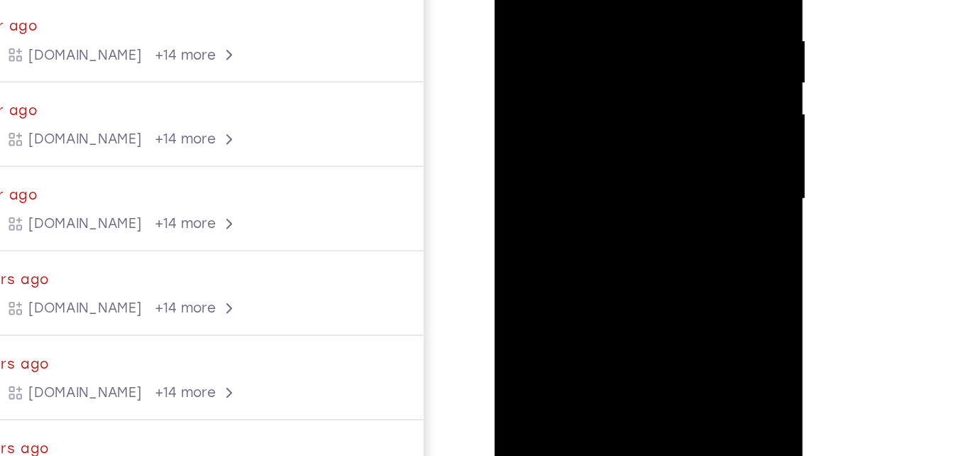
click at [673, 35] on div at bounding box center [594, 85] width 179 height 397
click at [672, 43] on div at bounding box center [594, 85] width 179 height 397
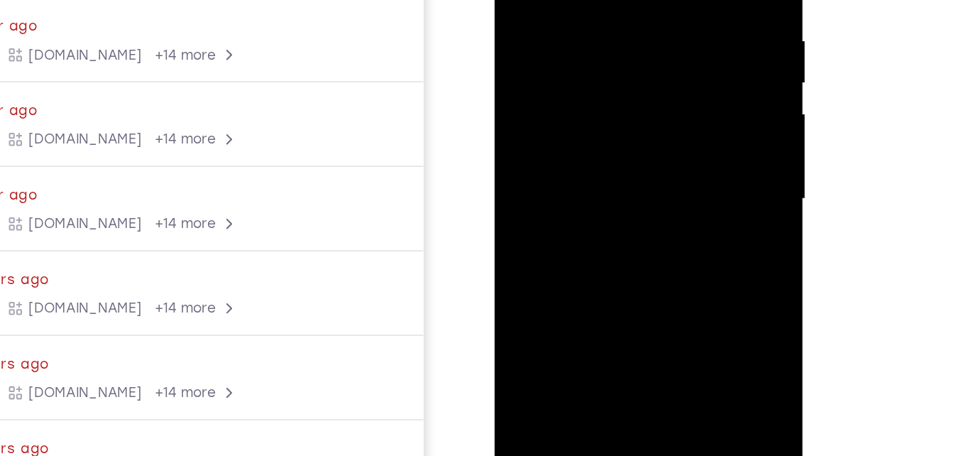
drag, startPoint x: 622, startPoint y: 166, endPoint x: 631, endPoint y: 52, distance: 114.6
click at [631, 52] on div at bounding box center [594, 85] width 179 height 397
drag, startPoint x: 609, startPoint y: 174, endPoint x: 617, endPoint y: 85, distance: 89.1
click at [617, 85] on div at bounding box center [594, 85] width 179 height 397
drag, startPoint x: 605, startPoint y: 161, endPoint x: 611, endPoint y: 81, distance: 80.4
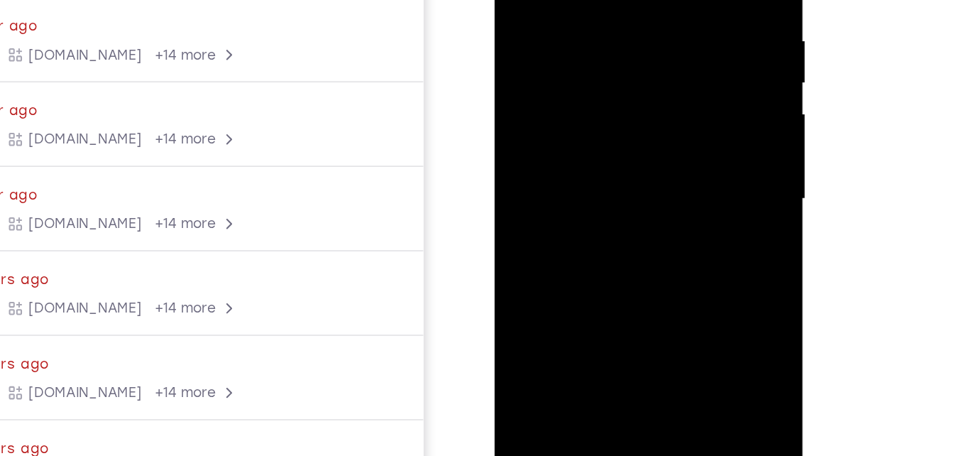
click at [611, 81] on div at bounding box center [594, 85] width 179 height 397
drag, startPoint x: 597, startPoint y: 185, endPoint x: 607, endPoint y: 65, distance: 120.3
click at [607, 65] on div at bounding box center [594, 85] width 179 height 397
drag, startPoint x: 595, startPoint y: 145, endPoint x: 593, endPoint y: 160, distance: 15.1
click at [593, 160] on div at bounding box center [594, 85] width 179 height 397
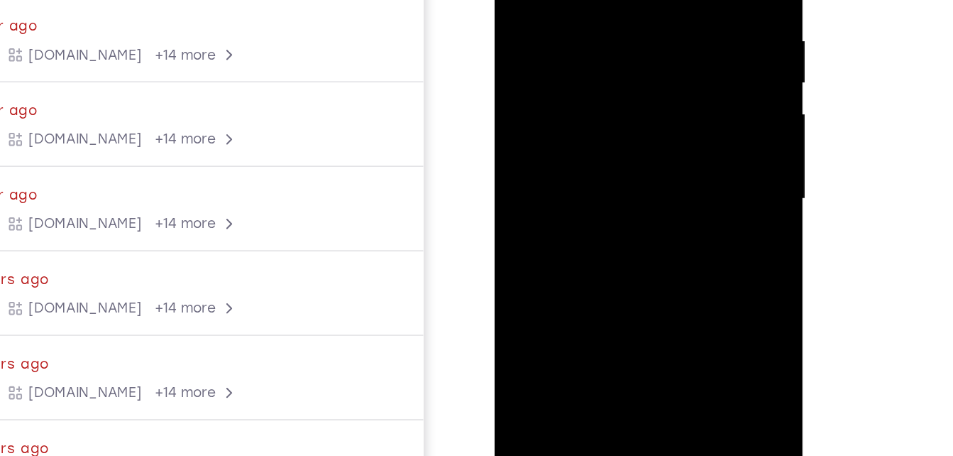
click at [670, 5] on div at bounding box center [594, 85] width 179 height 397
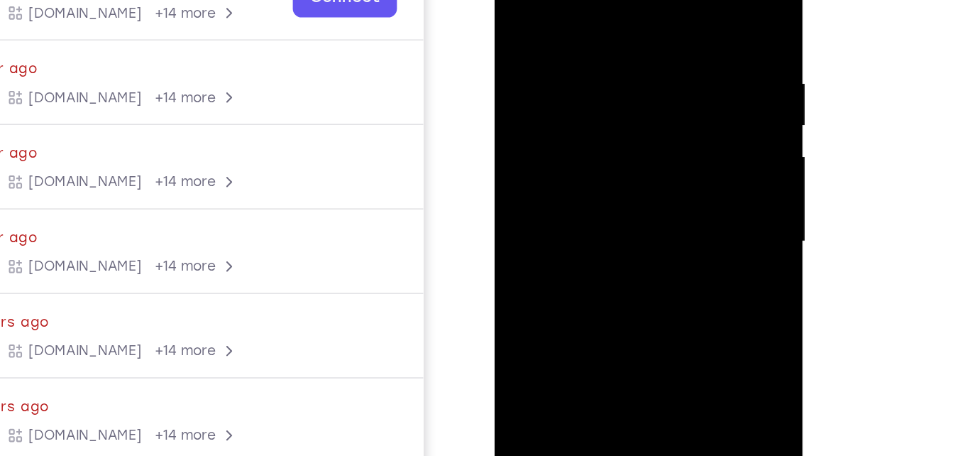
drag, startPoint x: 663, startPoint y: 43, endPoint x: 658, endPoint y: 72, distance: 28.9
click at [658, 72] on div at bounding box center [594, 128] width 179 height 397
drag, startPoint x: 602, startPoint y: 171, endPoint x: 629, endPoint y: -43, distance: 215.4
click at [629, 0] on div at bounding box center [594, 128] width 179 height 397
drag, startPoint x: 610, startPoint y: 166, endPoint x: 645, endPoint y: 35, distance: 135.1
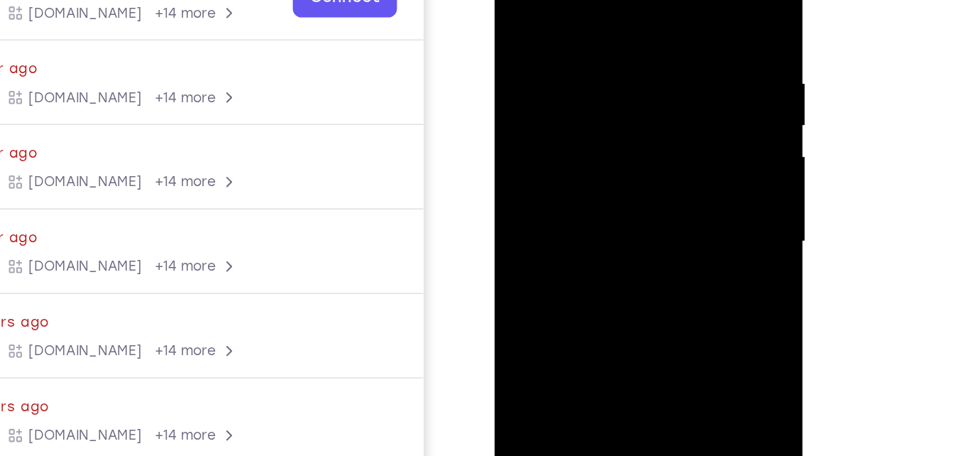
click at [645, 35] on div at bounding box center [594, 128] width 179 height 397
drag, startPoint x: 628, startPoint y: 158, endPoint x: 634, endPoint y: 108, distance: 50.8
click at [634, 108] on div at bounding box center [594, 128] width 179 height 397
drag, startPoint x: 624, startPoint y: 100, endPoint x: 616, endPoint y: 186, distance: 86.3
click at [616, 186] on div at bounding box center [594, 128] width 179 height 397
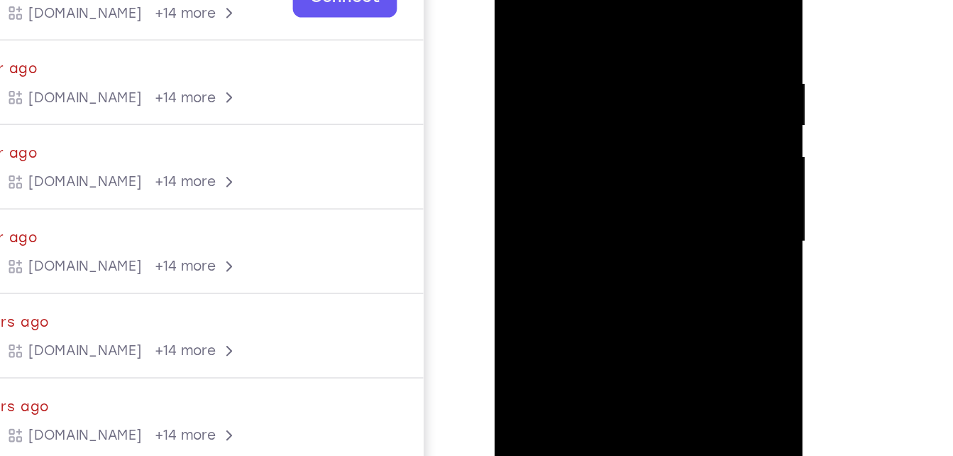
drag, startPoint x: 611, startPoint y: 98, endPoint x: 611, endPoint y: 126, distance: 28.4
click at [611, 126] on div at bounding box center [594, 128] width 179 height 397
drag, startPoint x: 601, startPoint y: 177, endPoint x: 618, endPoint y: 47, distance: 131.7
click at [618, 47] on div at bounding box center [594, 128] width 179 height 397
drag, startPoint x: 620, startPoint y: 109, endPoint x: 605, endPoint y: 173, distance: 65.7
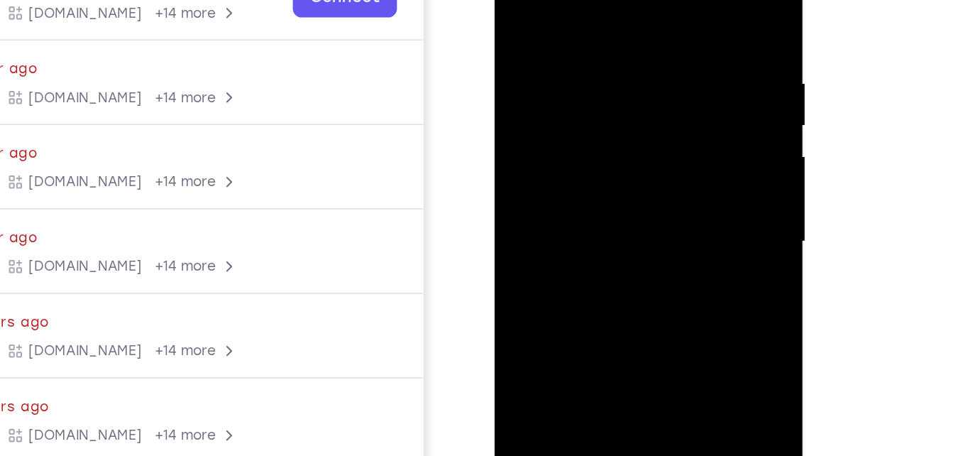
click at [605, 173] on div at bounding box center [594, 128] width 179 height 397
drag, startPoint x: 624, startPoint y: 62, endPoint x: 647, endPoint y: 11, distance: 56.2
click at [647, 11] on div at bounding box center [594, 128] width 179 height 397
drag, startPoint x: 626, startPoint y: 109, endPoint x: 634, endPoint y: 33, distance: 77.1
click at [634, 33] on div at bounding box center [594, 128] width 179 height 397
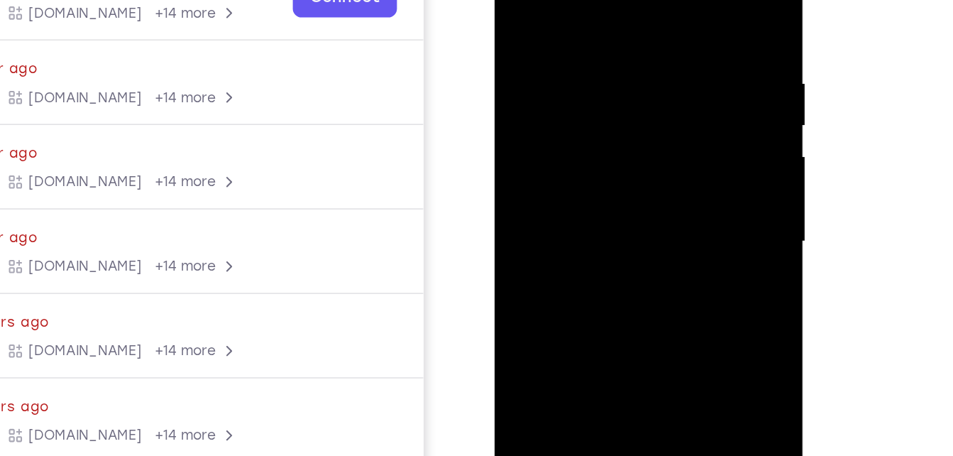
drag, startPoint x: 617, startPoint y: 160, endPoint x: 642, endPoint y: 39, distance: 124.0
click at [642, 39] on div at bounding box center [594, 128] width 179 height 397
drag, startPoint x: 629, startPoint y: 147, endPoint x: 644, endPoint y: 53, distance: 94.8
click at [644, 53] on div at bounding box center [594, 128] width 179 height 397
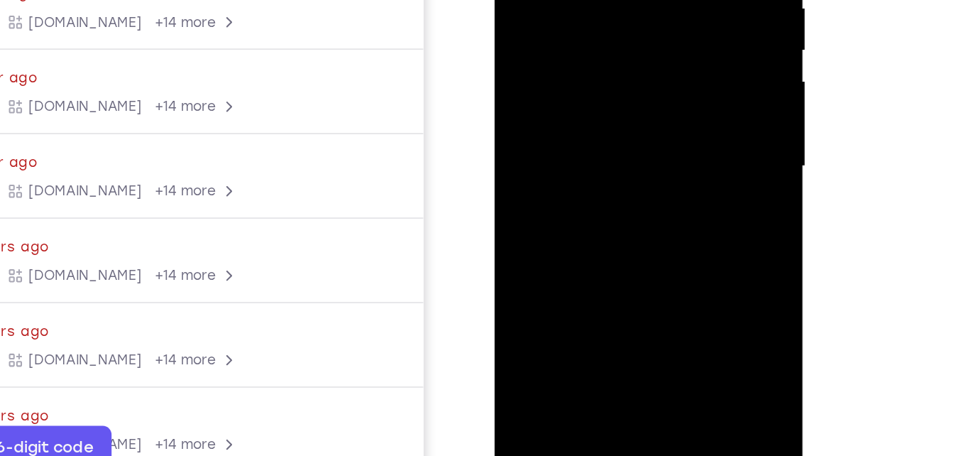
drag
click at [636, 62] on div at bounding box center [594, 53] width 179 height 397
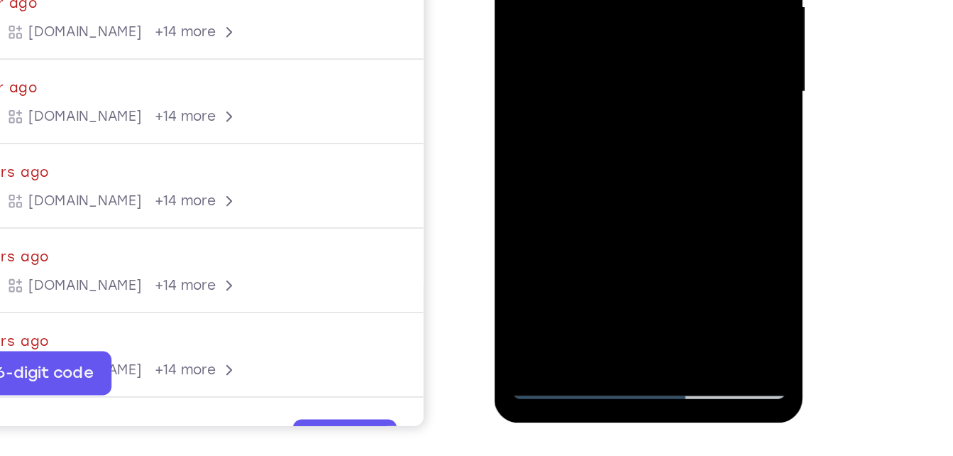
scroll to position [227, 0]
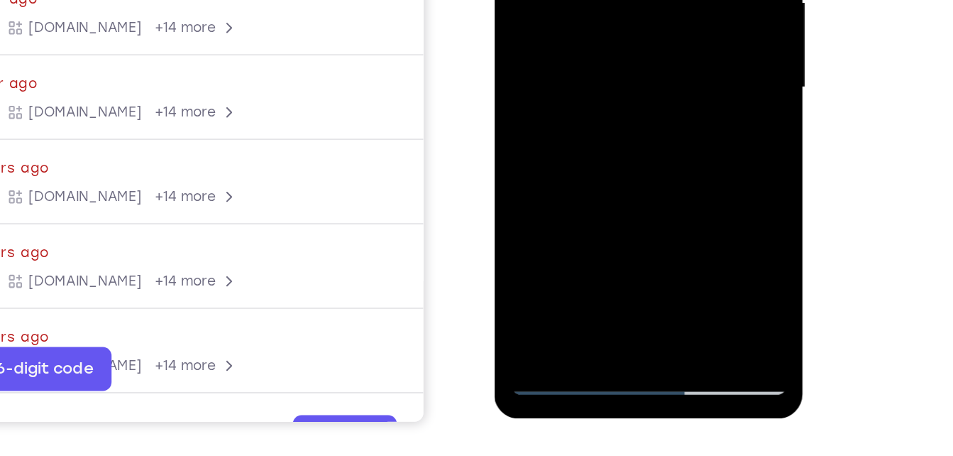
drag, startPoint x: 625, startPoint y: 33, endPoint x: 637, endPoint y: -2, distance: 36.8
drag, startPoint x: 624, startPoint y: 75, endPoint x: 641, endPoint y: 3, distance: 74.4
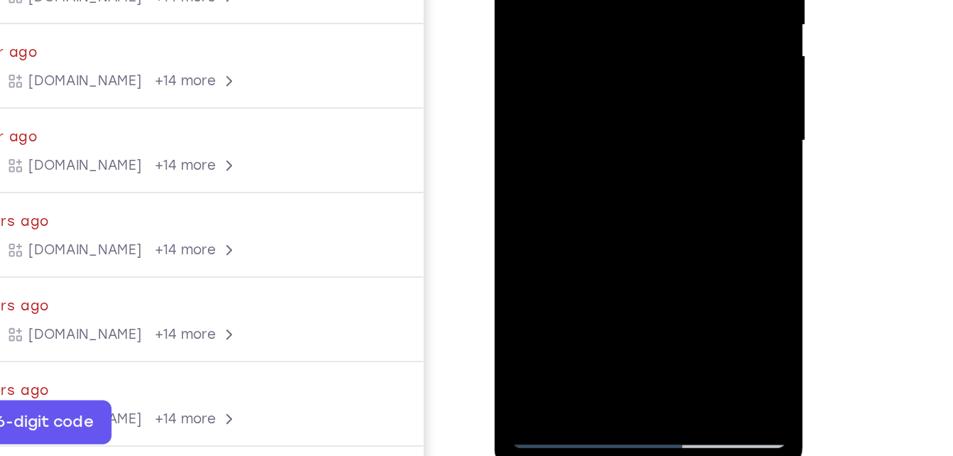
drag, startPoint x: 622, startPoint y: 106, endPoint x: 628, endPoint y: 16, distance: 91.1
click at [628, 16] on div at bounding box center [594, 27] width 179 height 397
drag, startPoint x: 623, startPoint y: 167, endPoint x: 630, endPoint y: -11, distance: 179.0
click at [630, 0] on div at bounding box center [594, 27] width 179 height 397
drag, startPoint x: 616, startPoint y: 143, endPoint x: 624, endPoint y: 94, distance: 50.4
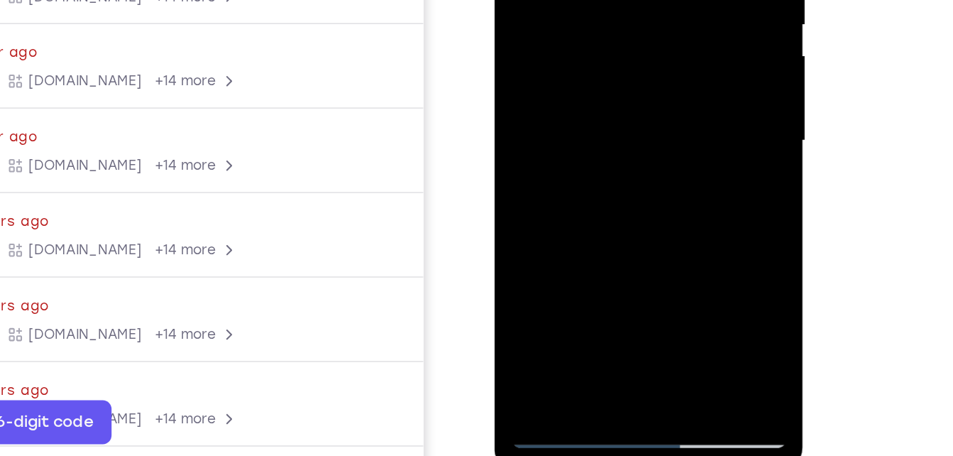
click at [624, 94] on div at bounding box center [594, 27] width 179 height 397
click at [673, 57] on div at bounding box center [594, 27] width 179 height 397
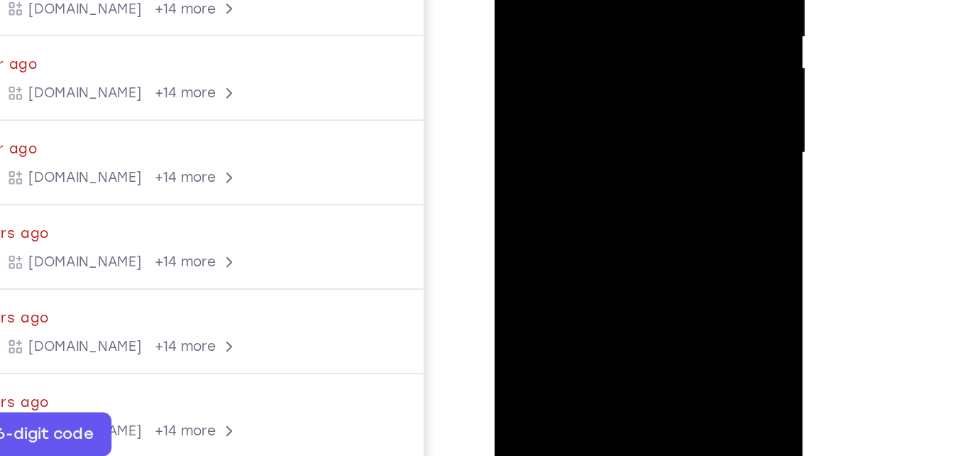
click at [673, 70] on div at bounding box center [594, 39] width 179 height 397
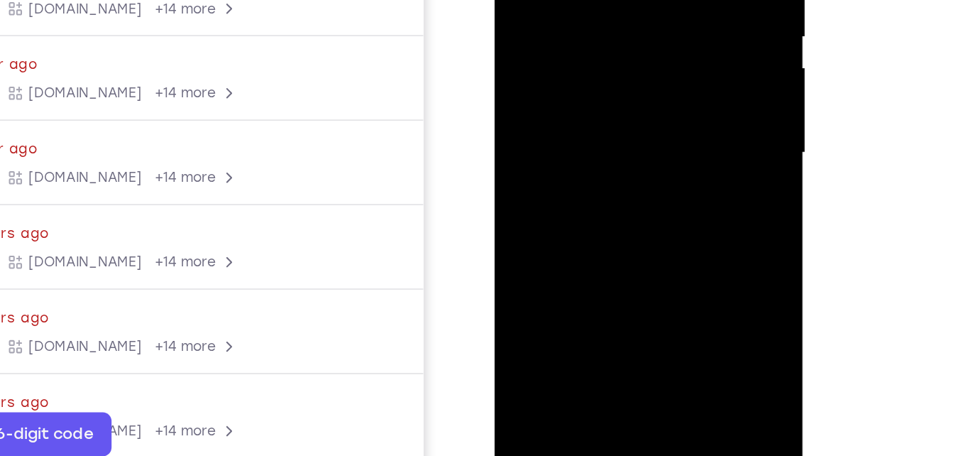
drag, startPoint x: 624, startPoint y: 148, endPoint x: 625, endPoint y: 131, distance: 17.1
click at [625, 131] on div at bounding box center [594, 39] width 179 height 397
click at [670, 60] on div at bounding box center [594, 39] width 179 height 397
drag, startPoint x: 619, startPoint y: 145, endPoint x: 629, endPoint y: 2, distance: 142.9
click at [629, 2] on div at bounding box center [594, 39] width 179 height 397
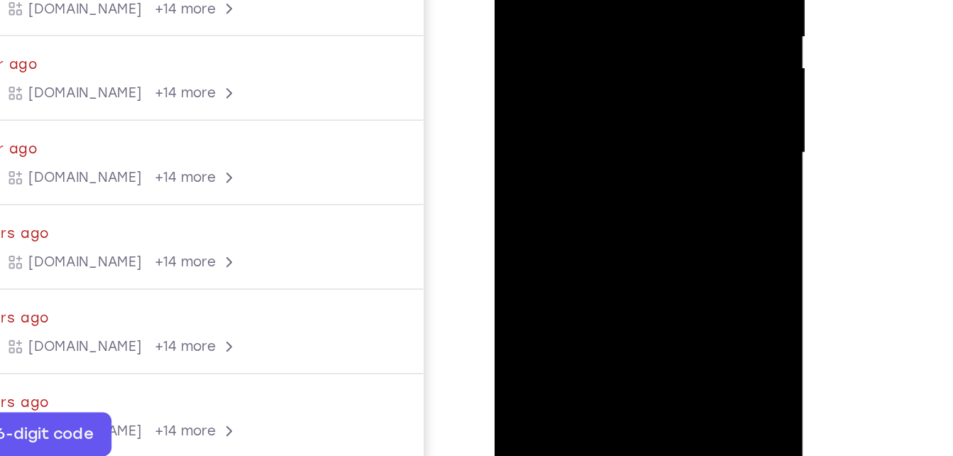
drag, startPoint x: 619, startPoint y: 120, endPoint x: 622, endPoint y: 21, distance: 98.7
click at [622, 21] on div at bounding box center [594, 39] width 179 height 397
drag, startPoint x: 600, startPoint y: 114, endPoint x: 617, endPoint y: 3, distance: 112.1
click at [617, 3] on div at bounding box center [594, 39] width 179 height 397
drag, startPoint x: 608, startPoint y: 135, endPoint x: 617, endPoint y: 34, distance: 101.1
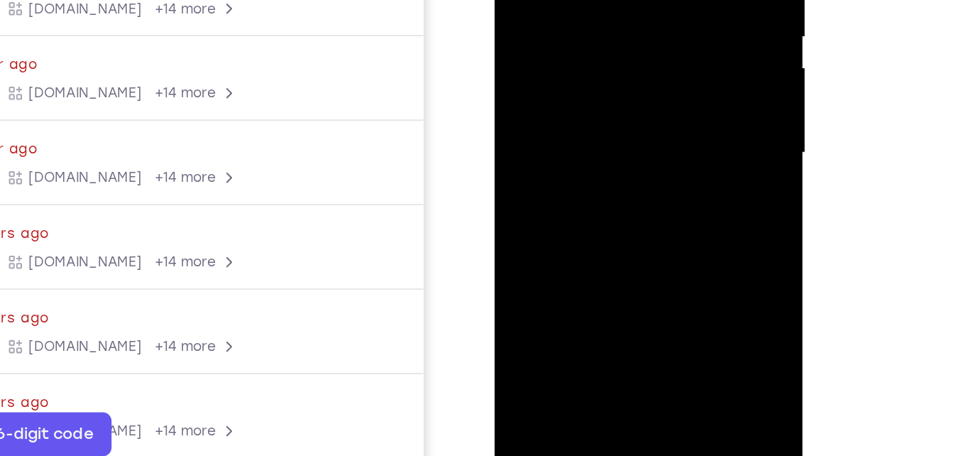
click at [617, 34] on div at bounding box center [594, 39] width 179 height 397
drag, startPoint x: 606, startPoint y: 115, endPoint x: 607, endPoint y: 60, distance: 55.4
click at [607, 60] on div at bounding box center [594, 39] width 179 height 397
drag, startPoint x: 648, startPoint y: 95, endPoint x: 650, endPoint y: 41, distance: 54.0
click at [650, 41] on div at bounding box center [594, 39] width 179 height 397
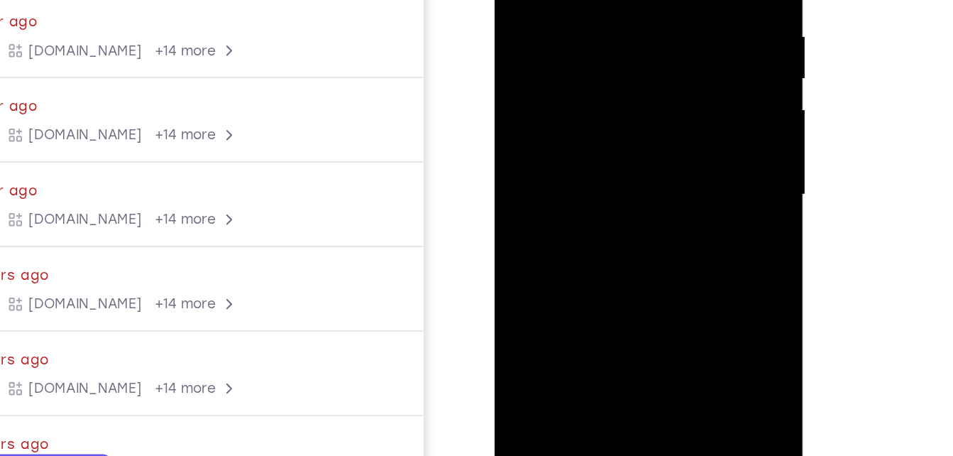
click at [671, 29] on div at bounding box center [594, 81] width 179 height 397
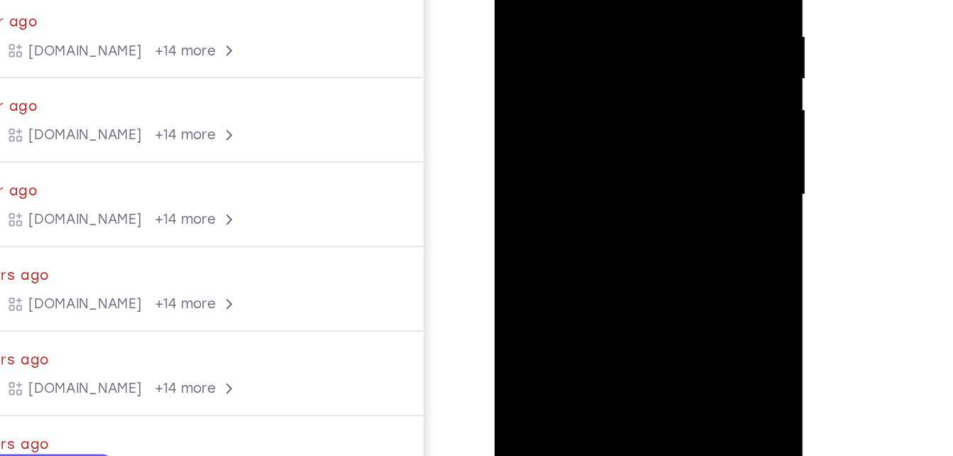
drag, startPoint x: 633, startPoint y: 156, endPoint x: 632, endPoint y: 87, distance: 69.5
click at [632, 87] on div at bounding box center [594, 81] width 179 height 397
drag, startPoint x: 611, startPoint y: 188, endPoint x: 589, endPoint y: 243, distance: 58.9
click at [589, 243] on div at bounding box center [594, 81] width 179 height 397
drag, startPoint x: 626, startPoint y: 59, endPoint x: 618, endPoint y: 105, distance: 46.8
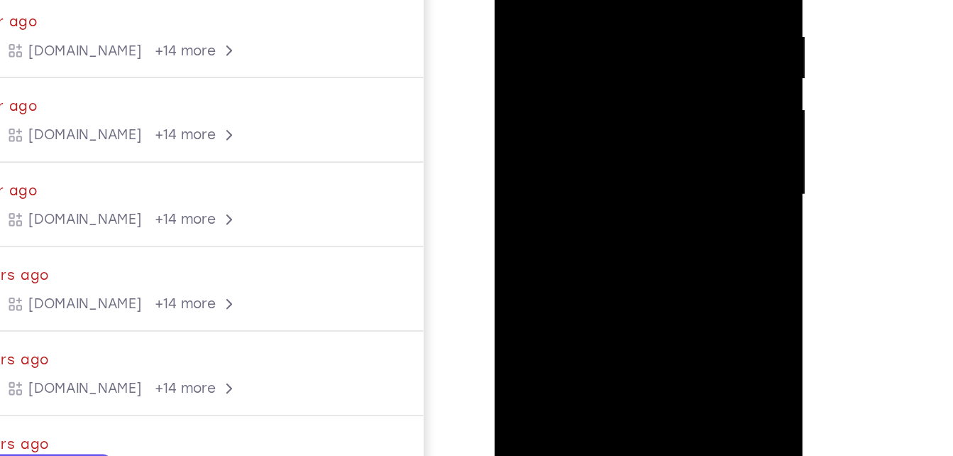
click at [618, 105] on div at bounding box center [594, 81] width 179 height 397
drag, startPoint x: 619, startPoint y: 136, endPoint x: 617, endPoint y: 149, distance: 13.1
click at [617, 149] on div at bounding box center [594, 81] width 179 height 397
drag, startPoint x: 615, startPoint y: 180, endPoint x: 620, endPoint y: 20, distance: 160.4
click at [620, 20] on div at bounding box center [594, 81] width 179 height 397
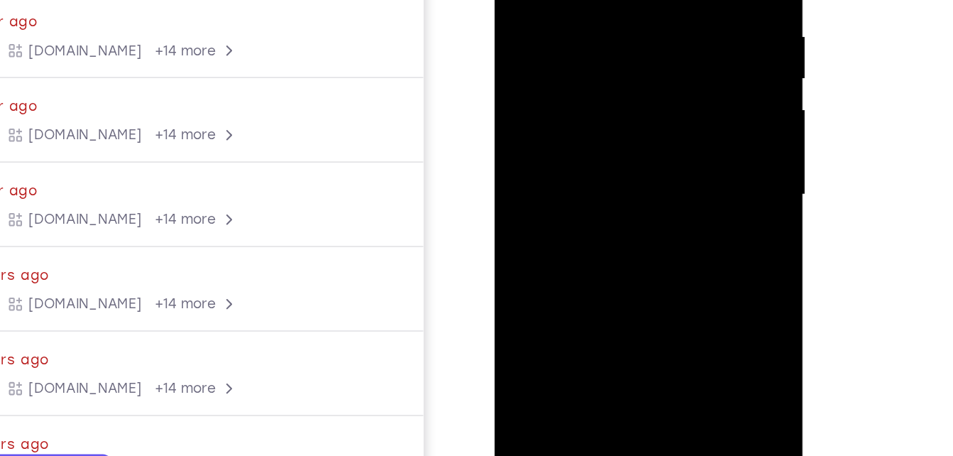
drag, startPoint x: 602, startPoint y: 136, endPoint x: 624, endPoint y: 26, distance: 113.0
click at [624, 26] on div at bounding box center [594, 81] width 179 height 397
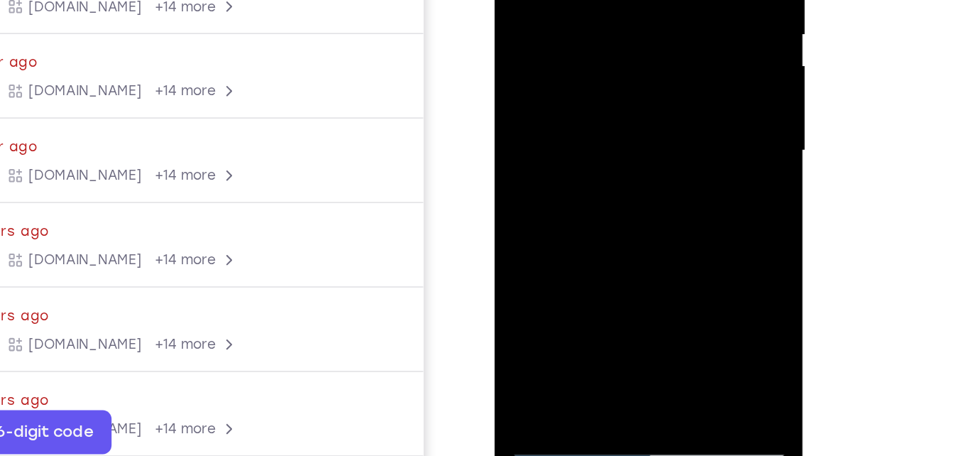
click at [627, 201] on div at bounding box center [594, 37] width 179 height 397
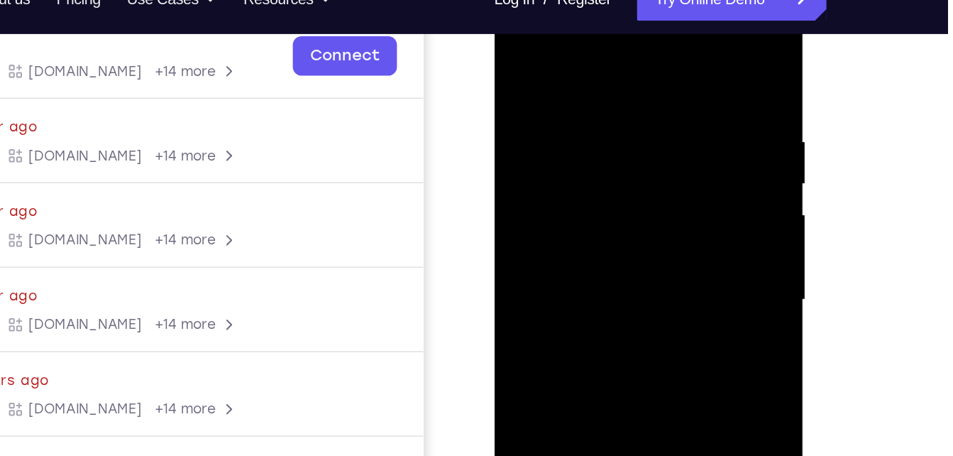
scroll to position [226, 0]
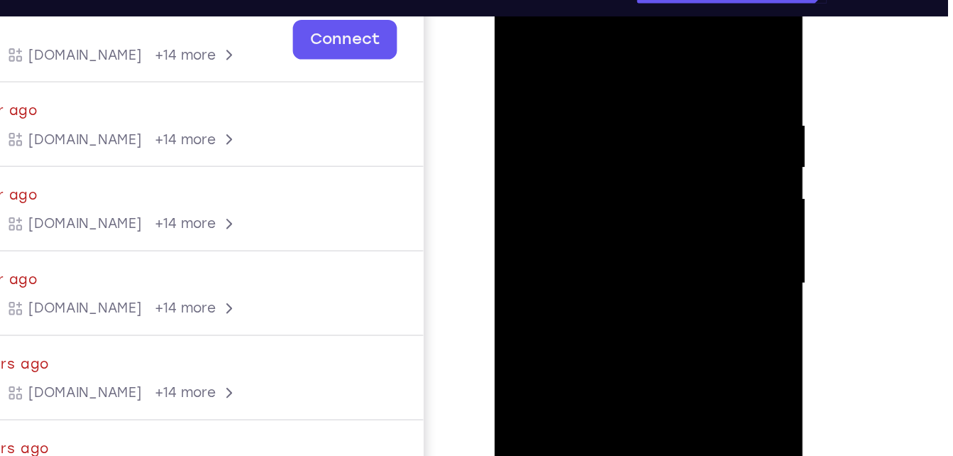
click at [593, 246] on div at bounding box center [594, 170] width 179 height 397
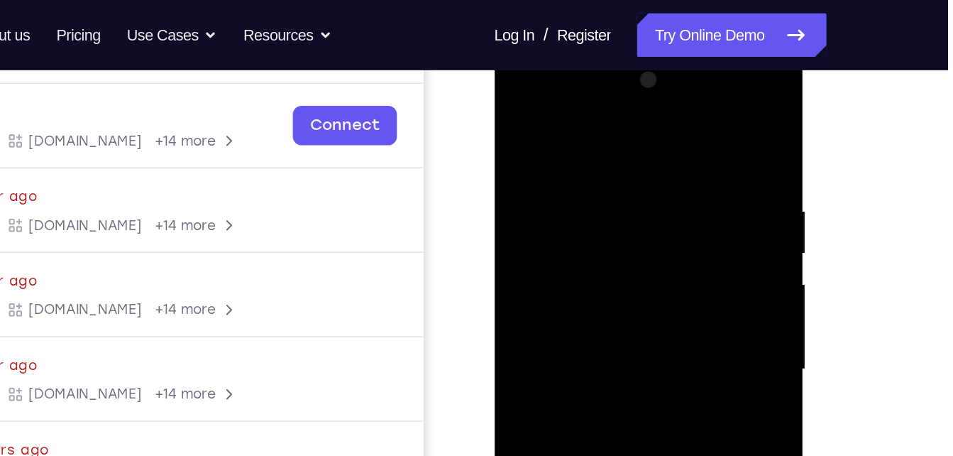
scroll to position [194, 0]
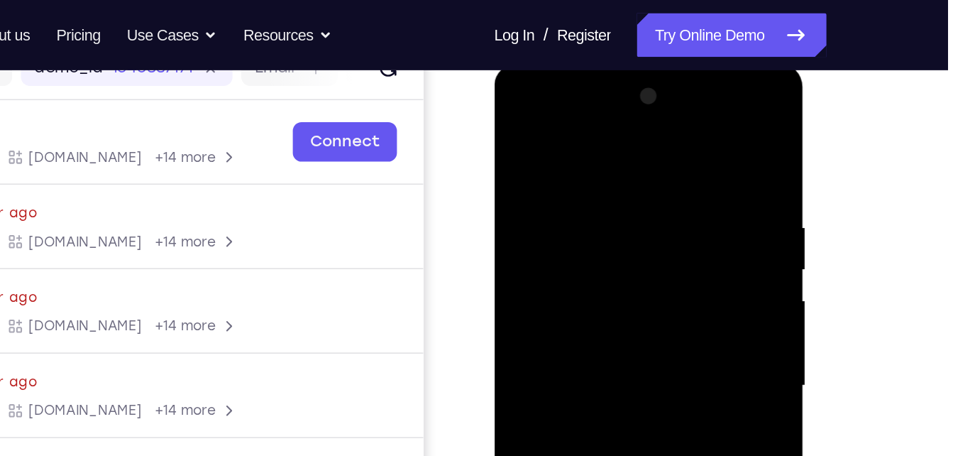
click at [673, 192] on div at bounding box center [594, 271] width 179 height 397
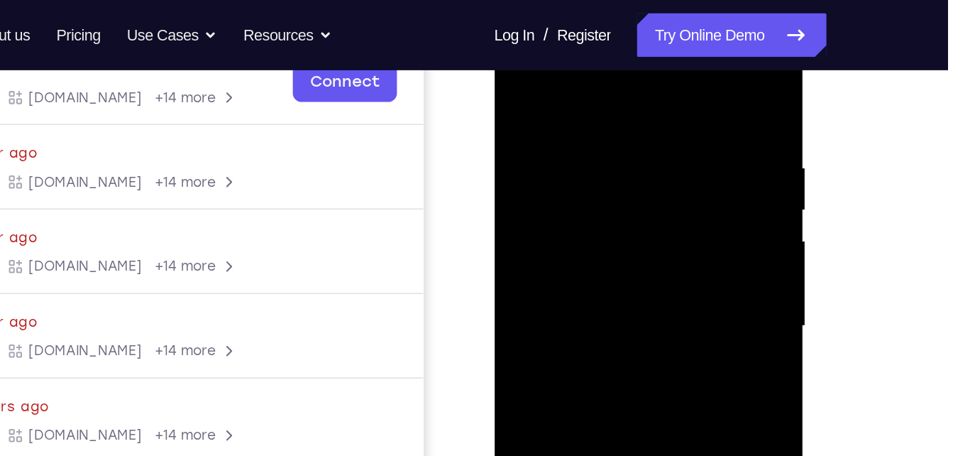
scroll to position [232, 0]
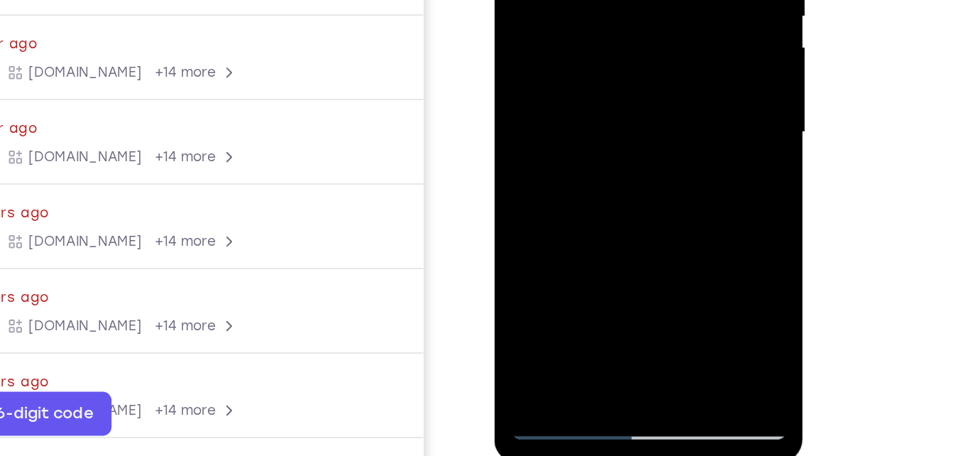
click at [558, 0] on div at bounding box center [594, 18] width 179 height 397
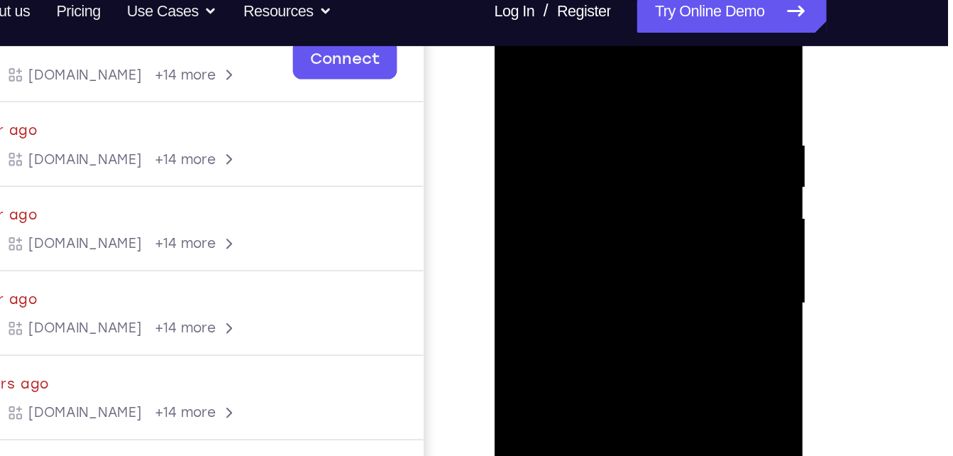
click at [540, 49] on div at bounding box center [594, 189] width 179 height 397
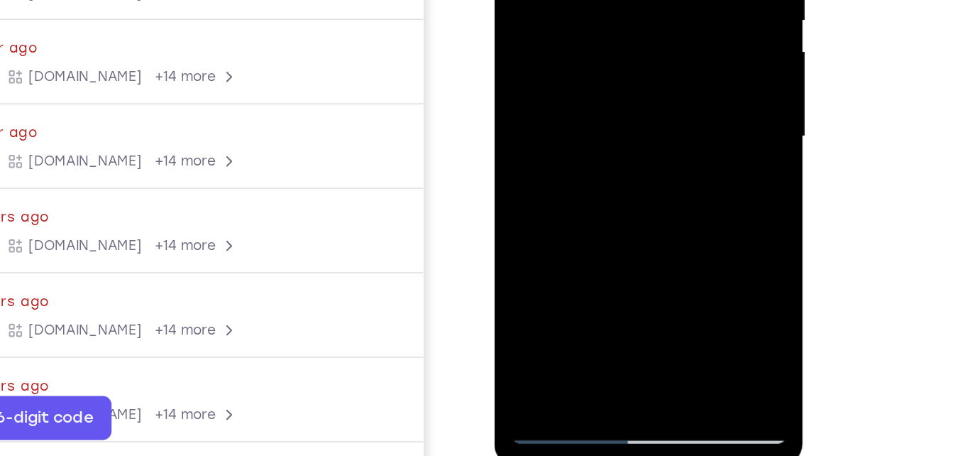
click at [522, 0] on div at bounding box center [594, 23] width 179 height 397
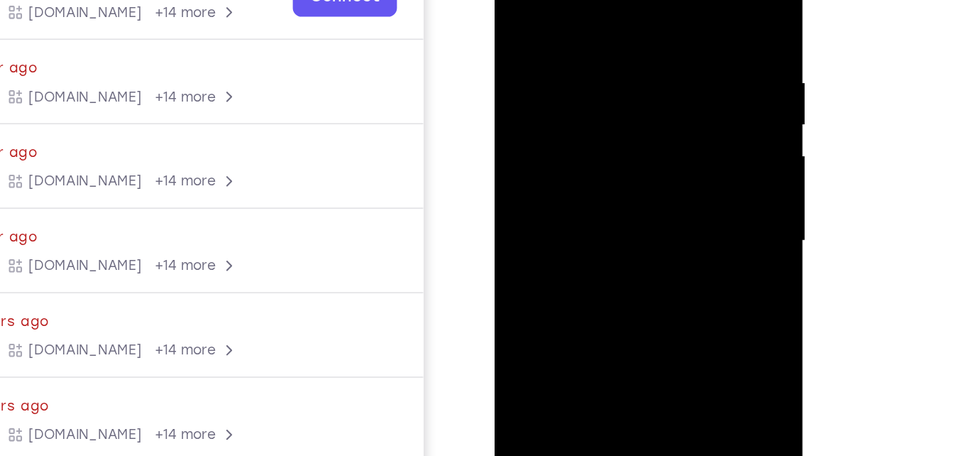
click at [670, 106] on div at bounding box center [594, 127] width 179 height 397
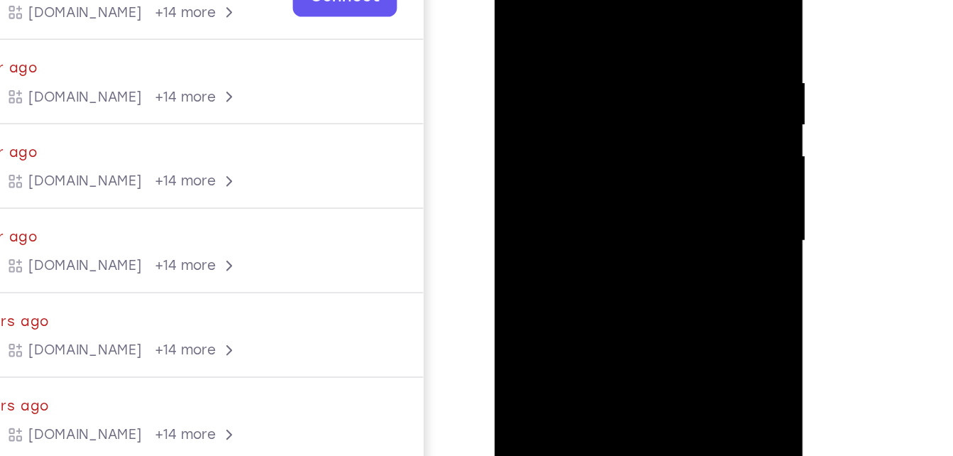
click at [670, 106] on div at bounding box center [594, 127] width 179 height 397
click at [525, 109] on div at bounding box center [594, 127] width 179 height 397
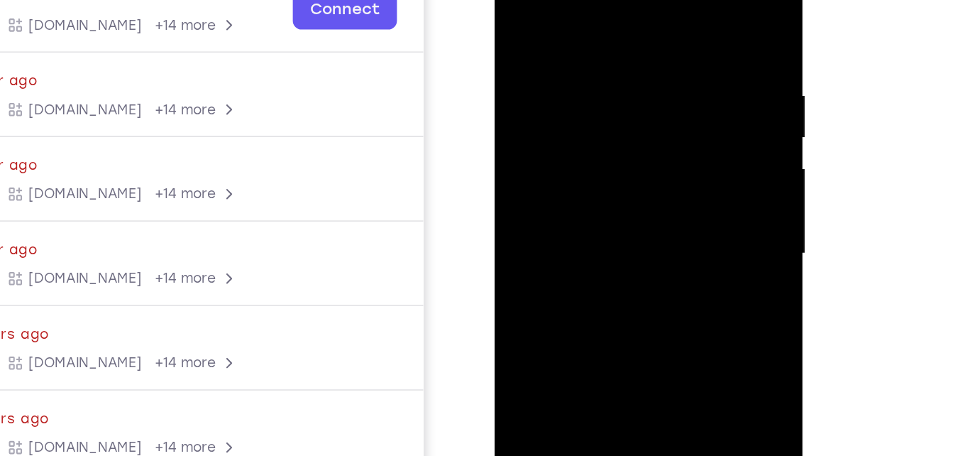
click at [666, 121] on div at bounding box center [594, 140] width 179 height 397
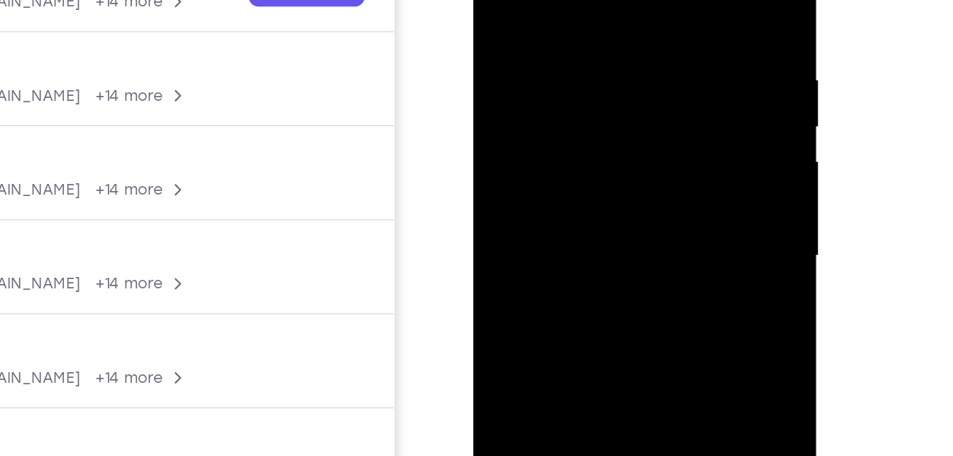
click at [646, 101] on div at bounding box center [573, 105] width 179 height 397
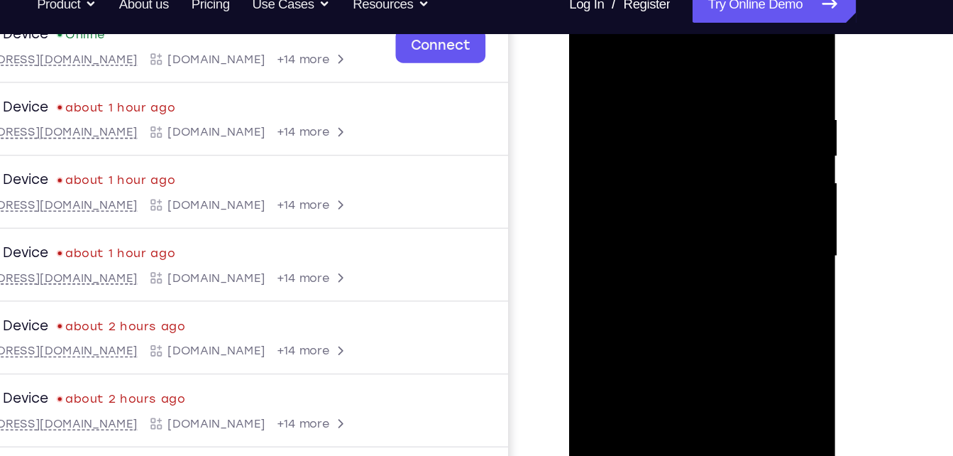
click at [732, 179] on div at bounding box center [669, 186] width 179 height 397
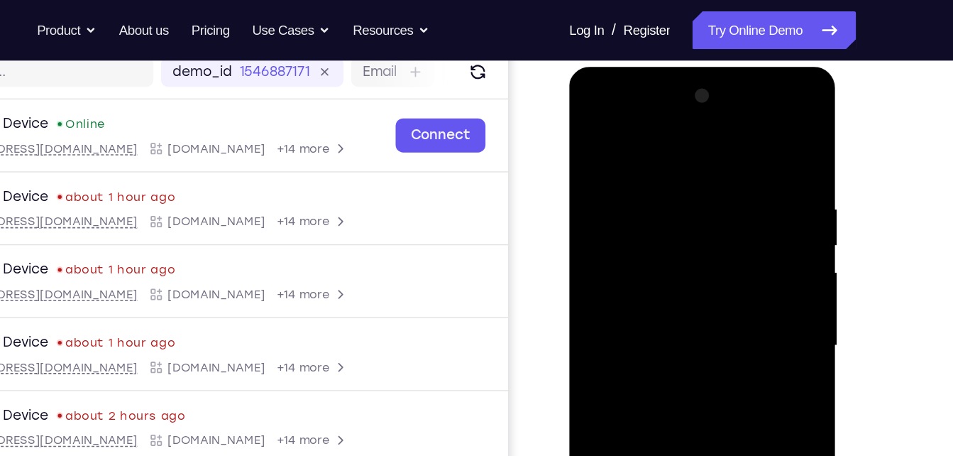
scroll to position [182, 0]
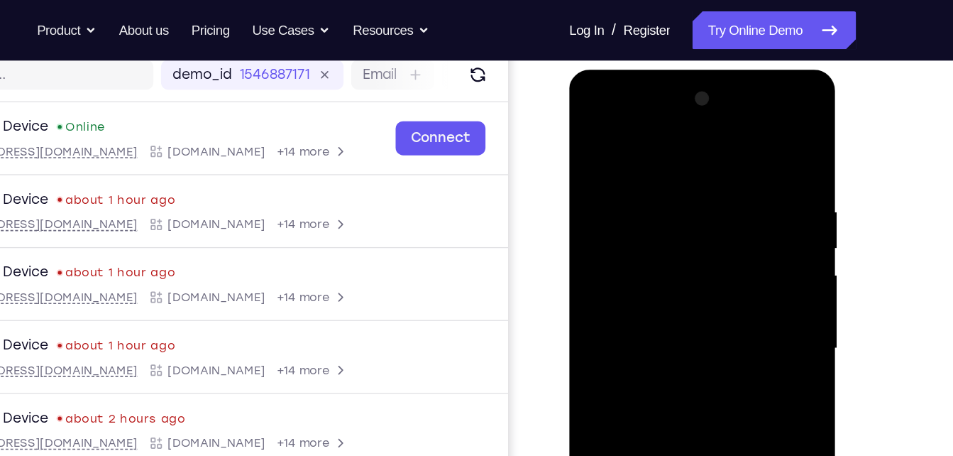
click at [744, 93] on div at bounding box center [669, 278] width 179 height 397
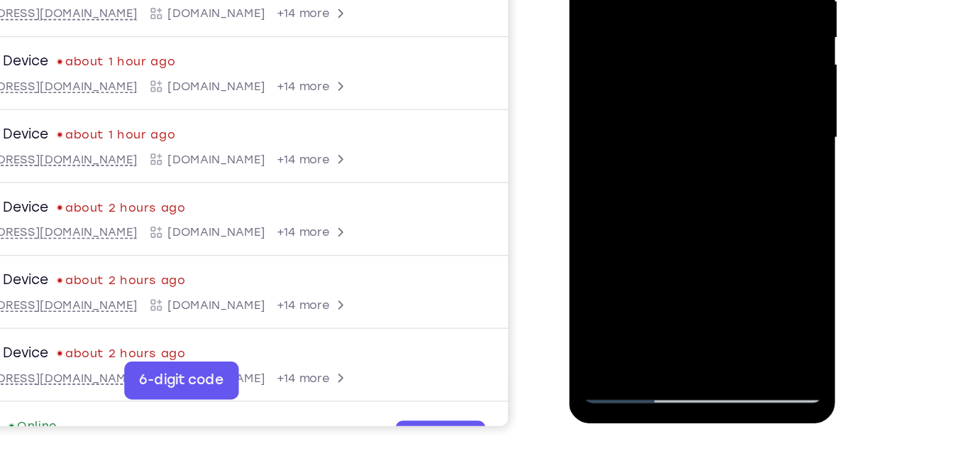
scroll to position [272, 0]
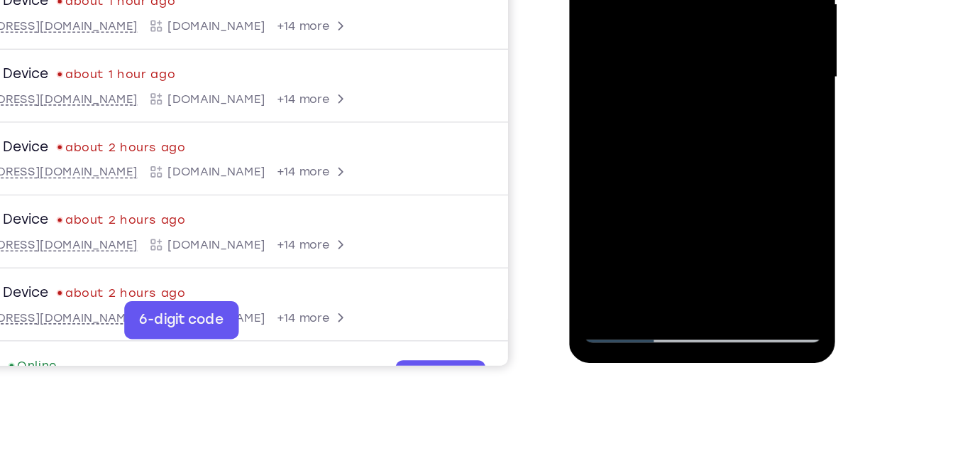
click at [604, 175] on div at bounding box center [669, 8] width 179 height 397
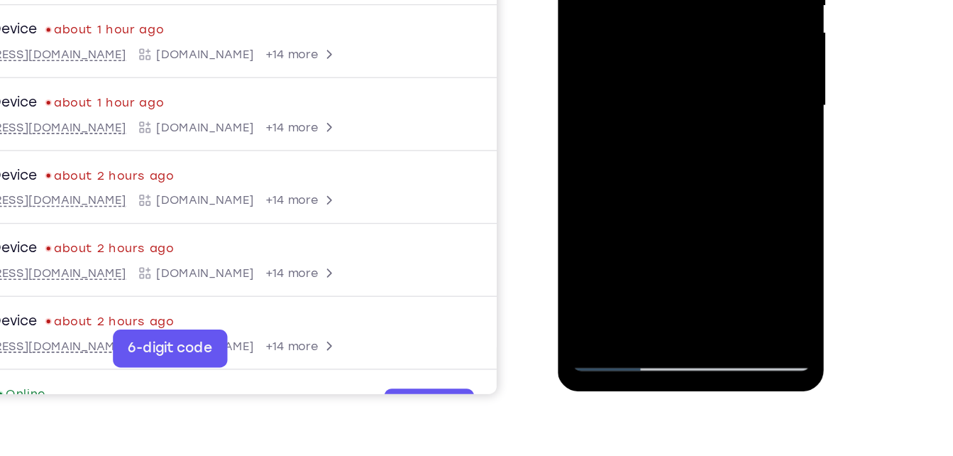
click at [690, 201] on div at bounding box center [657, 36] width 179 height 397
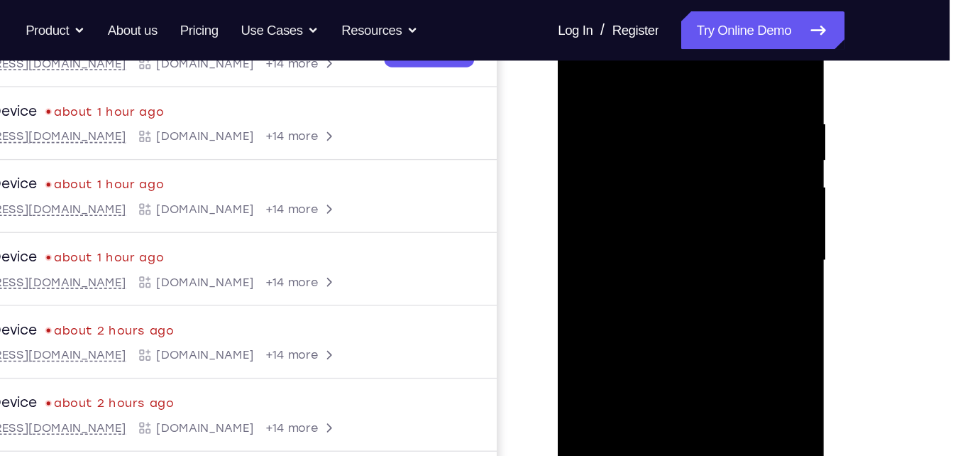
scroll to position [239, 0]
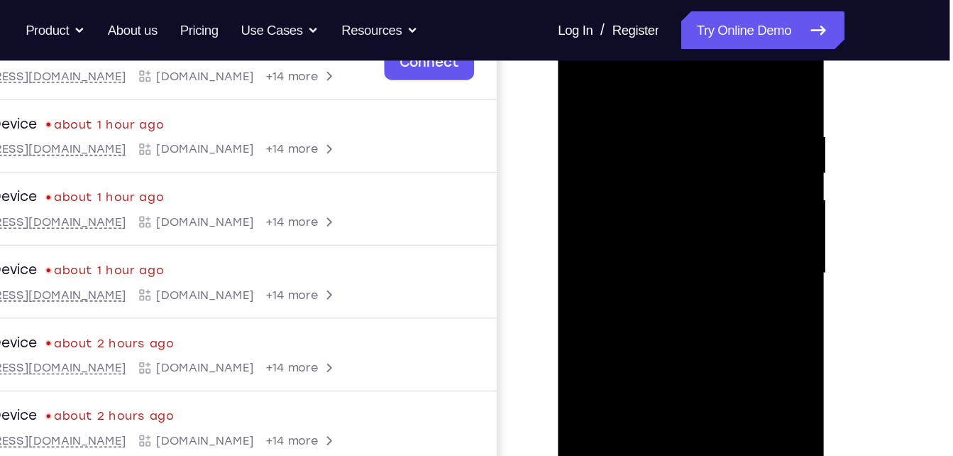
click at [590, 116] on div at bounding box center [657, 203] width 179 height 397
click at [570, 64] on div at bounding box center [657, 203] width 179 height 397
click at [577, 70] on div at bounding box center [657, 203] width 179 height 397
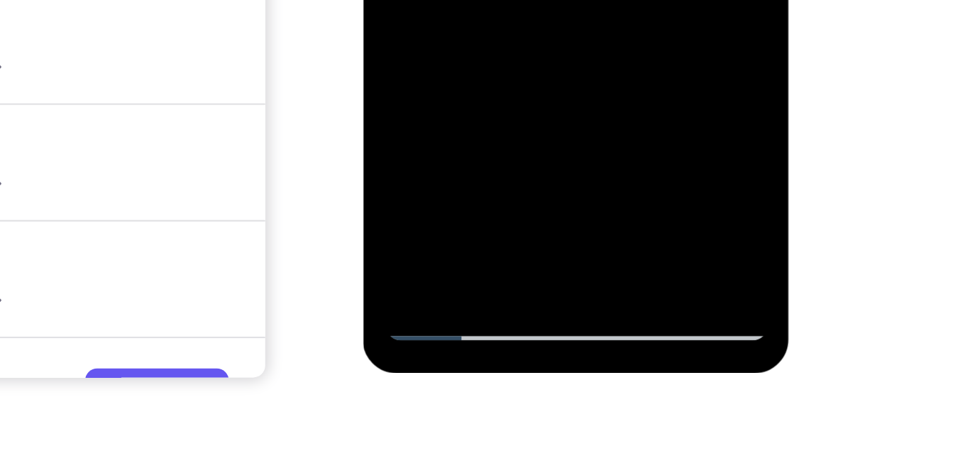
scroll to position [242, 0]
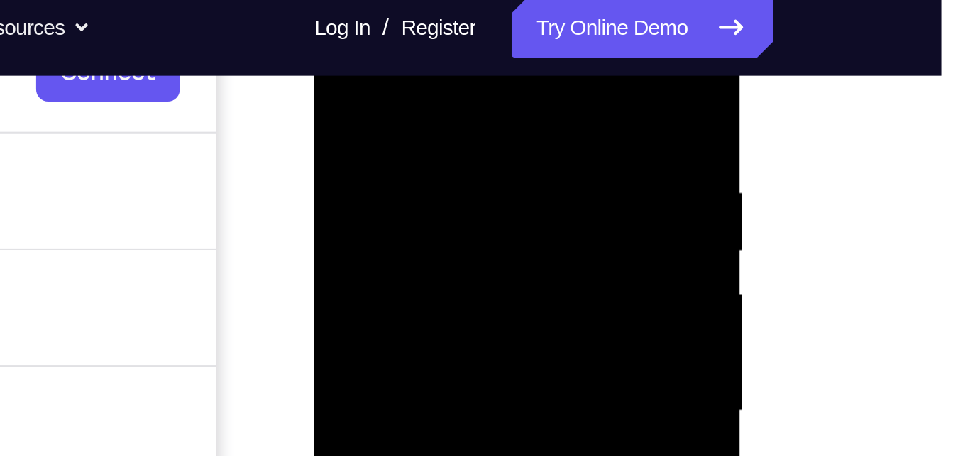
drag, startPoint x: 455, startPoint y: 71, endPoint x: 390, endPoint y: 69, distance: 64.6
click at [390, 69] on div at bounding box center [414, 174] width 179 height 397
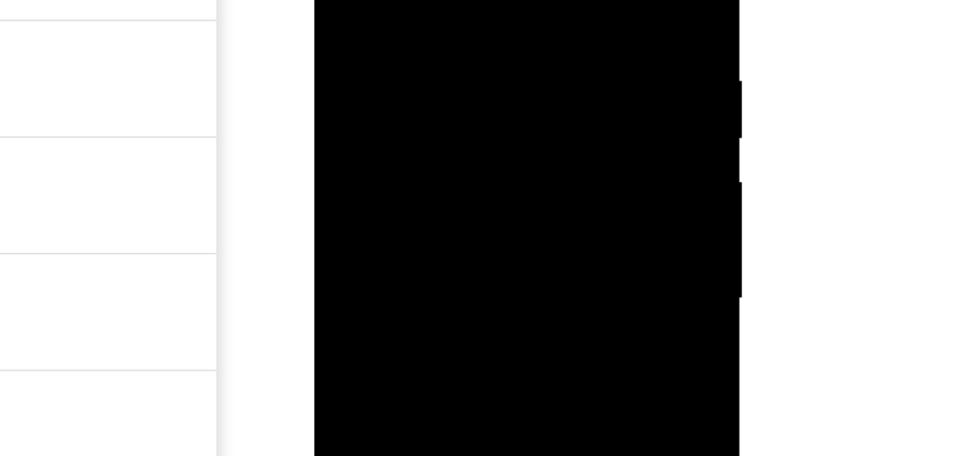
click at [353, 0] on div at bounding box center [414, 62] width 179 height 397
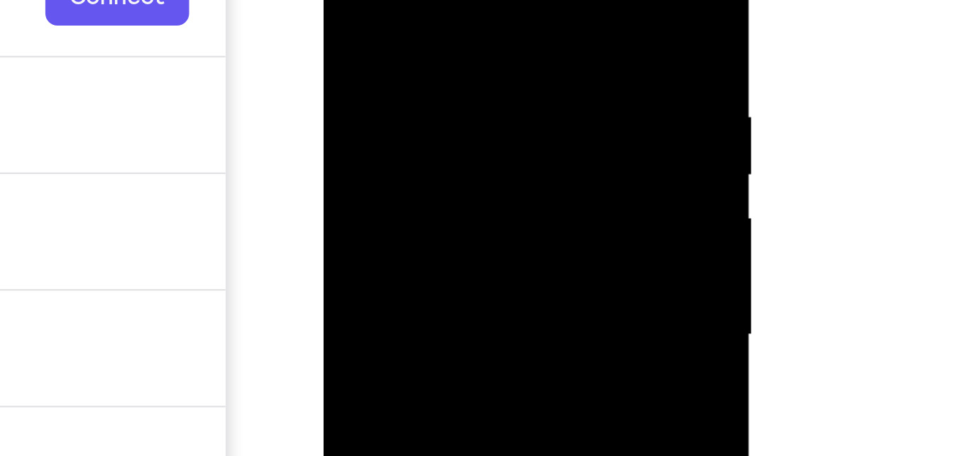
click at [346, 0] on div at bounding box center [423, 99] width 179 height 397
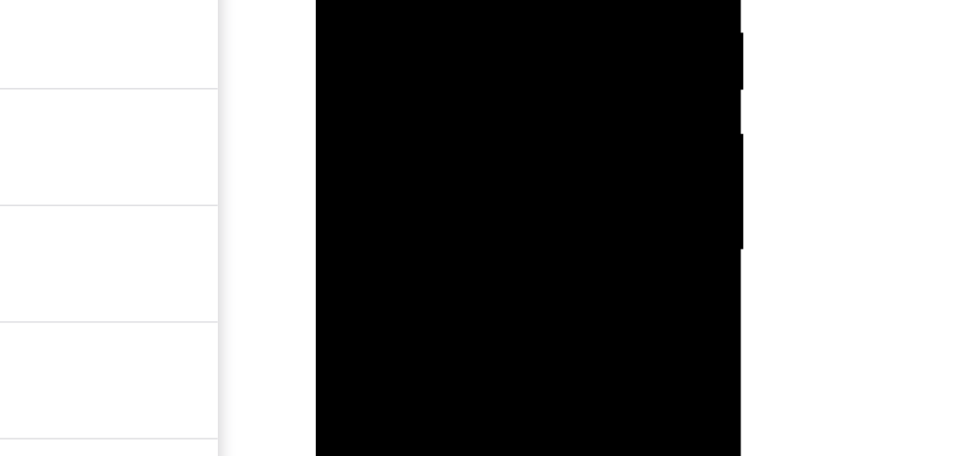
click at [497, 0] on div at bounding box center [415, 14] width 179 height 397
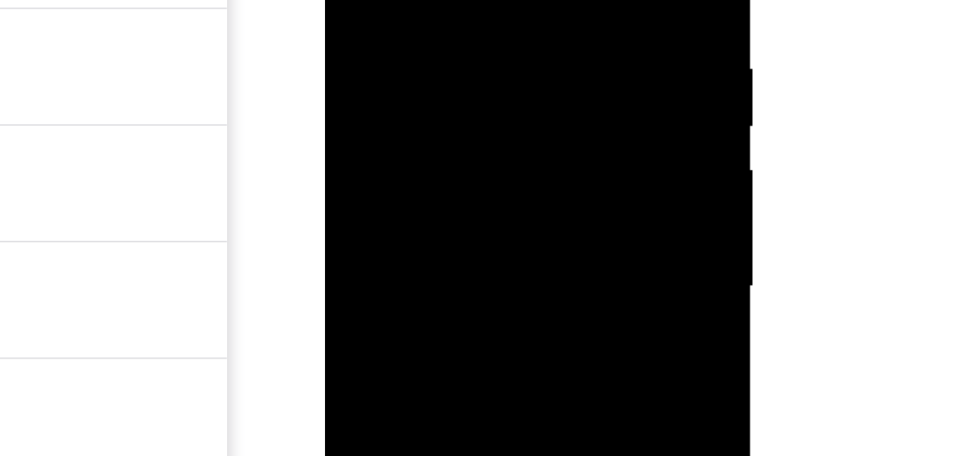
click at [342, 0] on div at bounding box center [425, 50] width 179 height 397
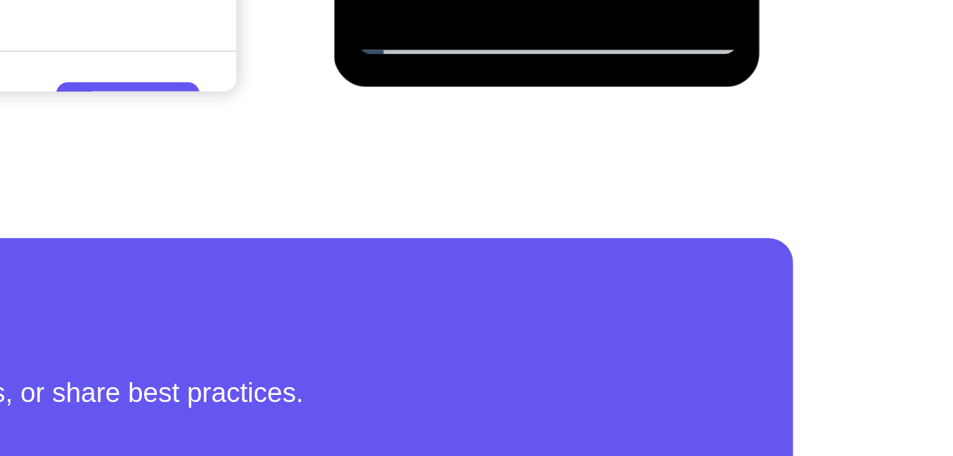
scroll to position [375, 0]
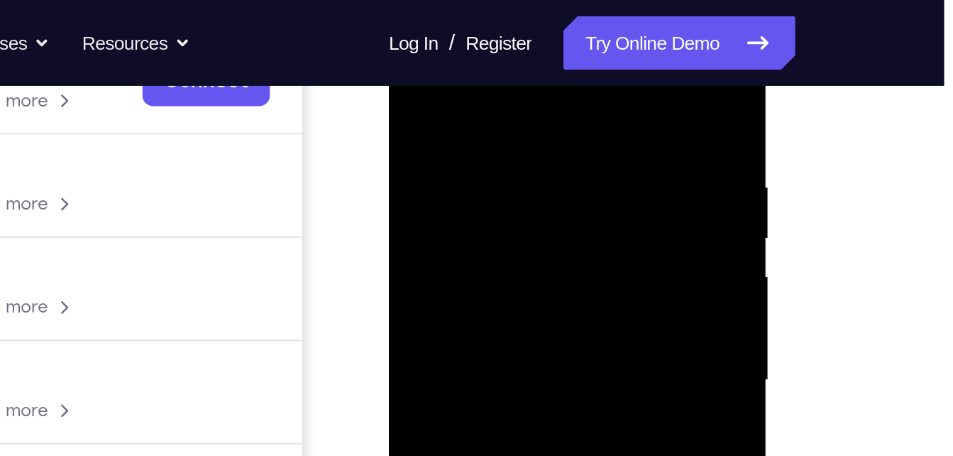
scroll to position [240, 0]
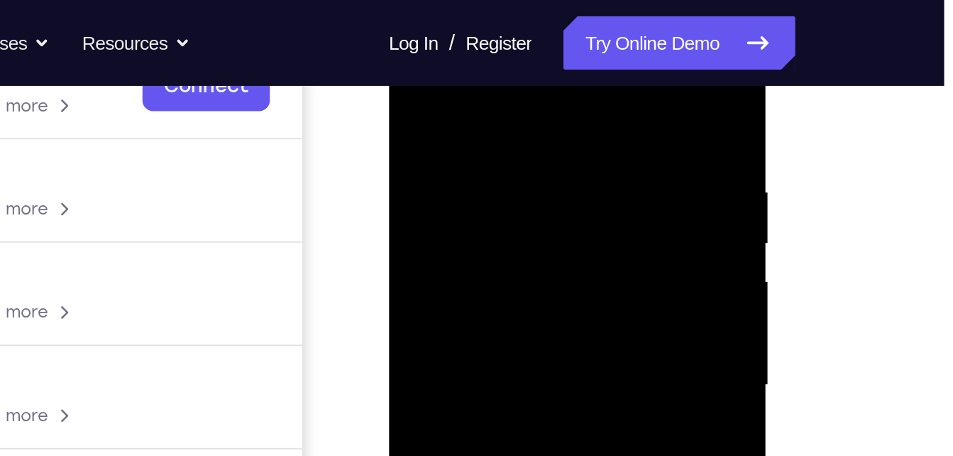
click at [480, 75] on div at bounding box center [488, 199] width 179 height 397
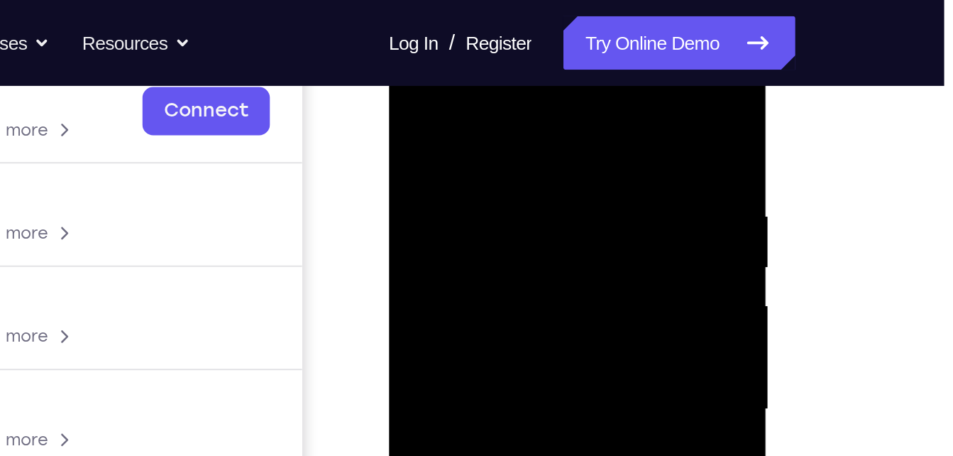
scroll to position [224, 0]
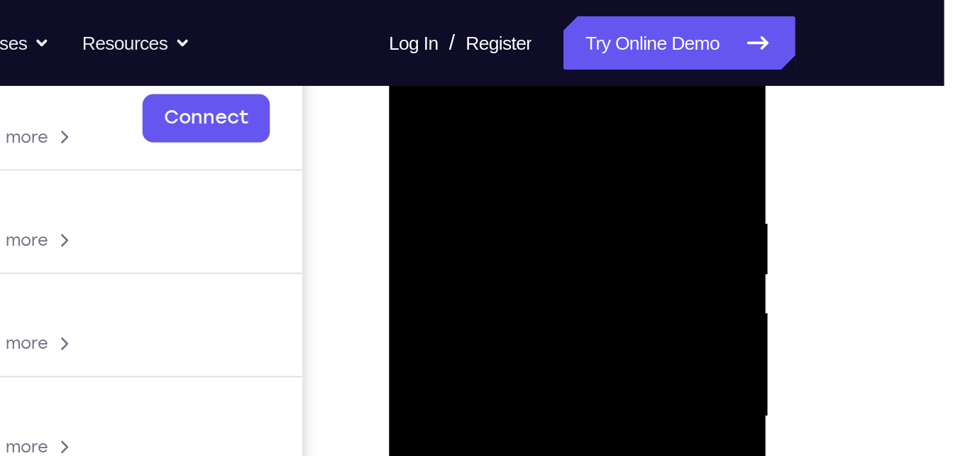
click at [565, 89] on div at bounding box center [488, 230] width 179 height 397
click at [551, 114] on div at bounding box center [488, 230] width 179 height 397
click at [561, 94] on div at bounding box center [488, 230] width 179 height 397
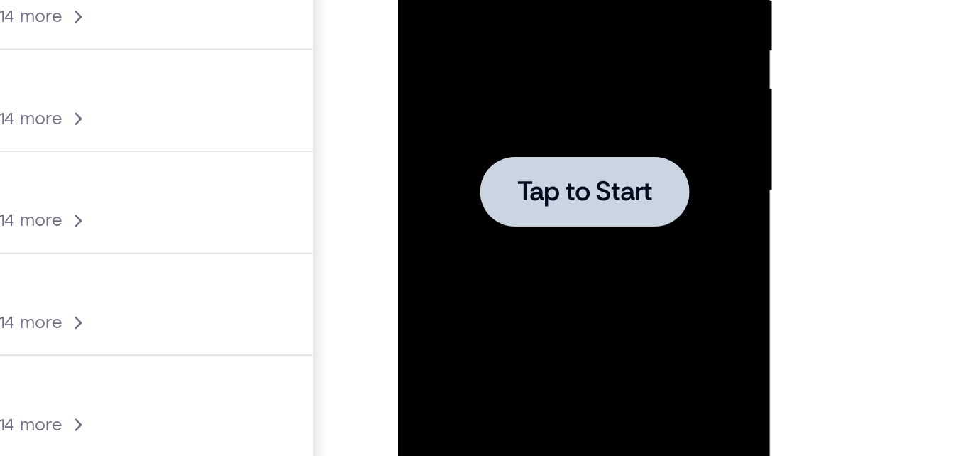
click at [487, 0] on div at bounding box center [498, 11] width 179 height 397
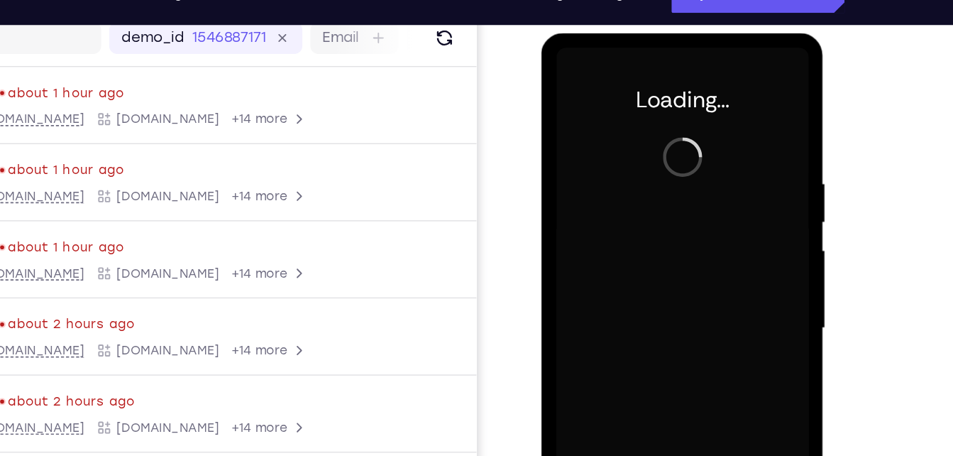
scroll to position [184, 0]
